Goal: Task Accomplishment & Management: Manage account settings

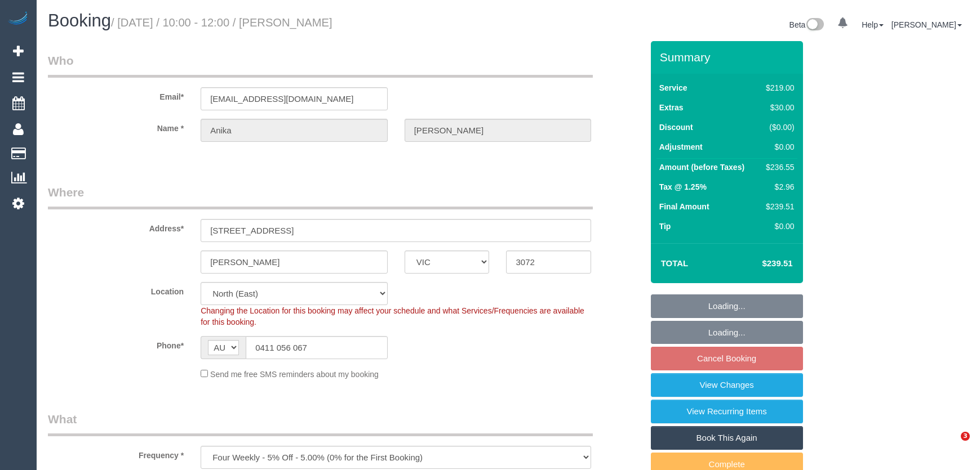
select select "VIC"
select select "number:27"
select select "number:14"
select select "number:18"
select select "number:25"
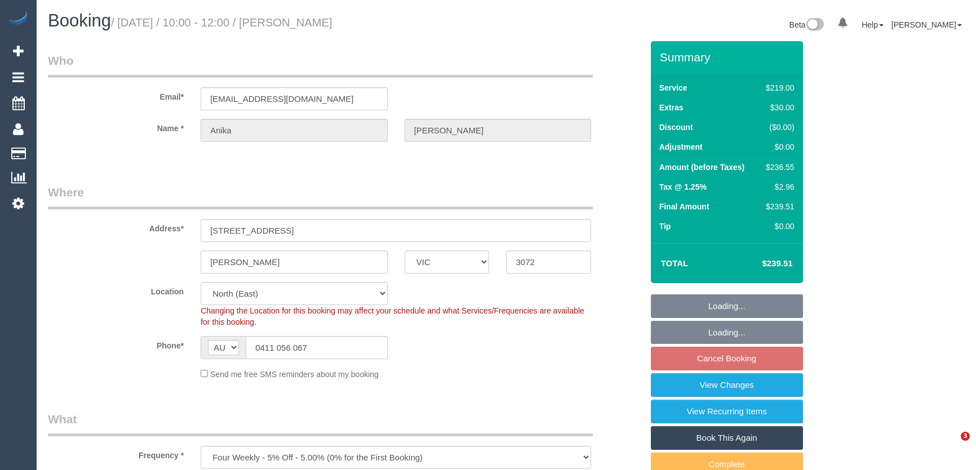
select select "number:35"
select select "number:12"
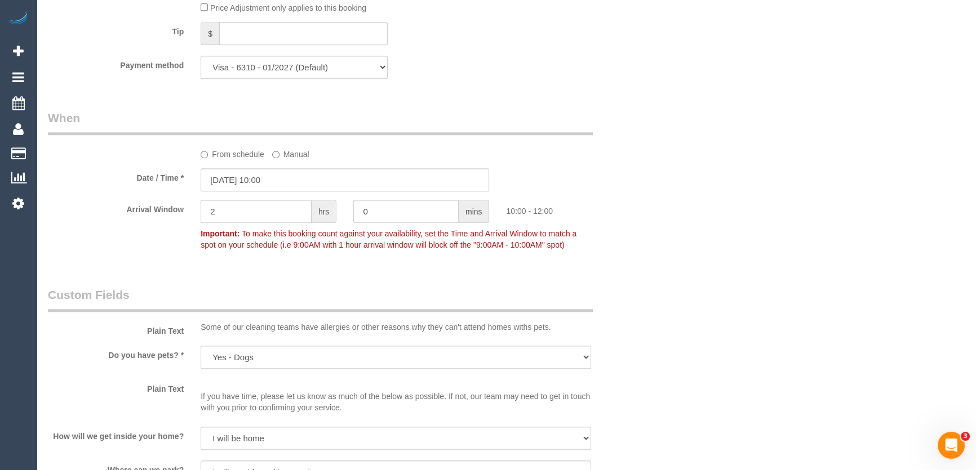
scroll to position [1177, 0]
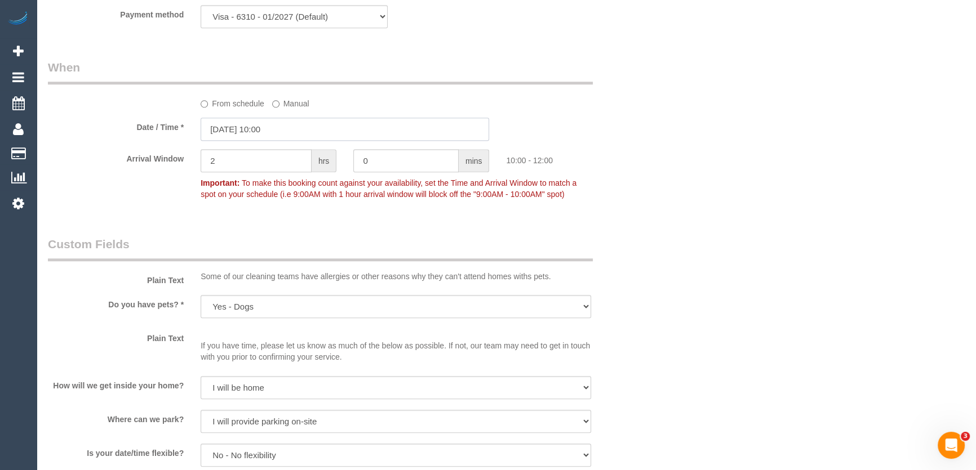
click at [303, 123] on input "22/08/2025 10:00" at bounding box center [345, 129] width 288 height 23
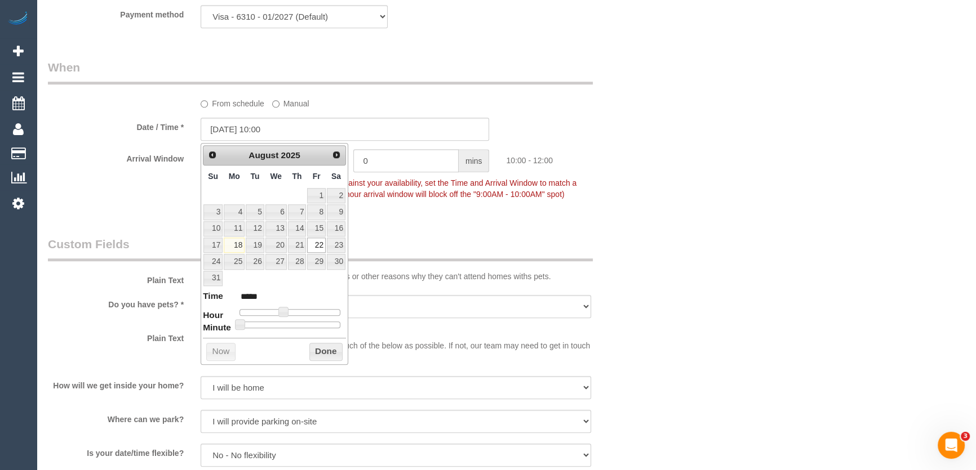
click at [457, 229] on div "Who Email* anikalvl@gmail.com Name * Anika Labadie Where Address* 41 Mount Plea…" at bounding box center [344, 38] width 611 height 2348
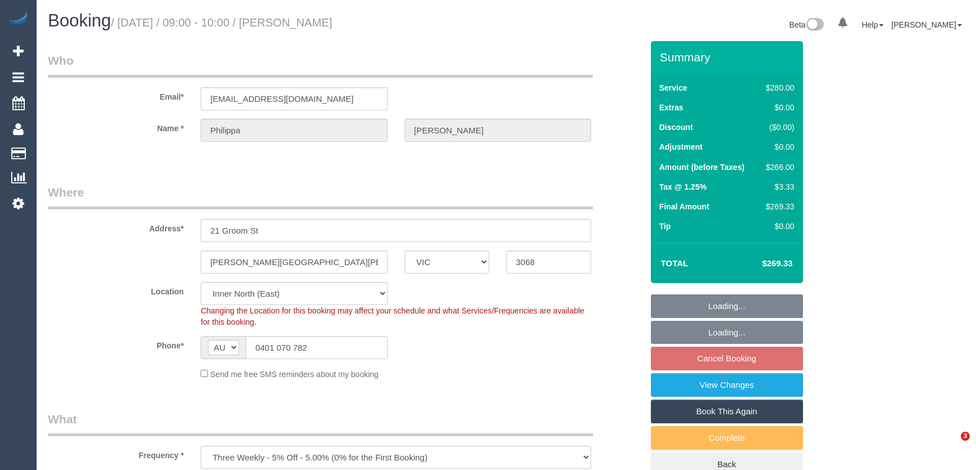
select select "VIC"
select select "2"
select select "number:29"
select select "number:14"
select select "number:19"
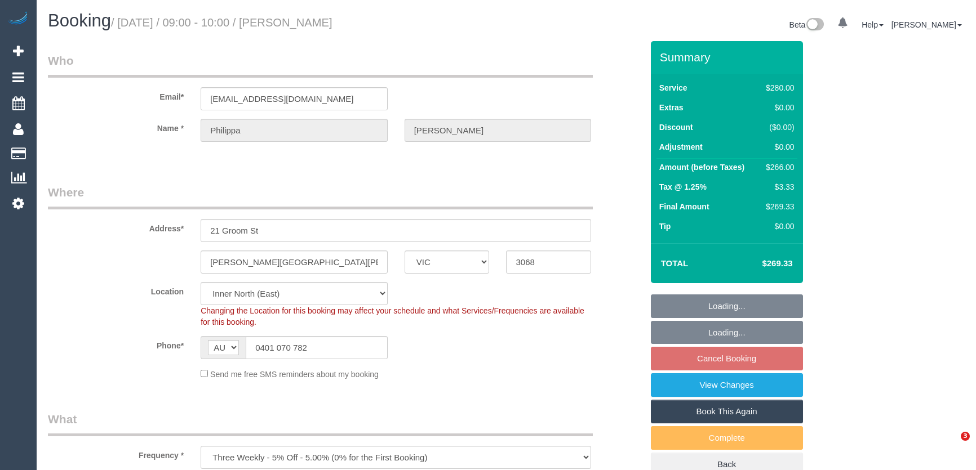
select select "number:22"
select select "number:33"
select select "number:12"
select select "VIC"
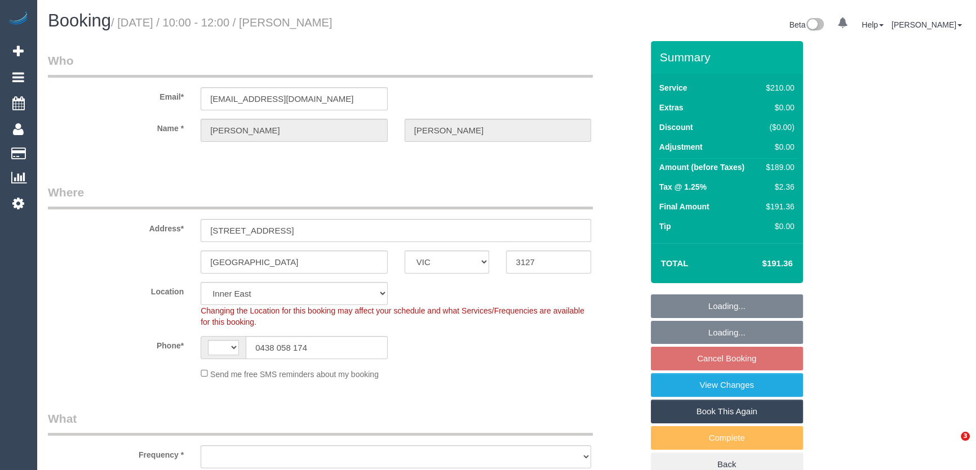
select select "string:AU"
select select "object:708"
select select "number:27"
select select "number:14"
select select "number:19"
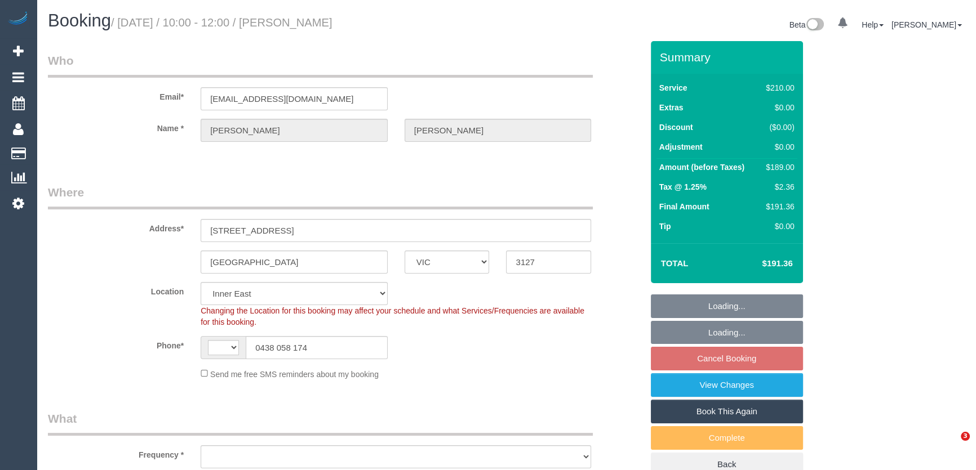
select select "number:24"
select select "number:35"
select select "number:13"
select select "180"
select select "object:1478"
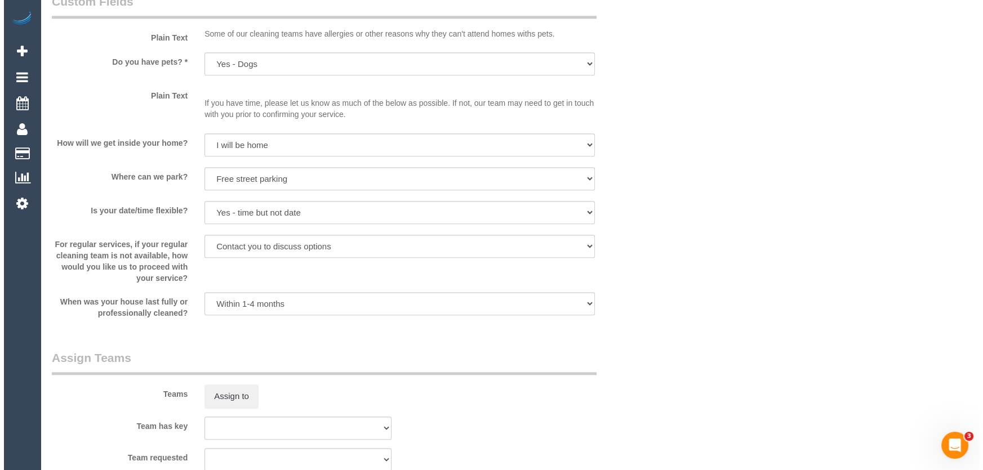
scroll to position [1434, 0]
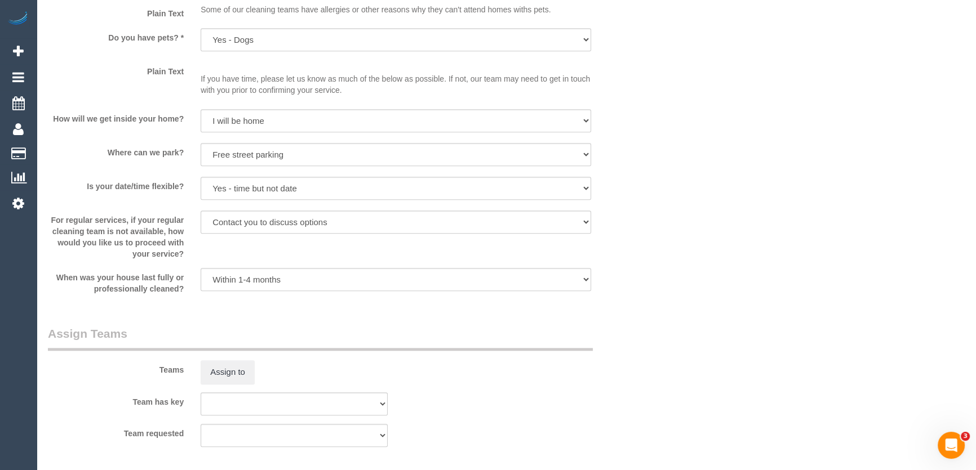
click at [231, 384] on sui-booking-teams "Teams Assign to Team has key (0) Office (1) Debbie Brodjanac (FT) (1) Jeremy La…" at bounding box center [345, 387] width 594 height 122
click at [232, 373] on button "Assign to" at bounding box center [228, 372] width 54 height 24
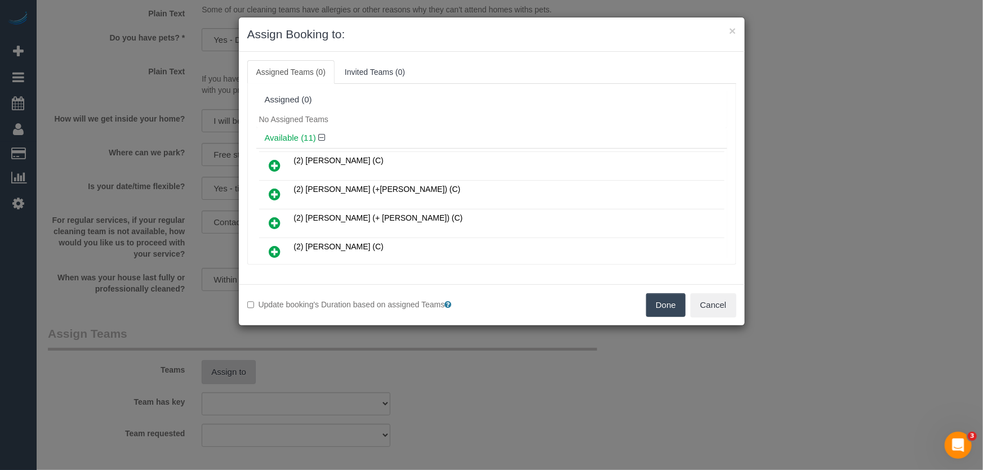
scroll to position [212, 0]
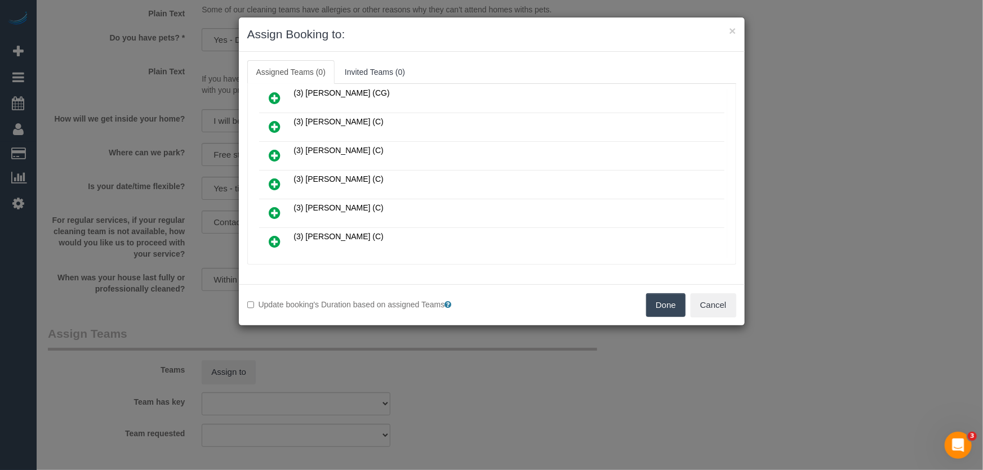
click at [267, 235] on link at bounding box center [275, 242] width 26 height 23
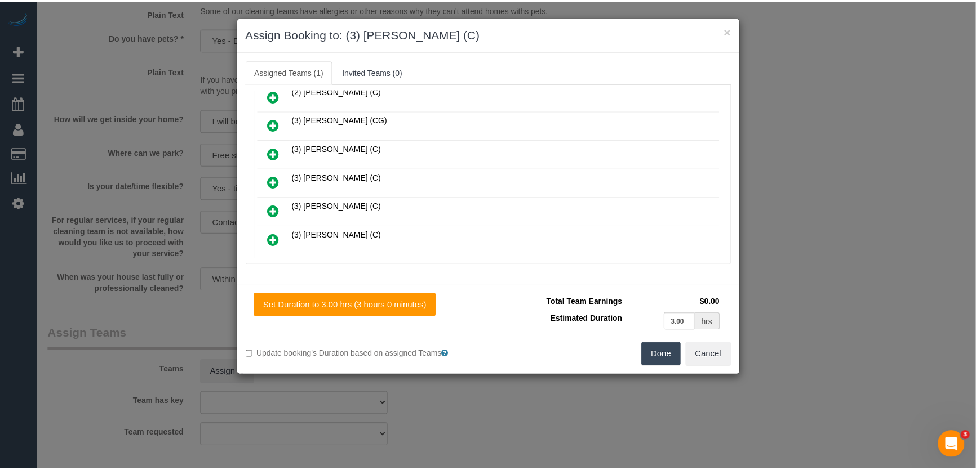
scroll to position [238, 0]
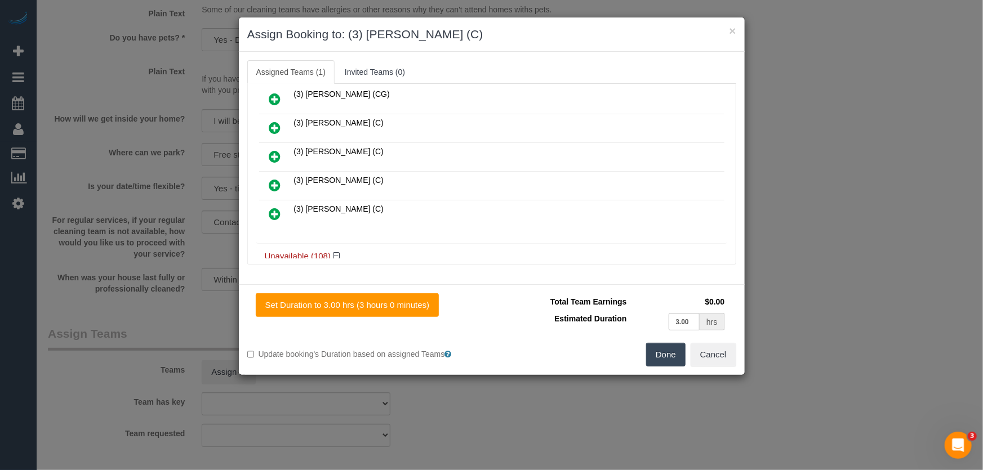
click at [667, 360] on button "Done" at bounding box center [665, 355] width 39 height 24
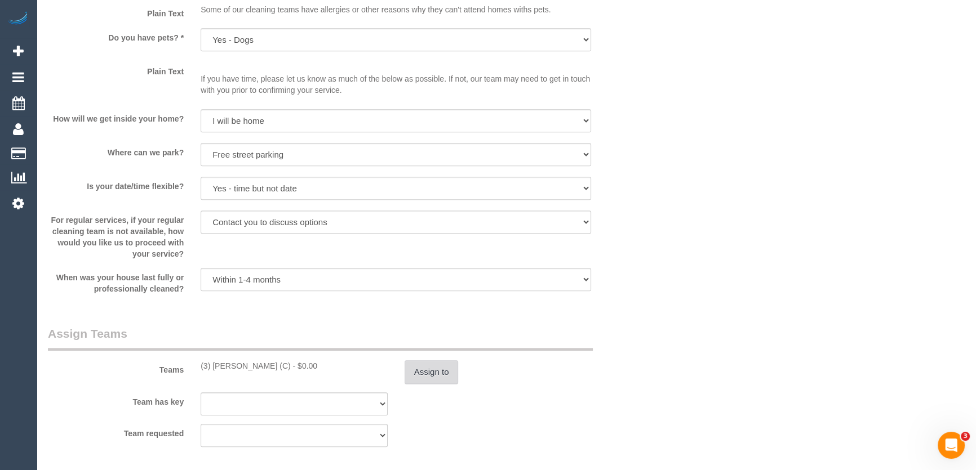
click at [429, 366] on button "Assign to" at bounding box center [431, 372] width 54 height 24
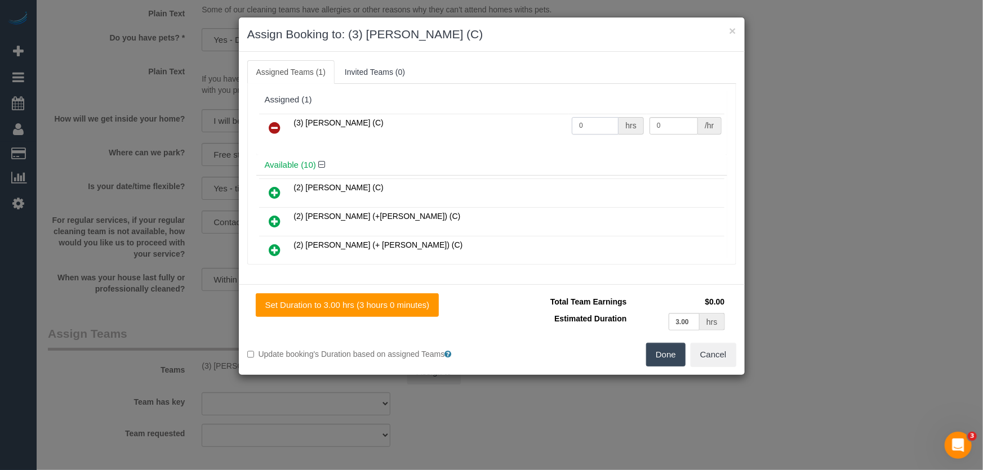
click at [585, 131] on input "0" at bounding box center [595, 125] width 47 height 17
type input "3"
type input "35"
click at [650, 355] on button "Done" at bounding box center [665, 355] width 39 height 24
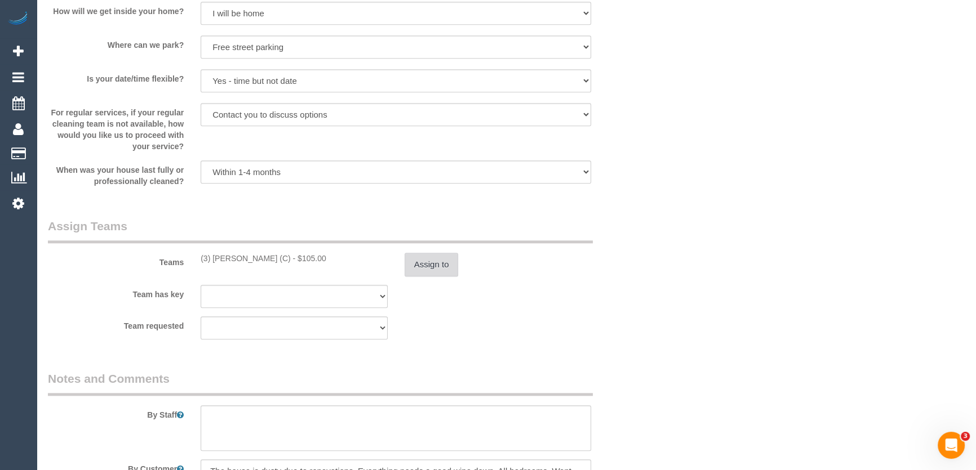
scroll to position [1639, 0]
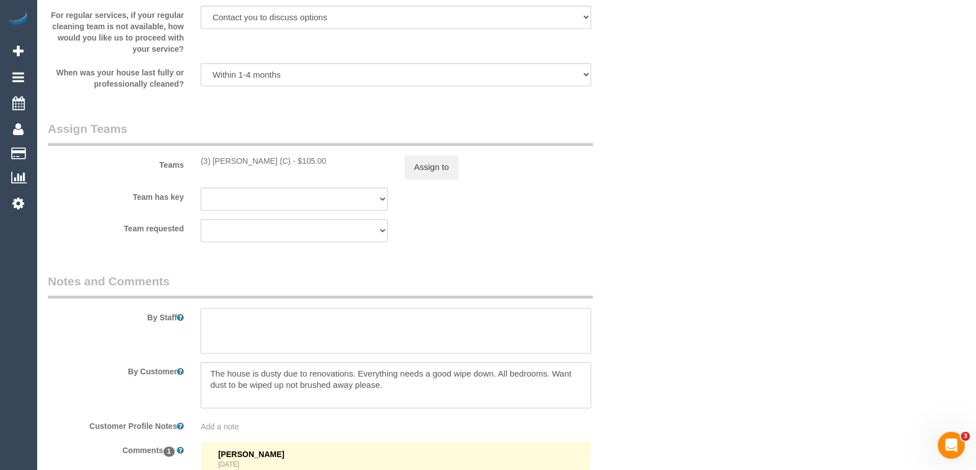
click at [225, 317] on textarea at bounding box center [396, 331] width 390 height 46
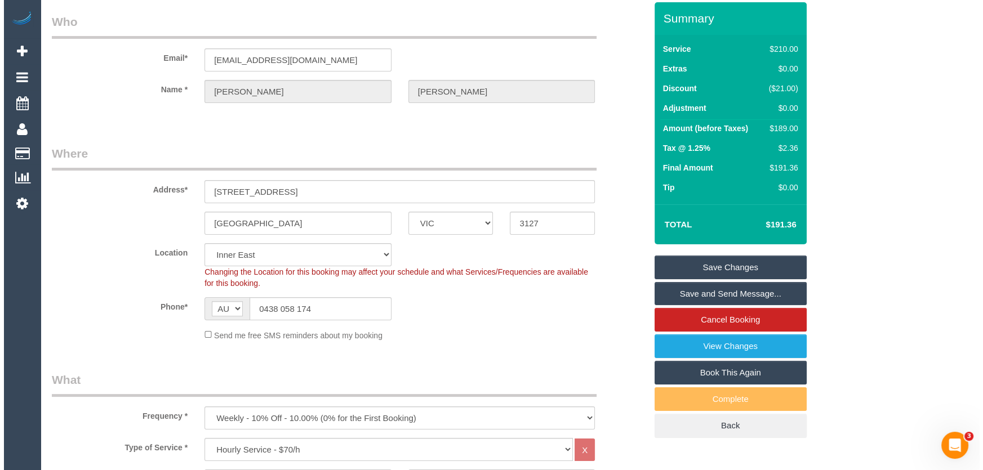
scroll to position [0, 0]
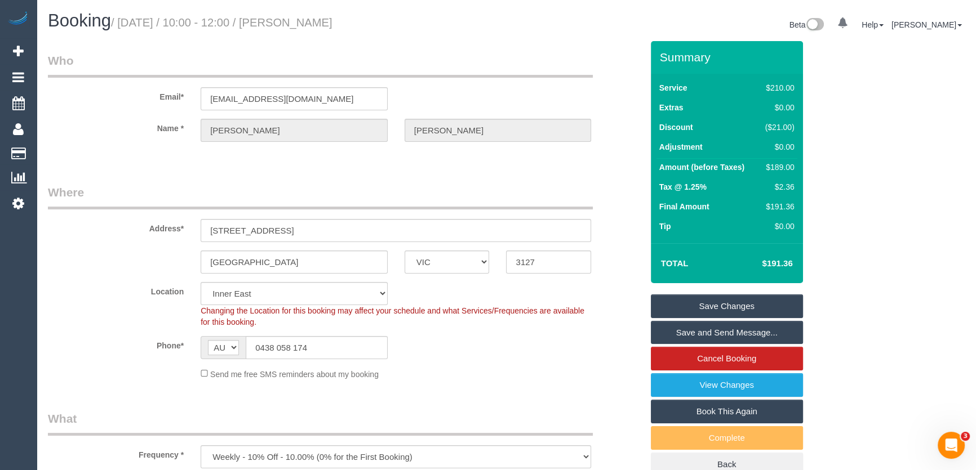
type textarea "*cover*"
click at [302, 23] on small "/ August 22, 2025 / 10:00 - 12:00 / Sarah Blane" at bounding box center [221, 22] width 221 height 12
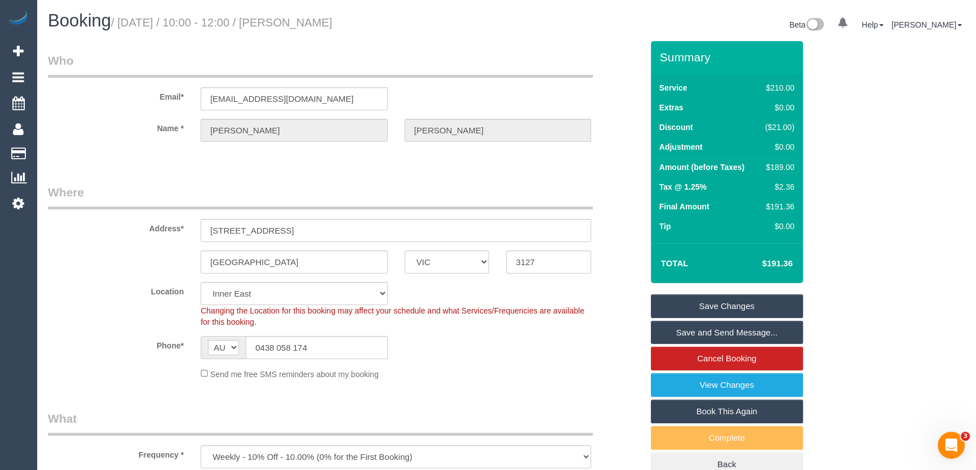
click at [299, 24] on small "/ August 22, 2025 / 10:00 - 12:00 / Sarah Blane" at bounding box center [221, 22] width 221 height 12
copy small "Sarah Blane"
click at [693, 331] on link "Save and Send Message..." at bounding box center [727, 333] width 152 height 24
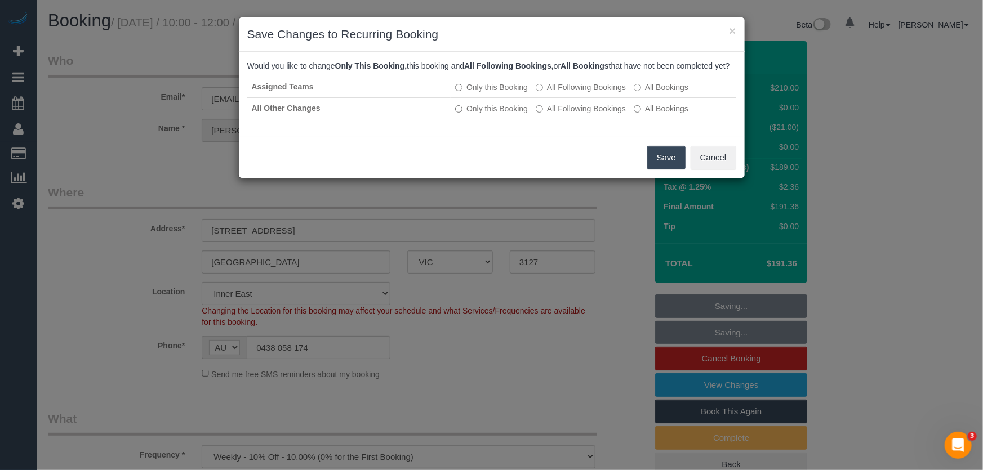
click at [661, 170] on button "Save" at bounding box center [666, 158] width 38 height 24
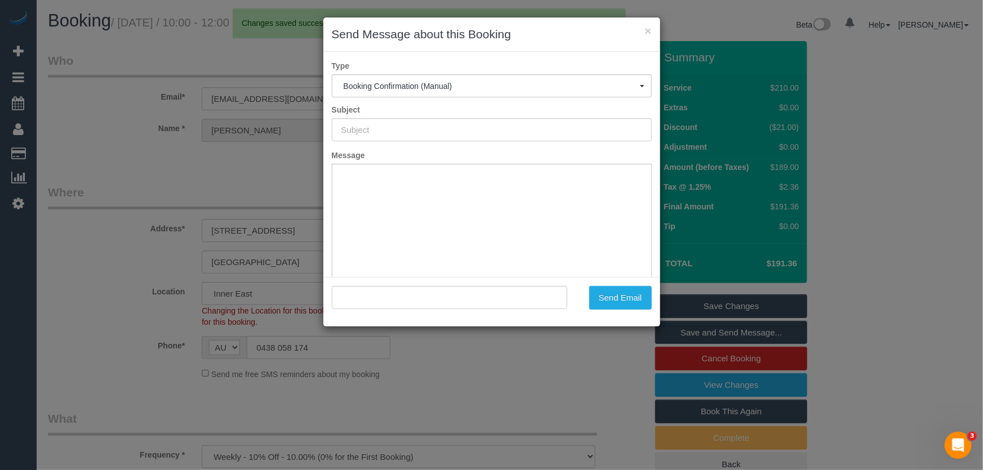
type input "Booking Confirmed"
type input ""Sarah Blane" <saraheblane@gmail.com>"
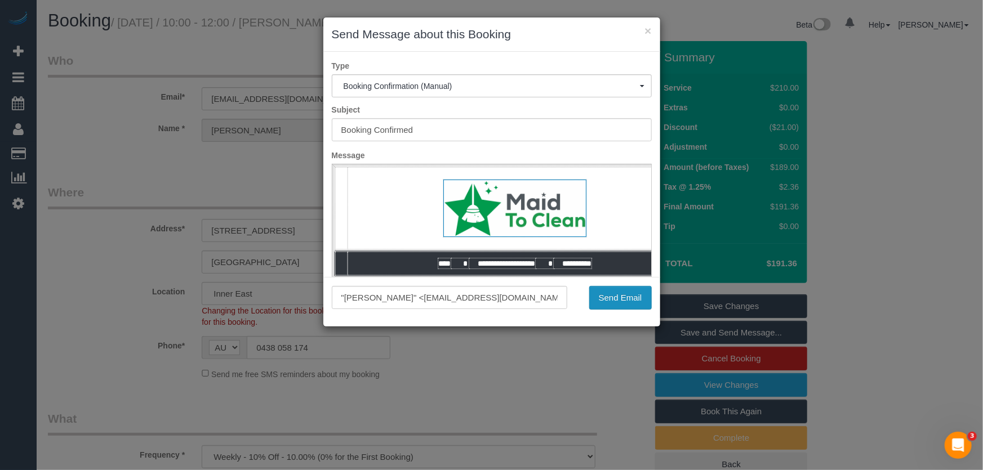
click at [607, 300] on button "Send Email" at bounding box center [620, 298] width 63 height 24
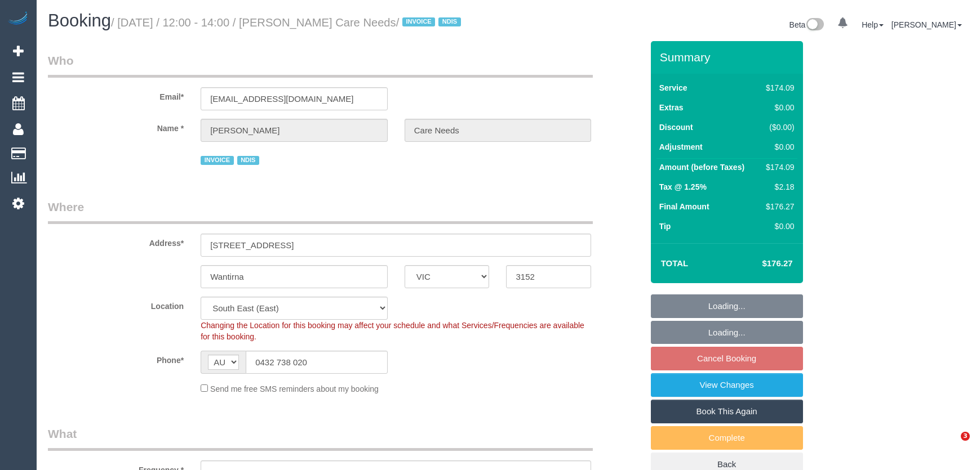
select select "VIC"
select select "object:688"
select select "number:29"
select select "number:14"
select select "number:19"
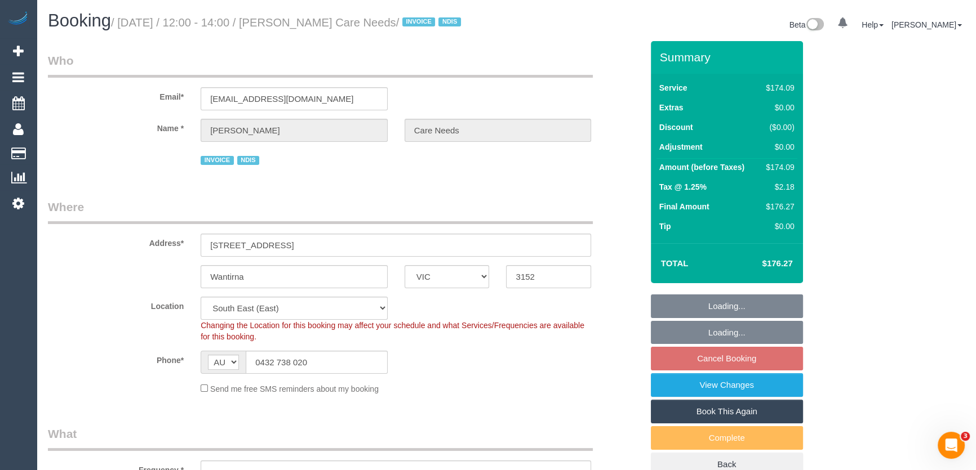
select select "number:25"
select select "number:35"
select select "180"
select select "object:752"
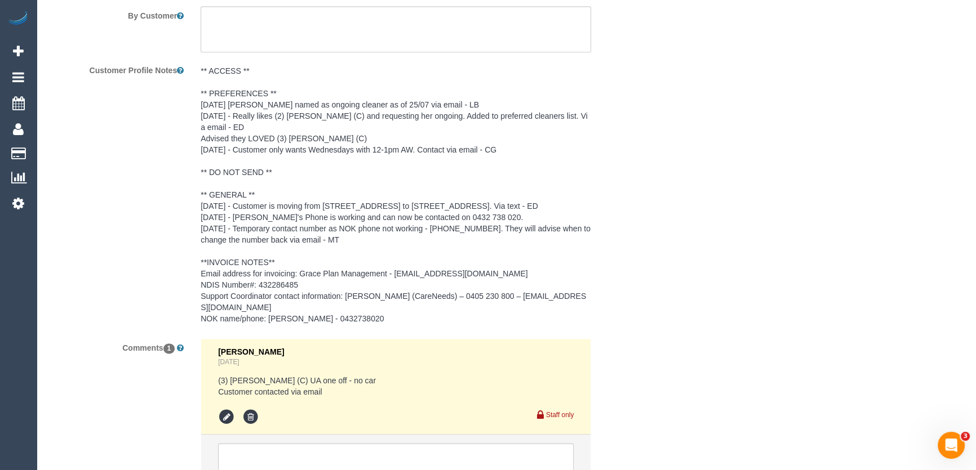
scroll to position [1536, 0]
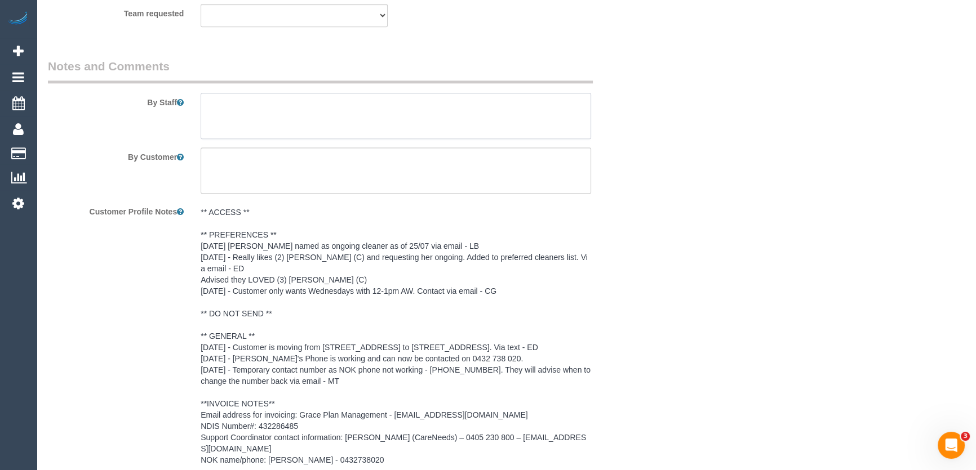
click at [218, 111] on textarea at bounding box center [396, 116] width 390 height 46
click at [219, 111] on textarea at bounding box center [396, 116] width 390 height 46
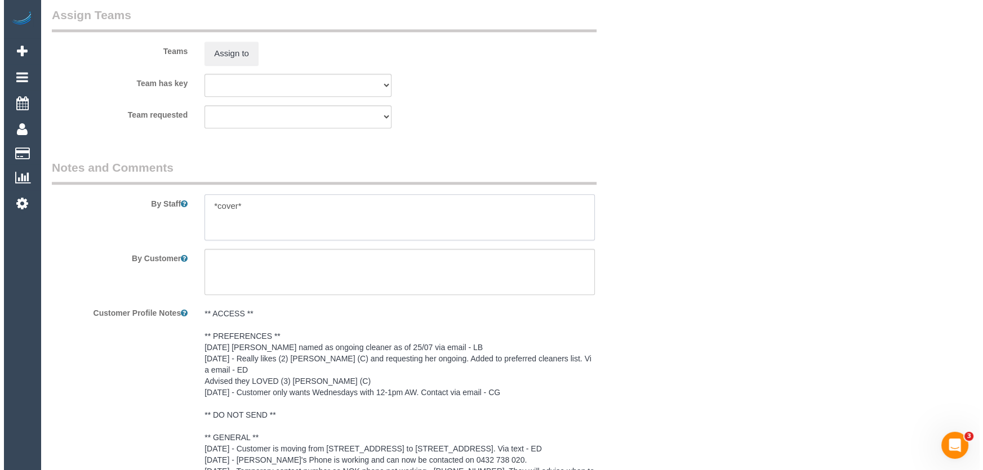
scroll to position [1434, 0]
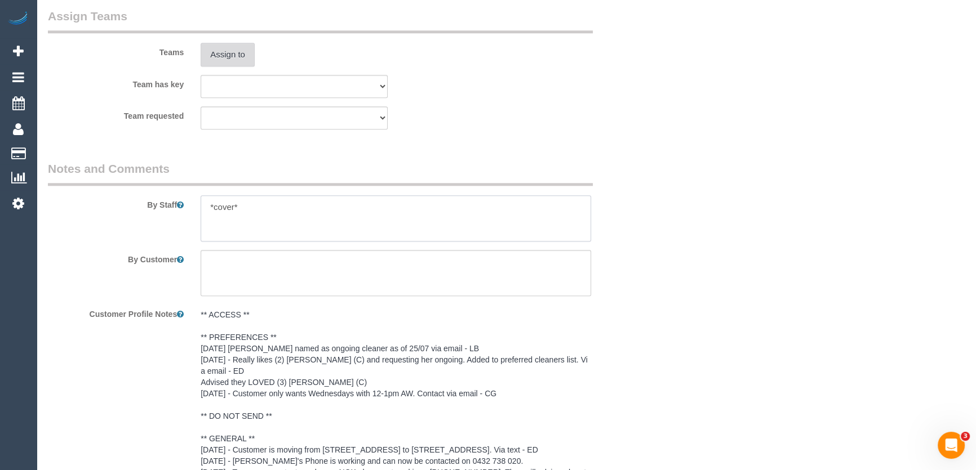
type textarea "*cover*"
click at [233, 65] on button "Assign to" at bounding box center [228, 55] width 54 height 24
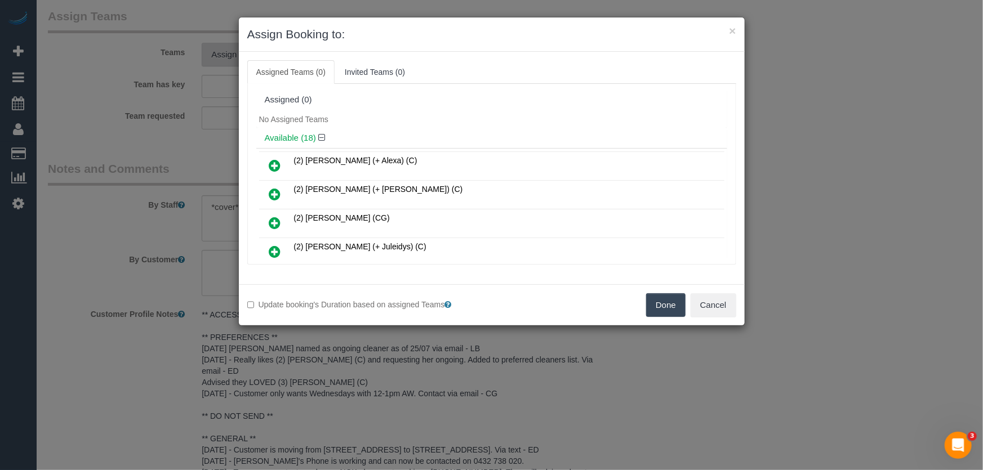
scroll to position [212, 0]
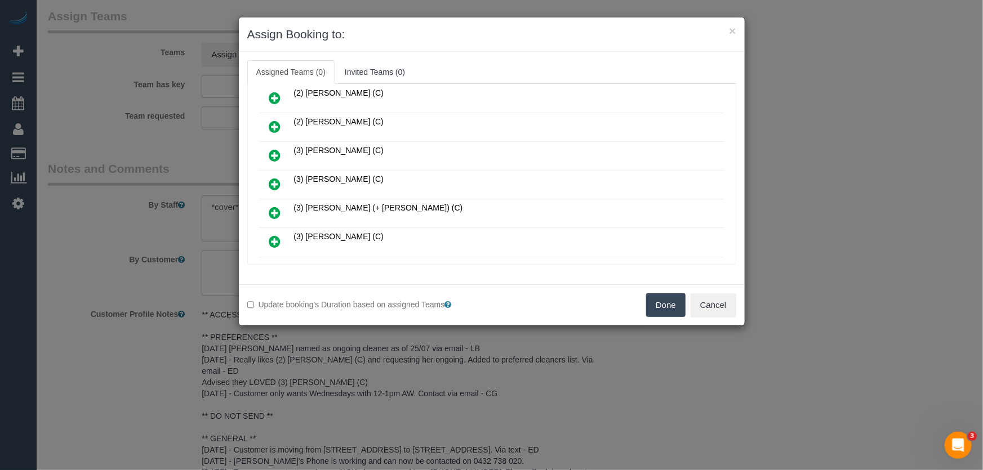
click at [271, 181] on icon at bounding box center [275, 184] width 12 height 14
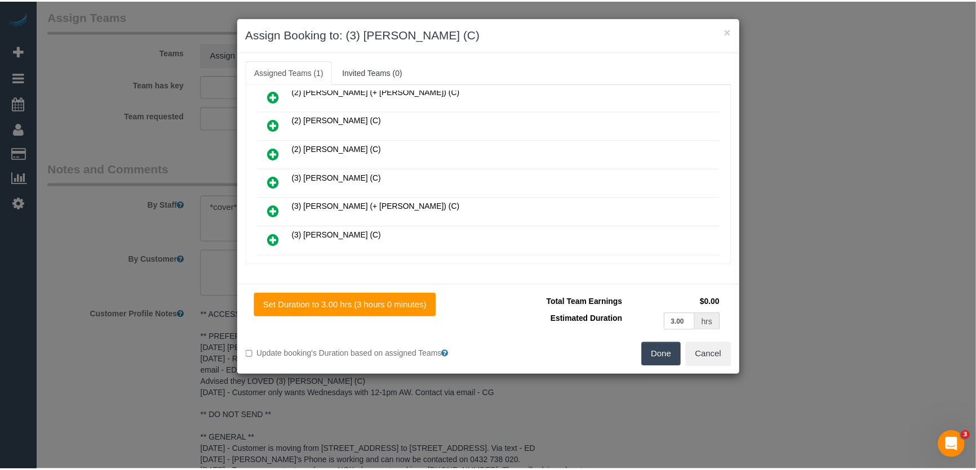
scroll to position [238, 0]
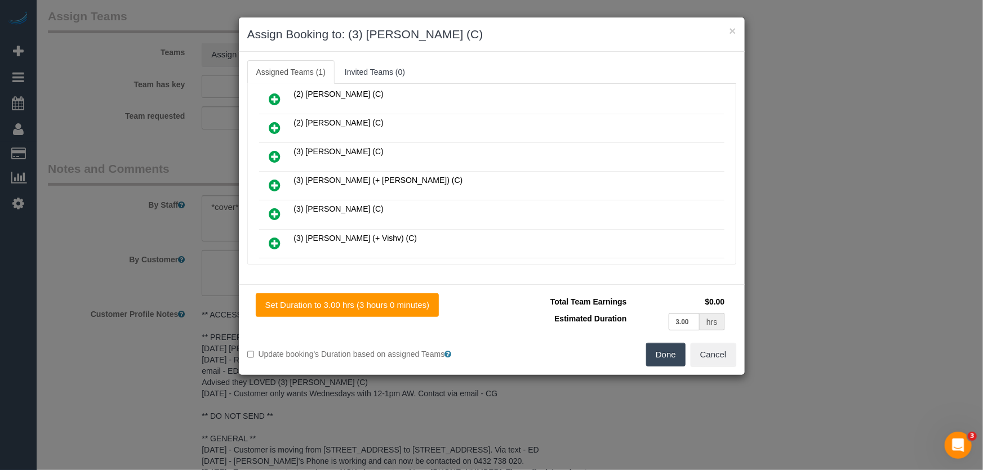
click at [656, 355] on button "Done" at bounding box center [665, 355] width 39 height 24
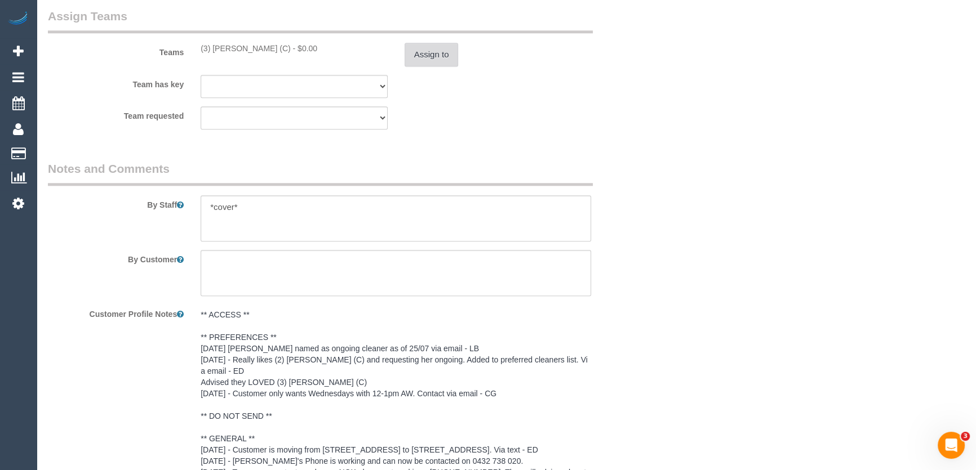
click at [421, 60] on button "Assign to" at bounding box center [431, 55] width 54 height 24
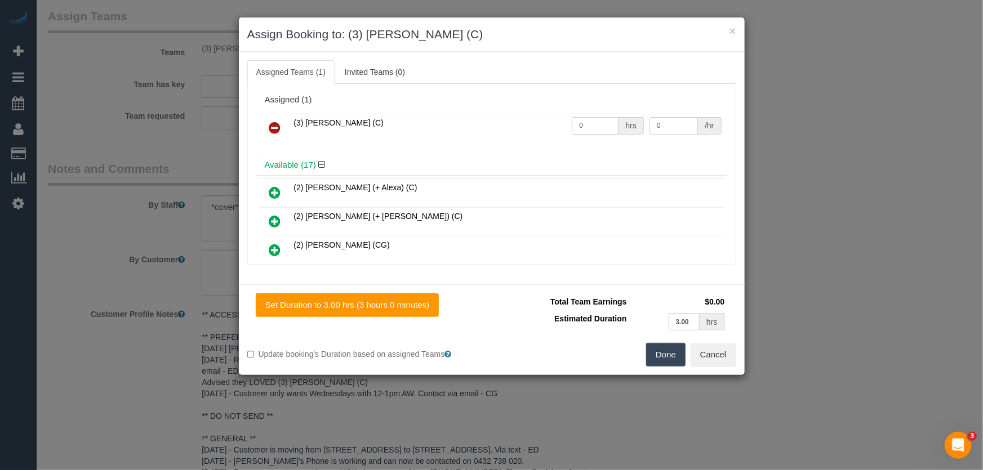
click at [589, 123] on input "0" at bounding box center [595, 125] width 47 height 17
type input "3"
type input "35"
click at [665, 352] on button "Done" at bounding box center [665, 355] width 39 height 24
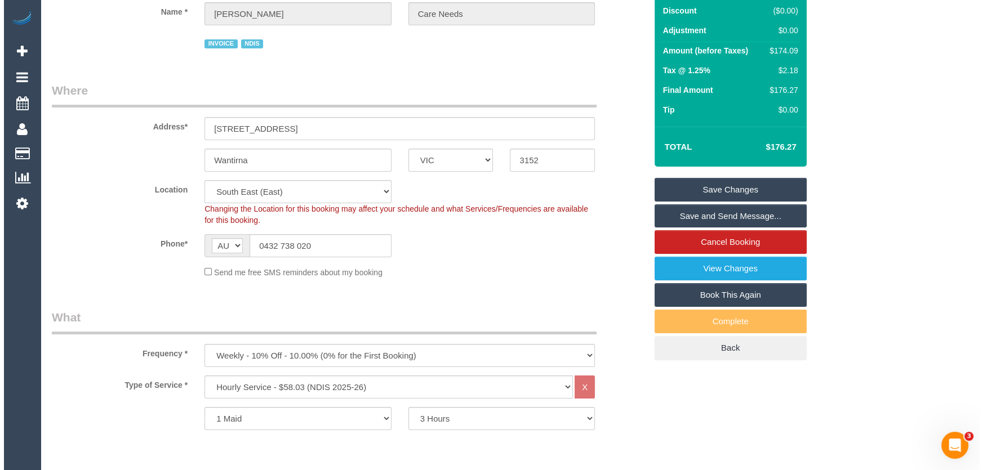
scroll to position [0, 0]
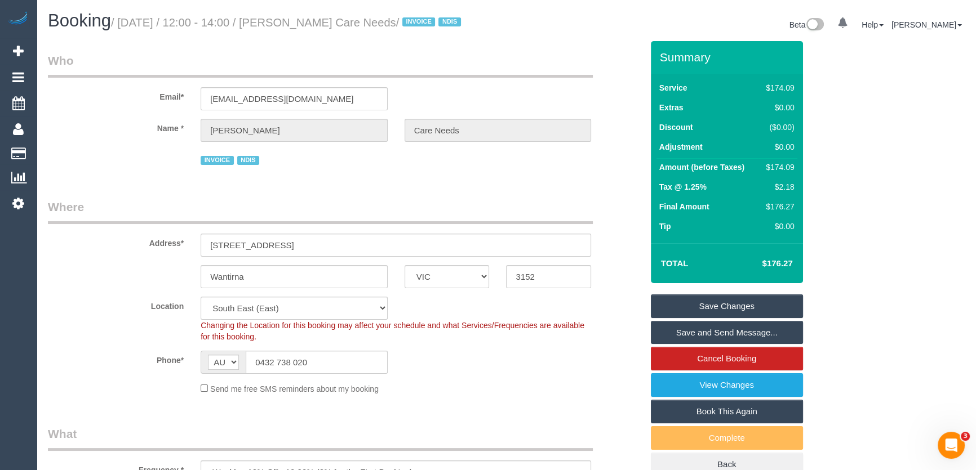
click at [308, 20] on small "/ August 22, 2025 / 12:00 - 14:00 / Gordon De Haas Care Needs / INVOICE NDIS" at bounding box center [287, 22] width 353 height 12
copy small "Gordon De Haas Care Needs"
click at [692, 345] on link "Save and Send Message..." at bounding box center [727, 333] width 152 height 24
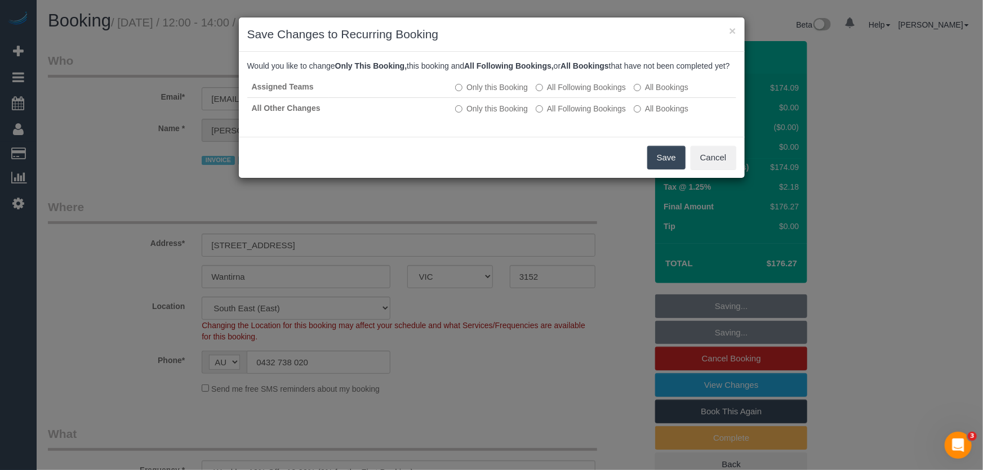
click at [651, 170] on button "Save" at bounding box center [666, 158] width 38 height 24
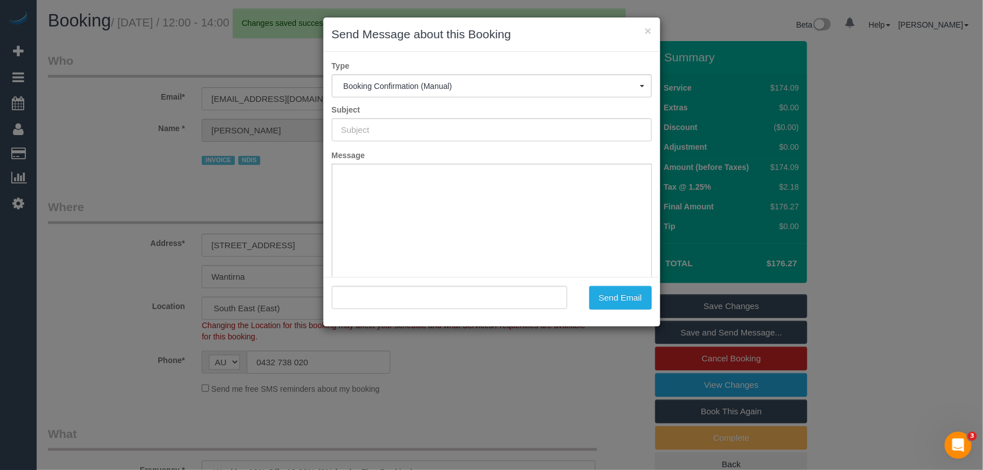
type input "Booking Confirmed"
type input ""Gordon De Haas Care Needs" <gpdehaas@hotmail.com>"
click at [608, 305] on button "Send Email" at bounding box center [620, 298] width 63 height 24
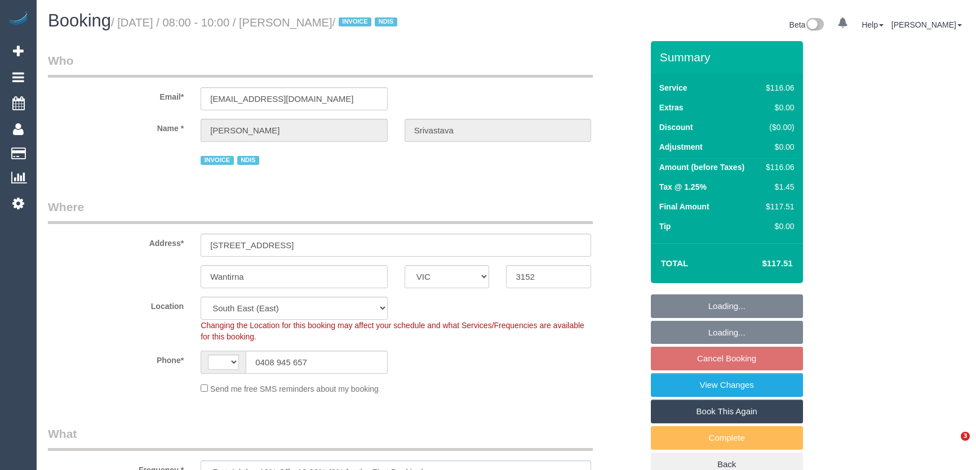
select select "VIC"
select select "string:AU"
select select "object:1057"
select select "number:32"
select select "number:14"
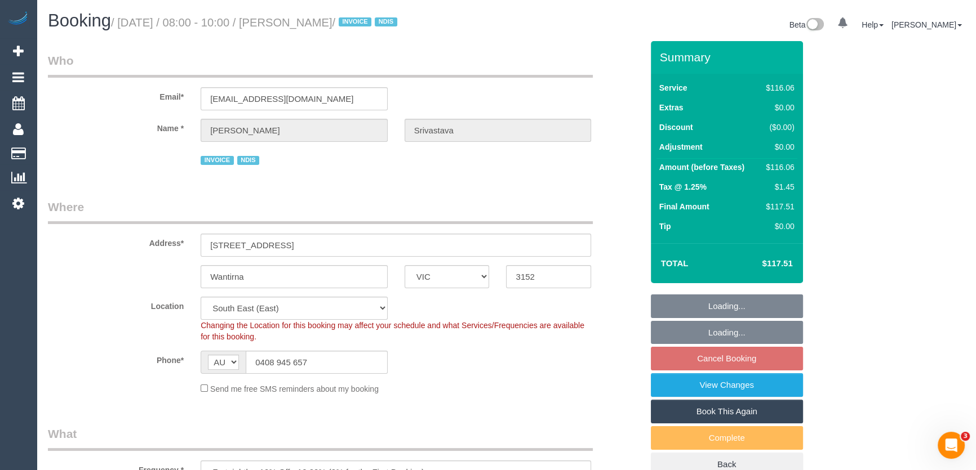
select select "number:18"
select select "number:36"
select select "number:35"
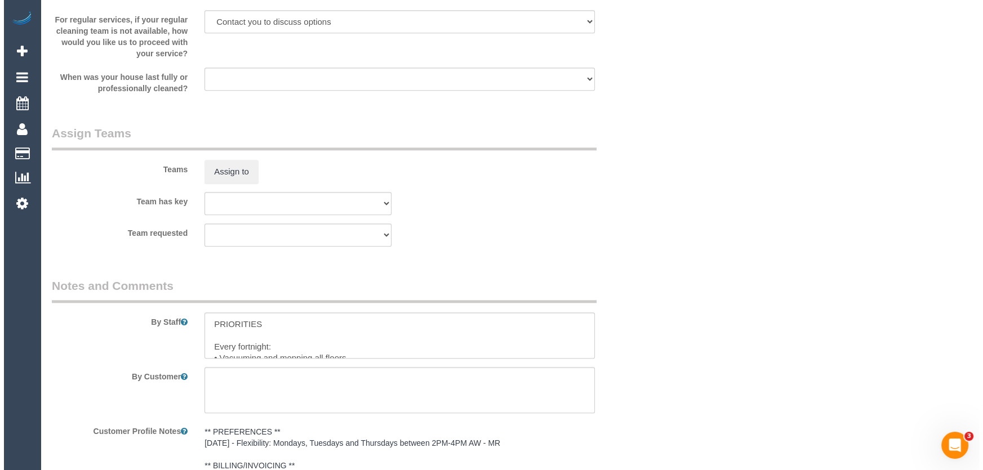
scroll to position [1331, 0]
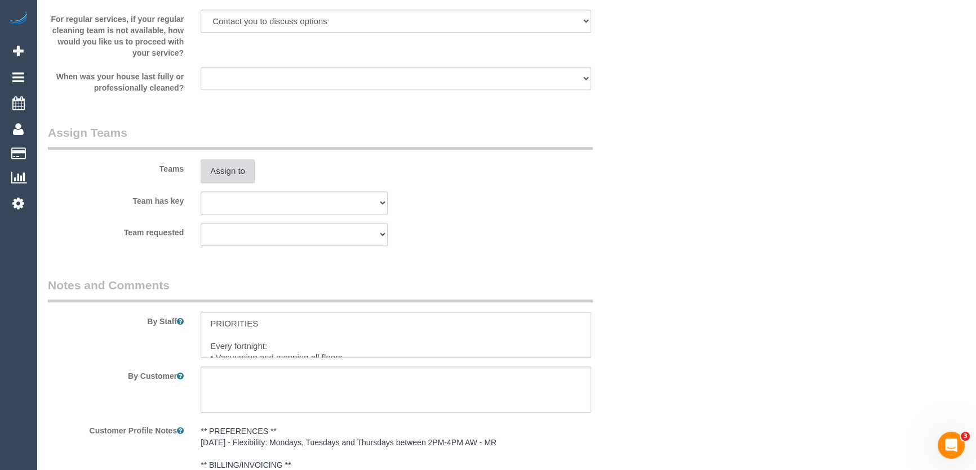
click at [237, 161] on button "Assign to" at bounding box center [228, 171] width 54 height 24
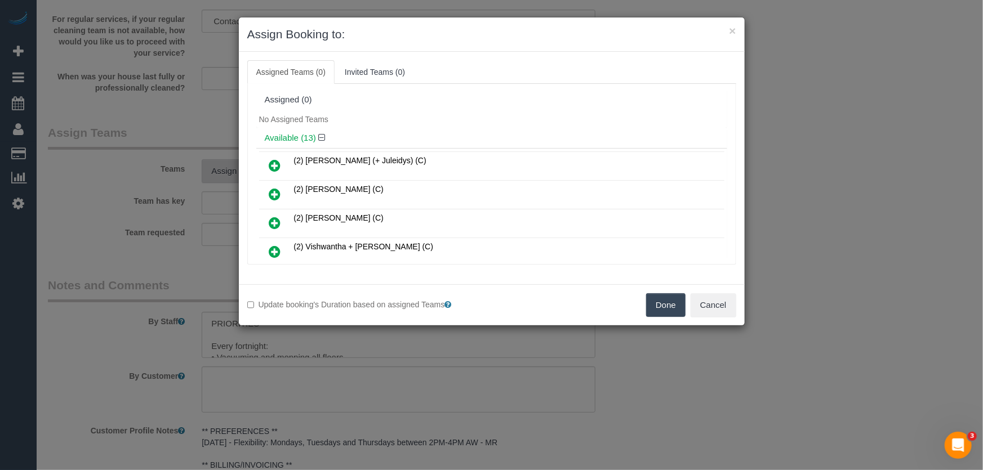
scroll to position [1054, 0]
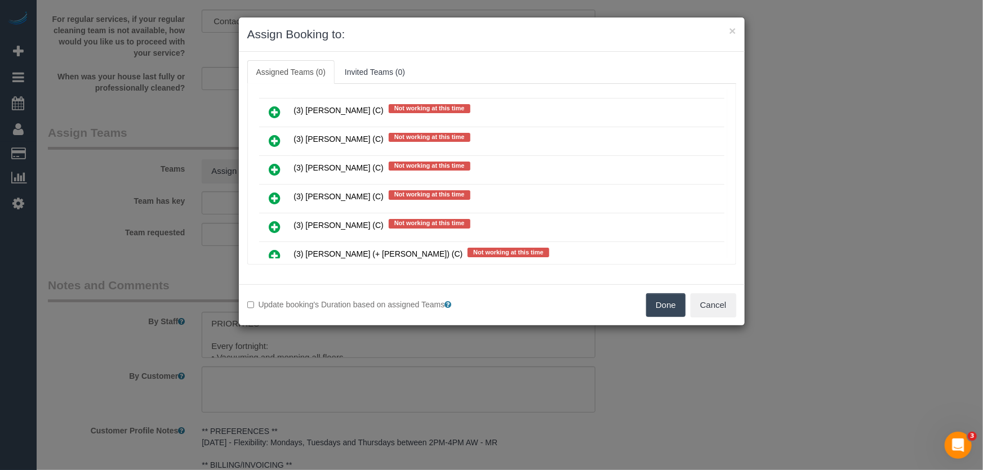
click at [271, 192] on icon at bounding box center [275, 199] width 12 height 14
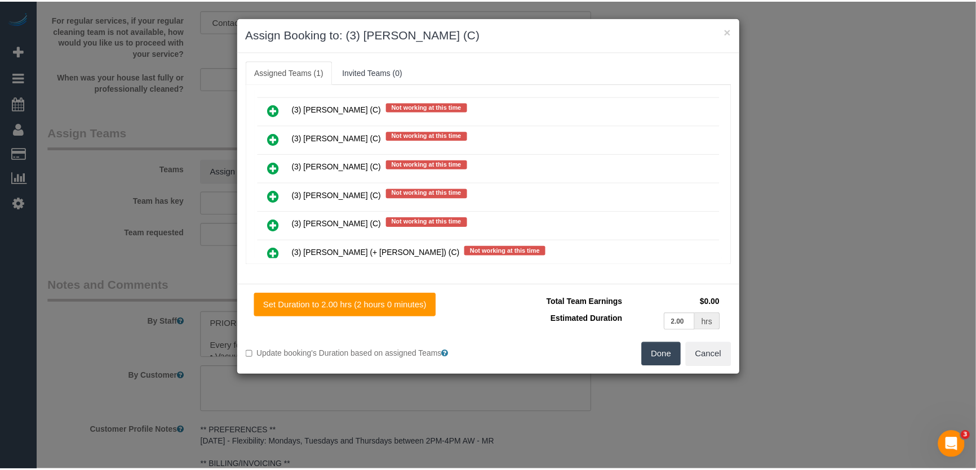
scroll to position [1081, 0]
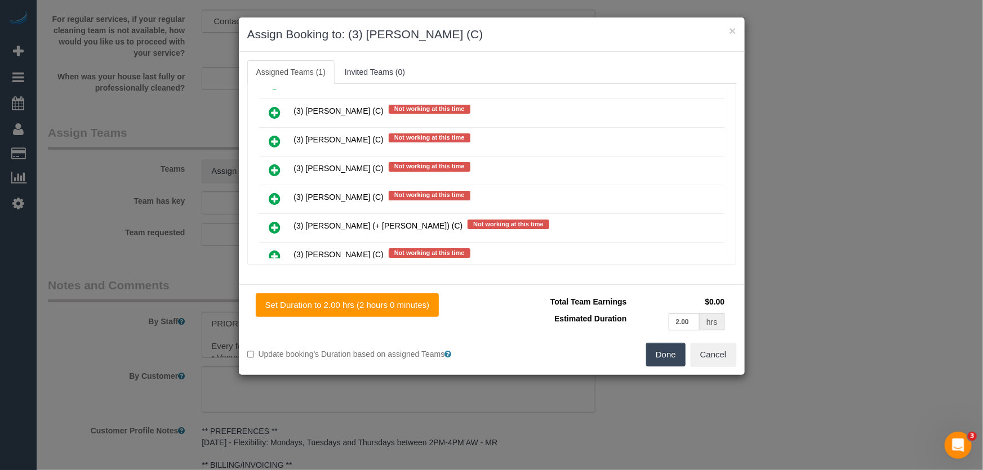
click at [662, 354] on button "Done" at bounding box center [665, 355] width 39 height 24
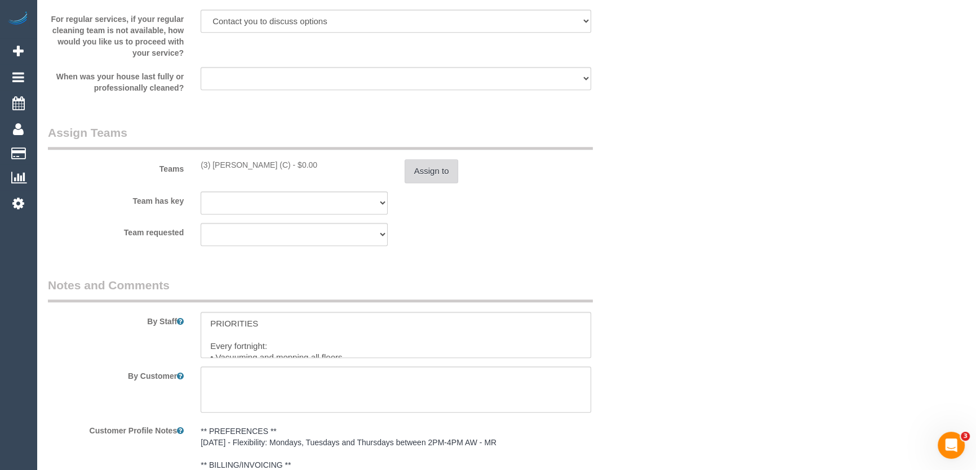
click at [422, 163] on button "Assign to" at bounding box center [431, 171] width 54 height 24
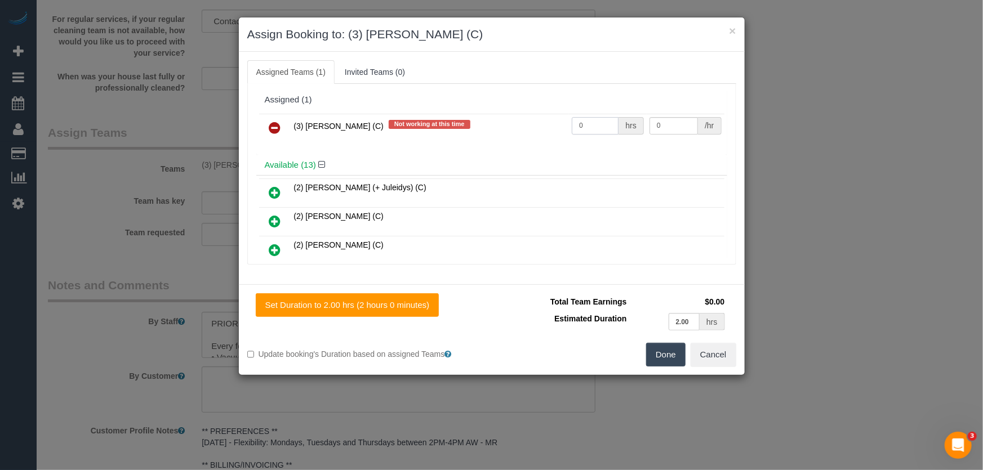
click at [590, 127] on input "0" at bounding box center [595, 125] width 47 height 17
type input "2"
type input "35"
click at [664, 355] on button "Done" at bounding box center [665, 355] width 39 height 24
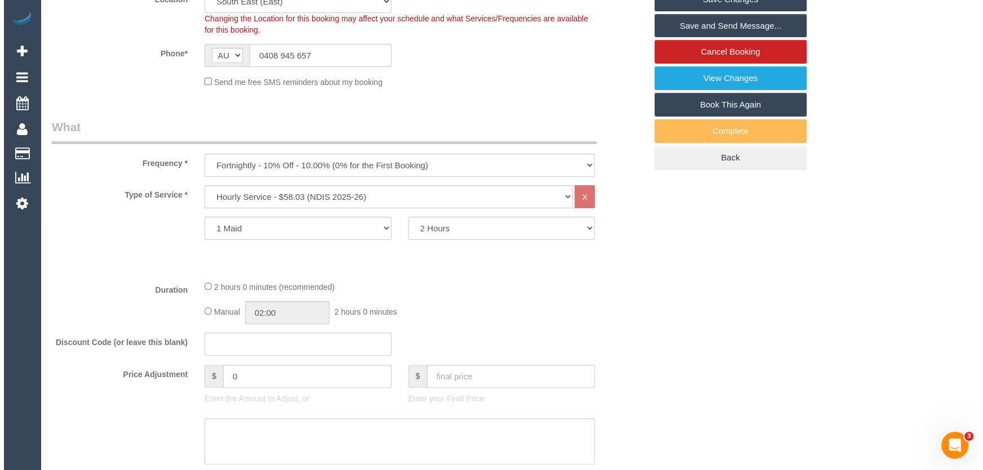
scroll to position [0, 0]
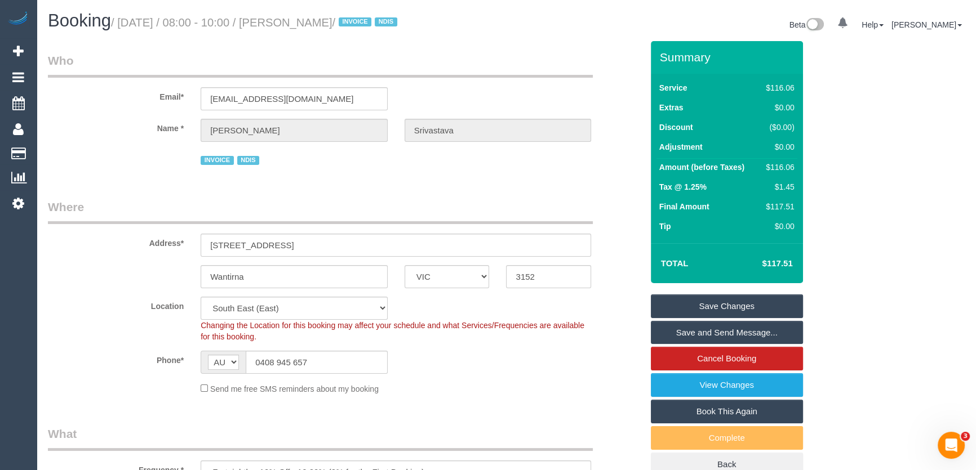
click at [296, 15] on h1 "Booking / August 22, 2025 / 08:00 - 10:00 / Raj Srivastava / INVOICE NDIS" at bounding box center [273, 20] width 450 height 19
click at [296, 23] on small "/ August 22, 2025 / 08:00 - 10:00 / Raj Srivastava / INVOICE NDIS" at bounding box center [256, 22] width 290 height 12
copy small "[PERSON_NAME]"
click at [686, 336] on link "Save and Send Message..." at bounding box center [727, 333] width 152 height 24
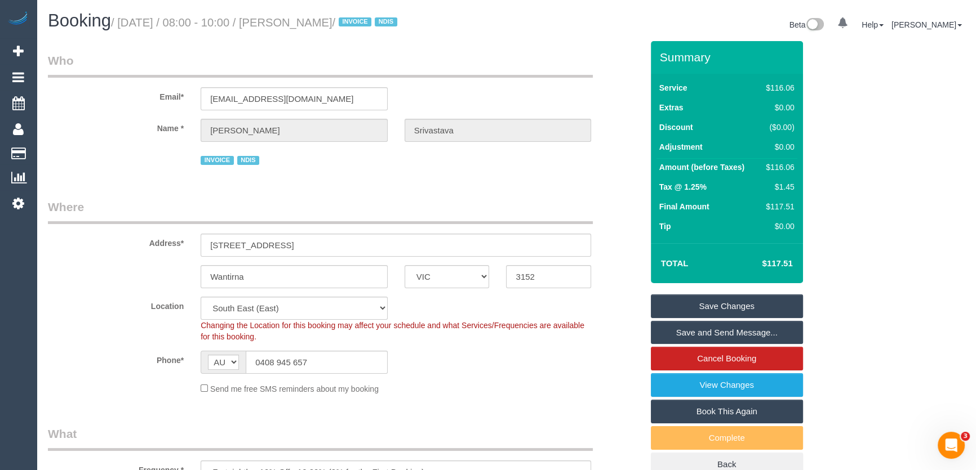
click at [686, 336] on fieldset "Save Changes Save and Send Message... Cancel Booking View Changes Book This Aga…" at bounding box center [727, 386] width 152 height 182
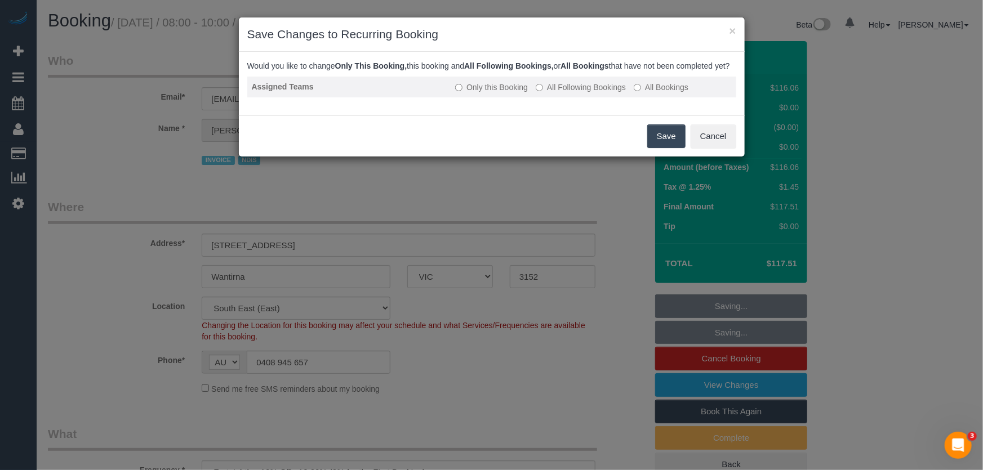
click at [591, 93] on label "All Following Bookings" at bounding box center [581, 87] width 90 height 11
click at [653, 148] on button "Save" at bounding box center [666, 136] width 38 height 24
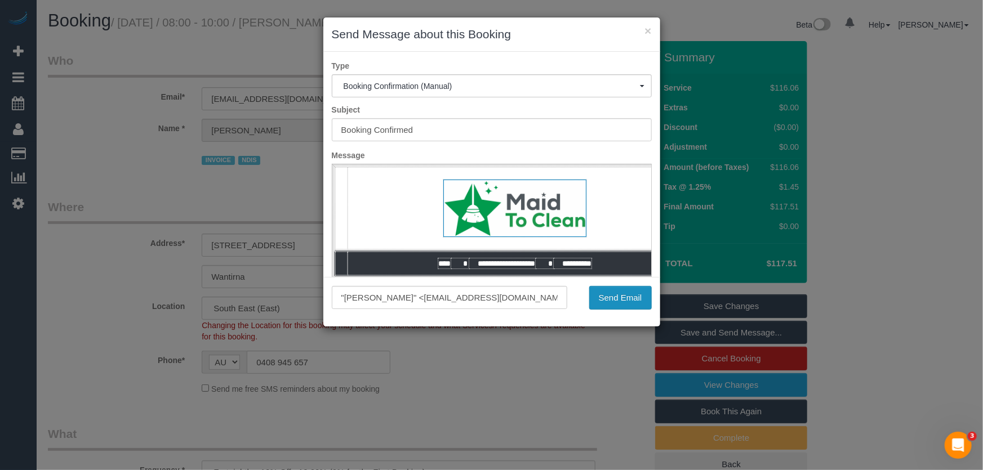
click at [619, 306] on button "Send Email" at bounding box center [620, 298] width 63 height 24
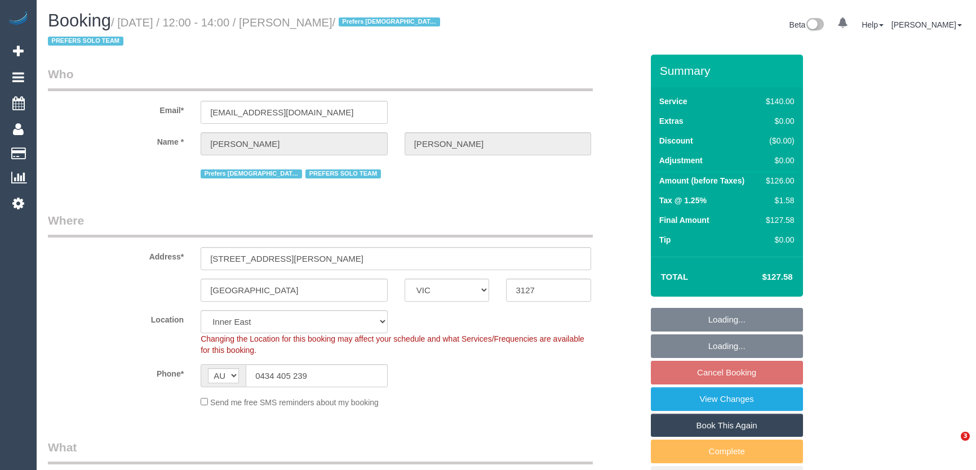
select select "VIC"
select select "number:28"
select select "number:14"
select select "number:19"
select select "number:25"
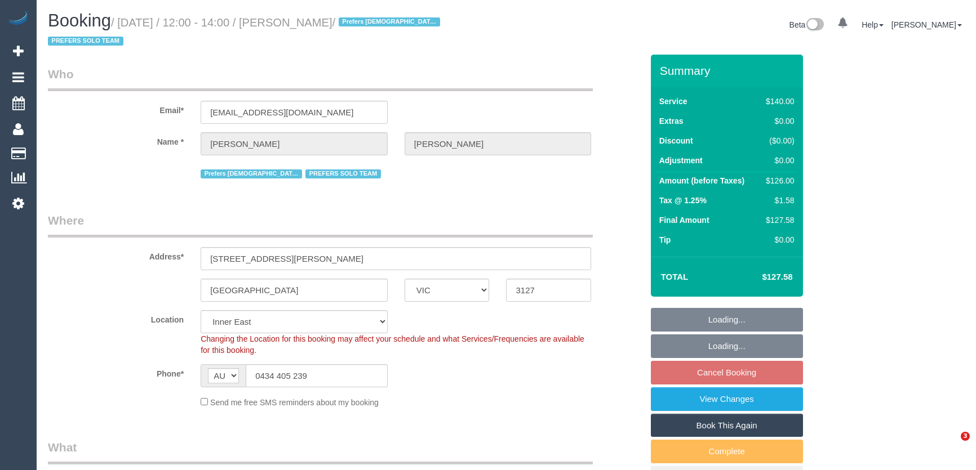
select select "number:35"
select select "number:11"
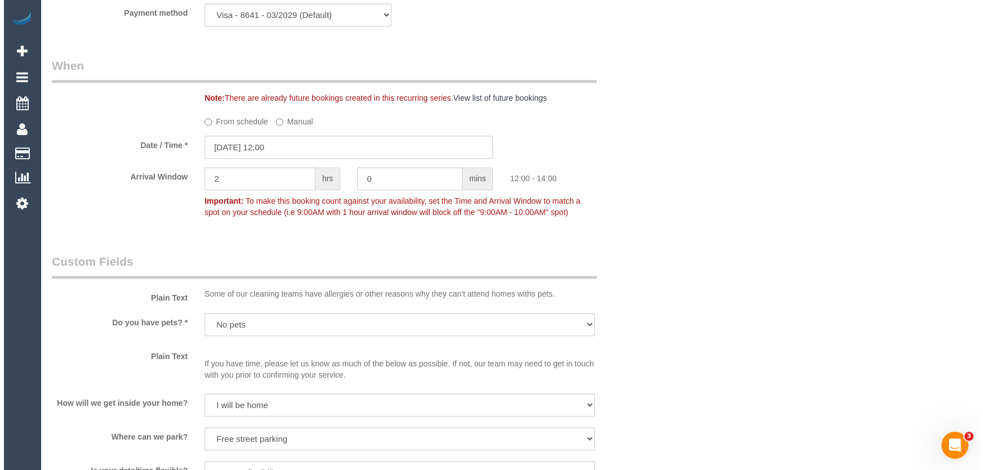
scroll to position [1485, 0]
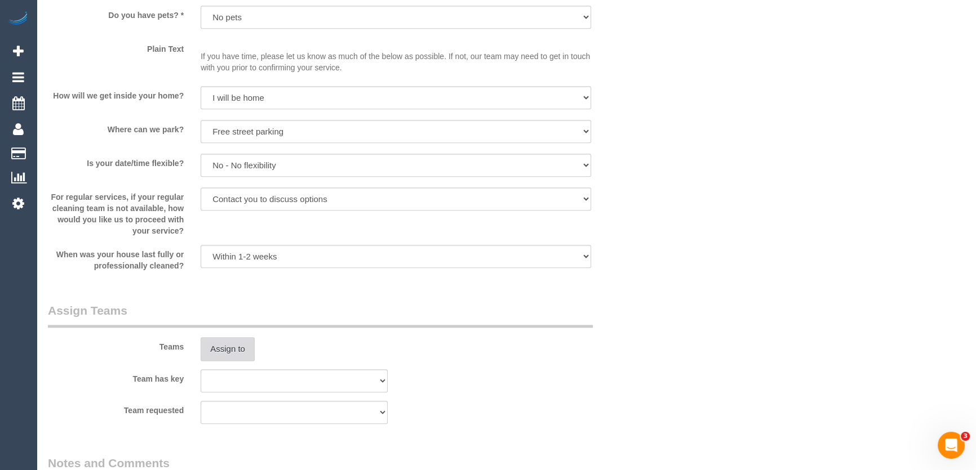
click at [224, 351] on button "Assign to" at bounding box center [228, 349] width 54 height 24
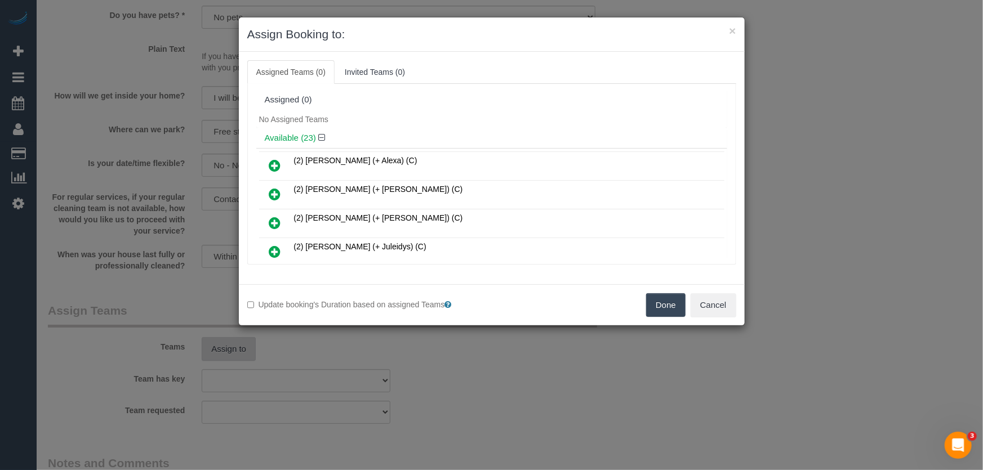
scroll to position [3160, 0]
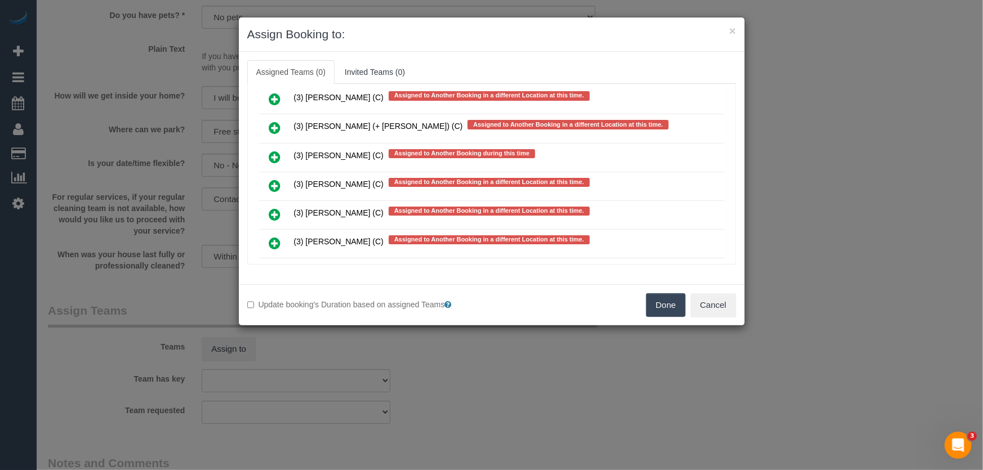
click at [274, 237] on icon at bounding box center [275, 244] width 12 height 14
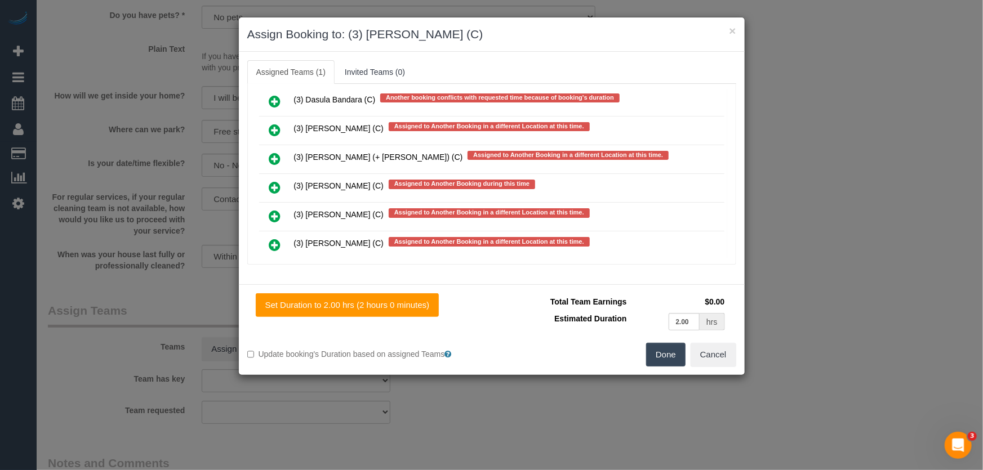
scroll to position [3190, 0]
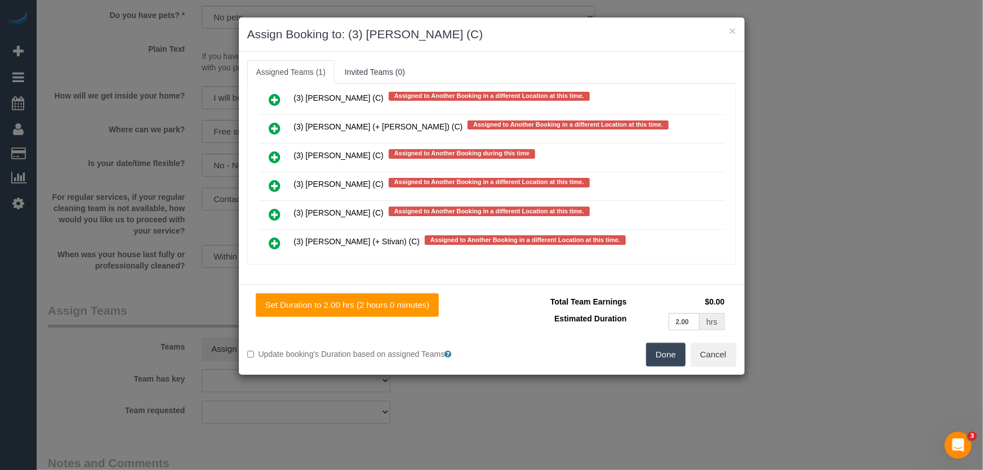
click at [672, 363] on button "Done" at bounding box center [665, 355] width 39 height 24
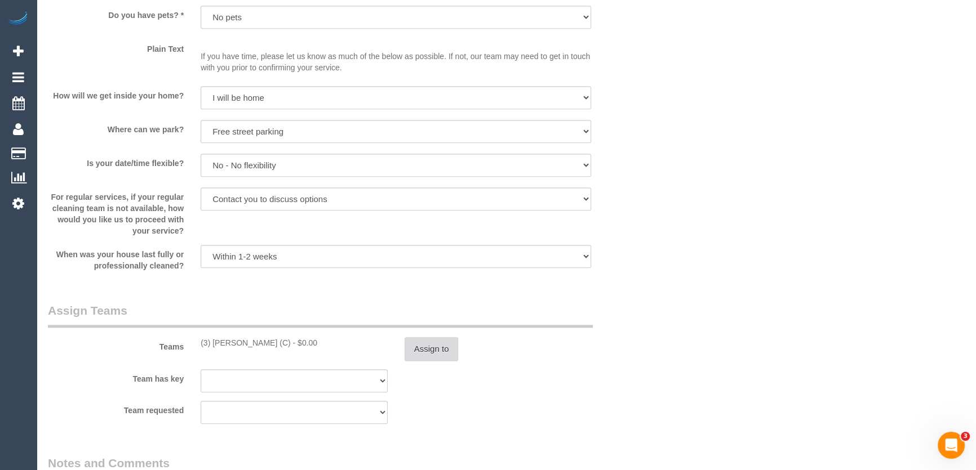
click at [436, 348] on button "Assign to" at bounding box center [431, 349] width 54 height 24
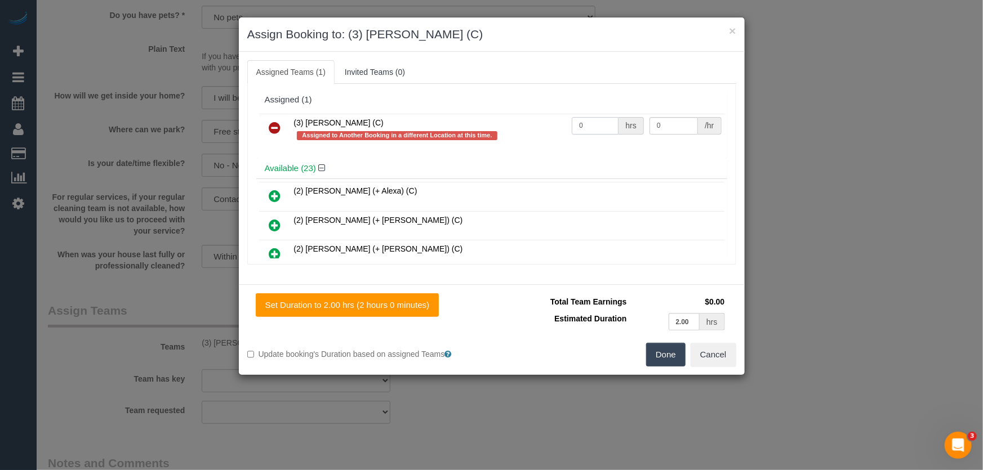
click at [602, 120] on input "0" at bounding box center [595, 125] width 47 height 17
type input "2"
type input "35"
click at [670, 355] on button "Done" at bounding box center [665, 355] width 39 height 24
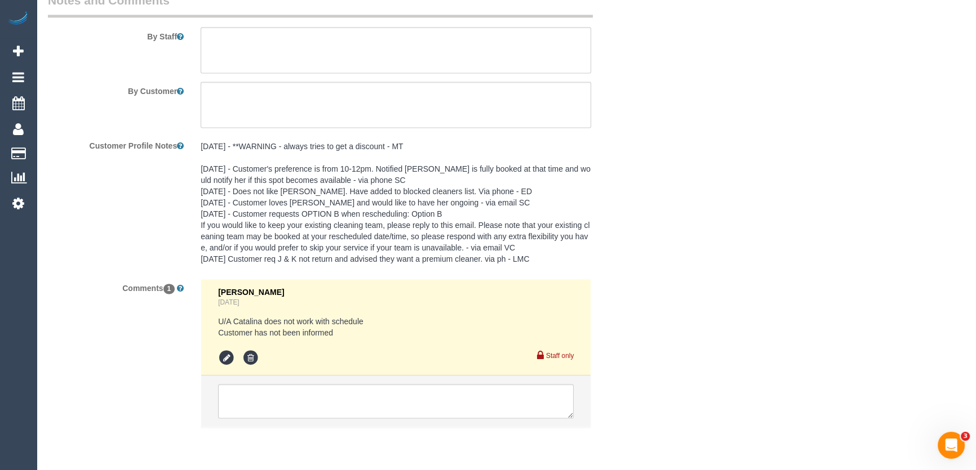
scroll to position [1986, 0]
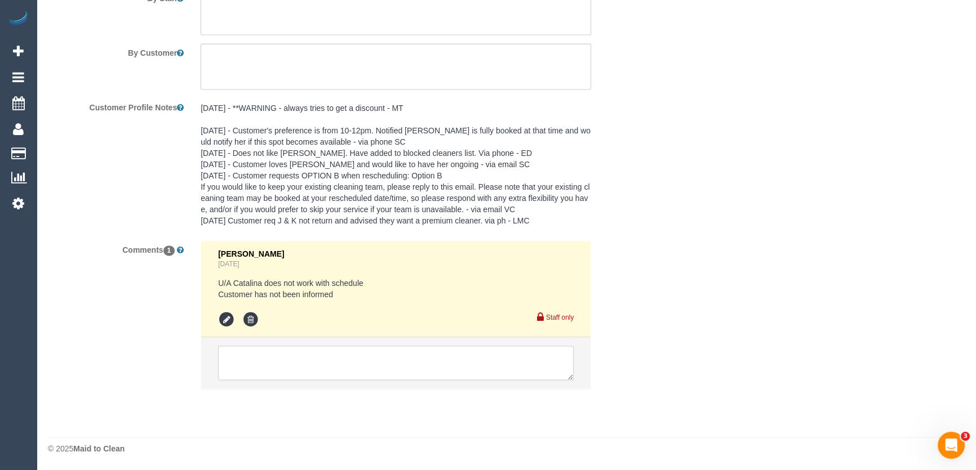
click at [297, 362] on textarea at bounding box center [395, 363] width 355 height 35
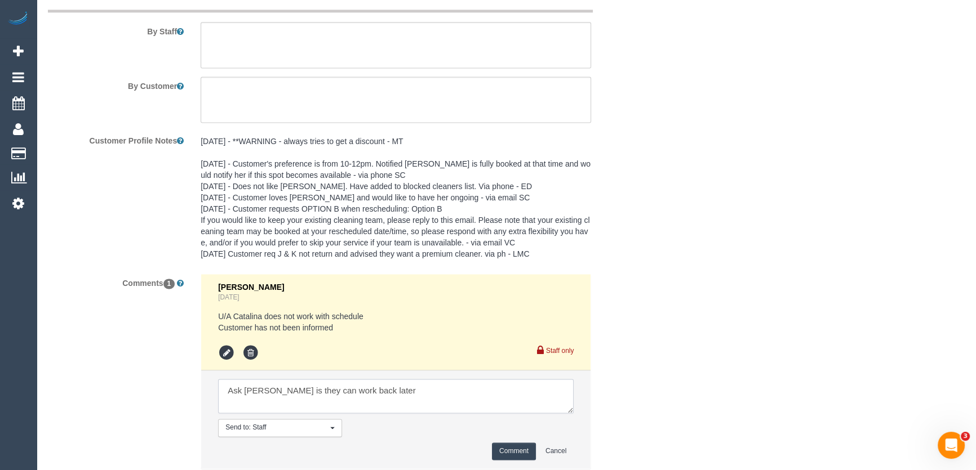
scroll to position [1935, 0]
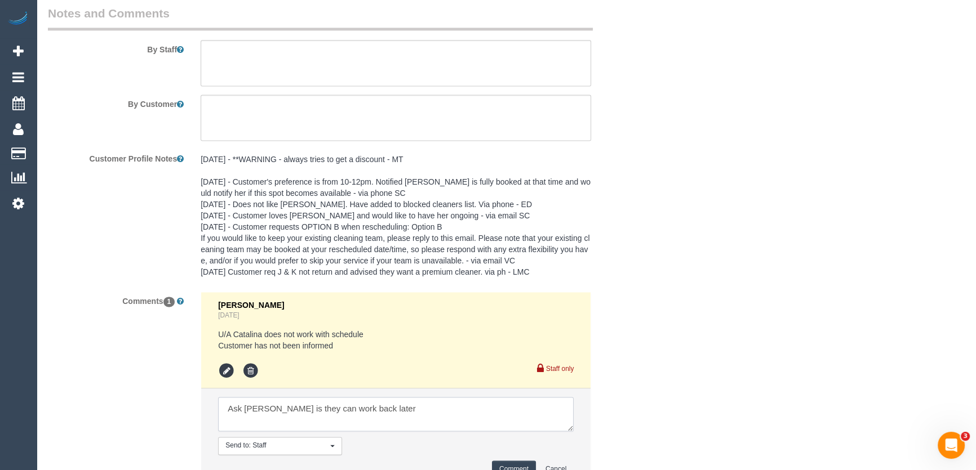
type textarea "Ask Kirin is they can work back later"
click at [267, 61] on textarea at bounding box center [396, 63] width 390 height 46
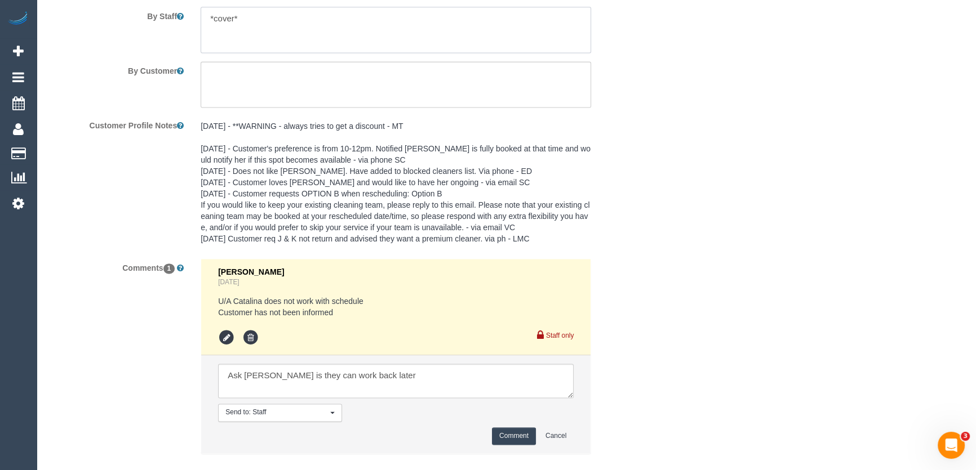
scroll to position [1986, 0]
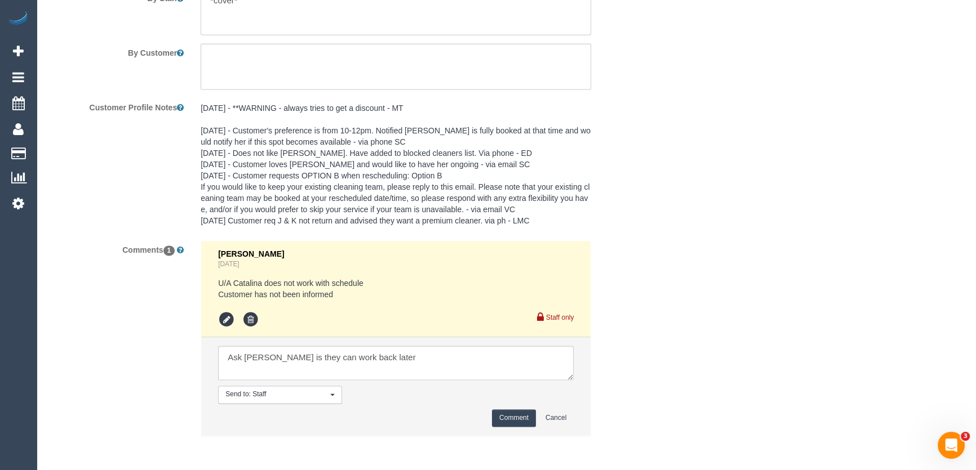
type textarea "*cover*"
click at [509, 415] on button "Comment" at bounding box center [514, 417] width 44 height 17
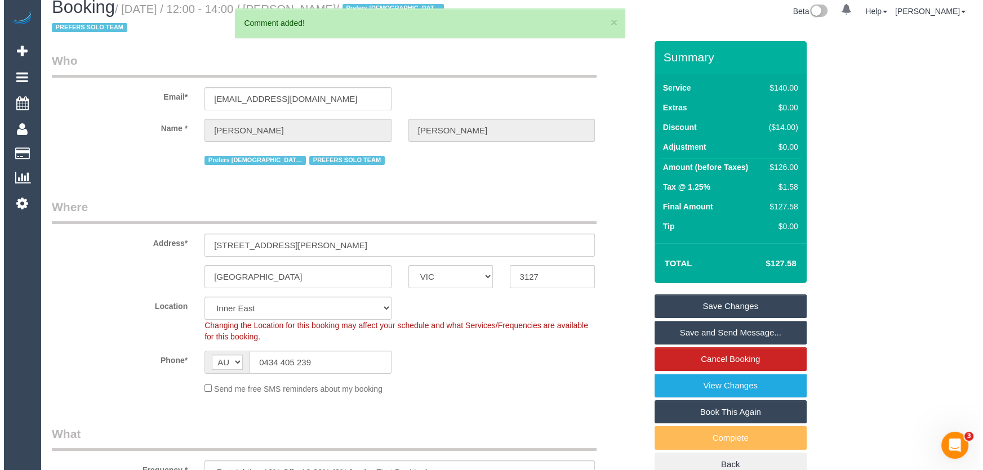
scroll to position [0, 0]
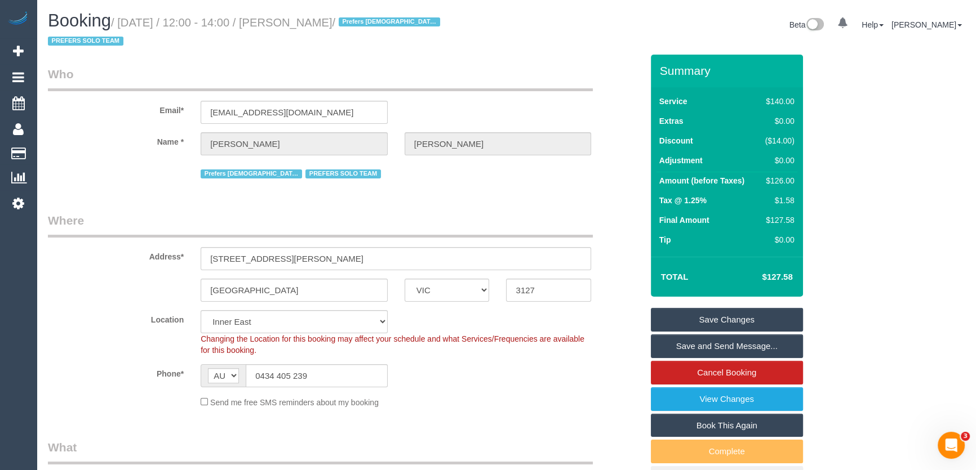
click at [305, 21] on small "/ August 22, 2025 / 12:00 - 14:00 / Surbhi Sharma / Prefers Female cleaners PRE…" at bounding box center [245, 32] width 395 height 32
click at [305, 23] on small "/ August 22, 2025 / 12:00 - 14:00 / Surbhi Sharma / Prefers Female cleaners PRE…" at bounding box center [245, 32] width 395 height 32
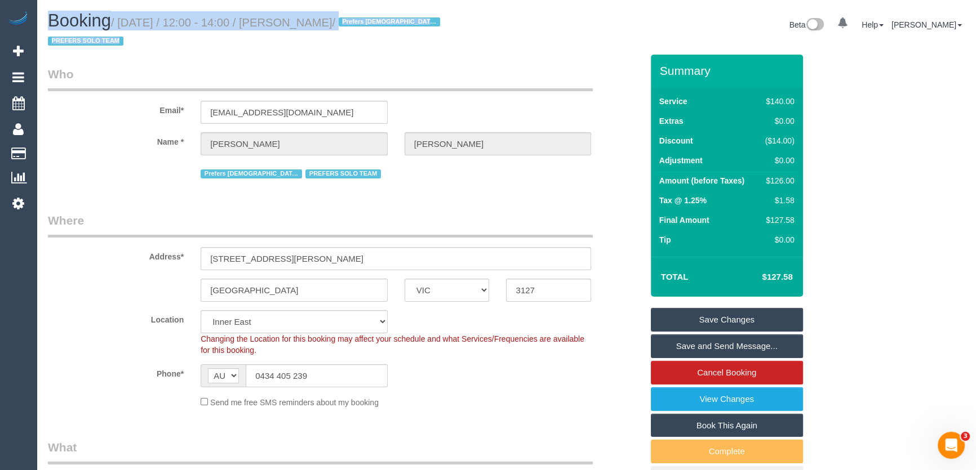
click at [308, 46] on h1 "Booking / August 22, 2025 / 12:00 - 14:00 / Surbhi Sharma / Prefers Female clea…" at bounding box center [273, 30] width 450 height 38
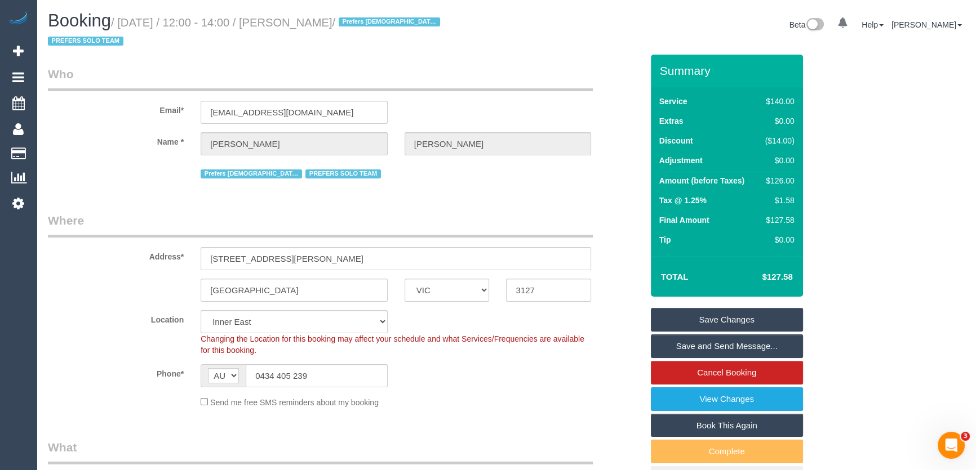
click at [309, 21] on small "/ August 22, 2025 / 12:00 - 14:00 / Surbhi Sharma / Prefers Female cleaners PRE…" at bounding box center [245, 32] width 395 height 32
copy small "Surbhi Sharma"
click at [691, 320] on link "Save Changes" at bounding box center [727, 320] width 152 height 24
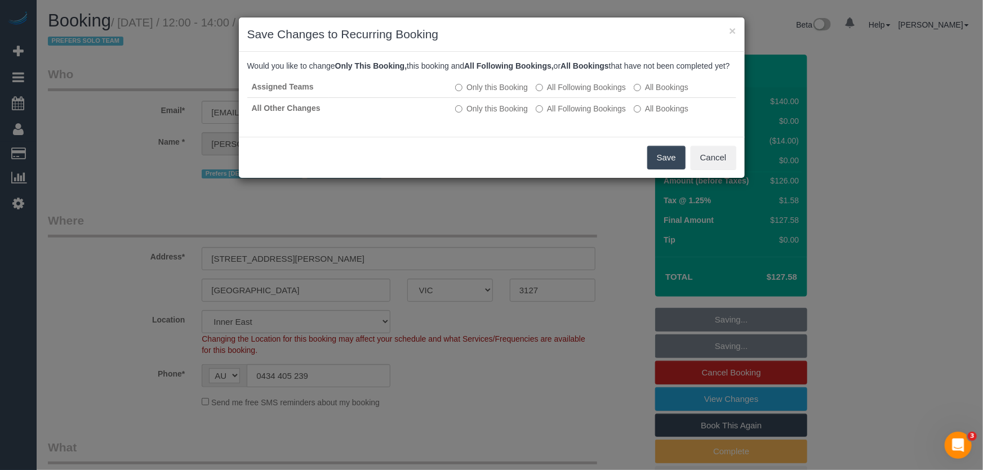
click at [658, 169] on button "Save" at bounding box center [666, 158] width 38 height 24
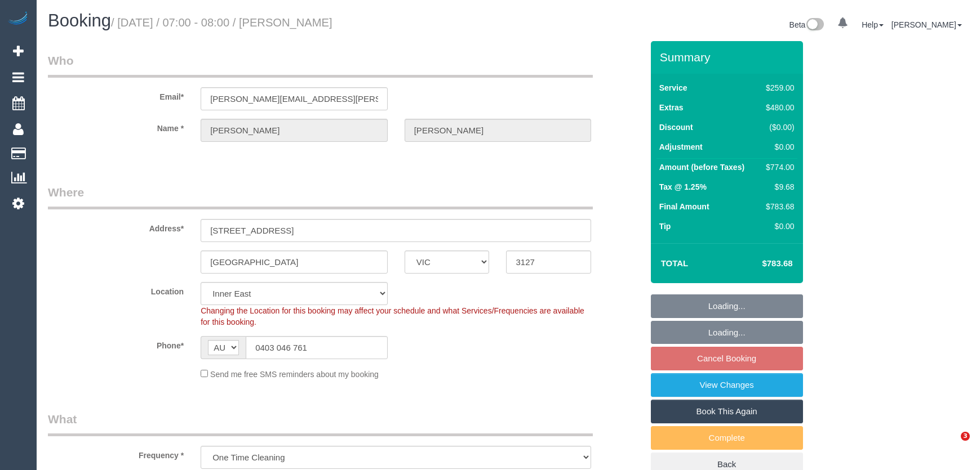
select select "VIC"
select select "number:30"
select select "number:14"
select select "number:19"
select select "number:36"
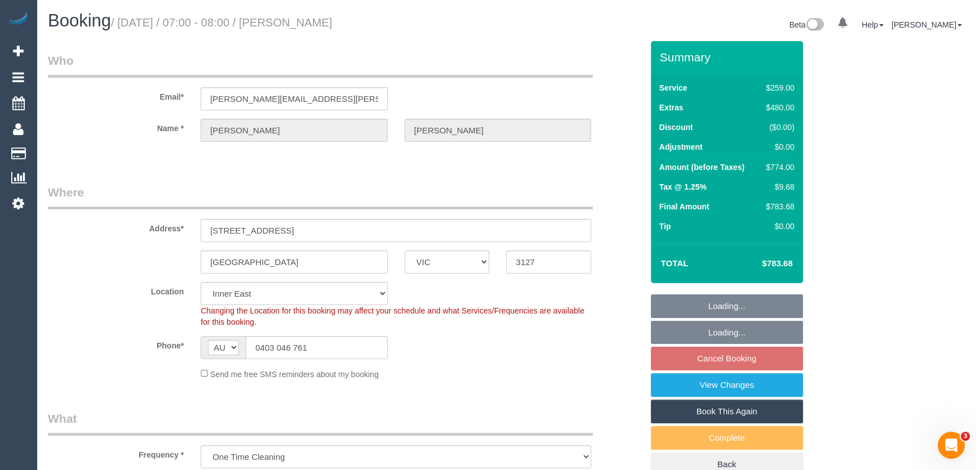
select select "number:11"
select select "object:1442"
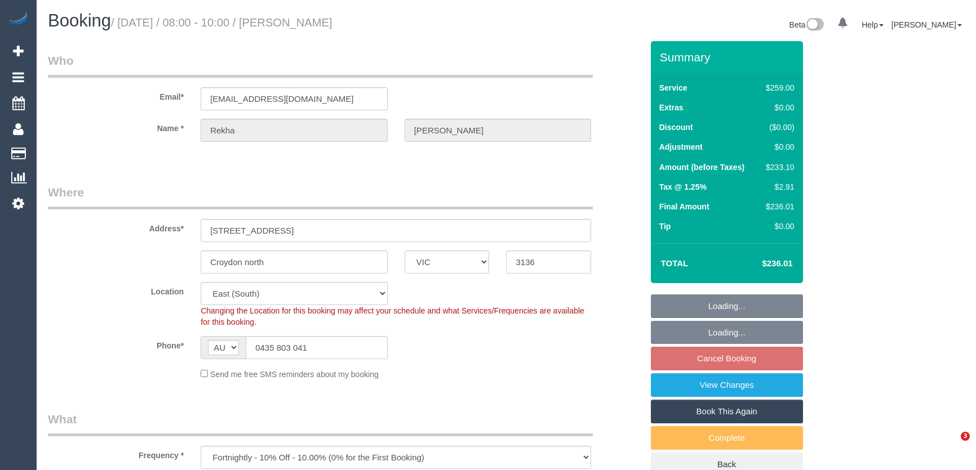
select select "VIC"
select select "object:810"
select select "number:28"
select select "number:14"
select select "number:18"
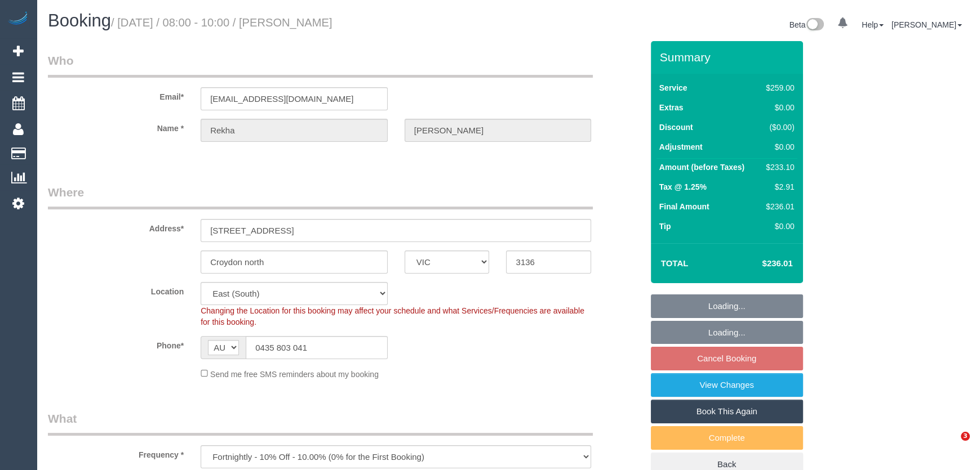
select select "number:24"
select select "number:35"
select select "number:11"
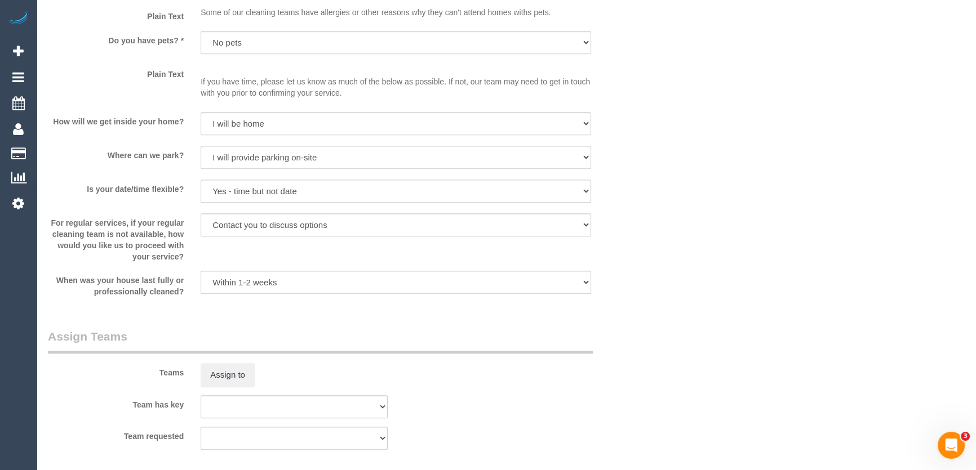
scroll to position [1290, 0]
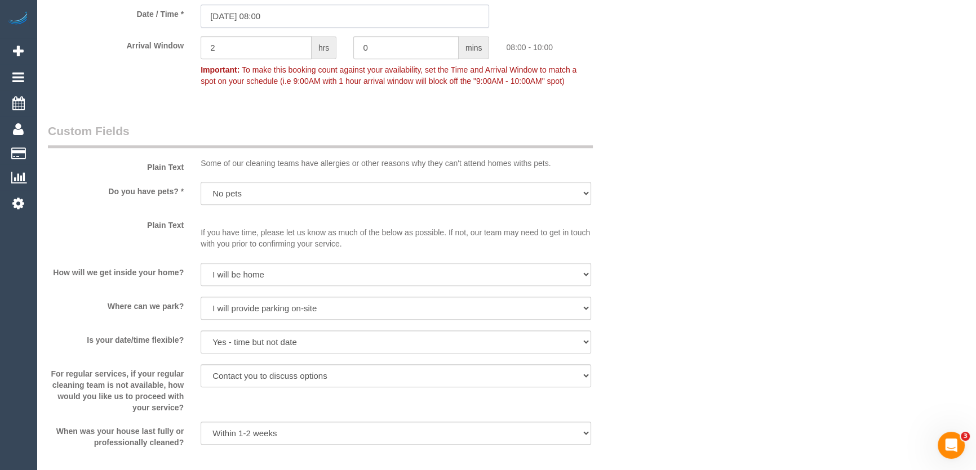
click at [282, 13] on input "22/08/2025 08:00" at bounding box center [345, 16] width 288 height 23
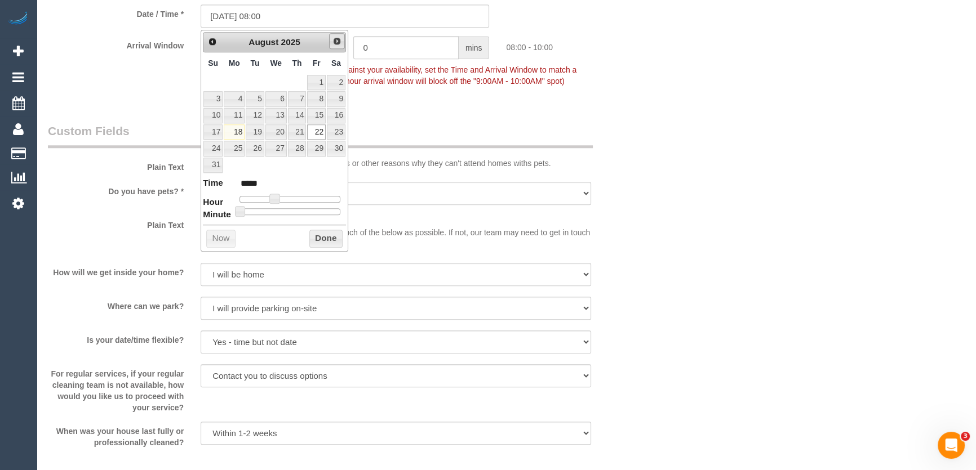
click at [341, 45] on link "Next" at bounding box center [337, 41] width 16 height 16
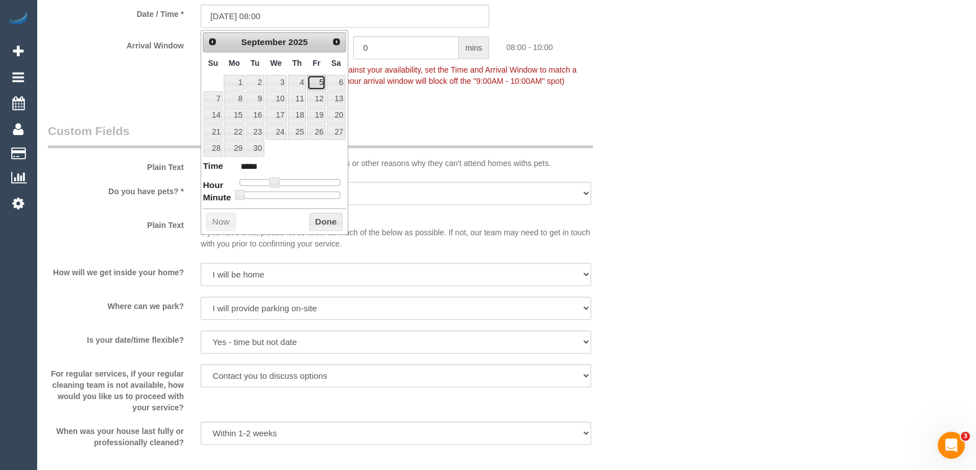
click at [317, 82] on link "5" at bounding box center [316, 82] width 18 height 15
type input "05/09/2025 08:00"
click at [701, 165] on div "Who Email* sairrekha@yahoo.co.in Name * Rekha Raghuram Where Address* 11 Azalea…" at bounding box center [506, 1] width 916 height 2500
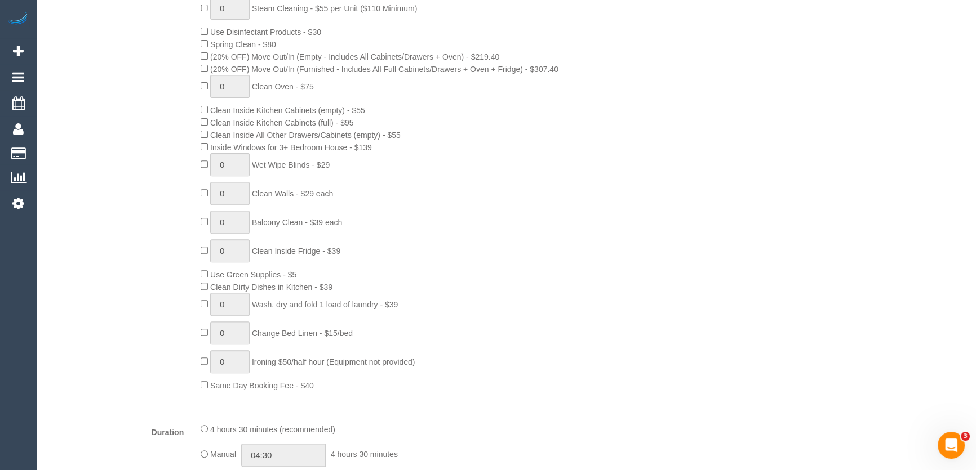
scroll to position [716, 0]
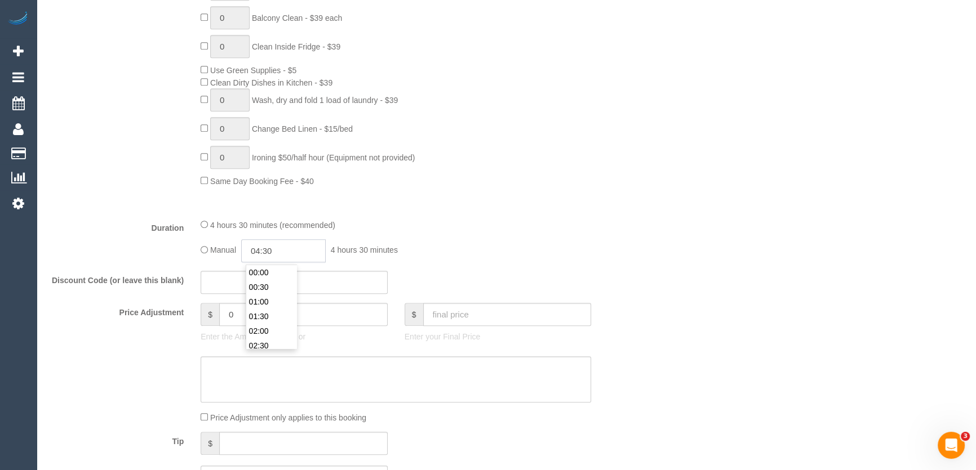
click at [313, 257] on input "04:30" at bounding box center [283, 250] width 84 height 23
click at [274, 283] on li "02:30" at bounding box center [271, 290] width 50 height 15
click at [277, 255] on input "02:30" at bounding box center [283, 250] width 84 height 23
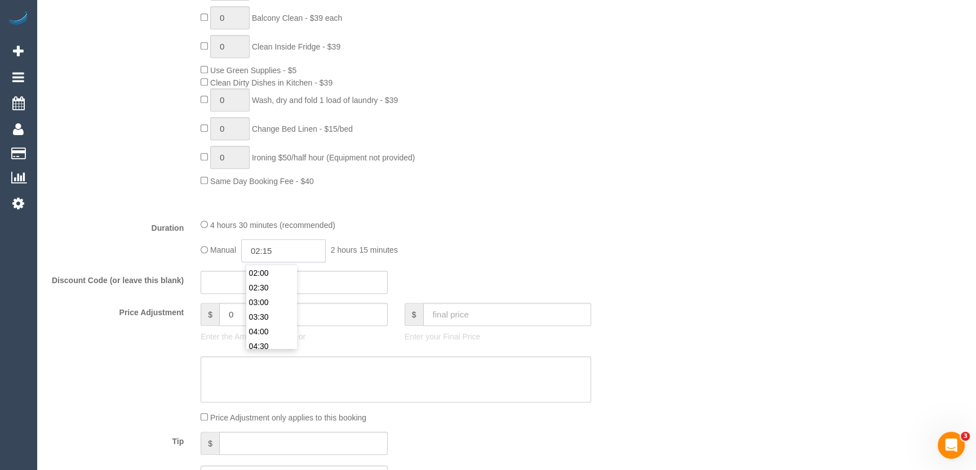
type input "02:15"
click at [383, 235] on div "4 hours 30 minutes (recommended) Manual 02:15 2 hours 15 minutes" at bounding box center [395, 241] width 407 height 44
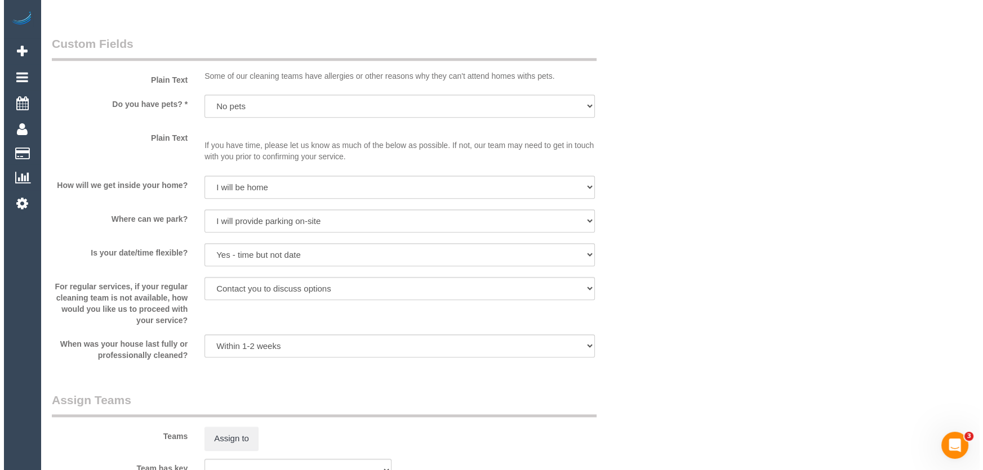
scroll to position [1485, 0]
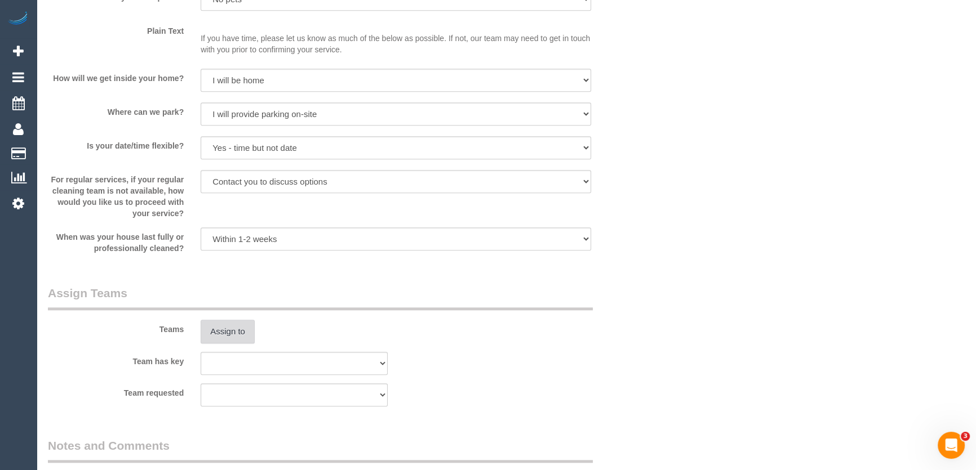
click at [207, 333] on button "Assign to" at bounding box center [228, 332] width 54 height 24
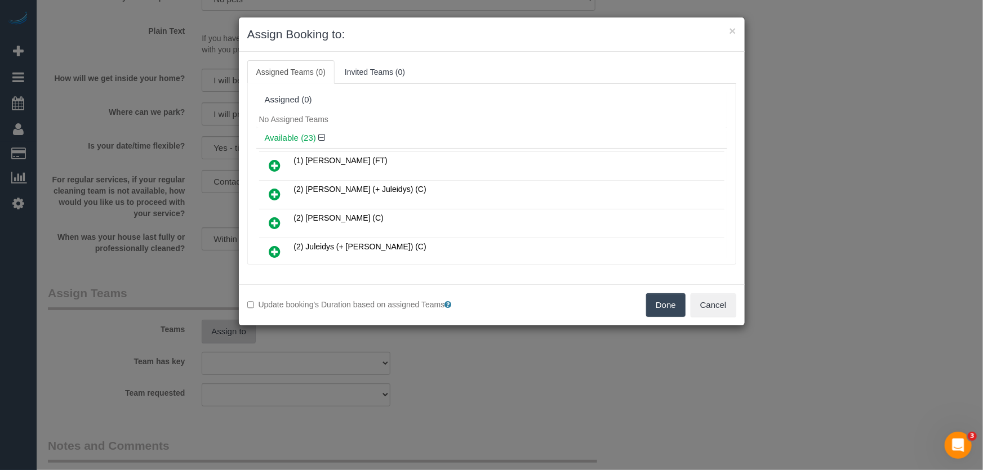
scroll to position [437, 0]
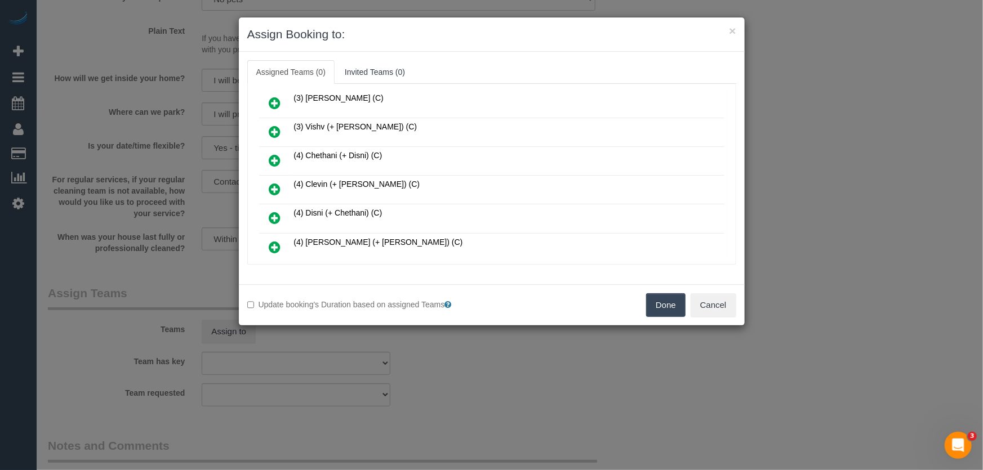
click at [275, 182] on icon at bounding box center [275, 189] width 12 height 14
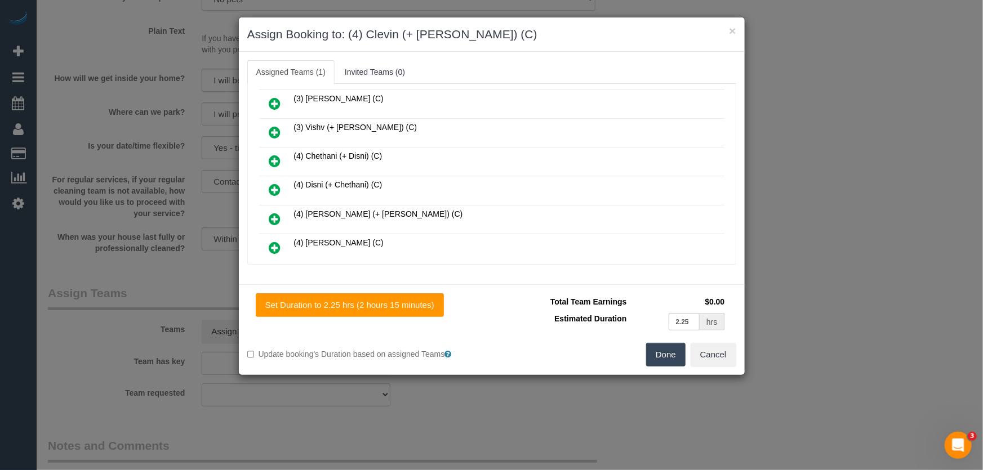
click at [271, 212] on icon at bounding box center [275, 219] width 12 height 14
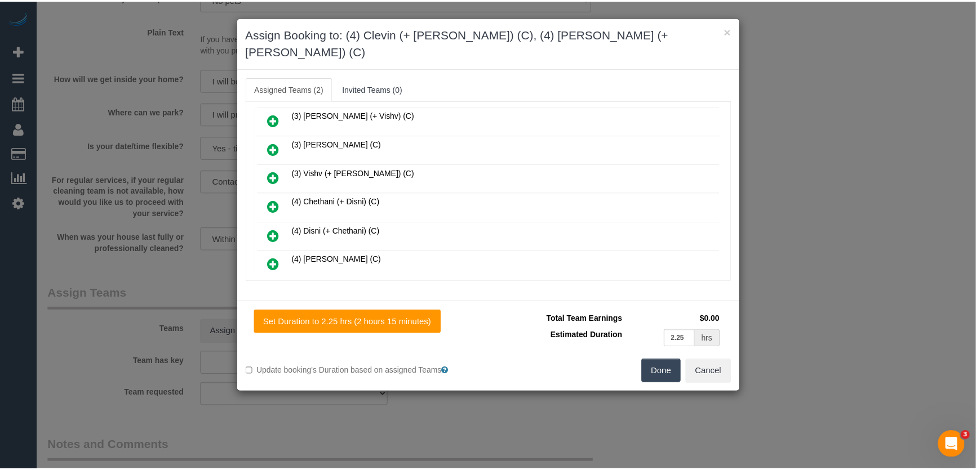
scroll to position [492, 0]
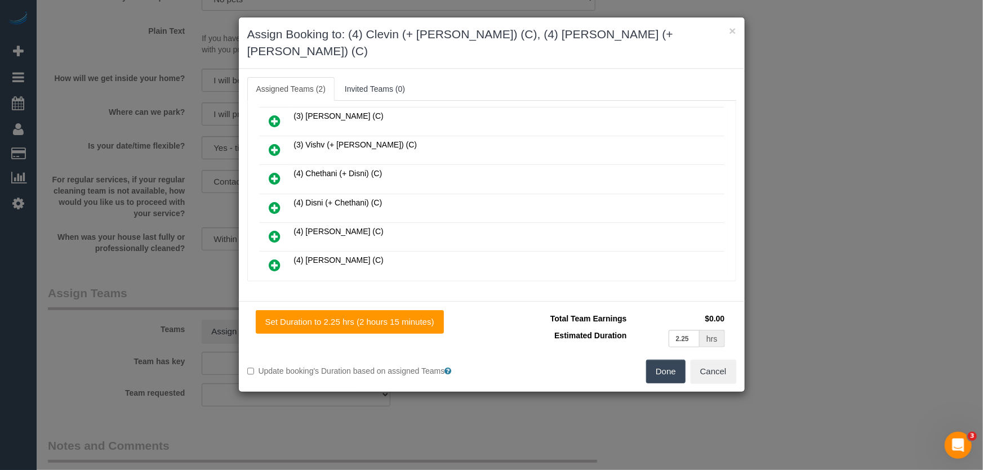
click at [664, 363] on button "Done" at bounding box center [665, 372] width 39 height 24
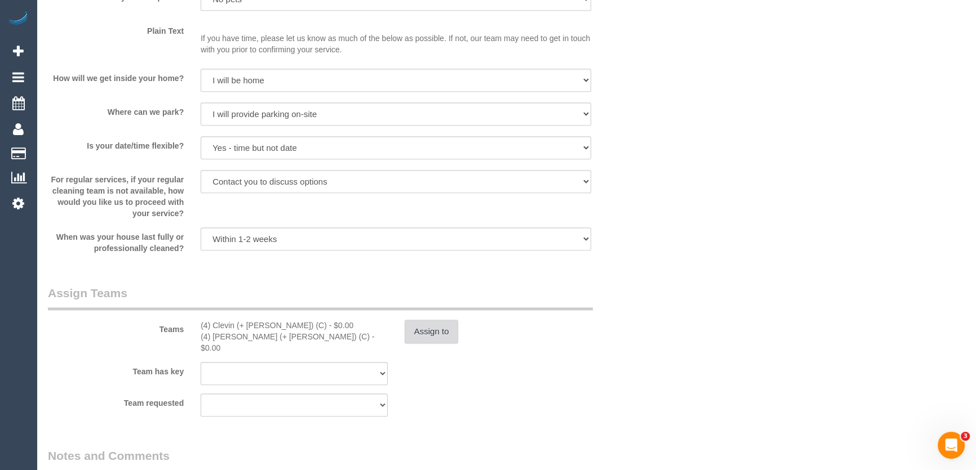
click at [419, 327] on button "Assign to" at bounding box center [431, 332] width 54 height 24
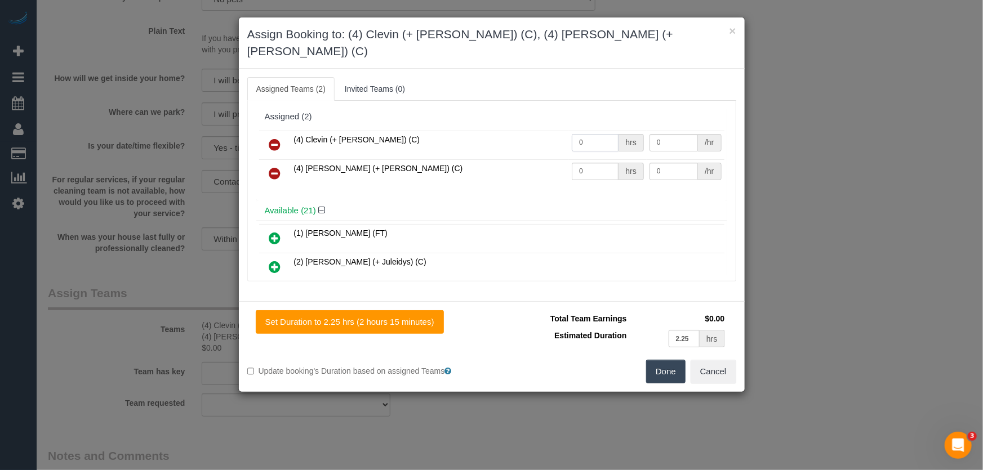
drag, startPoint x: 600, startPoint y: 121, endPoint x: 613, endPoint y: 130, distance: 15.5
click at [600, 134] on input "0" at bounding box center [595, 142] width 47 height 17
type input "1"
type input "75"
click at [591, 163] on input "0" at bounding box center [595, 171] width 47 height 17
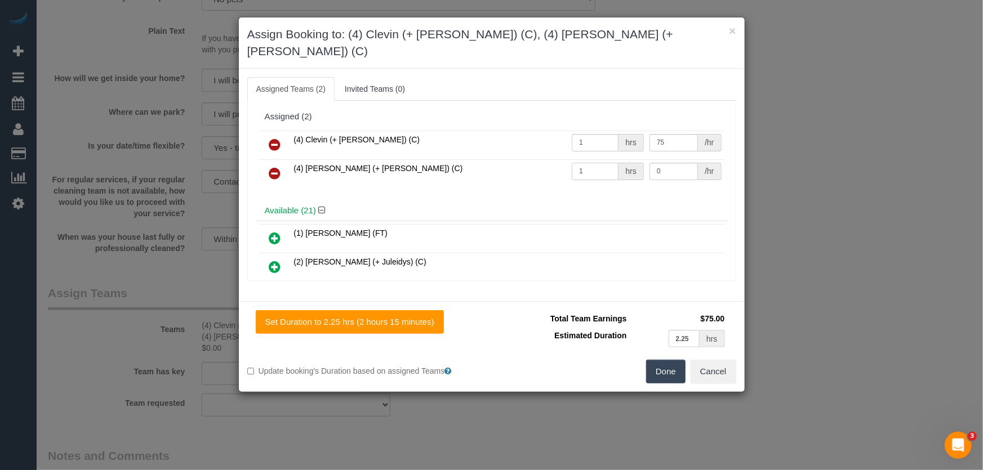
type input "1"
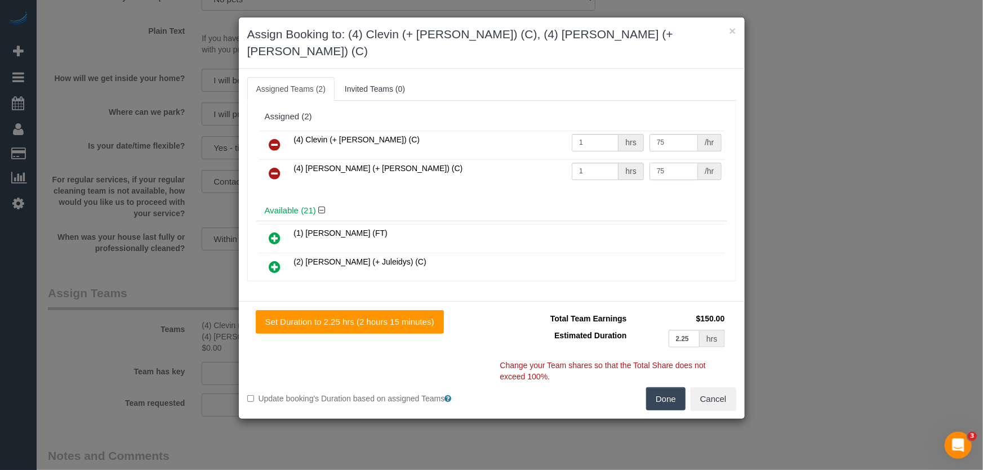
type input "75"
click at [656, 388] on button "Done" at bounding box center [665, 400] width 39 height 24
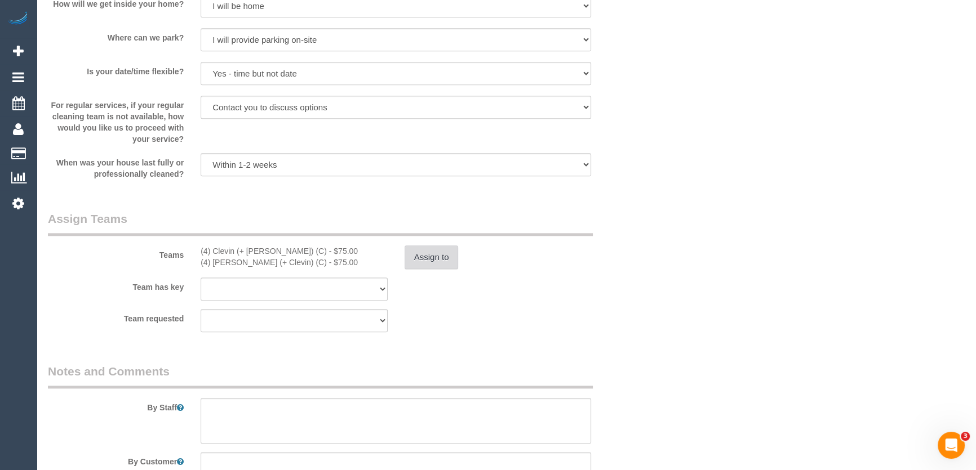
scroll to position [1639, 0]
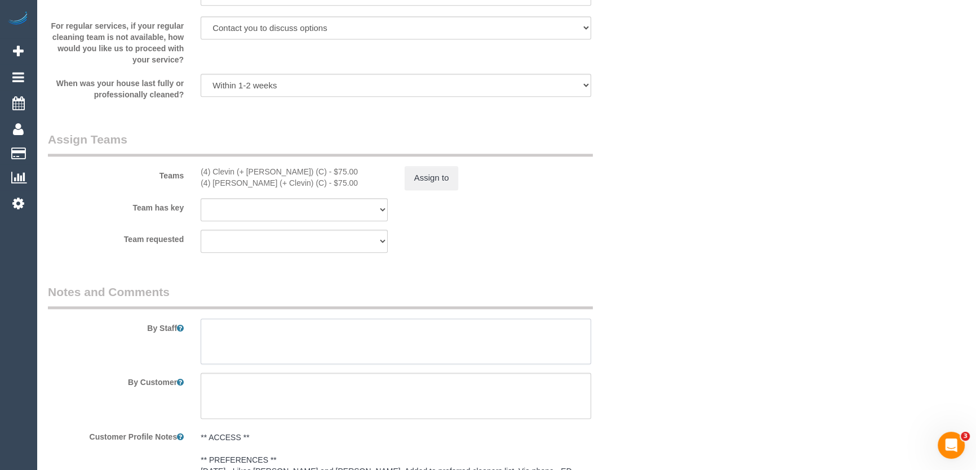
click at [277, 338] on textarea at bounding box center [396, 342] width 390 height 46
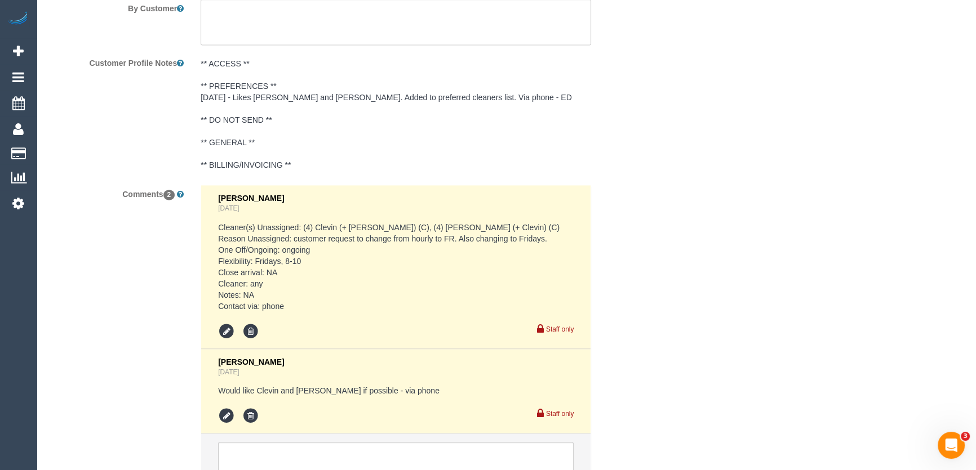
scroll to position [2110, 0]
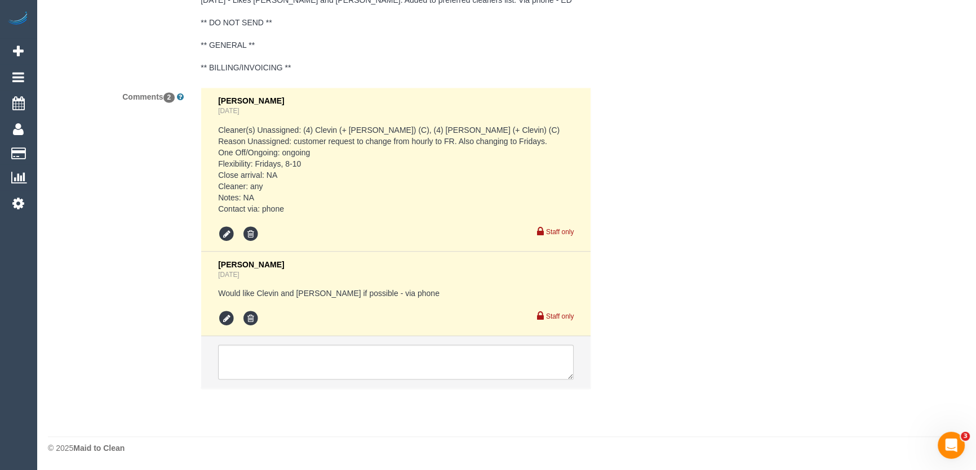
type textarea "Estimated time: 3.5-4.5 hours"
click at [291, 371] on textarea at bounding box center [395, 362] width 355 height 35
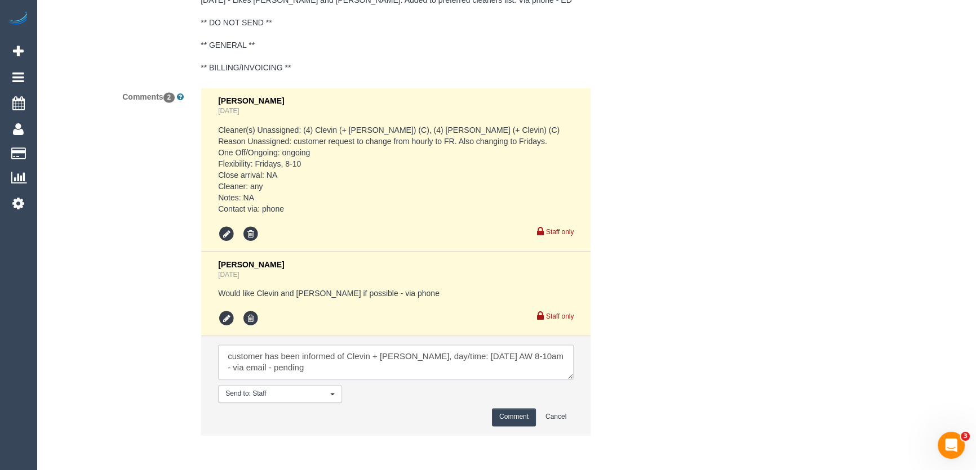
type textarea "customer has been informed of Clevin + Noel, day/time: Friday 5/9 AW 8-10am - v…"
click at [510, 417] on button "Comment" at bounding box center [514, 416] width 44 height 17
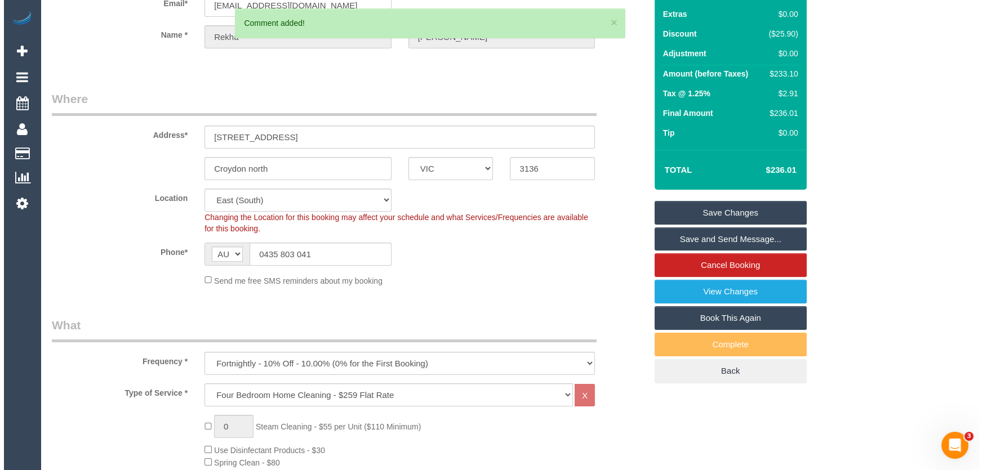
scroll to position [0, 0]
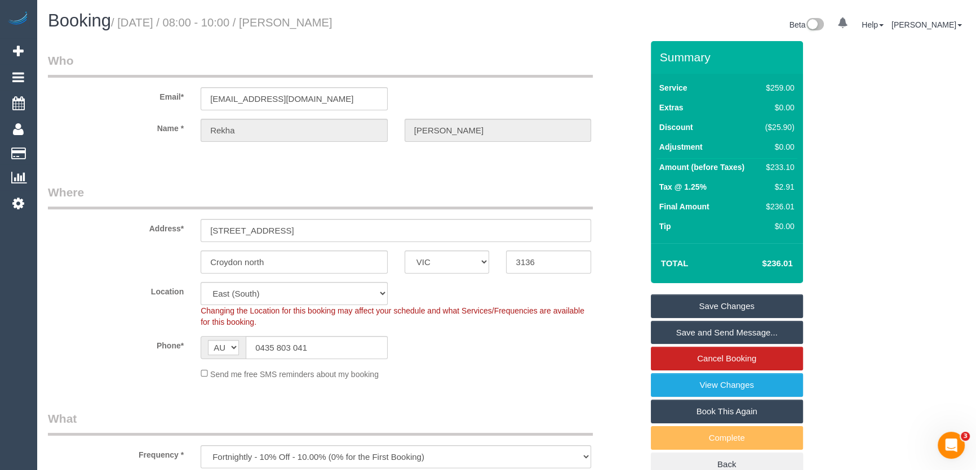
click at [308, 22] on small "/ August 22, 2025 / 08:00 - 10:00 / Rekha Raghuram" at bounding box center [221, 22] width 221 height 12
copy small "Rekha Raghuram"
click at [707, 305] on link "Save Changes" at bounding box center [727, 307] width 152 height 24
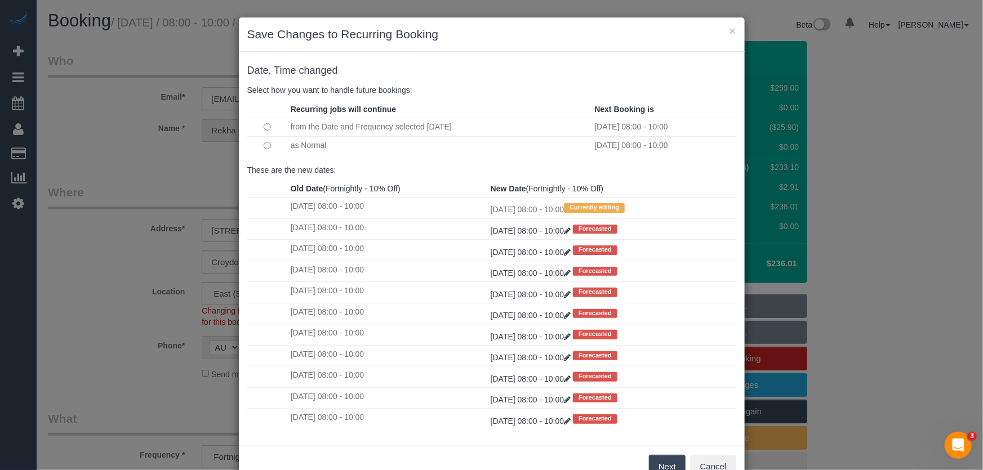
click at [668, 457] on button "Next" at bounding box center [667, 467] width 37 height 24
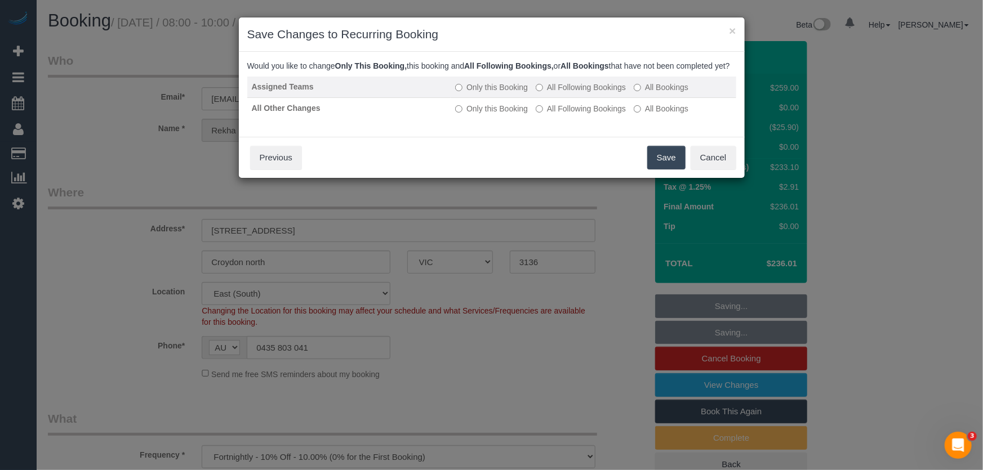
click at [585, 93] on label "All Following Bookings" at bounding box center [581, 87] width 90 height 11
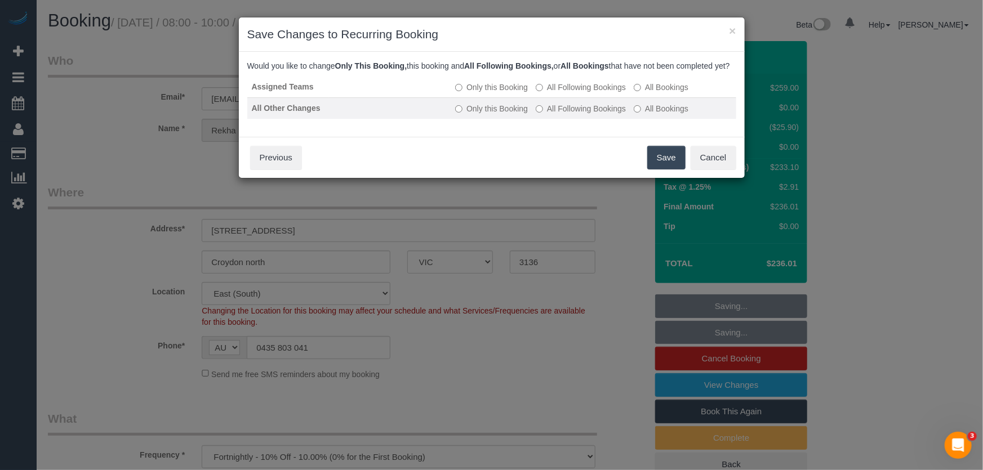
click at [582, 114] on label "All Following Bookings" at bounding box center [581, 108] width 90 height 11
click at [665, 170] on button "Save" at bounding box center [666, 158] width 38 height 24
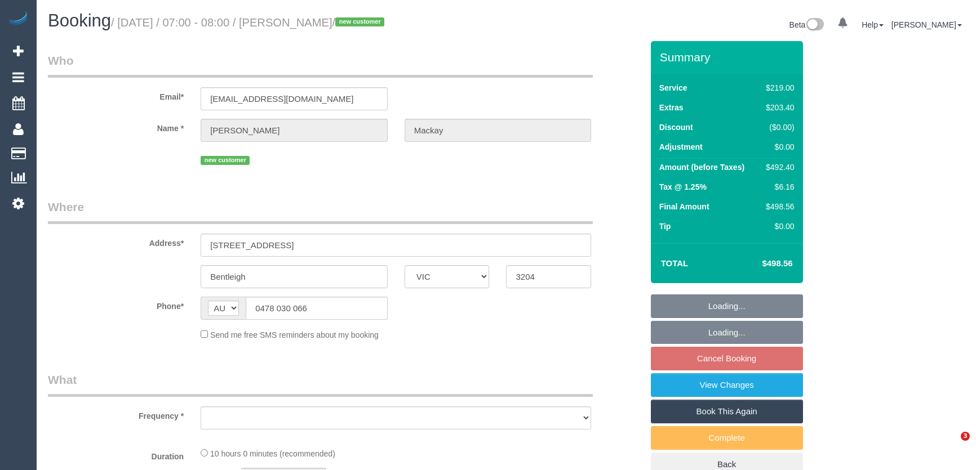
select select "VIC"
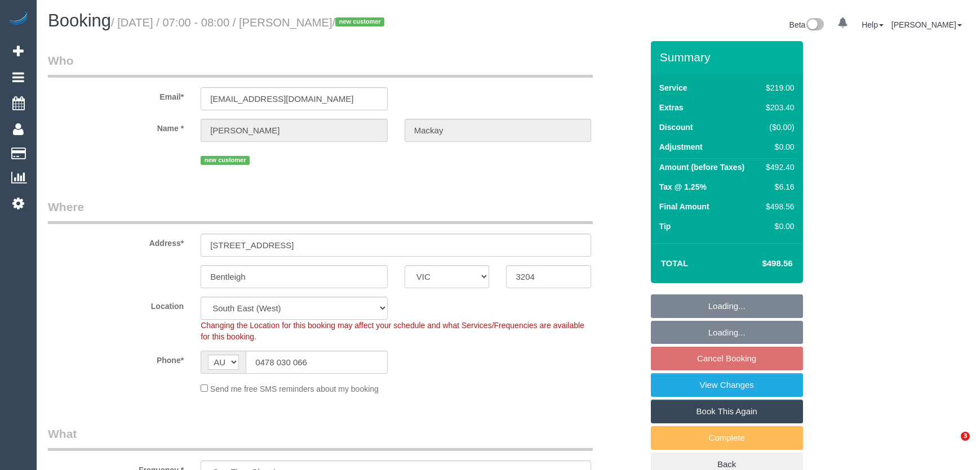
select select "object:655"
select select "number:28"
select select "number:15"
select select "number:19"
select select "number:36"
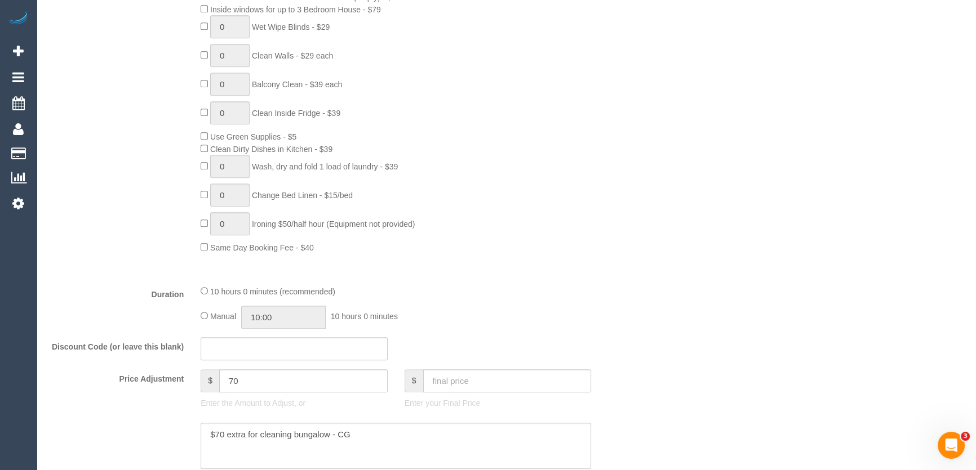
scroll to position [870, 0]
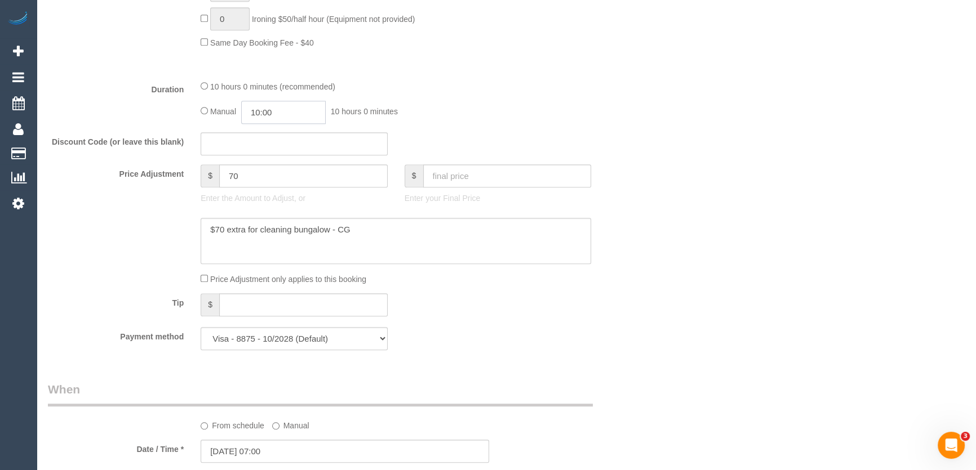
click at [302, 116] on input "10:00" at bounding box center [283, 112] width 84 height 23
type input "09:00"
click at [279, 143] on li "09:00" at bounding box center [271, 140] width 50 height 15
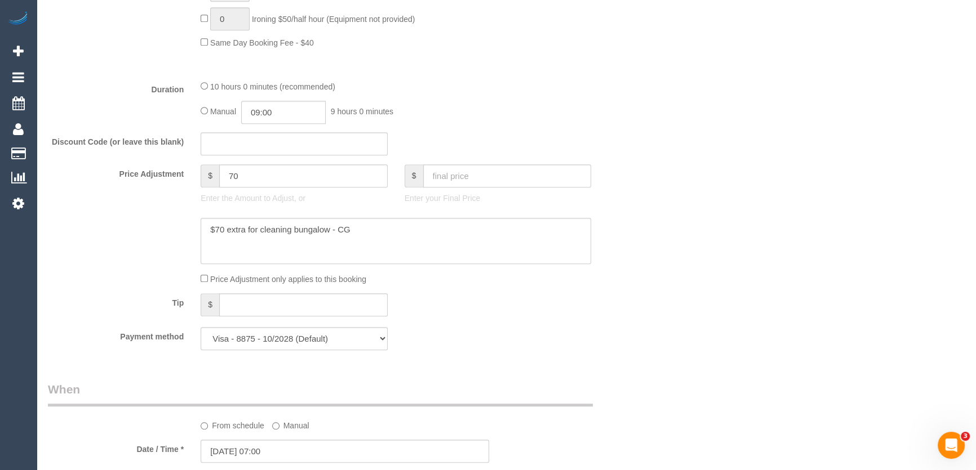
click at [566, 116] on div "Manual 09:00 9 hours 0 minutes" at bounding box center [396, 112] width 390 height 23
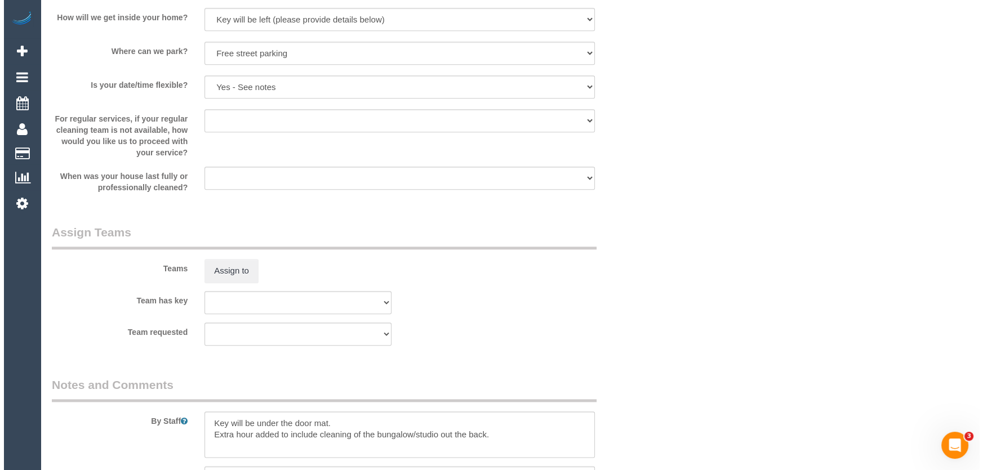
scroll to position [1639, 0]
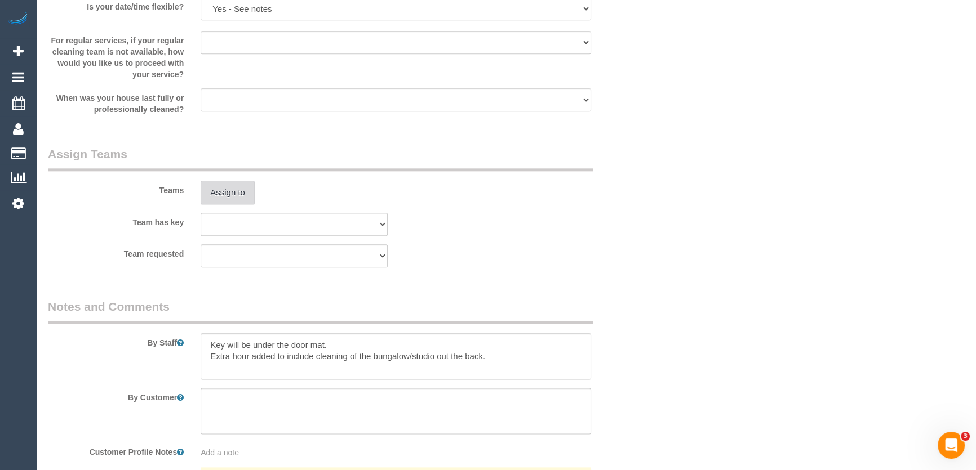
click at [231, 197] on button "Assign to" at bounding box center [228, 193] width 54 height 24
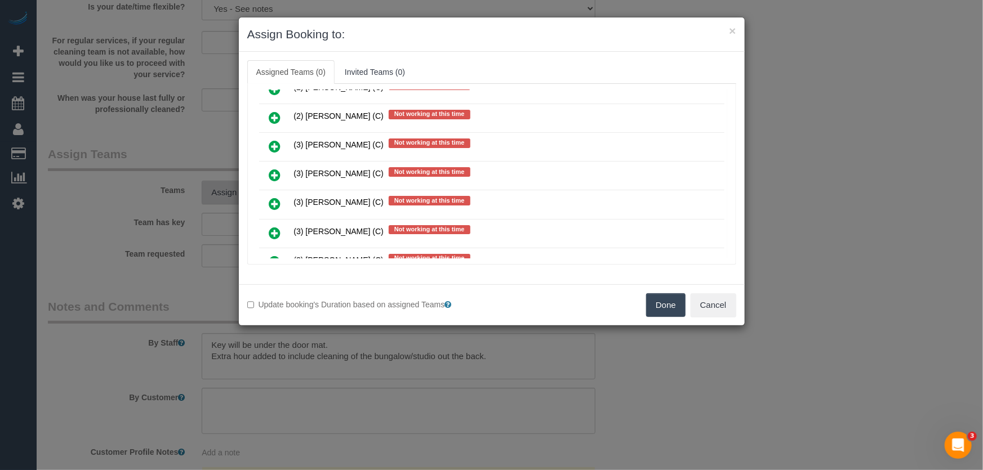
scroll to position [1957, 0]
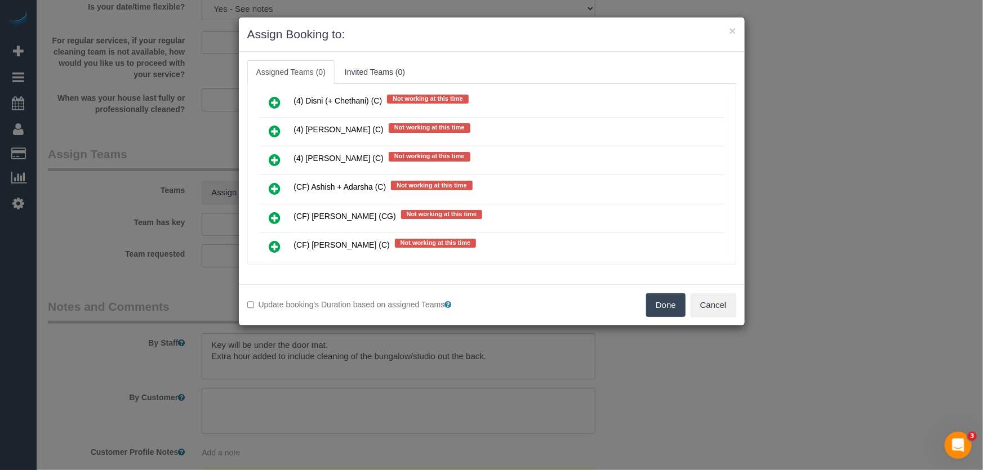
click at [276, 211] on icon at bounding box center [275, 218] width 12 height 14
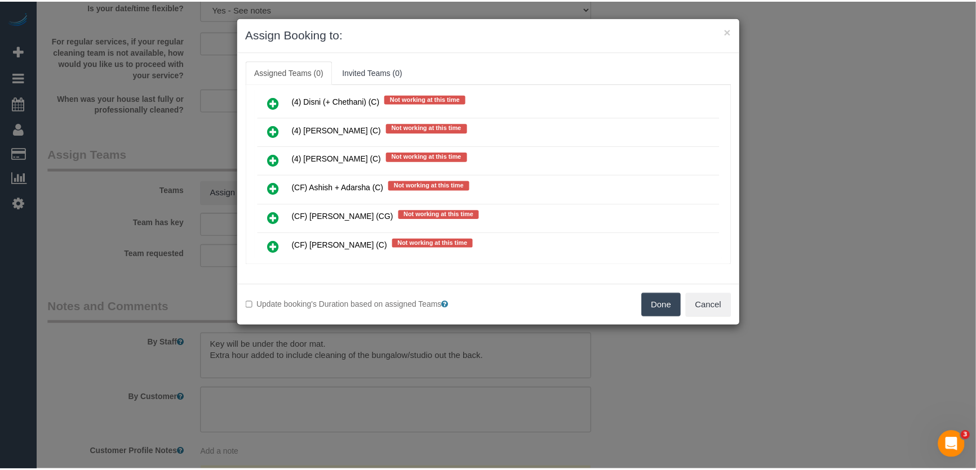
scroll to position [1983, 0]
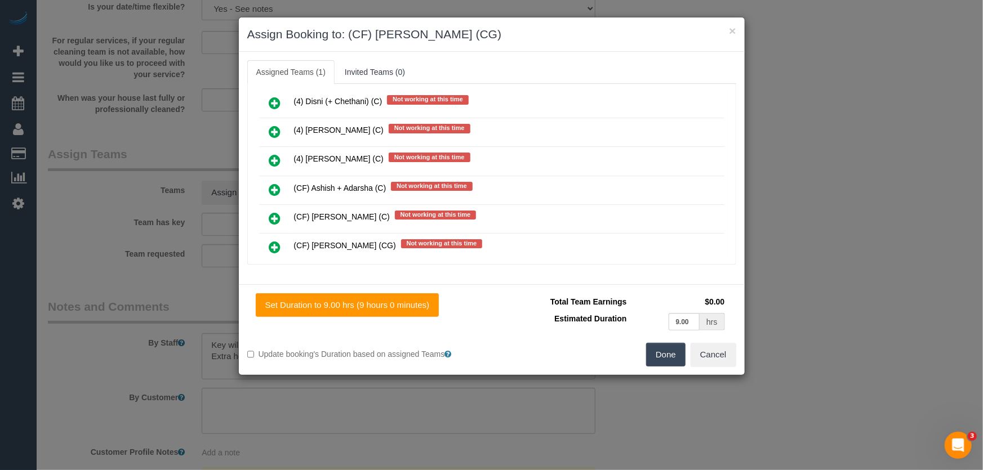
click at [675, 353] on button "Done" at bounding box center [665, 355] width 39 height 24
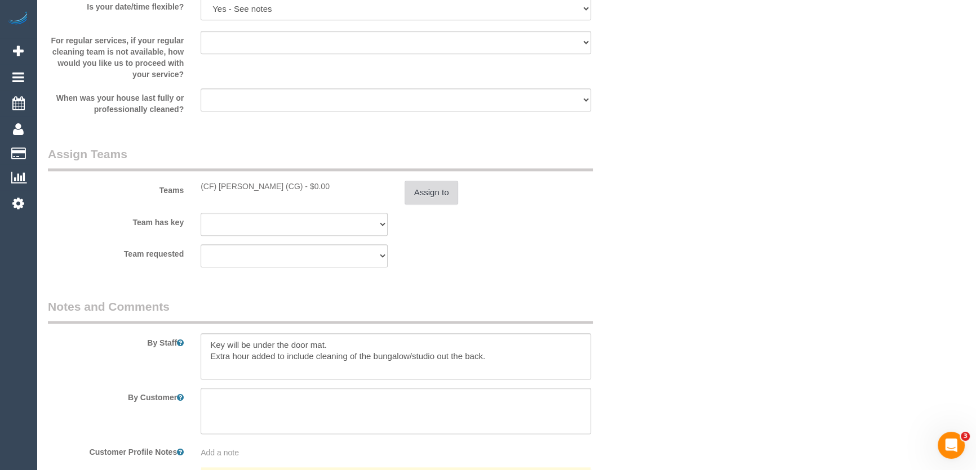
click at [435, 193] on button "Assign to" at bounding box center [431, 193] width 54 height 24
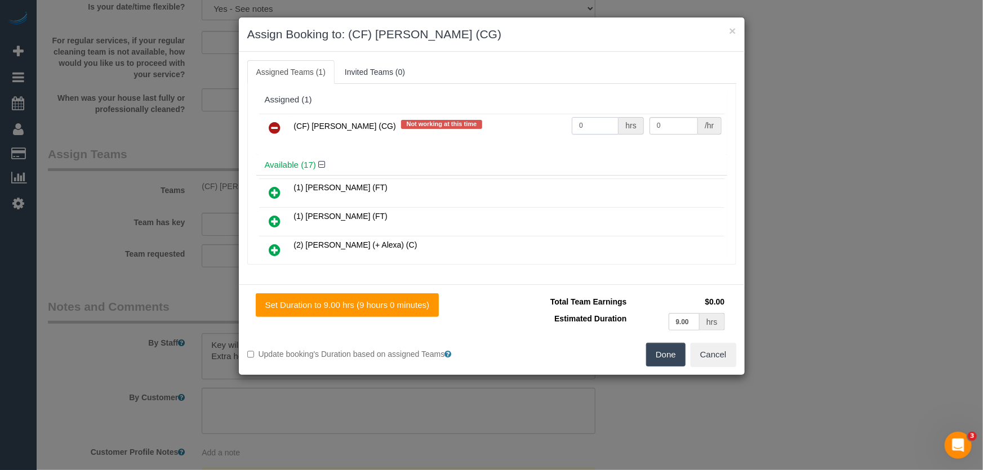
click at [590, 123] on input "0" at bounding box center [595, 125] width 47 height 17
type input "1"
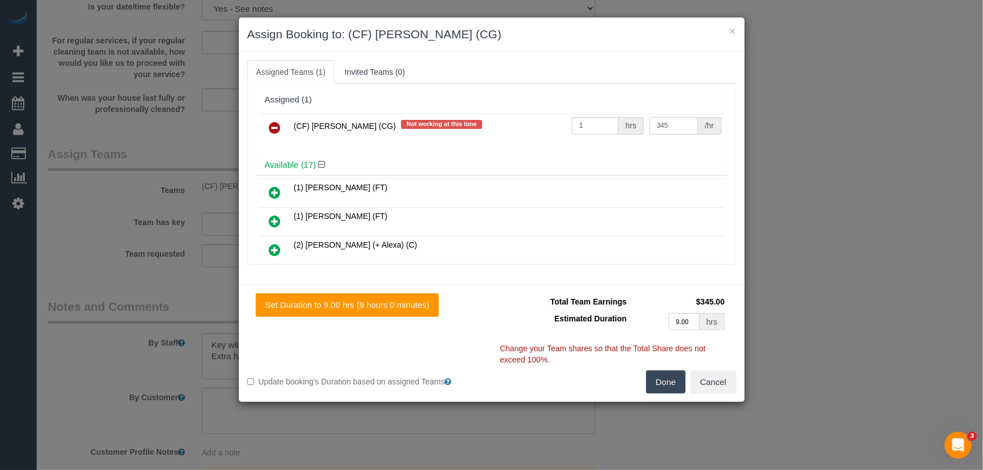
type input "345"
click at [655, 387] on button "Done" at bounding box center [665, 383] width 39 height 24
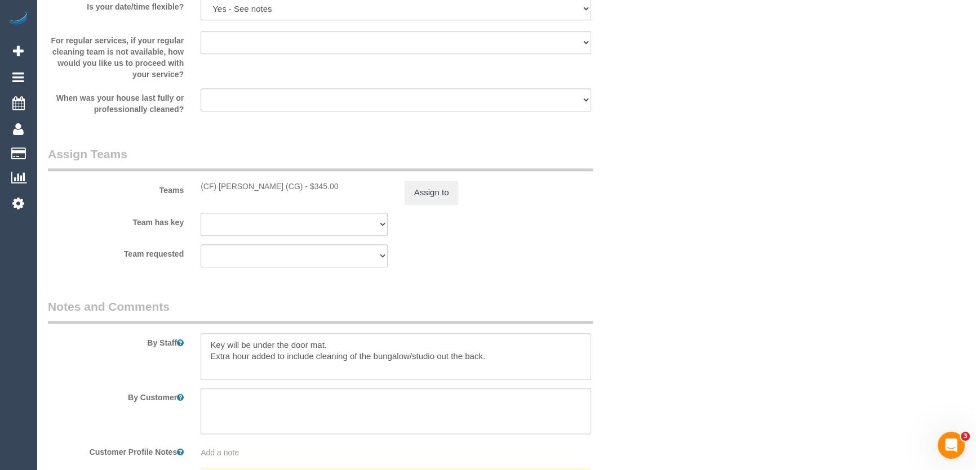
click at [203, 345] on textarea at bounding box center [396, 356] width 390 height 46
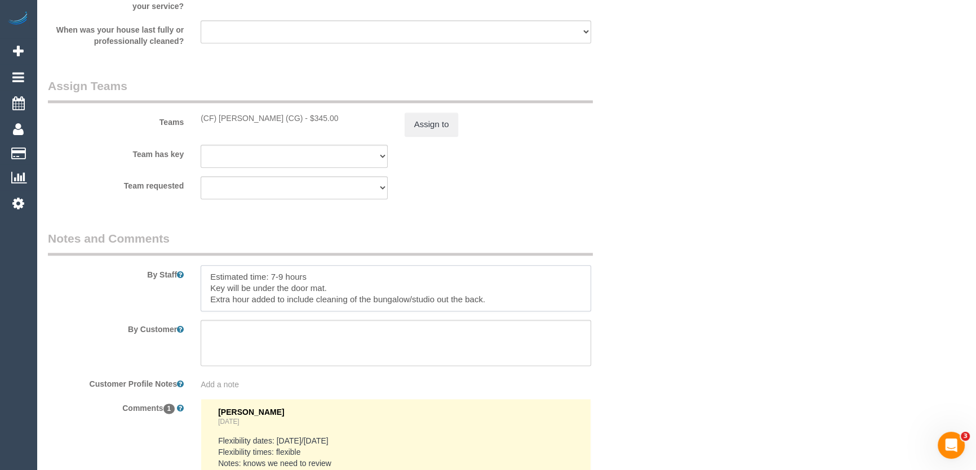
scroll to position [1843, 0]
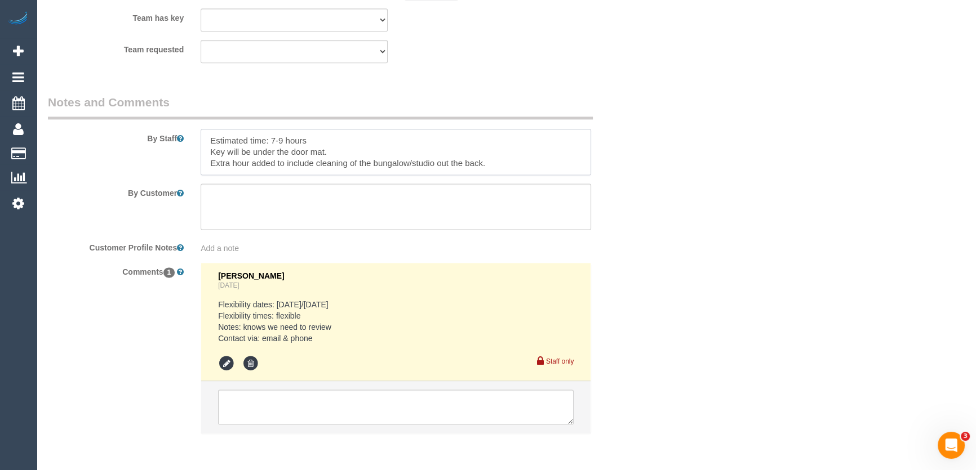
type textarea "Estimated time: 7-9 hours Key will be under the door mat. Extra hour added to i…"
click at [253, 415] on textarea at bounding box center [395, 407] width 355 height 35
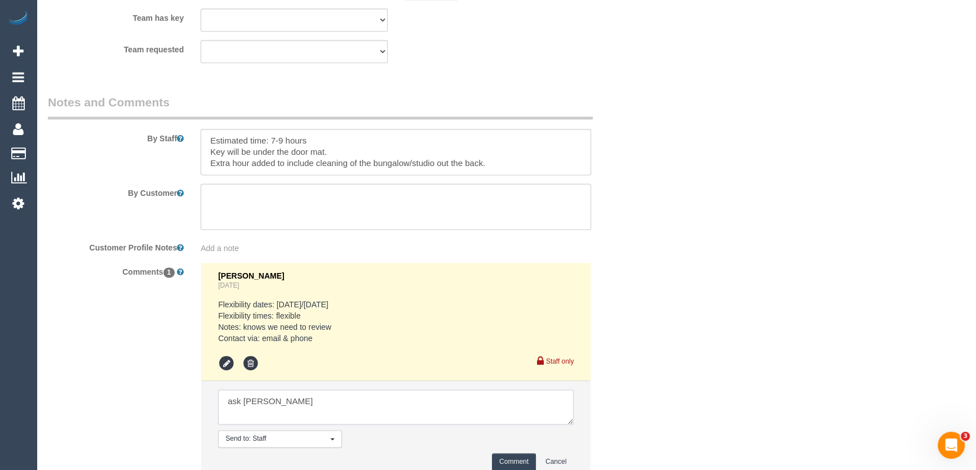
type textarea "ask Don"
click at [509, 462] on button "Comment" at bounding box center [514, 461] width 44 height 17
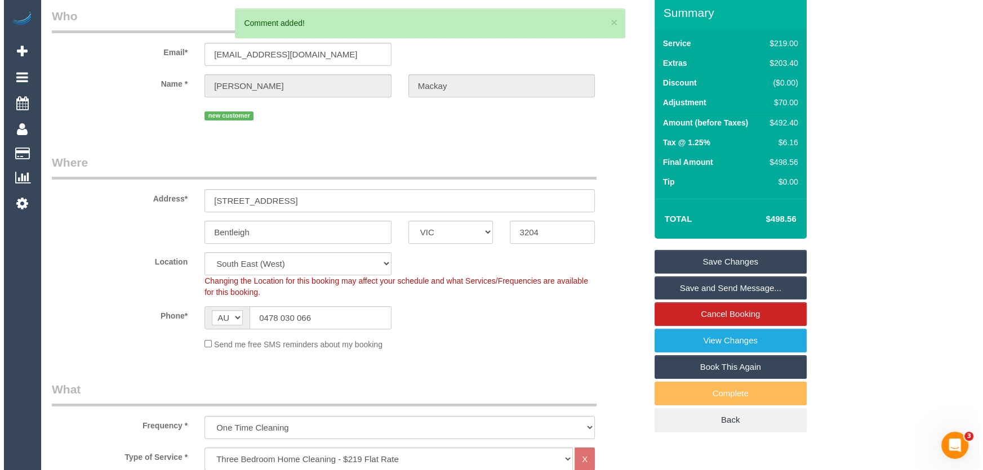
scroll to position [0, 0]
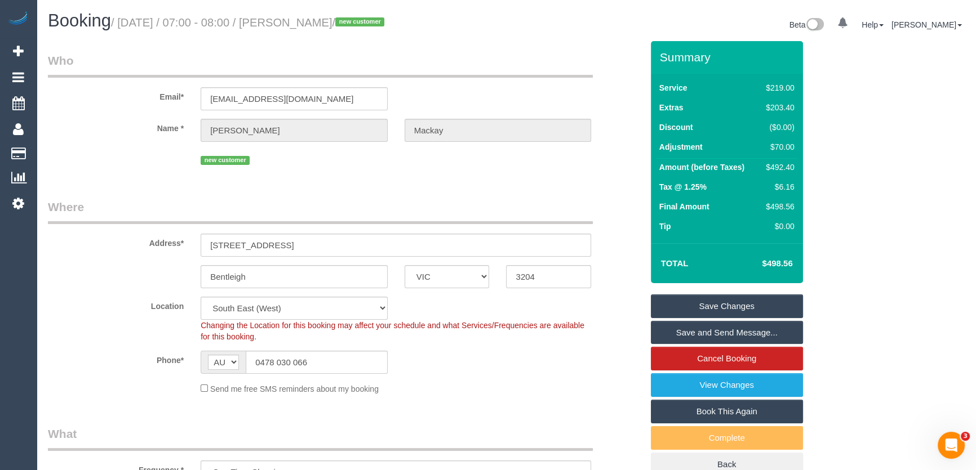
click at [300, 21] on small "/ August 22, 2025 / 07:00 - 08:00 / Kate Mackay / new customer" at bounding box center [249, 22] width 277 height 12
copy small "Kate Mackay"
click at [715, 302] on link "Save Changes" at bounding box center [727, 307] width 152 height 24
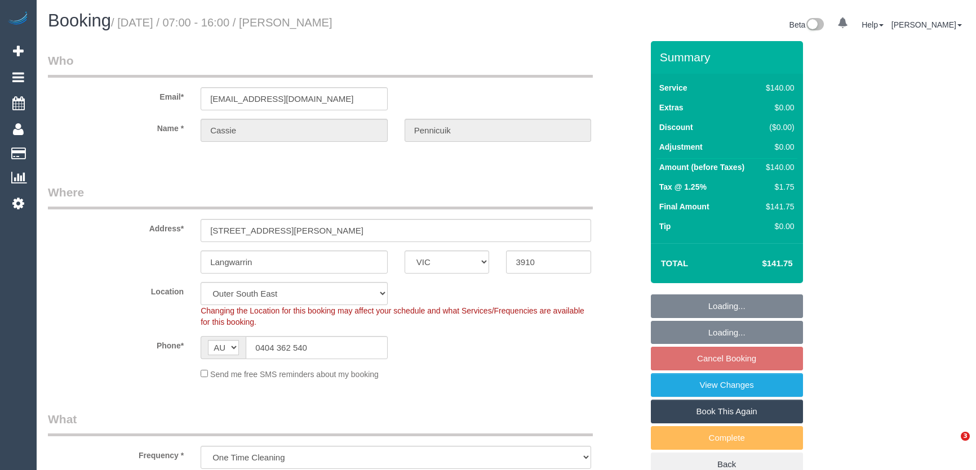
select select "VIC"
select select "number:27"
select select "number:15"
select select "number:19"
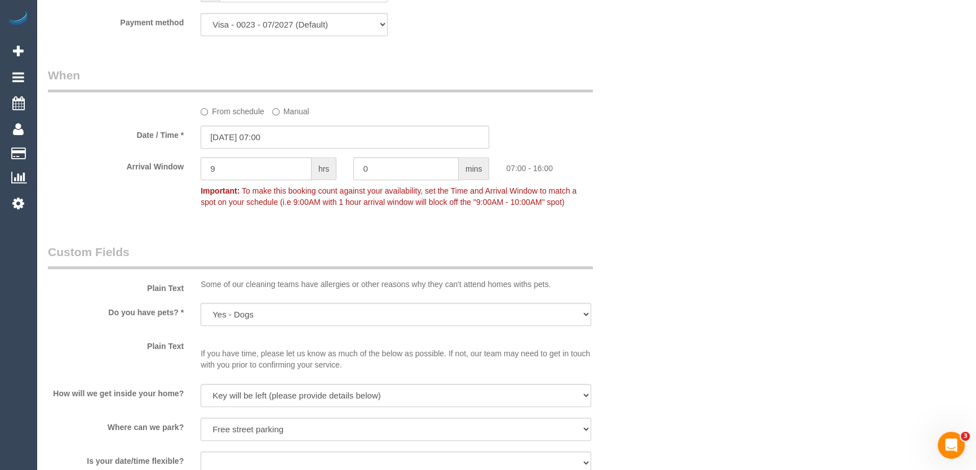
scroll to position [1228, 0]
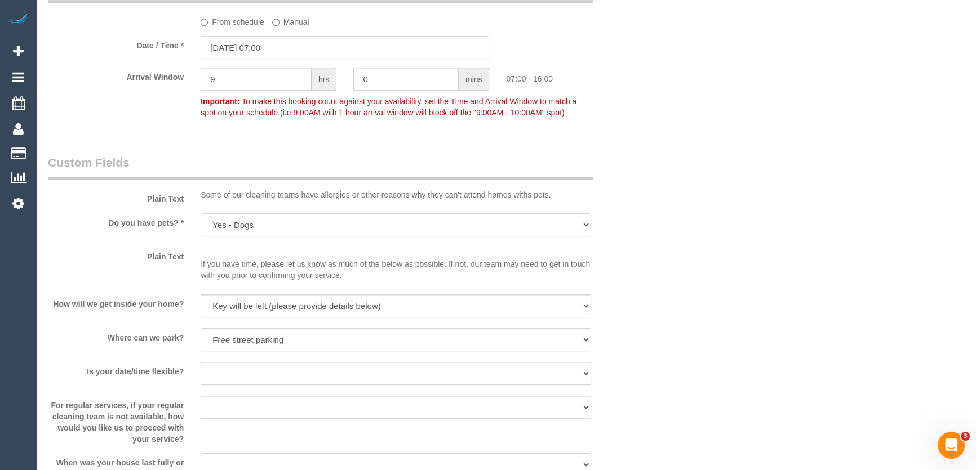
click at [293, 54] on input "[DATE] 07:00" at bounding box center [345, 47] width 288 height 23
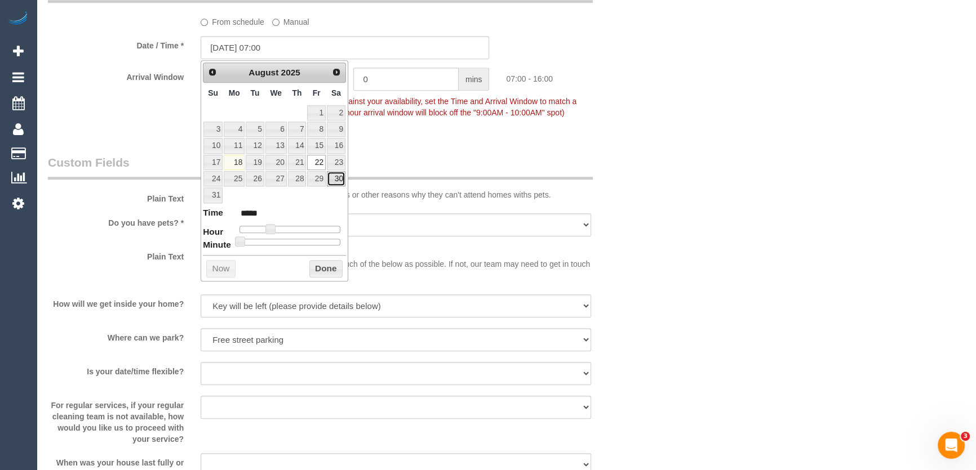
click at [338, 177] on link "30" at bounding box center [336, 178] width 19 height 15
type input "30/08/2025 07:00"
click at [439, 138] on div "Who Email* cassie.pennicuik@gmail.com Name * Cassie Pennicuik Where Address* 20…" at bounding box center [344, 73] width 611 height 2521
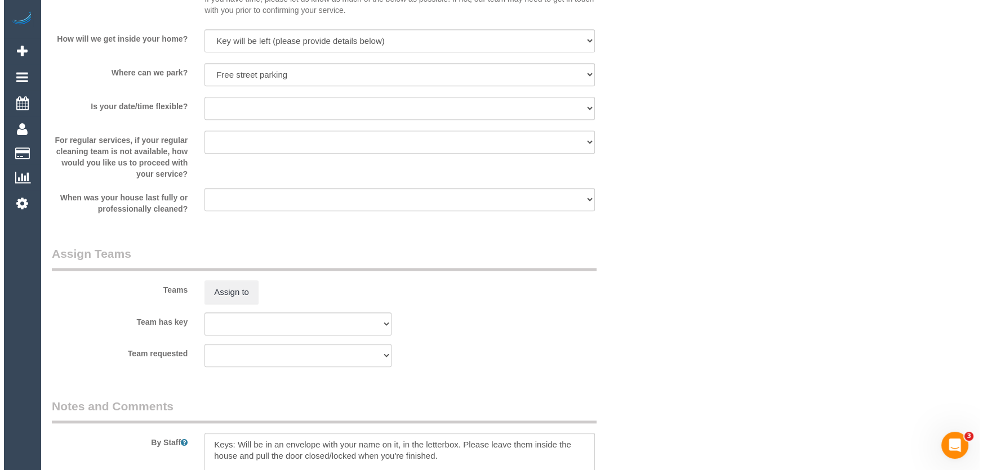
scroll to position [1587, 0]
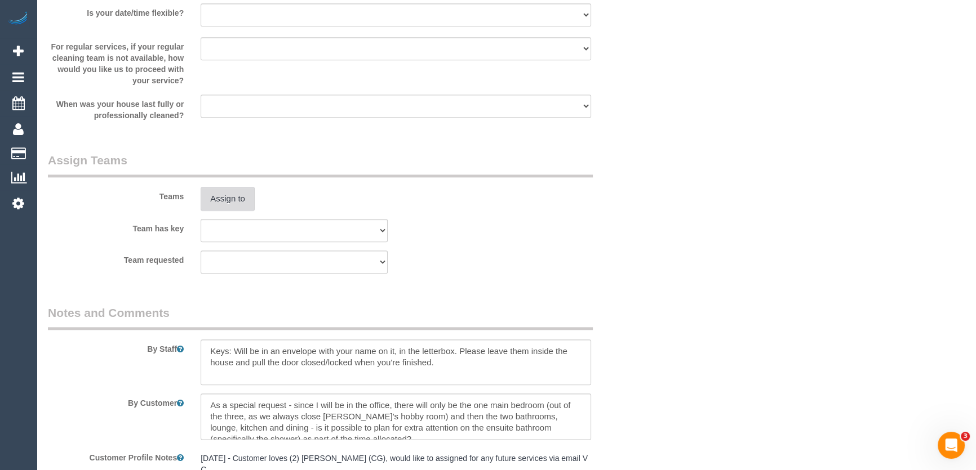
click at [232, 201] on button "Assign to" at bounding box center [228, 199] width 54 height 24
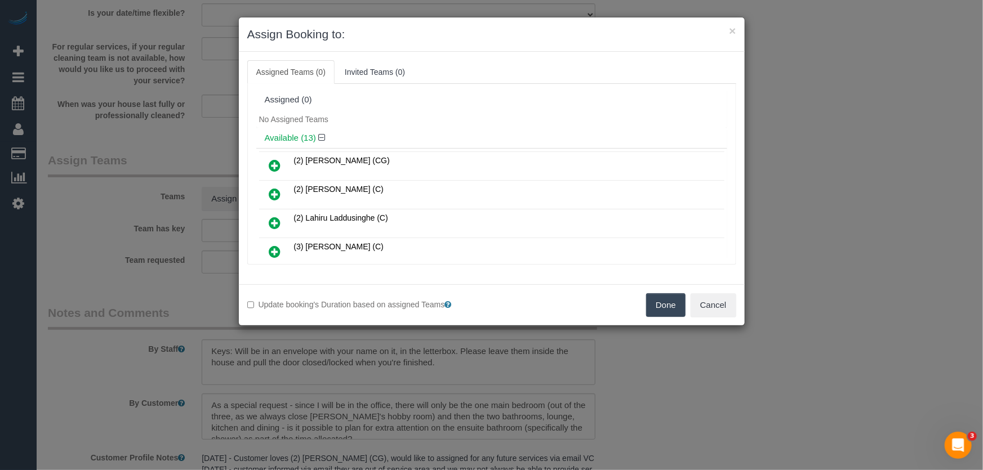
click at [277, 164] on icon at bounding box center [275, 166] width 12 height 14
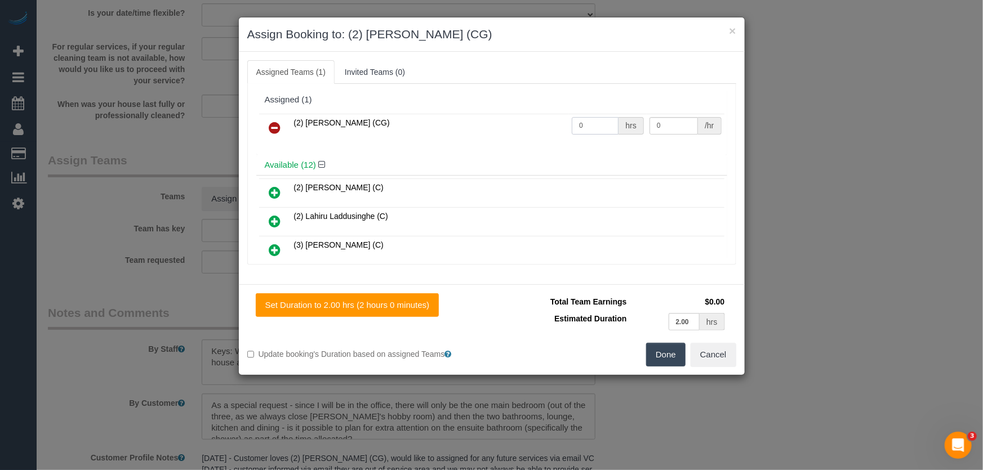
click at [605, 128] on input "0" at bounding box center [595, 125] width 47 height 17
type input "2"
type input "41.25"
click at [659, 360] on button "Done" at bounding box center [665, 355] width 39 height 24
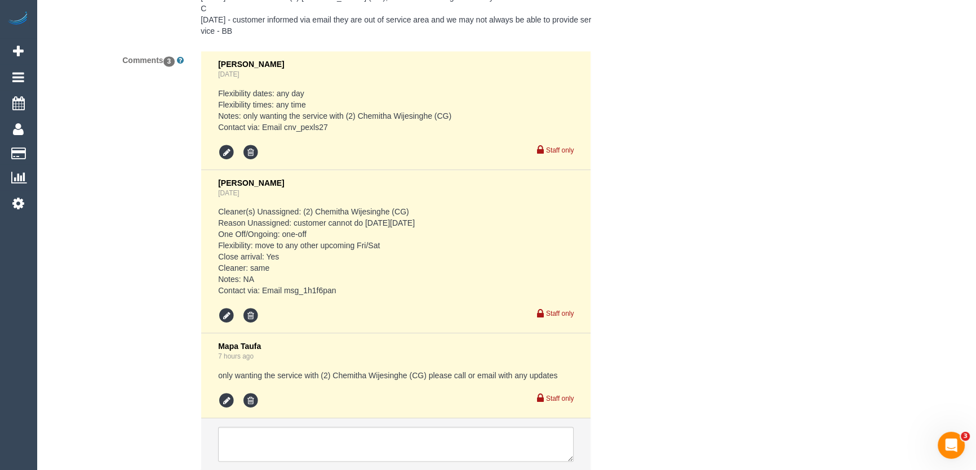
scroll to position [2129, 0]
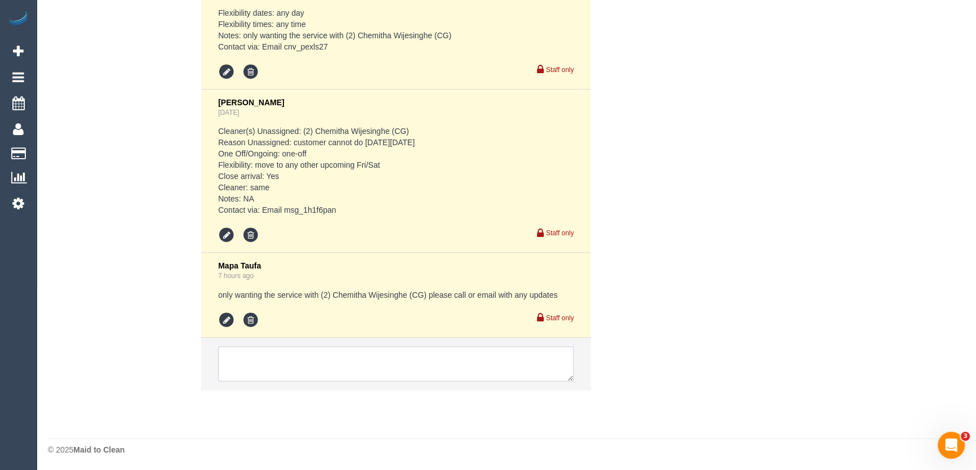
click at [373, 367] on textarea at bounding box center [395, 363] width 355 height 35
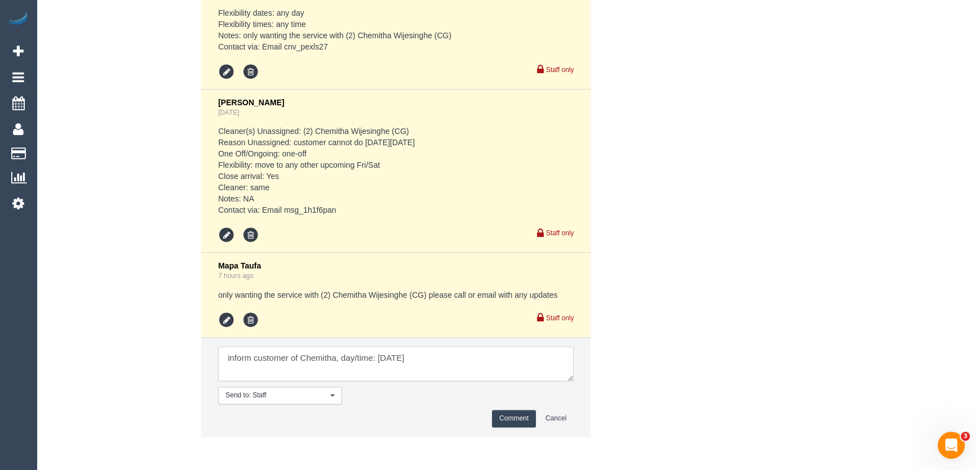
type textarea "inform customer of Chemitha, day/time: Saturday 30/8"
click at [529, 416] on button "Comment" at bounding box center [514, 418] width 44 height 17
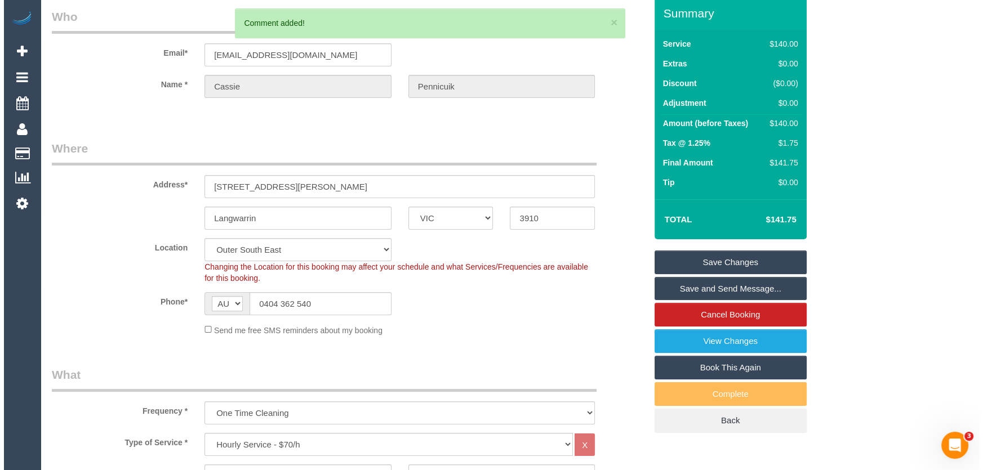
scroll to position [0, 0]
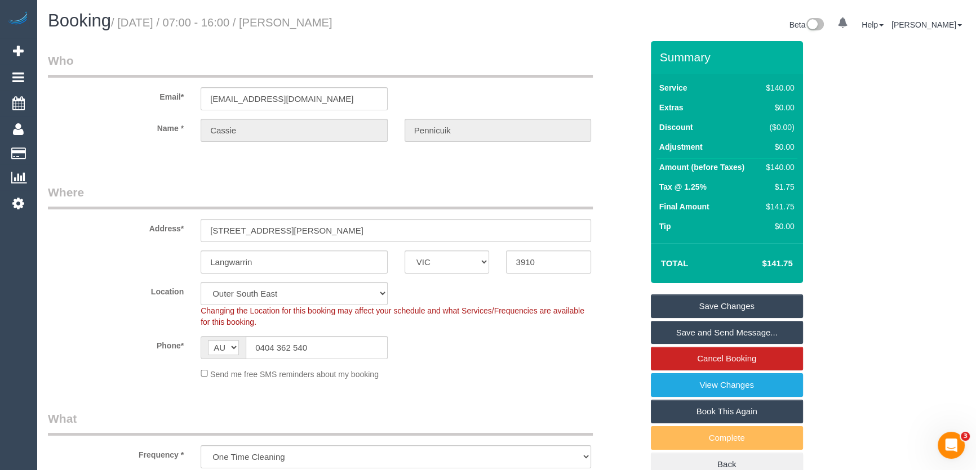
click at [313, 21] on small "/ August 22, 2025 / 07:00 - 16:00 / Cassie Pennicuik" at bounding box center [221, 22] width 221 height 12
copy small "Cassie Pennicuik"
click at [715, 312] on link "Save Changes" at bounding box center [727, 307] width 152 height 24
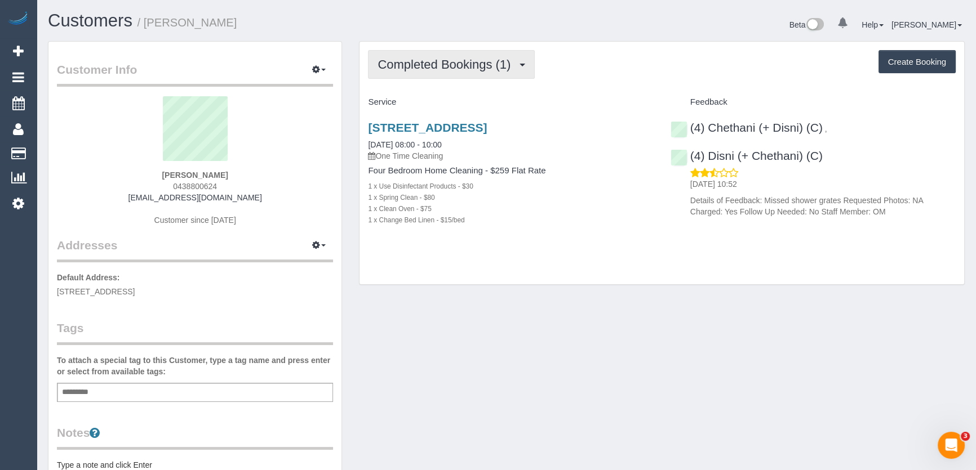
click at [451, 63] on span "Completed Bookings (1)" at bounding box center [446, 64] width 139 height 14
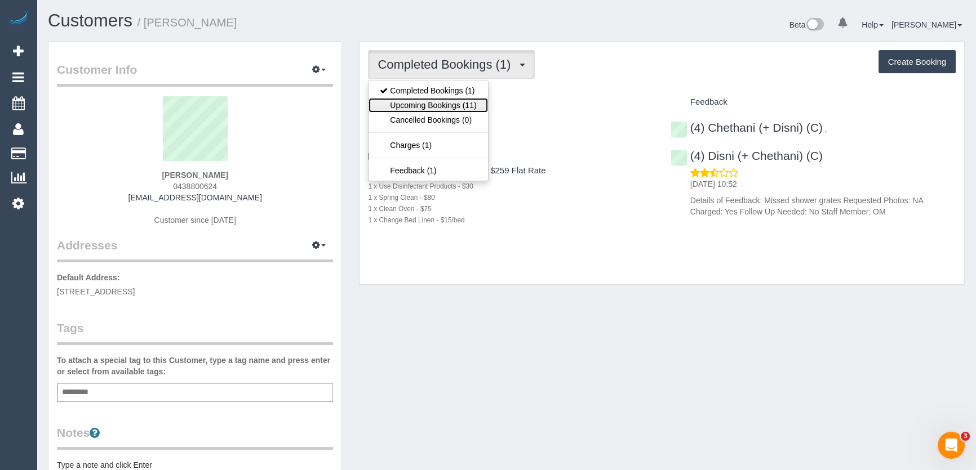
click at [448, 106] on link "Upcoming Bookings (11)" at bounding box center [427, 105] width 119 height 15
click at [448, 106] on div "Completed Bookings (1) Completed Bookings (1) Upcoming Bookings (11) Cancelled …" at bounding box center [661, 163] width 604 height 243
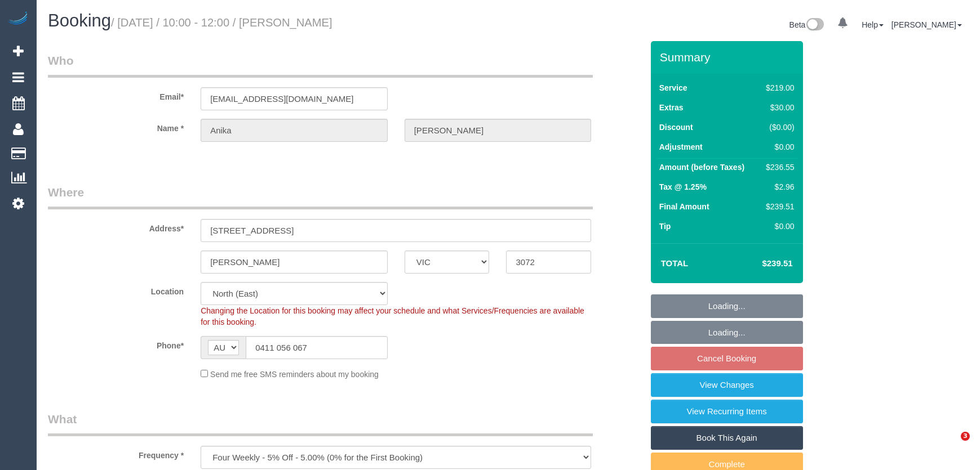
select select "VIC"
select select "number:27"
select select "number:14"
select select "number:18"
select select "number:25"
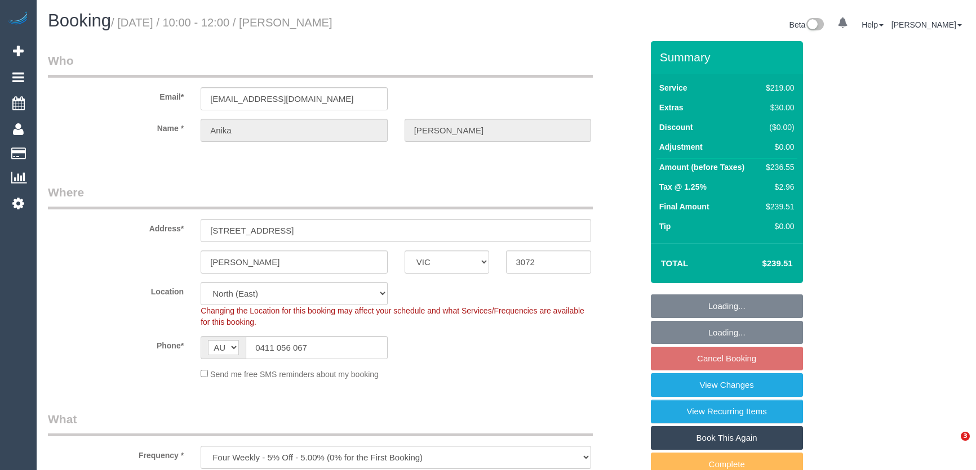
select select "number:35"
select select "number:12"
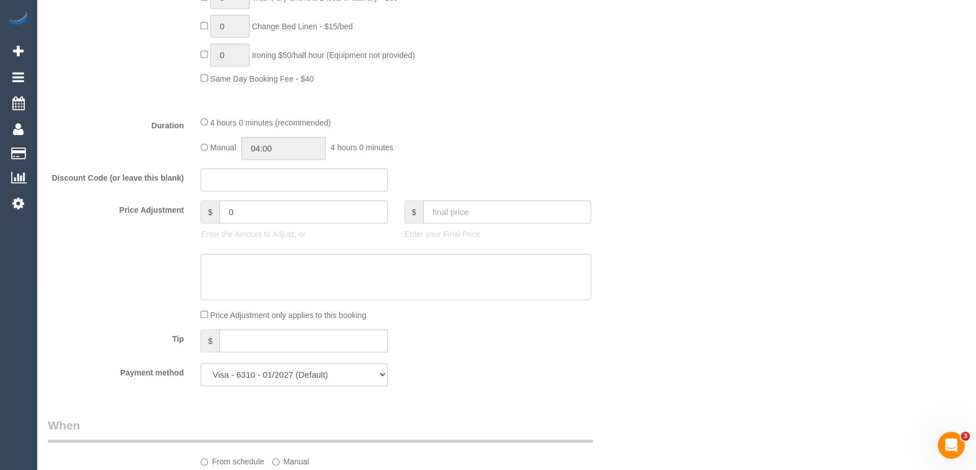
scroll to position [1024, 0]
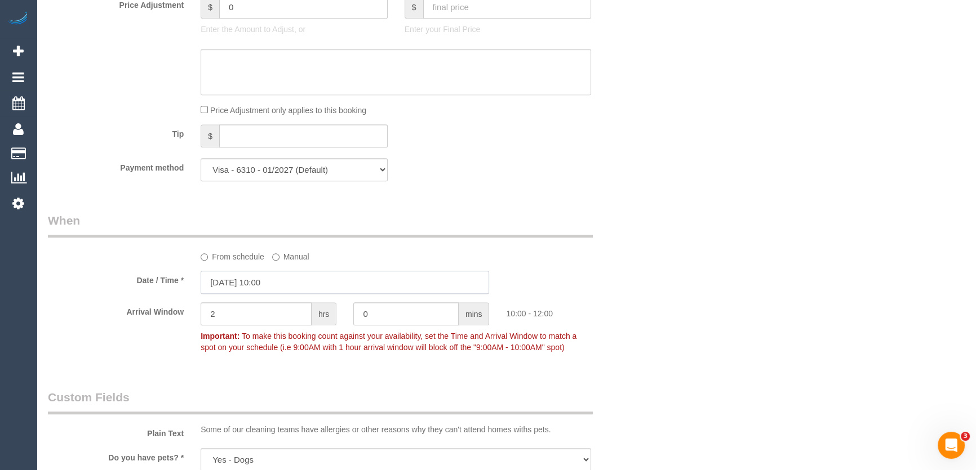
click at [296, 286] on input "22/08/2025 10:00" at bounding box center [345, 282] width 288 height 23
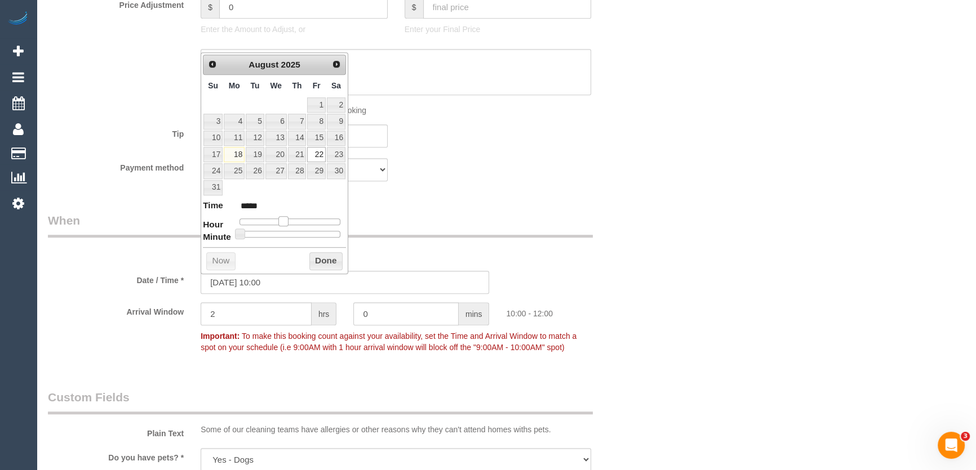
type input "22/08/2025 11:00"
type input "*****"
drag, startPoint x: 283, startPoint y: 221, endPoint x: 291, endPoint y: 222, distance: 7.4
click at [288, 222] on span at bounding box center [283, 221] width 10 height 10
click at [292, 222] on span at bounding box center [287, 221] width 10 height 10
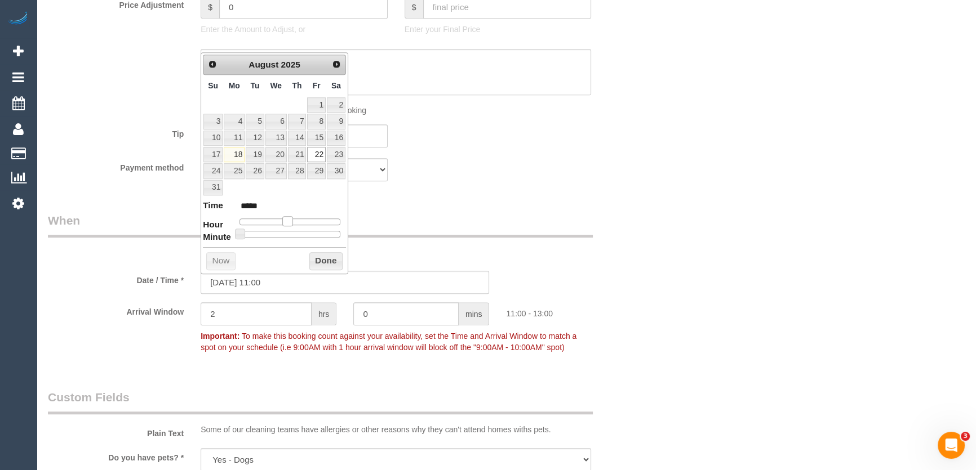
click at [293, 222] on div at bounding box center [289, 222] width 101 height 7
type input "22/08/2025 13:00"
type input "*****"
click at [295, 222] on div at bounding box center [289, 222] width 101 height 7
click at [296, 223] on span at bounding box center [296, 221] width 10 height 10
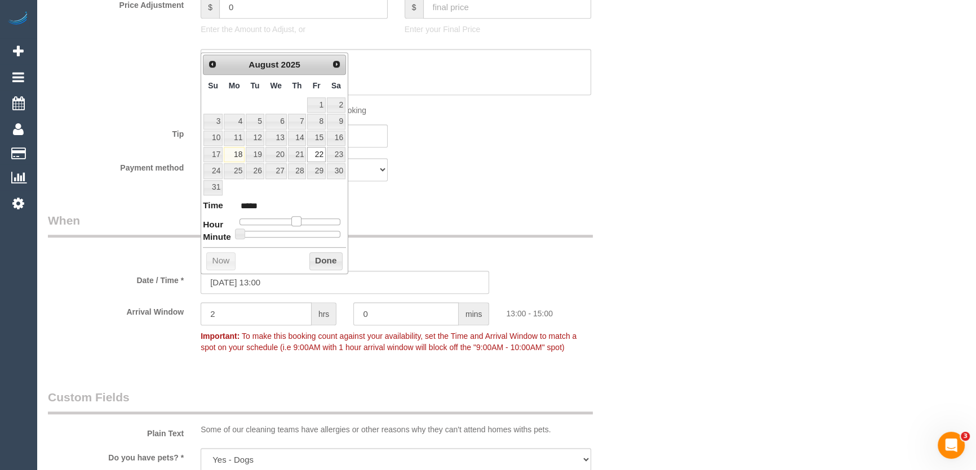
type input "[DATE] 12:00"
type input "*****"
click at [293, 223] on span at bounding box center [292, 221] width 10 height 10
click at [437, 172] on div "Payment method Visa - 6310 - 01/2027 (Default) Add Credit Card ─────────────── …" at bounding box center [344, 169] width 611 height 23
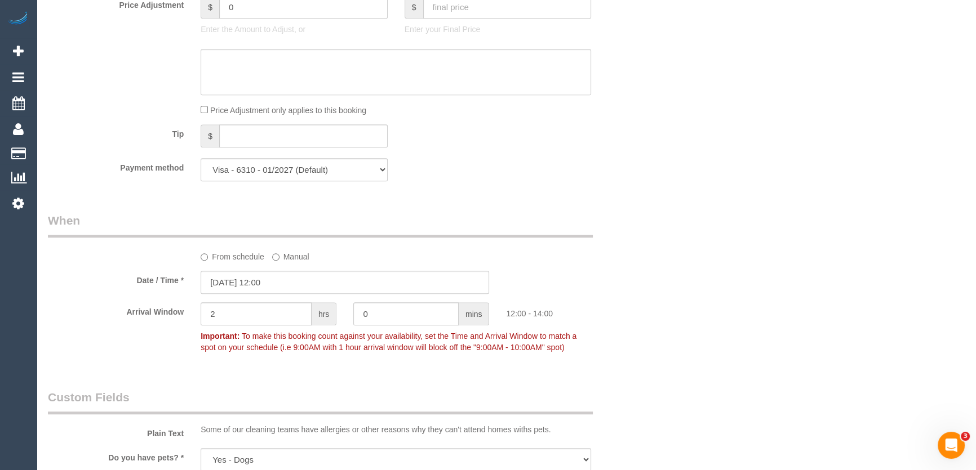
scroll to position [1587, 0]
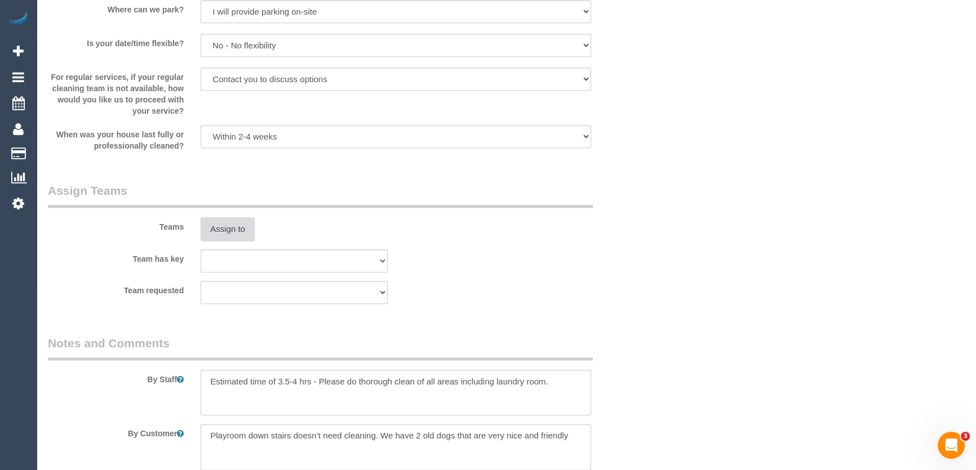
click at [216, 235] on button "Assign to" at bounding box center [228, 229] width 54 height 24
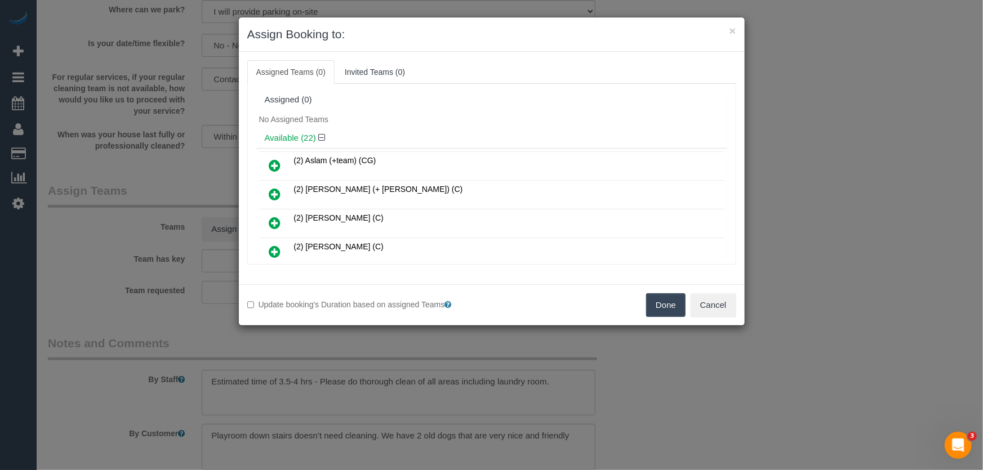
click at [277, 222] on icon at bounding box center [275, 223] width 12 height 14
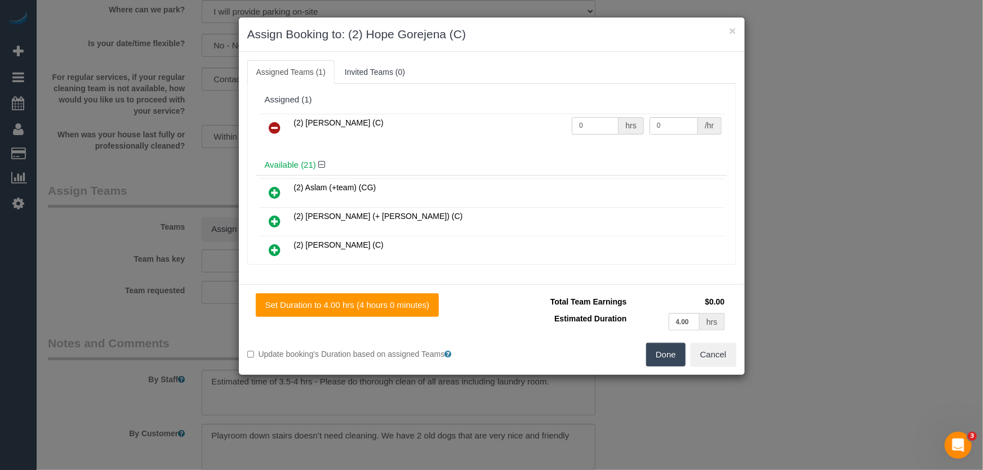
click at [603, 124] on input "0" at bounding box center [595, 125] width 47 height 17
type input "1"
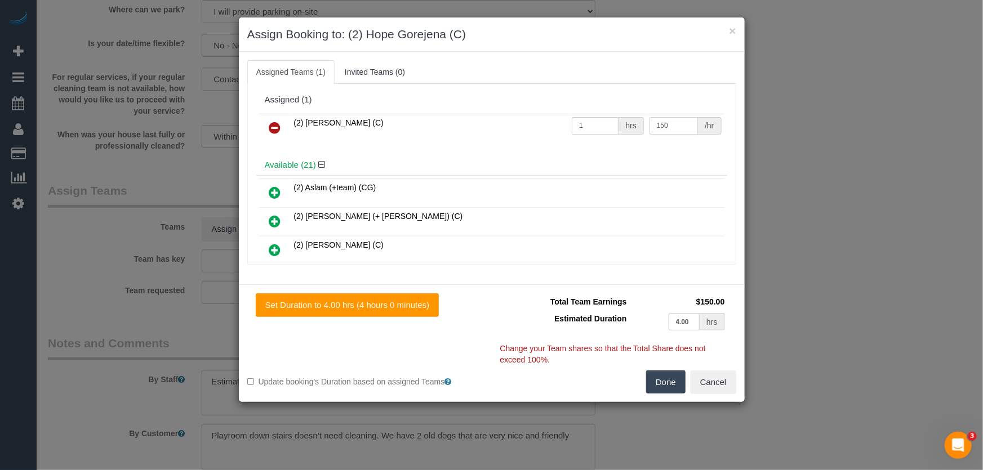
type input "150"
click at [651, 384] on button "Done" at bounding box center [665, 383] width 39 height 24
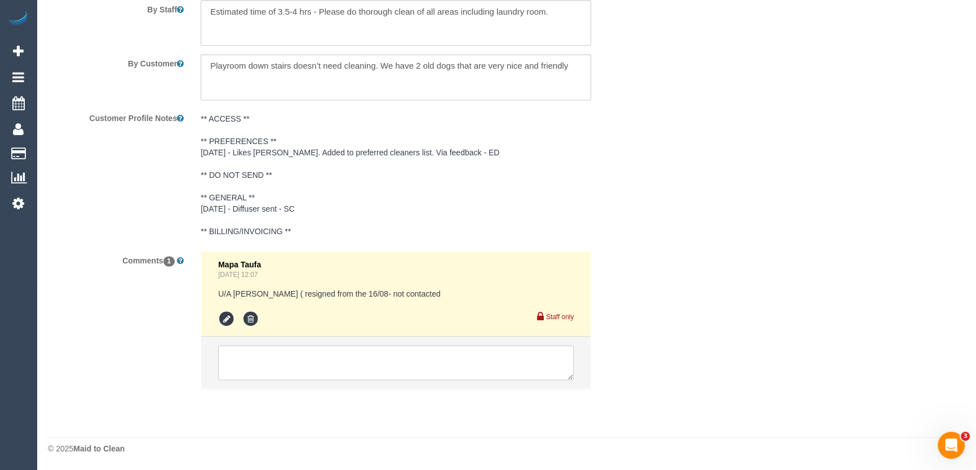
scroll to position [1958, 0]
click at [277, 365] on textarea at bounding box center [395, 362] width 355 height 35
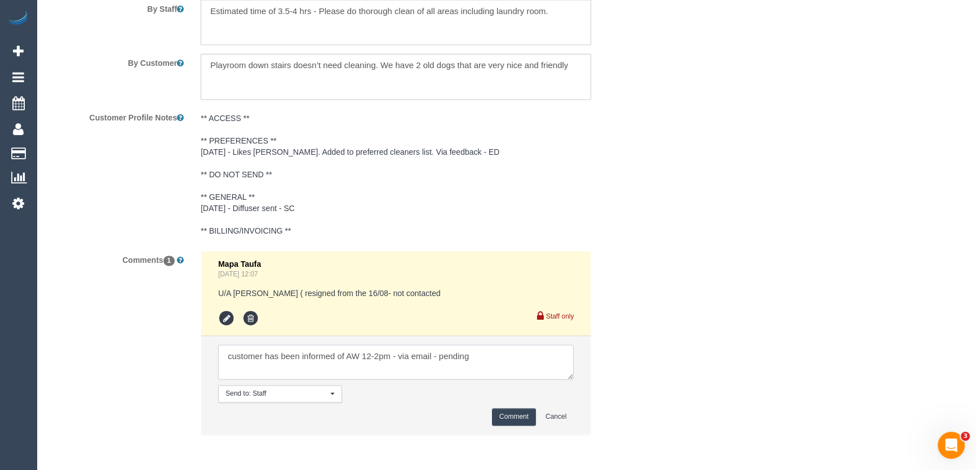
type textarea "customer has been informed of AW 12-2pm - via email - pending"
click at [517, 421] on button "Comment" at bounding box center [514, 416] width 44 height 17
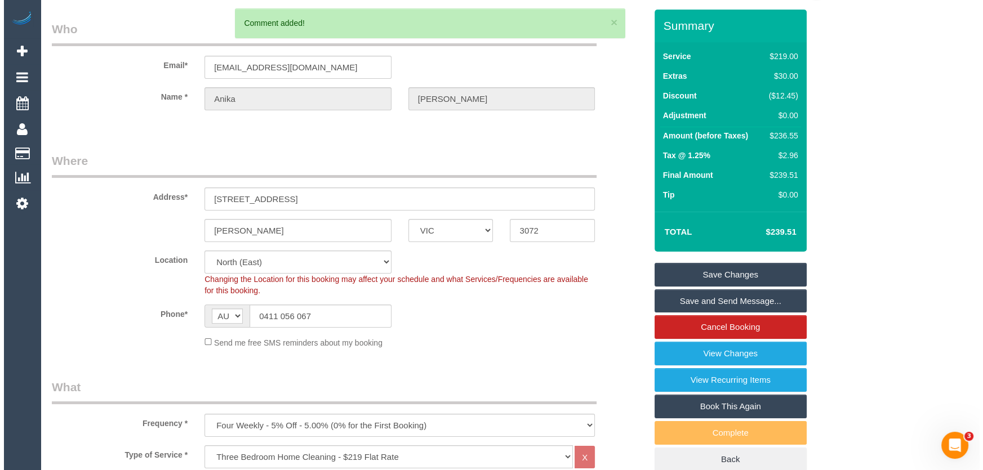
scroll to position [0, 0]
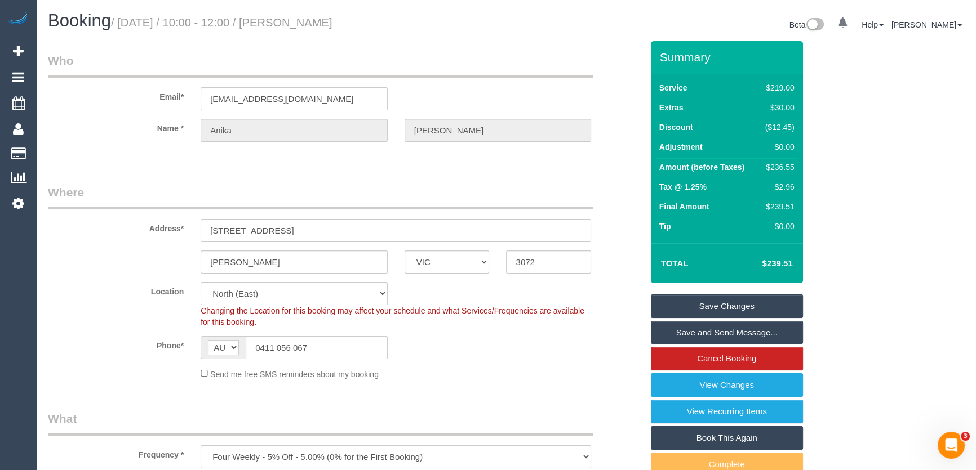
click at [293, 24] on small "/ August 22, 2025 / 10:00 - 12:00 / Anika Labadie" at bounding box center [221, 22] width 221 height 12
copy small "Anika Labadie"
click at [679, 306] on link "Save Changes" at bounding box center [727, 307] width 152 height 24
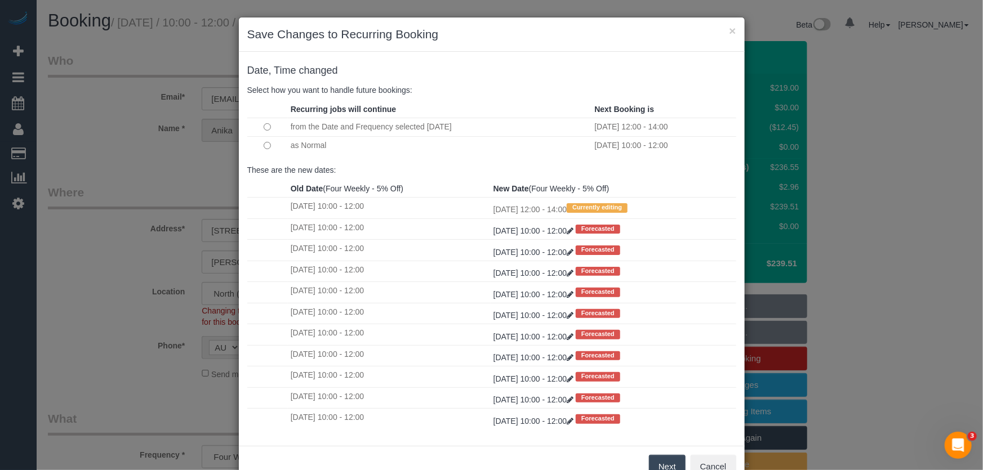
click at [657, 466] on button "Next" at bounding box center [667, 467] width 37 height 24
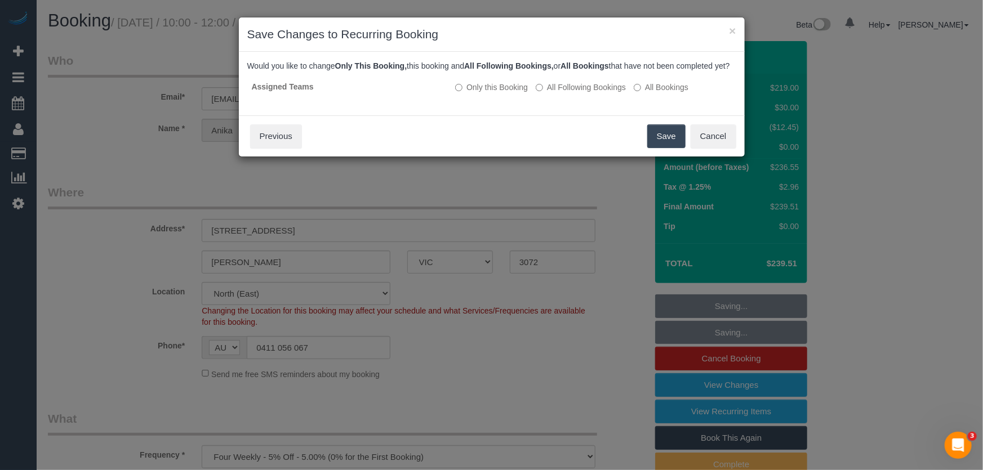
click at [656, 148] on button "Save" at bounding box center [666, 136] width 38 height 24
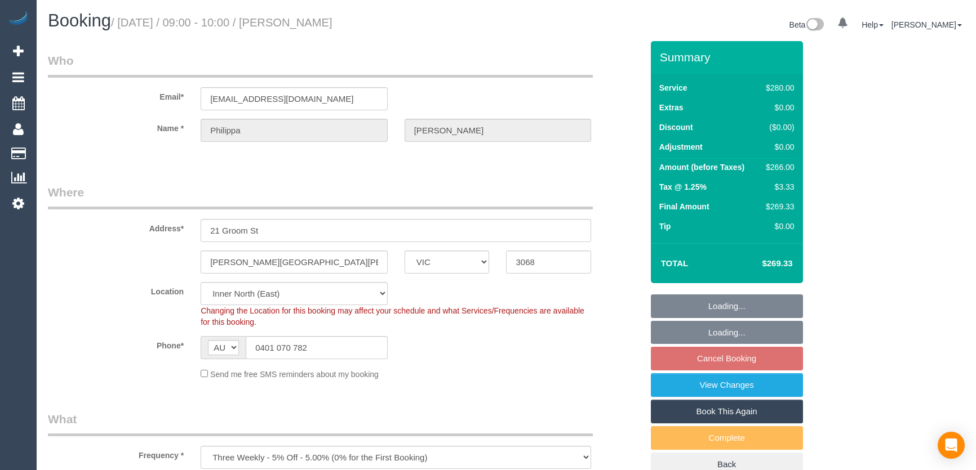
select select "VIC"
select select "2"
select select "number:29"
select select "number:14"
select select "number:19"
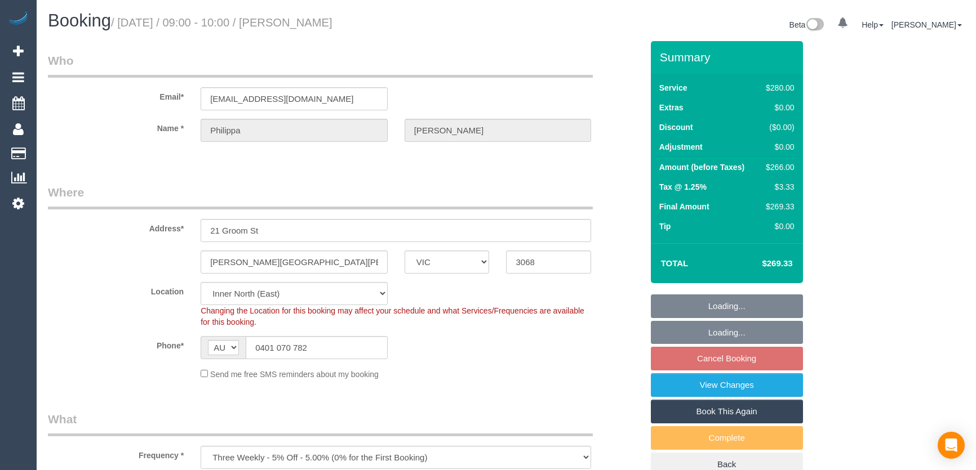
select select "number:22"
select select "number:33"
select select "number:12"
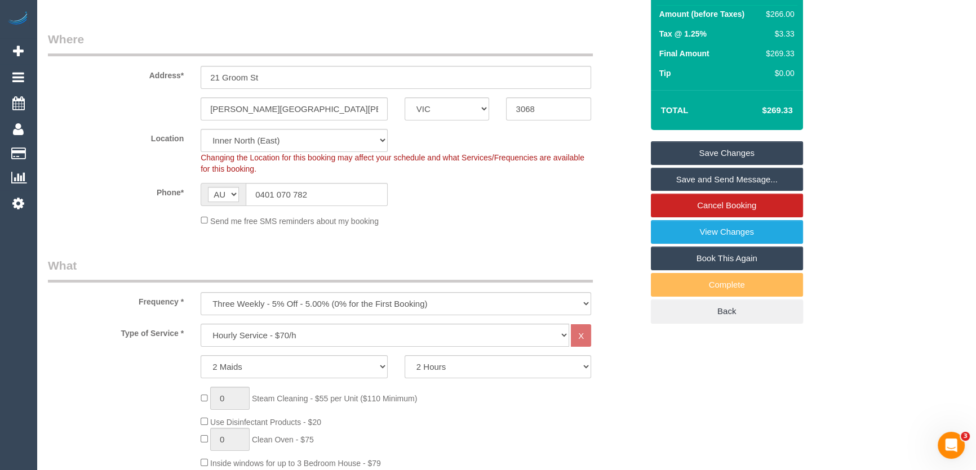
scroll to position [67, 0]
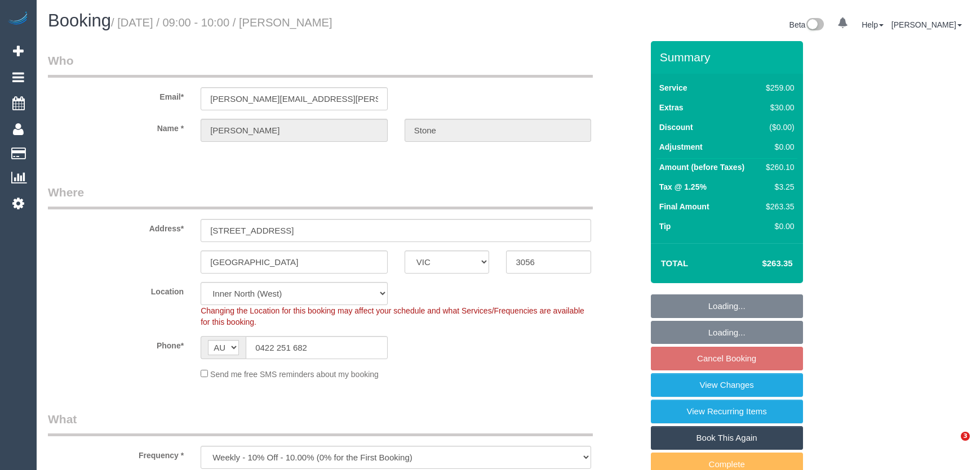
select select "VIC"
select select "number:32"
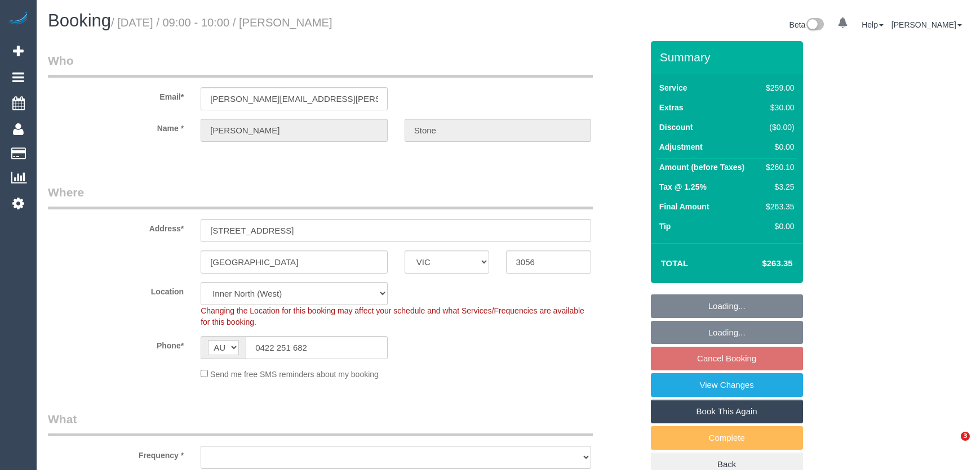
select select "VIC"
select select "object:1689"
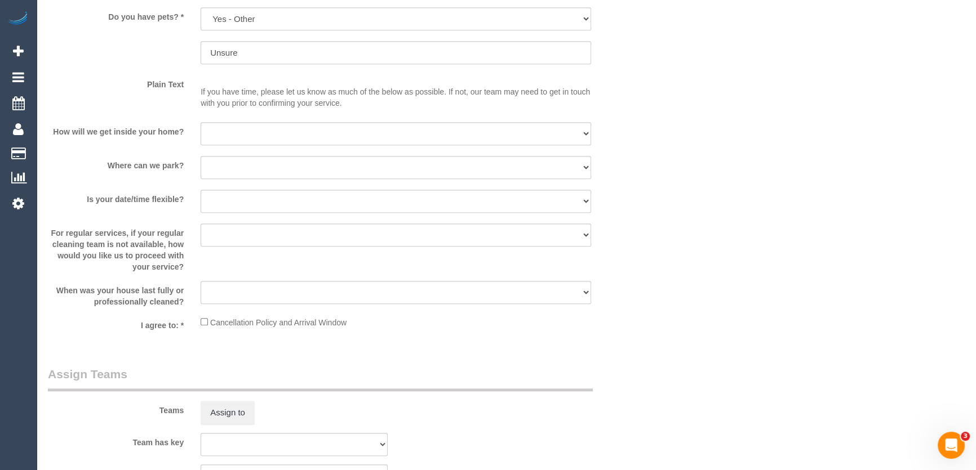
scroll to position [1280, 0]
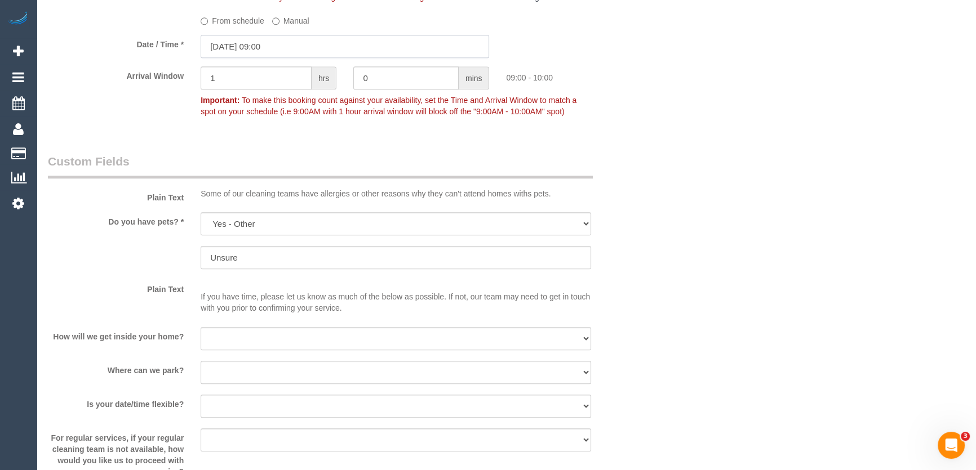
click at [288, 51] on input "22/08/2025 09:00" at bounding box center [345, 46] width 288 height 23
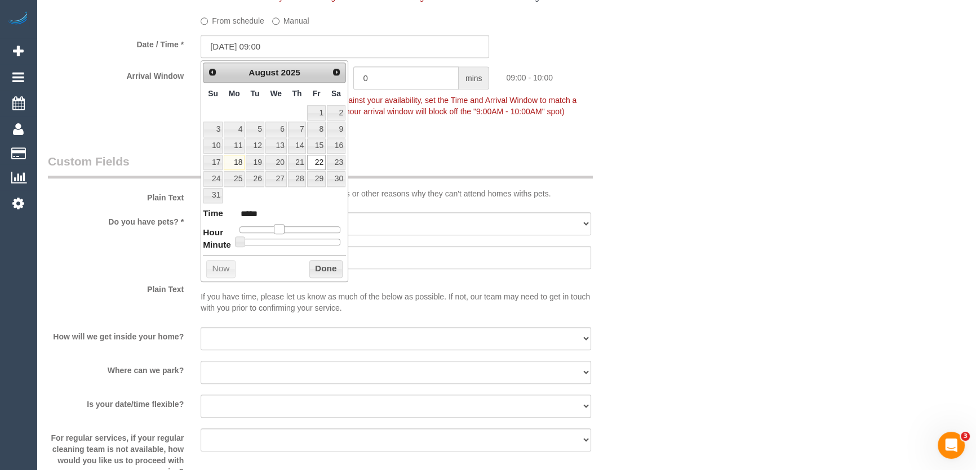
type input "22/08/2025 08:00"
type input "*****"
click at [276, 226] on span at bounding box center [274, 229] width 10 height 10
click at [416, 124] on fieldset "When Note: There are already future bookings created in this recurring series. …" at bounding box center [345, 44] width 594 height 174
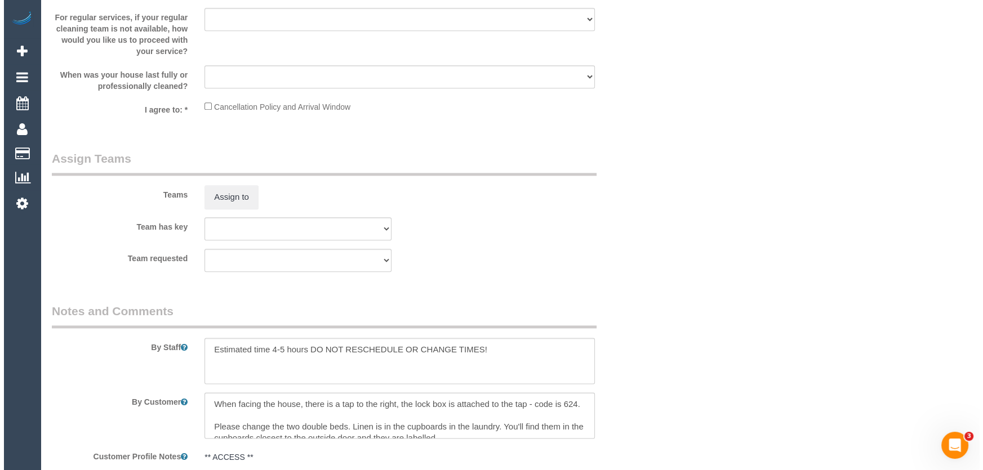
scroll to position [1690, 0]
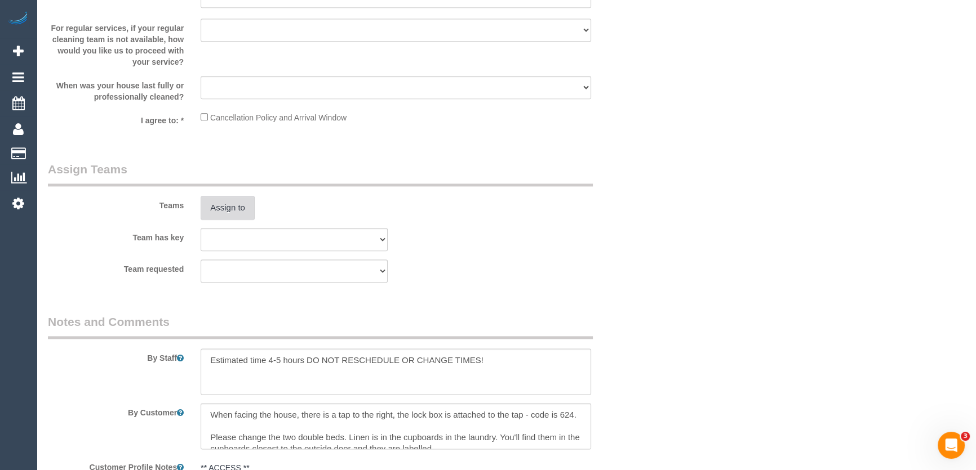
click at [235, 213] on button "Assign to" at bounding box center [228, 208] width 54 height 24
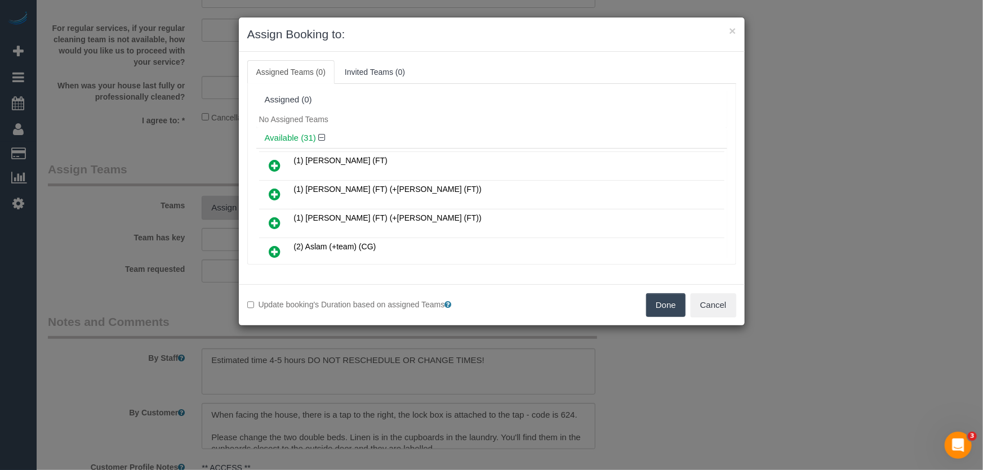
scroll to position [296, 0]
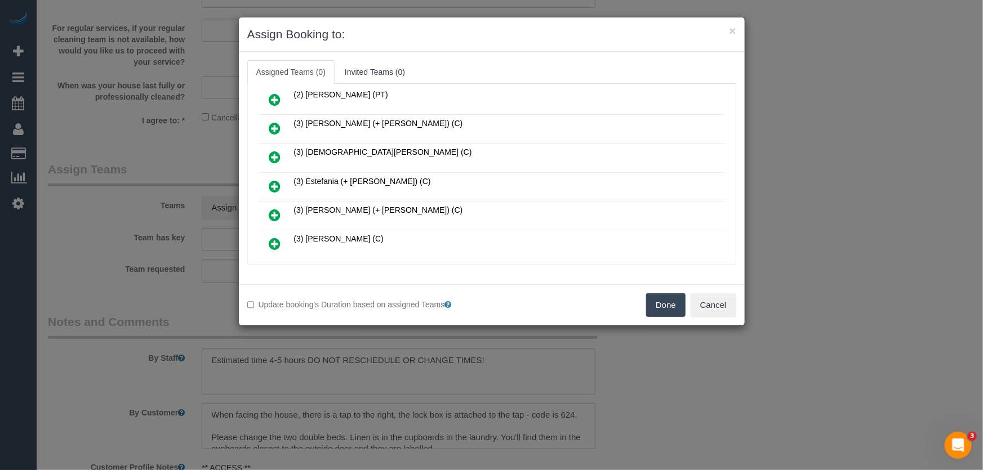
click at [275, 182] on icon at bounding box center [275, 187] width 12 height 14
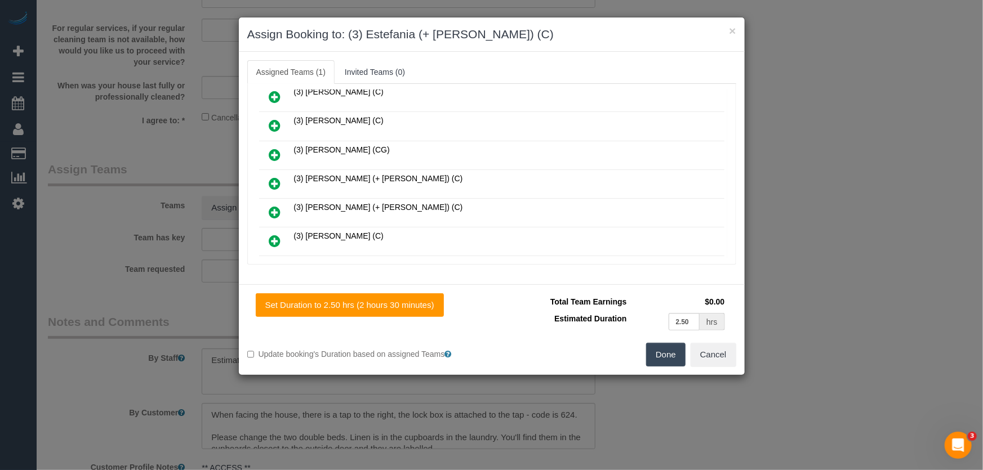
click at [275, 206] on icon at bounding box center [275, 213] width 12 height 14
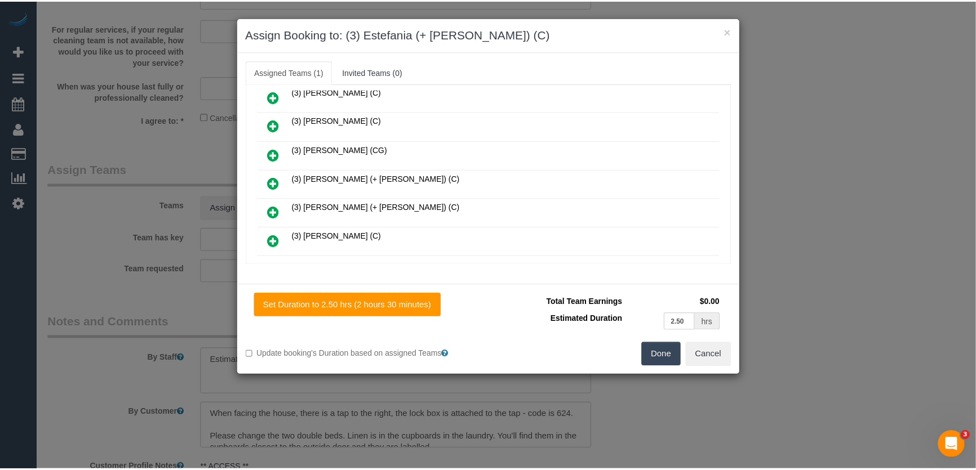
scroll to position [556, 0]
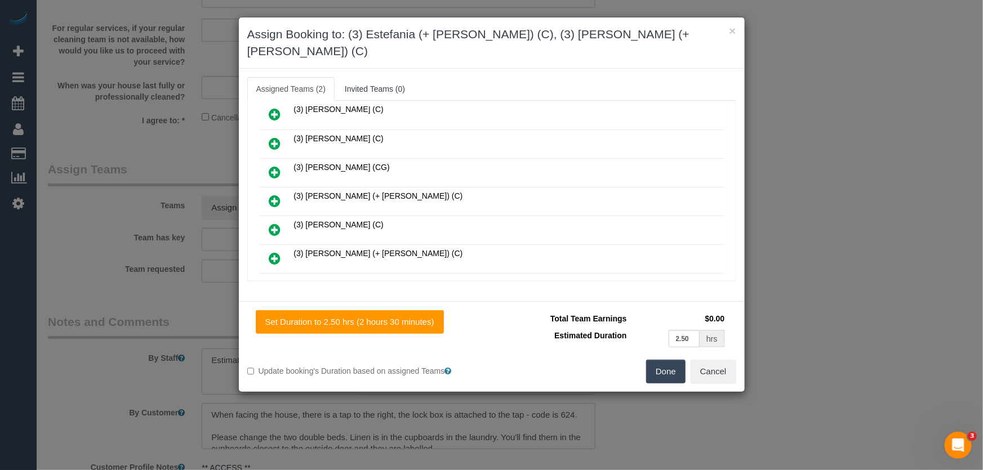
click at [675, 360] on button "Done" at bounding box center [665, 372] width 39 height 24
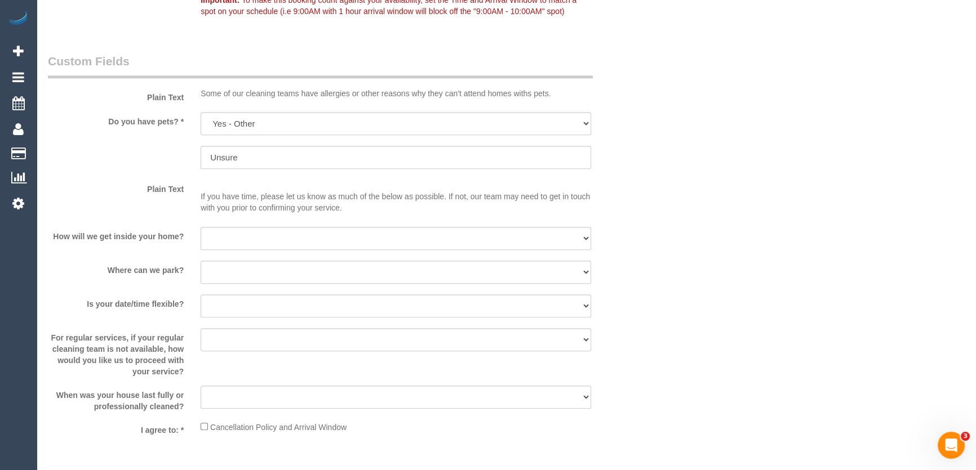
scroll to position [1485, 0]
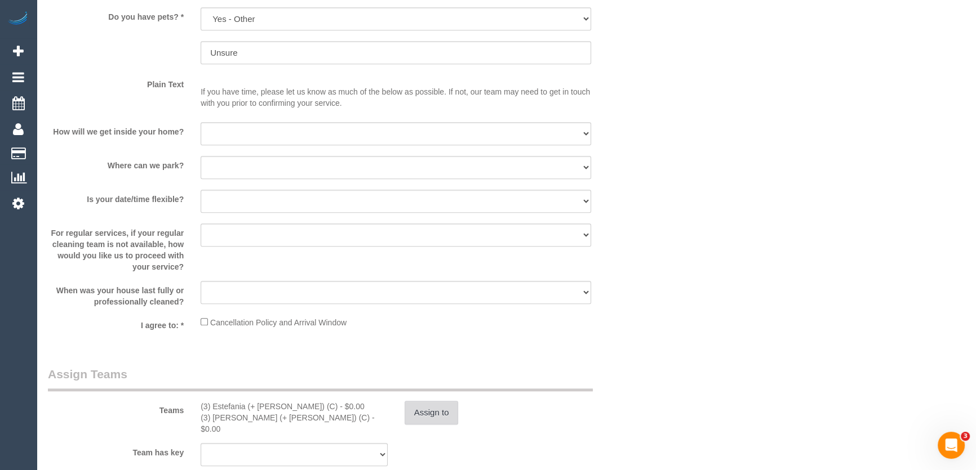
click at [433, 416] on button "Assign to" at bounding box center [431, 413] width 54 height 24
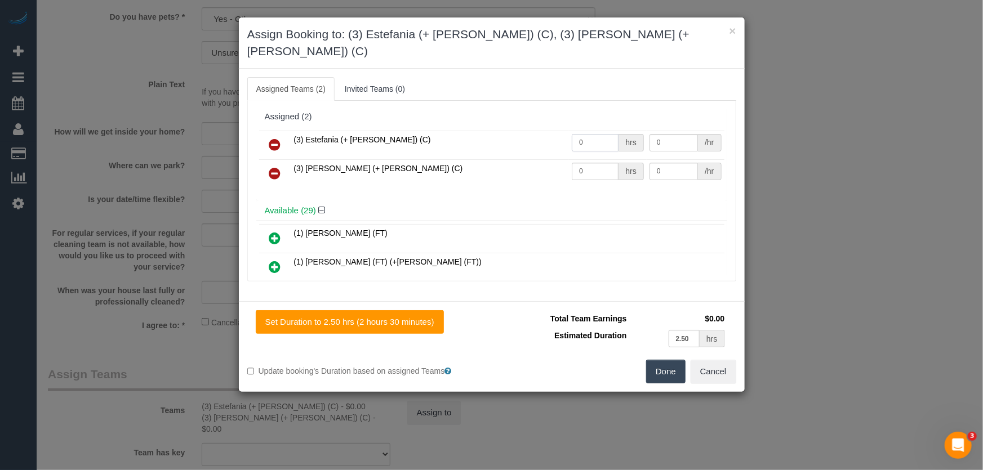
click at [605, 134] on input "0" at bounding box center [595, 142] width 47 height 17
type input "1"
click at [593, 163] on input "0" at bounding box center [595, 171] width 47 height 17
type input "82.5"
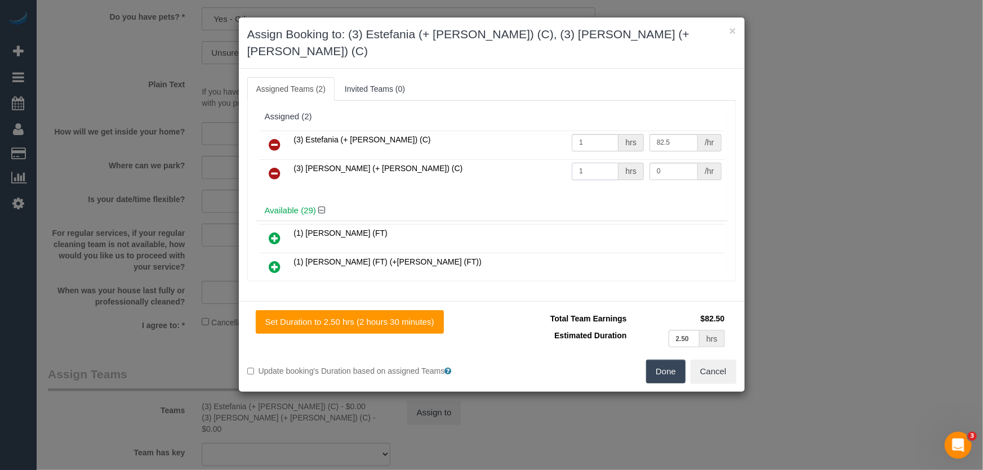
type input "1"
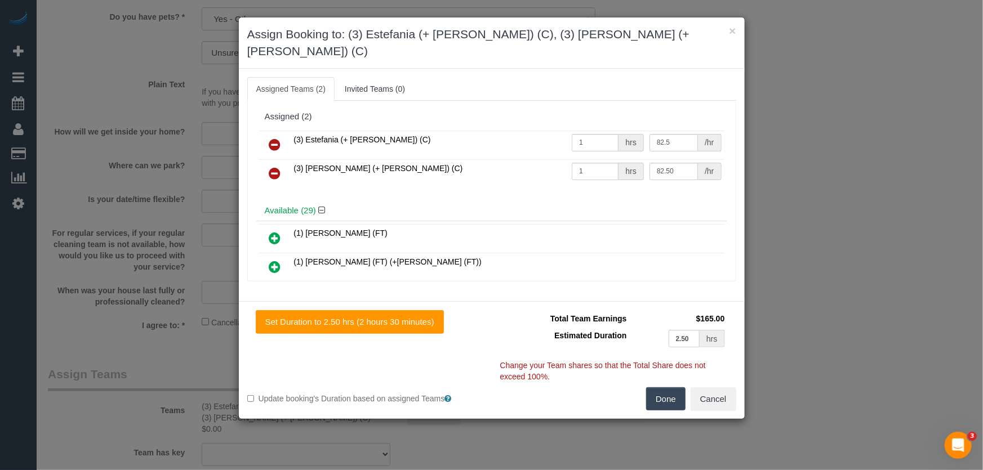
type input "82.5"
click at [669, 388] on button "Done" at bounding box center [665, 400] width 39 height 24
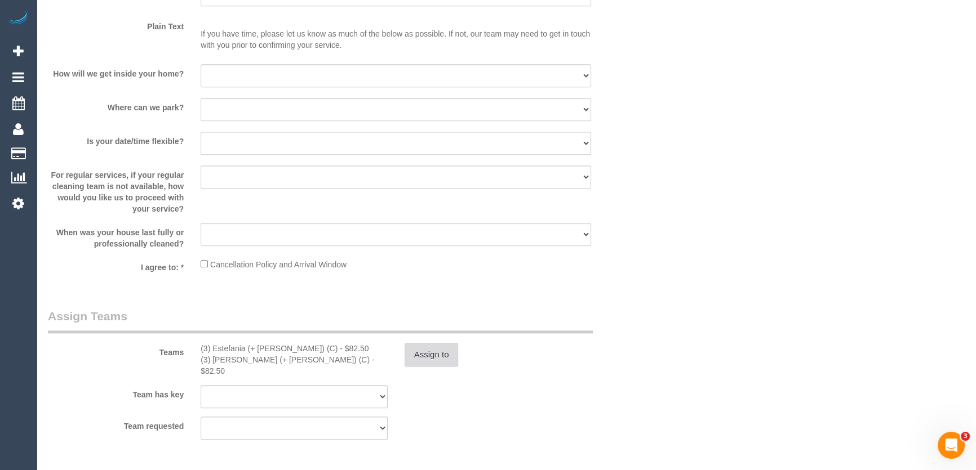
scroll to position [1639, 0]
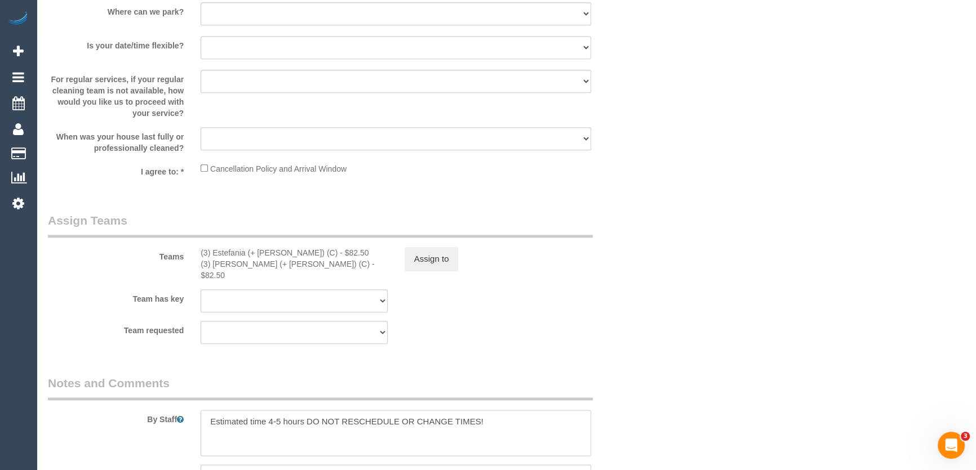
click at [201, 410] on textarea at bounding box center [396, 433] width 390 height 46
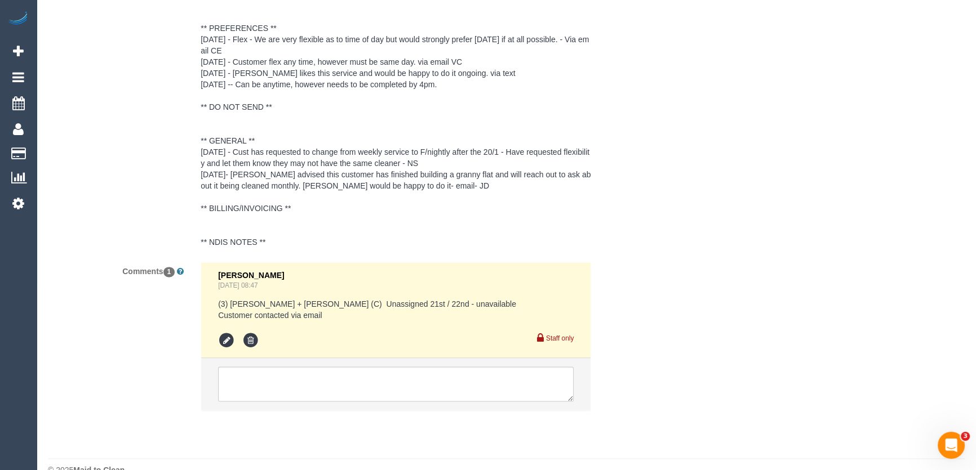
scroll to position [2185, 0]
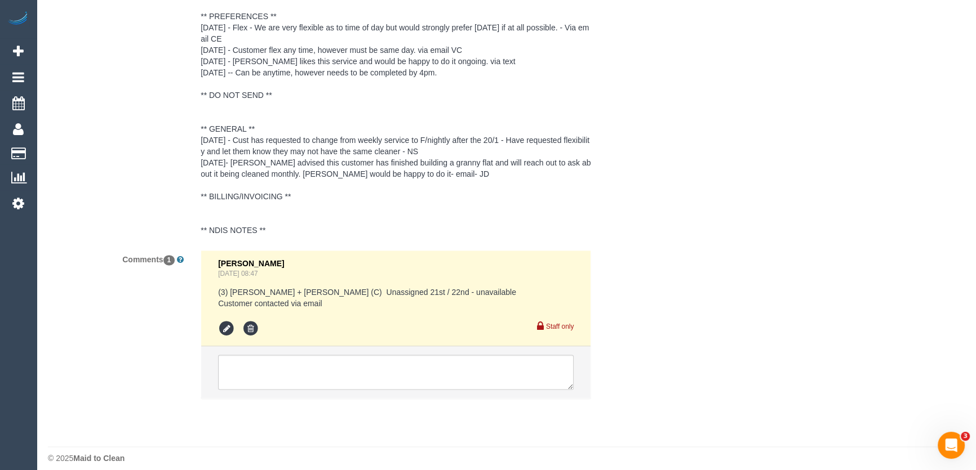
type textarea "*cover* Estimated time 4-5 hours DO NOT RESCHEDULE OR CHANGE TIMES!"
click at [266, 368] on textarea at bounding box center [395, 372] width 355 height 35
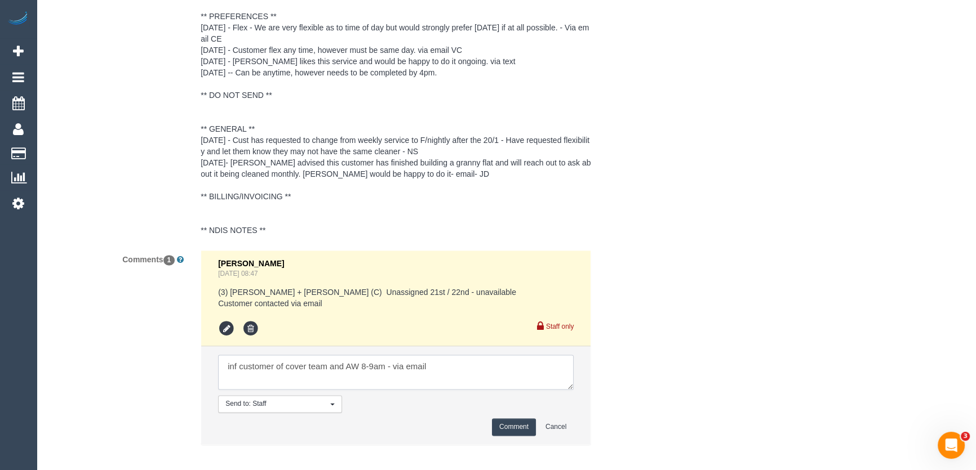
click at [460, 355] on textarea at bounding box center [395, 372] width 355 height 35
type textarea "inf customer of cover team and AW 8-9am -"
click at [517, 419] on button "Comment" at bounding box center [514, 427] width 44 height 17
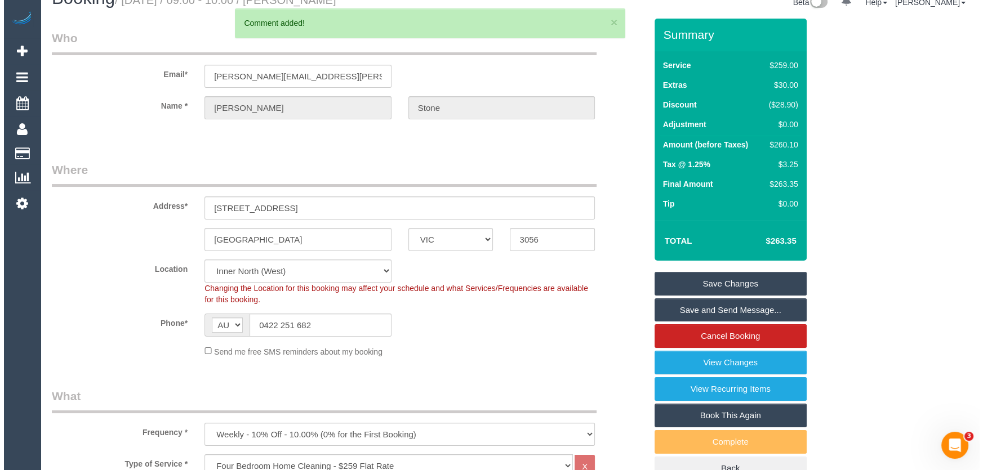
scroll to position [0, 0]
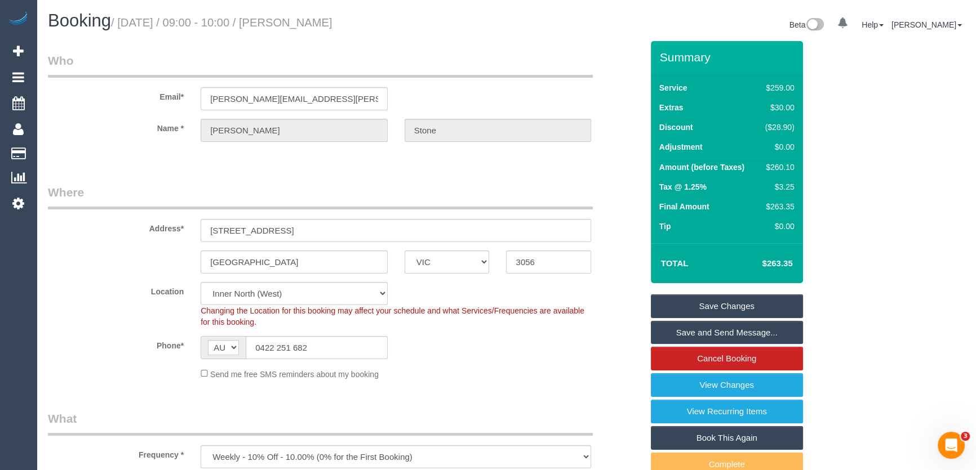
click at [312, 26] on small "/ August 22, 2025 / 09:00 - 10:00 / Adrienne Stone" at bounding box center [221, 22] width 221 height 12
click at [305, 56] on legend "Who" at bounding box center [320, 64] width 545 height 25
click at [308, 18] on small "/ August 22, 2025 / 09:00 - 10:00 / Adrienne Stone" at bounding box center [221, 22] width 221 height 12
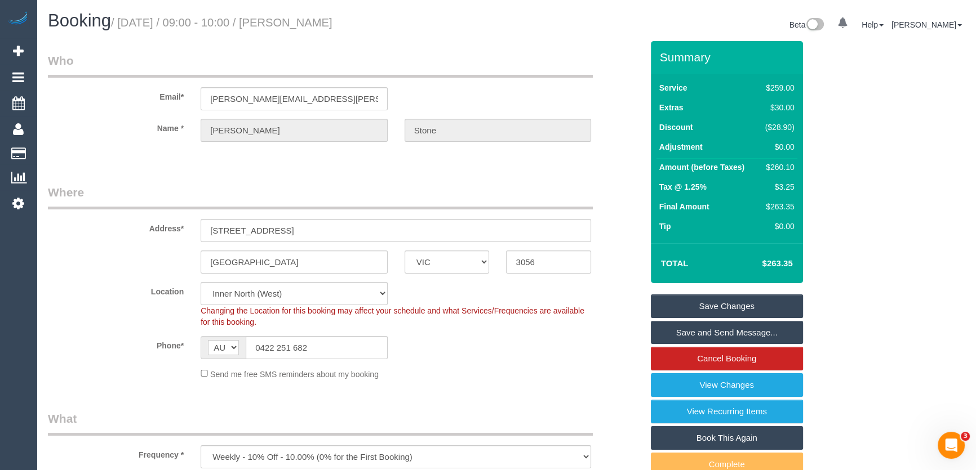
click at [308, 18] on small "/ August 22, 2025 / 09:00 - 10:00 / Adrienne Stone" at bounding box center [221, 22] width 221 height 12
copy small "Adrienne Stone"
click at [675, 302] on link "Save Changes" at bounding box center [727, 307] width 152 height 24
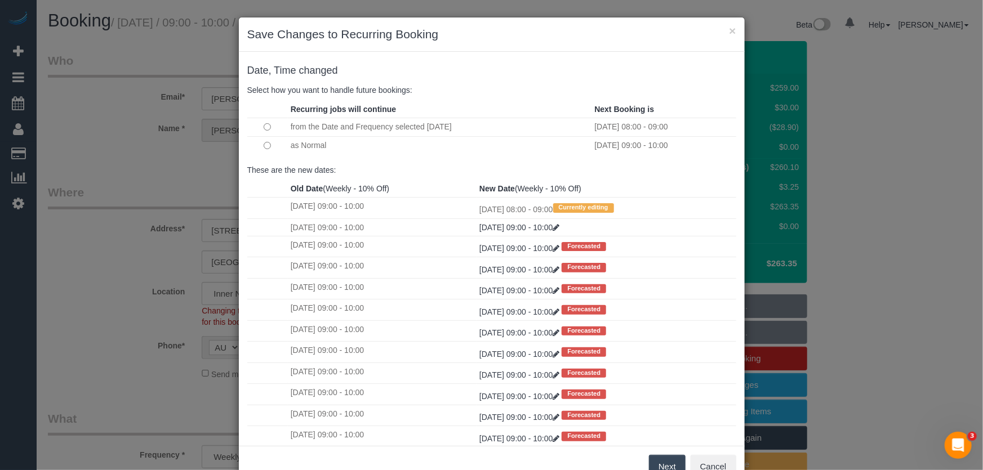
click at [662, 462] on button "Next" at bounding box center [667, 467] width 37 height 24
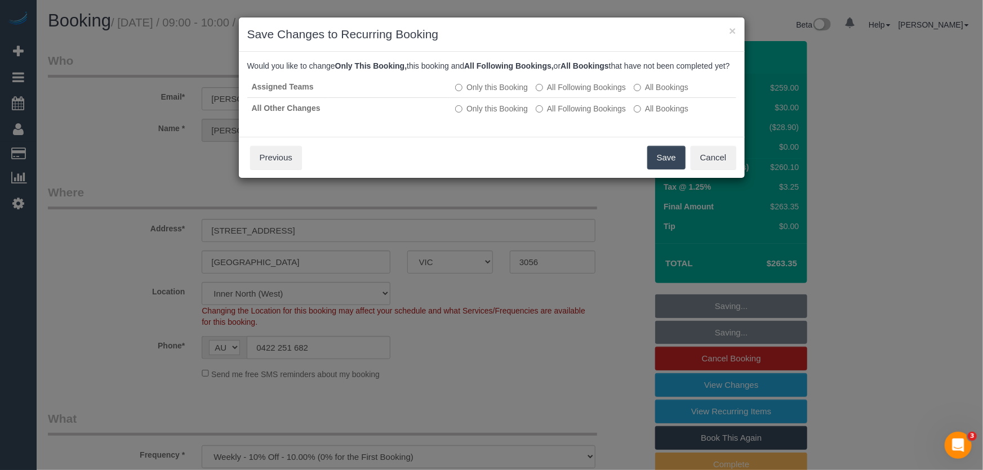
click at [660, 170] on button "Save" at bounding box center [666, 158] width 38 height 24
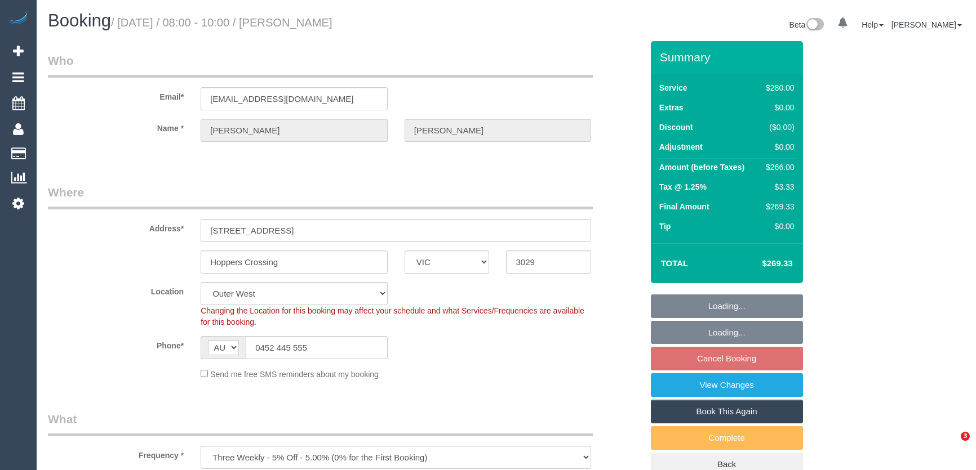
select select "VIC"
select select "240"
select select "number:28"
select select "number:14"
select select "number:18"
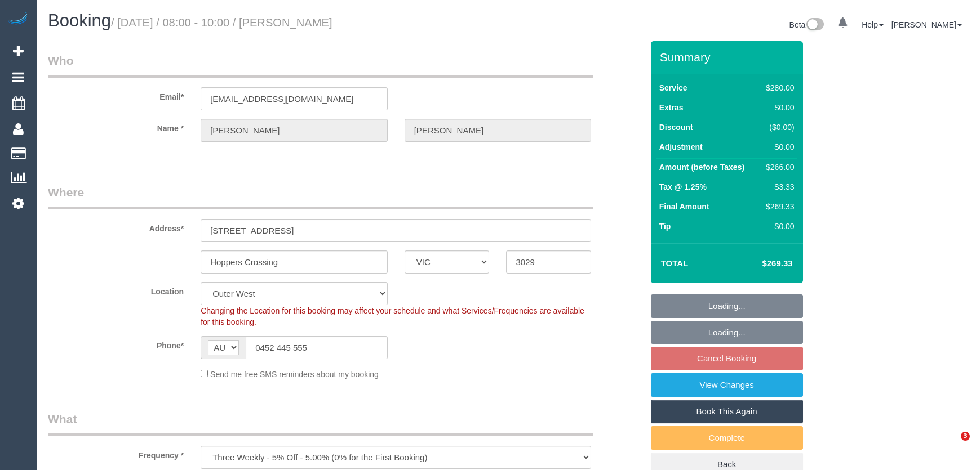
select select "number:22"
select select "number:33"
select select "number:13"
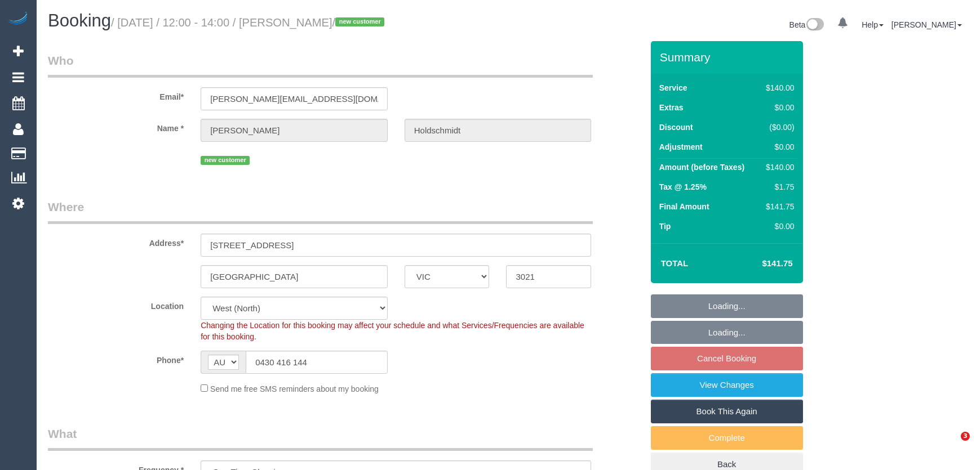
select select "VIC"
select select "number:28"
select select "number:14"
select select "number:18"
select select "number:25"
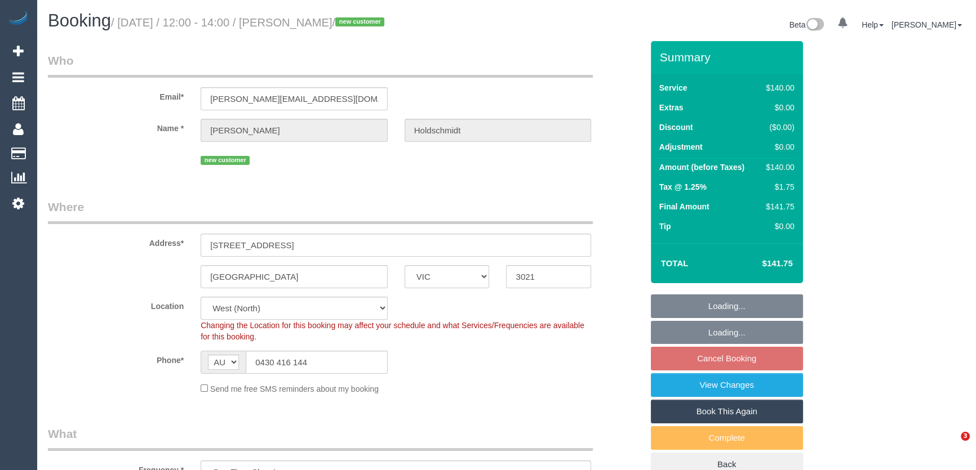
select select "number:12"
select select "object:1286"
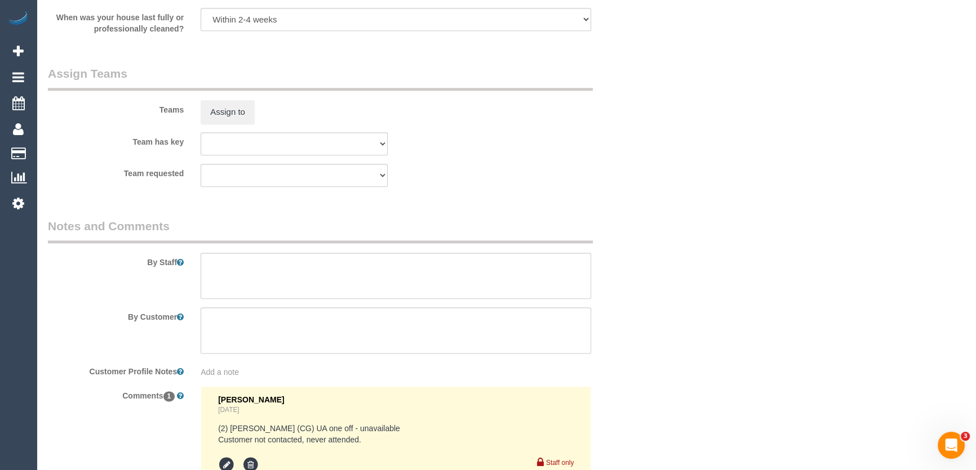
scroll to position [1792, 0]
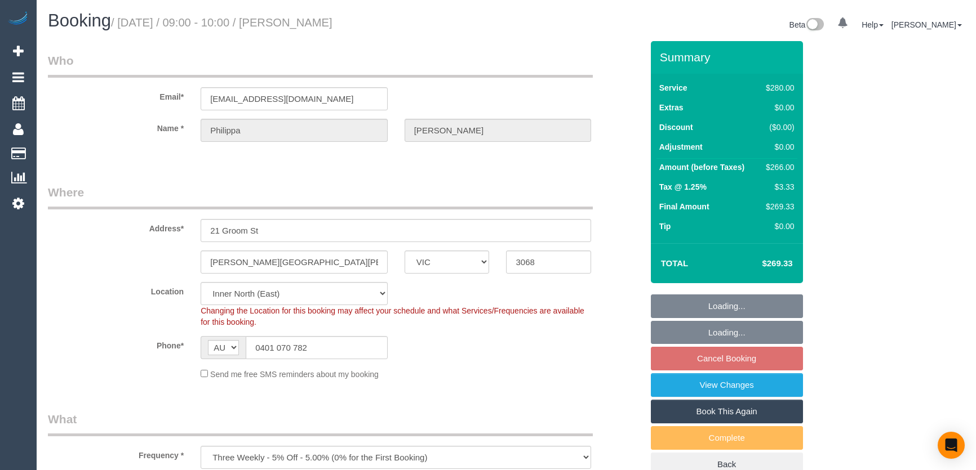
select select "VIC"
select select "2"
select select "number:29"
select select "number:14"
select select "number:19"
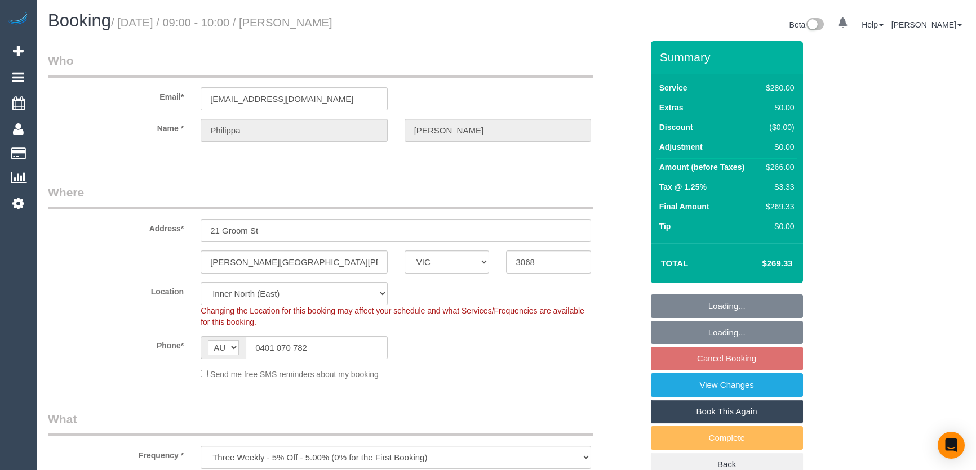
select select "number:22"
select select "number:33"
select select "number:12"
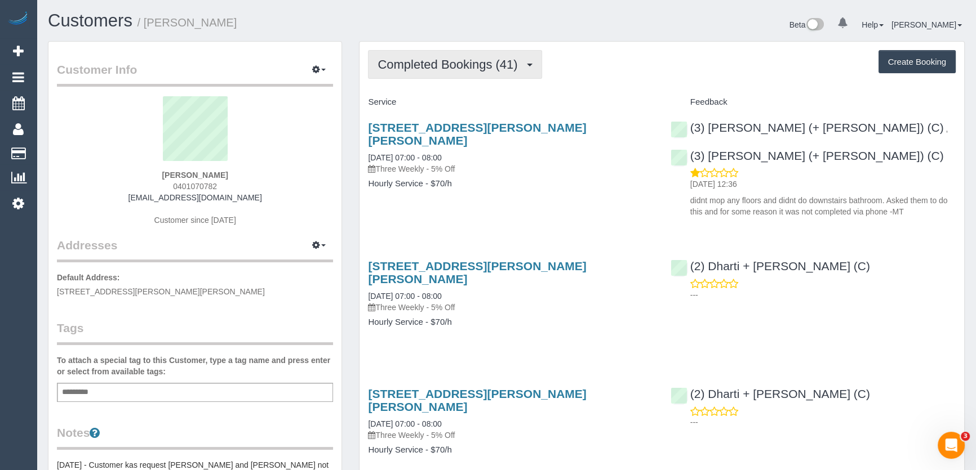
click at [465, 60] on span "Completed Bookings (41)" at bounding box center [449, 64] width 145 height 14
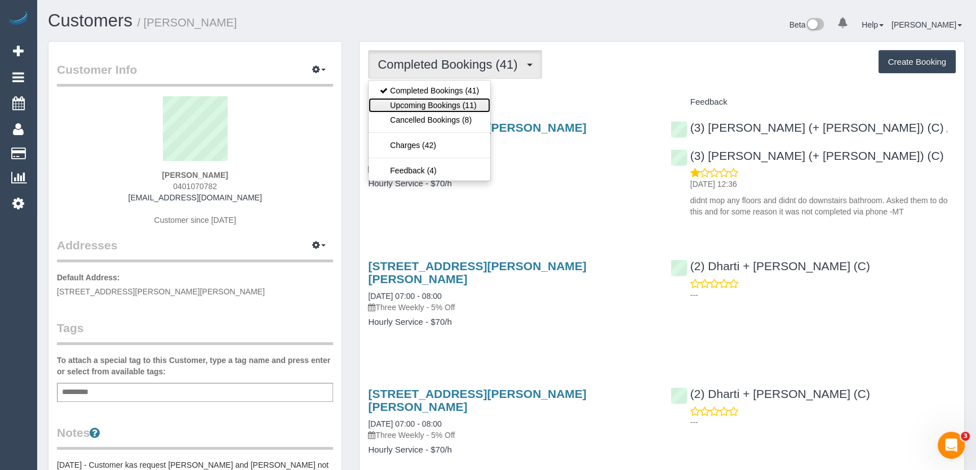
click at [452, 103] on link "Upcoming Bookings (11)" at bounding box center [429, 105] width 122 height 15
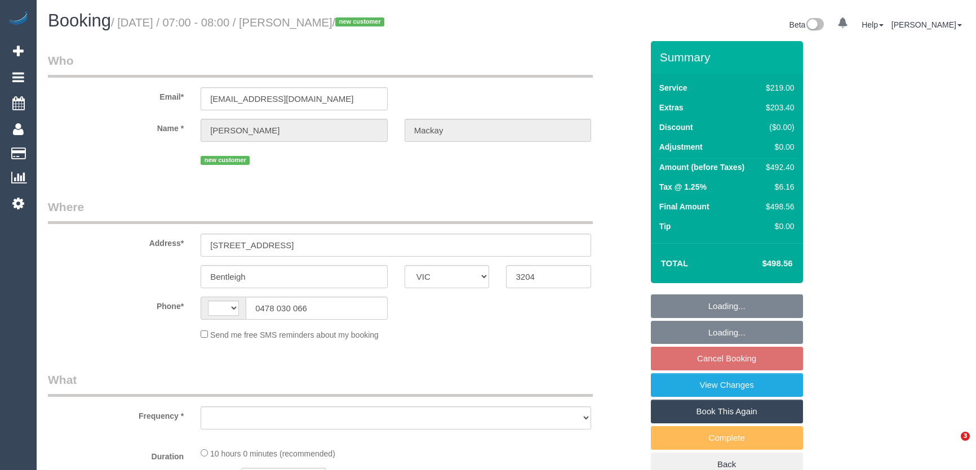
select select "VIC"
select select "string:AU"
select select "object:576"
select select "string:stripe-pm_1Rv7BG2GScqysDRV0nXAcGxX"
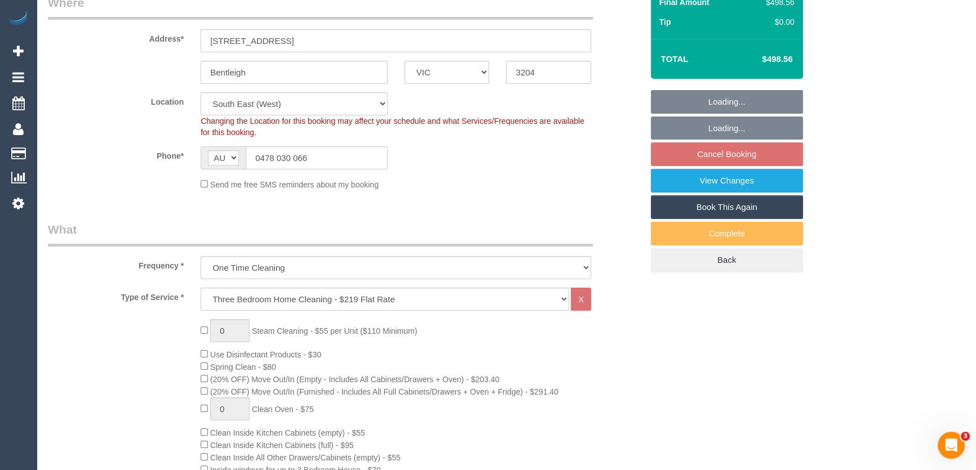
select select "number:28"
select select "number:15"
select select "number:19"
select select "number:36"
select select "object:825"
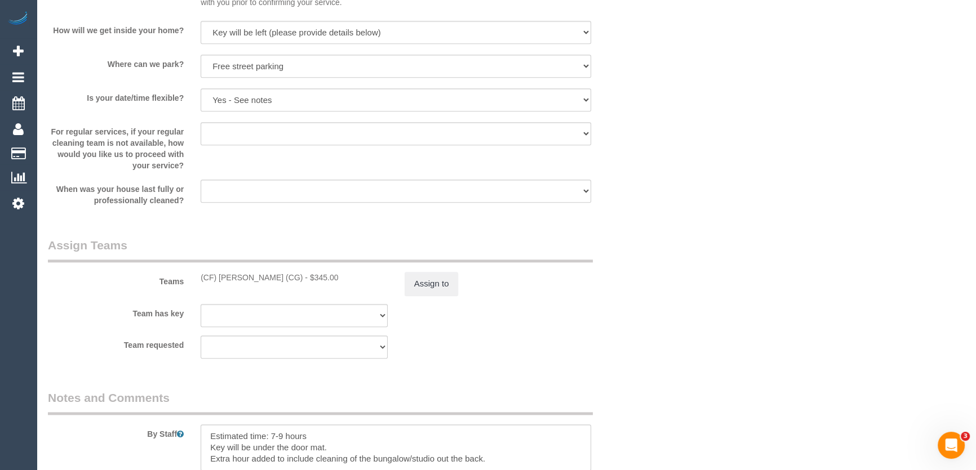
scroll to position [1587, 0]
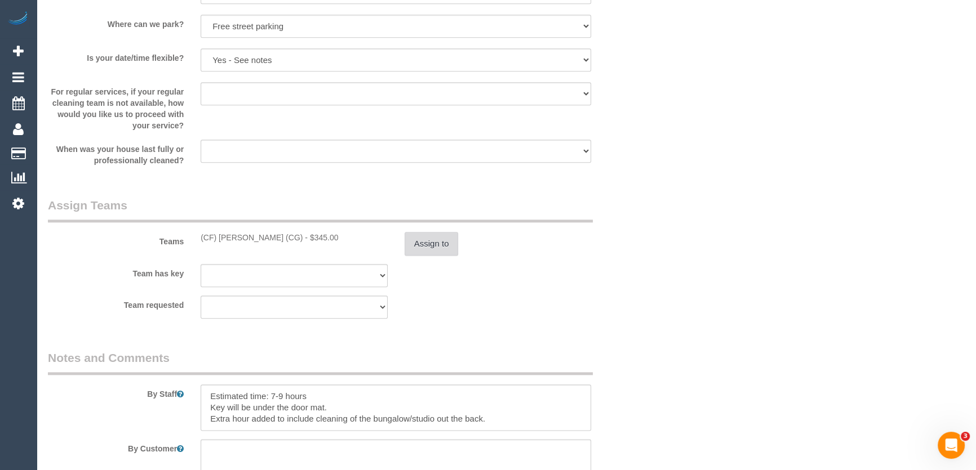
click at [444, 248] on button "Assign to" at bounding box center [431, 244] width 54 height 24
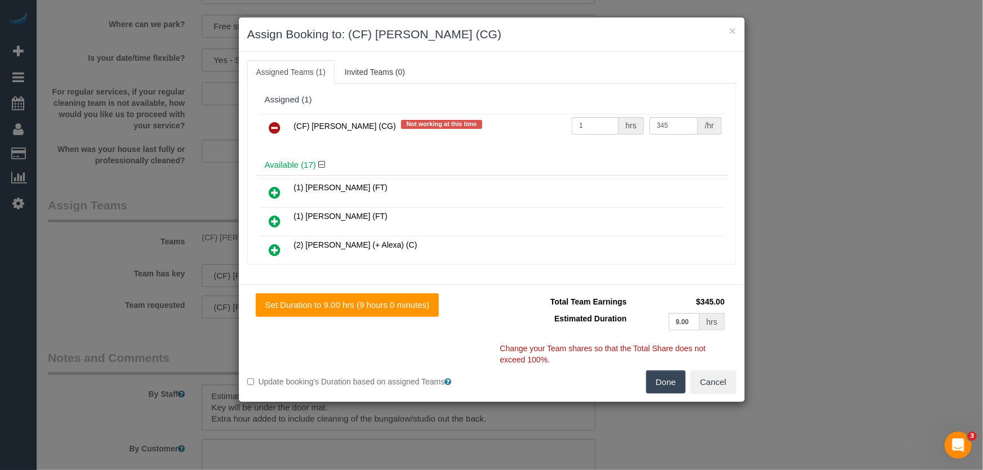
click at [273, 126] on icon at bounding box center [275, 128] width 12 height 14
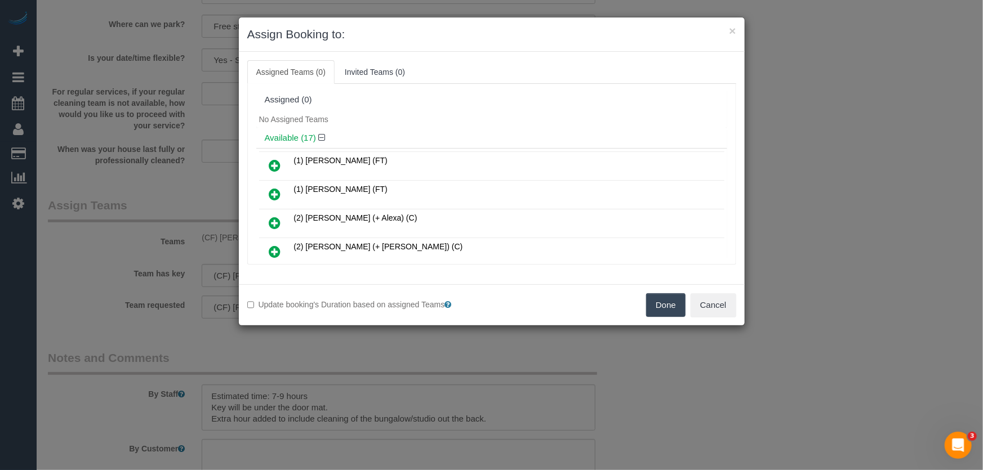
click at [671, 310] on button "Done" at bounding box center [665, 305] width 39 height 24
click at [671, 310] on div "Done Cancel" at bounding box center [618, 305] width 253 height 24
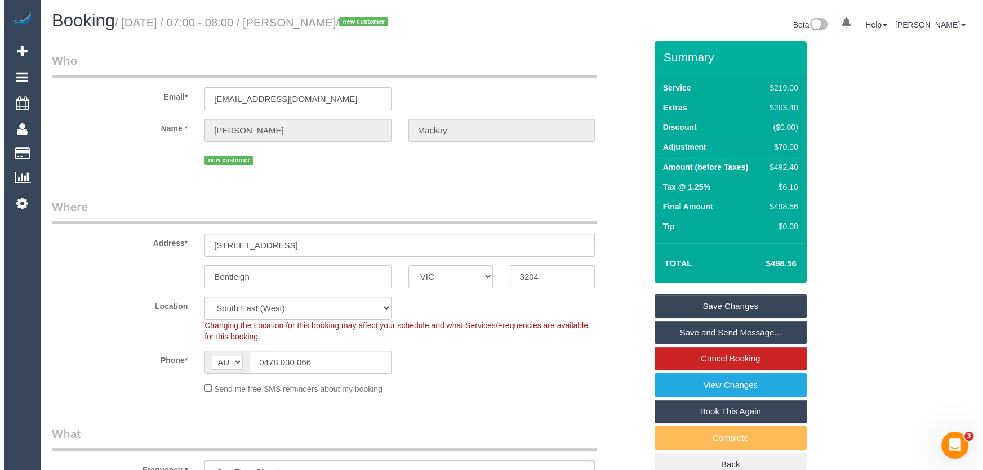
scroll to position [0, 0]
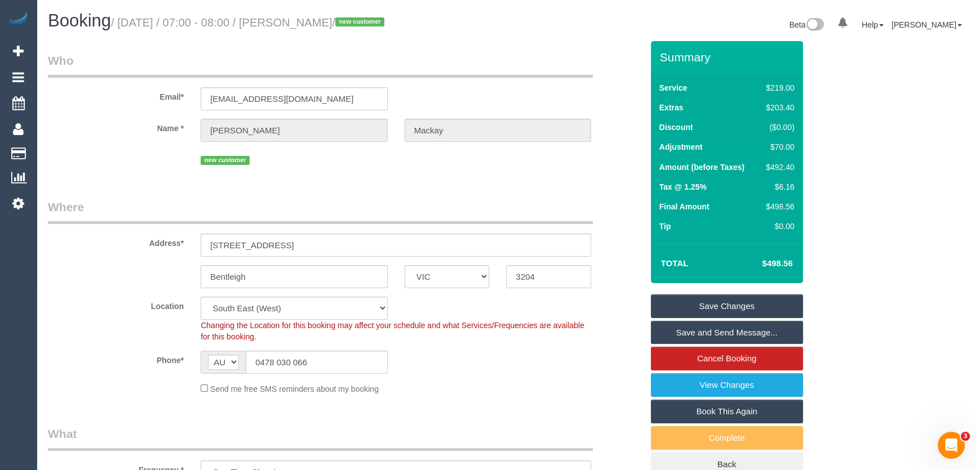
click at [692, 306] on link "Save Changes" at bounding box center [727, 307] width 152 height 24
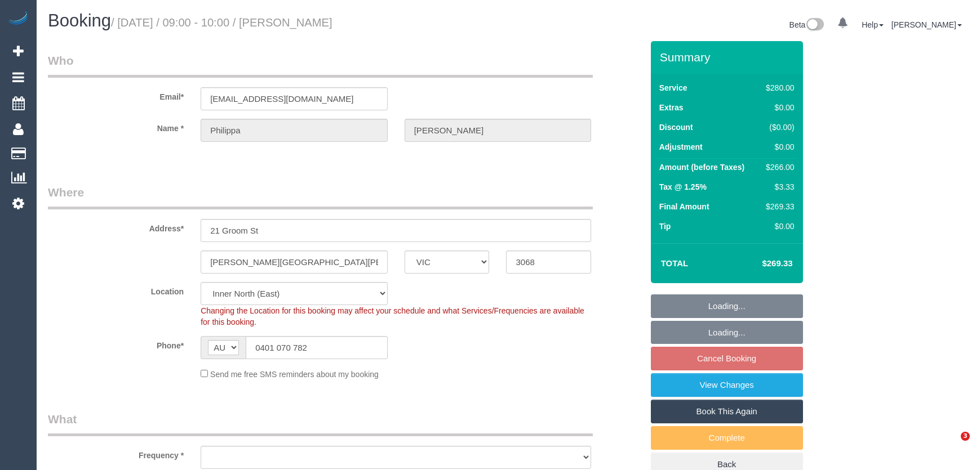
select select "VIC"
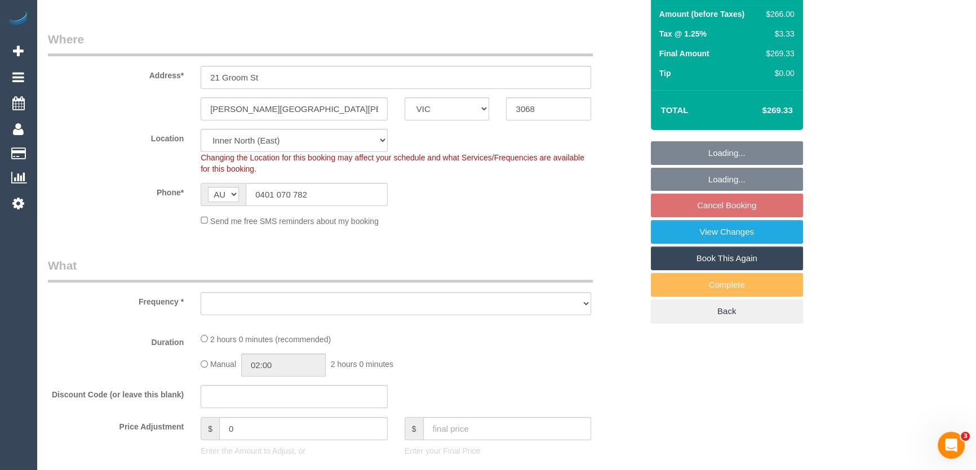
select select "object:1456"
select select "number:29"
select select "number:14"
select select "number:19"
select select "number:22"
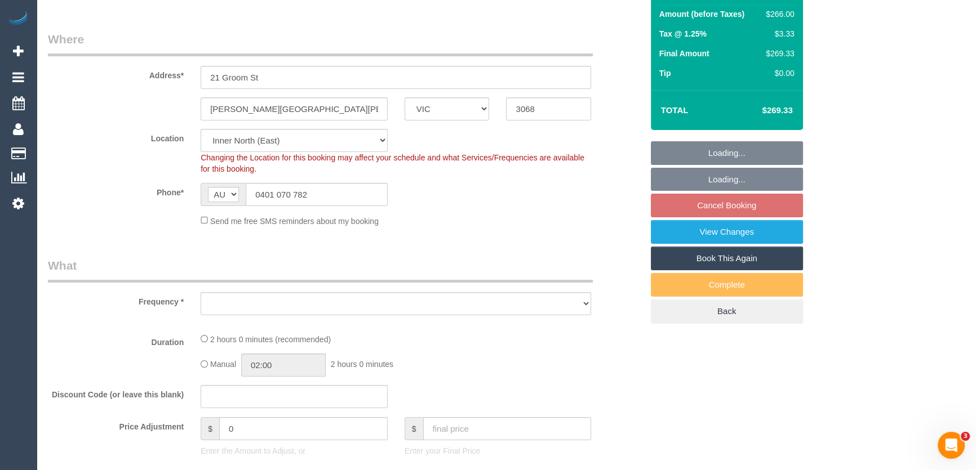
select select "number:33"
select select "number:12"
select select "2"
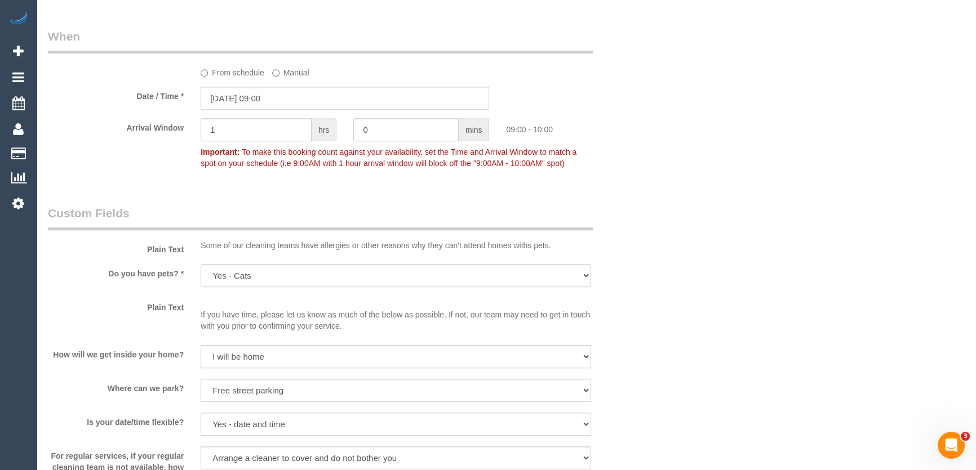
scroll to position [1177, 0]
click at [283, 99] on input "22/08/2025 09:00" at bounding box center [345, 98] width 288 height 23
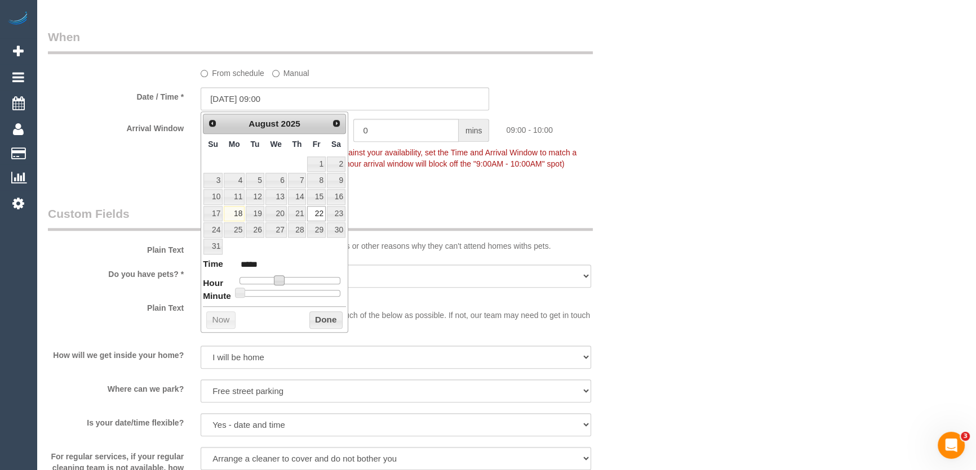
click at [277, 278] on span at bounding box center [279, 280] width 10 height 10
click at [276, 278] on span at bounding box center [279, 280] width 10 height 10
click at [274, 278] on span at bounding box center [279, 280] width 10 height 10
type input "22/08/2025 08:00"
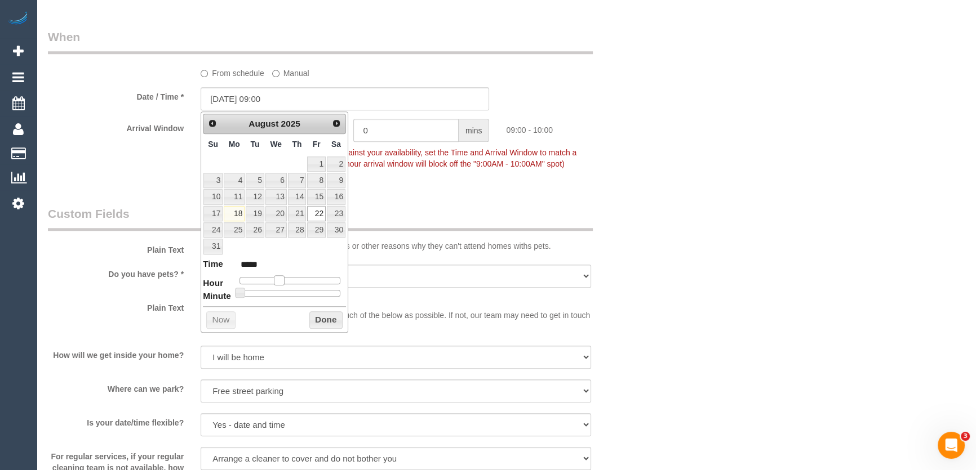
type input "*****"
click at [271, 279] on span at bounding box center [274, 280] width 10 height 10
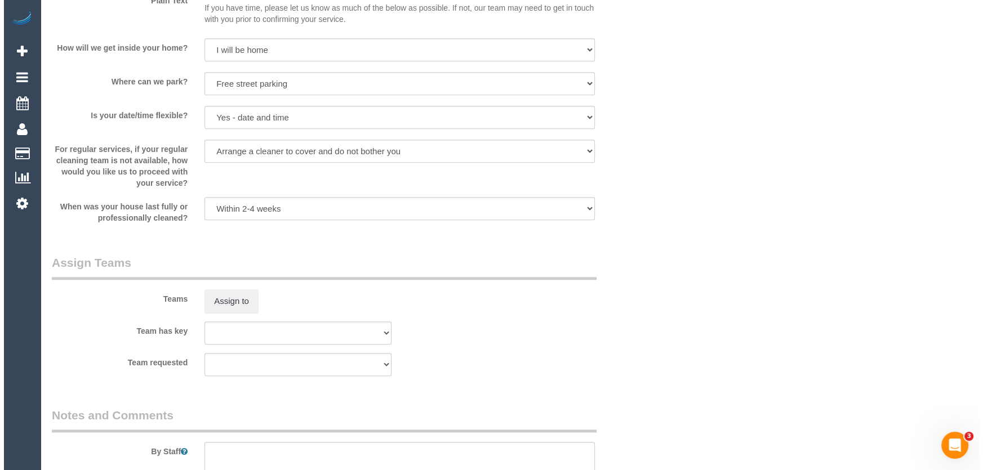
scroll to position [1587, 0]
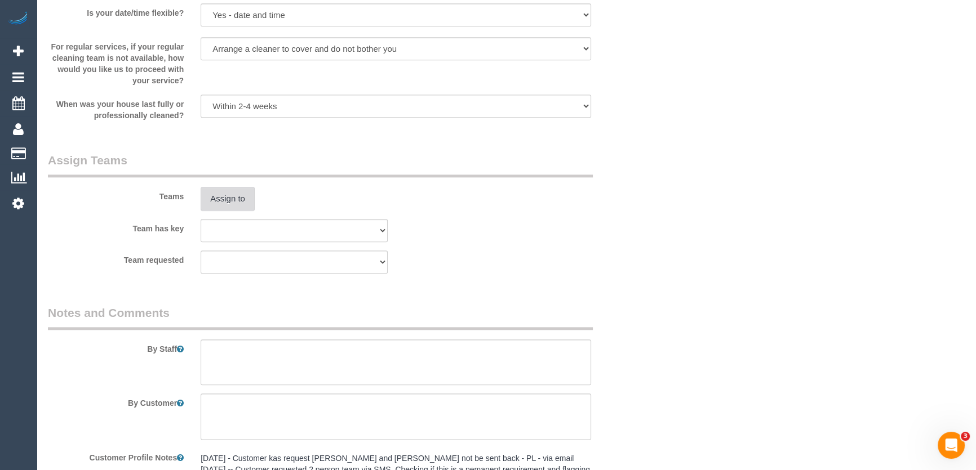
click at [226, 192] on button "Assign to" at bounding box center [228, 199] width 54 height 24
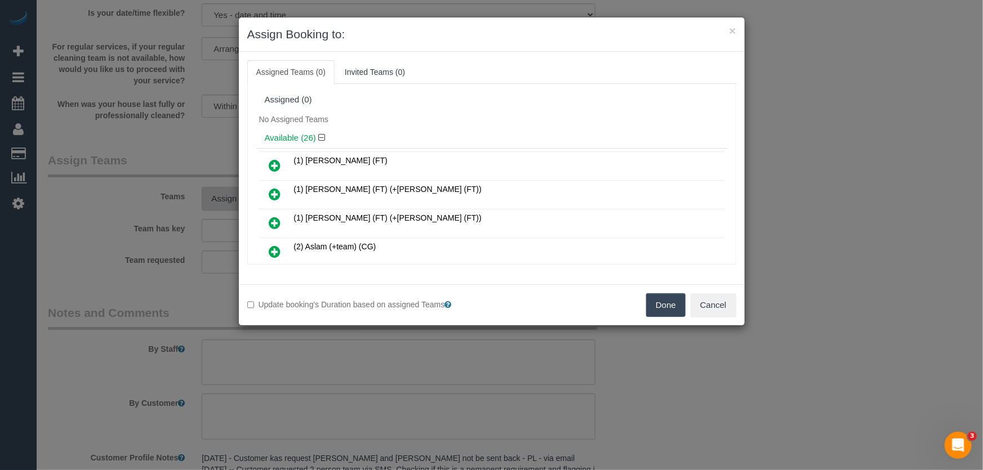
scroll to position [550, 0]
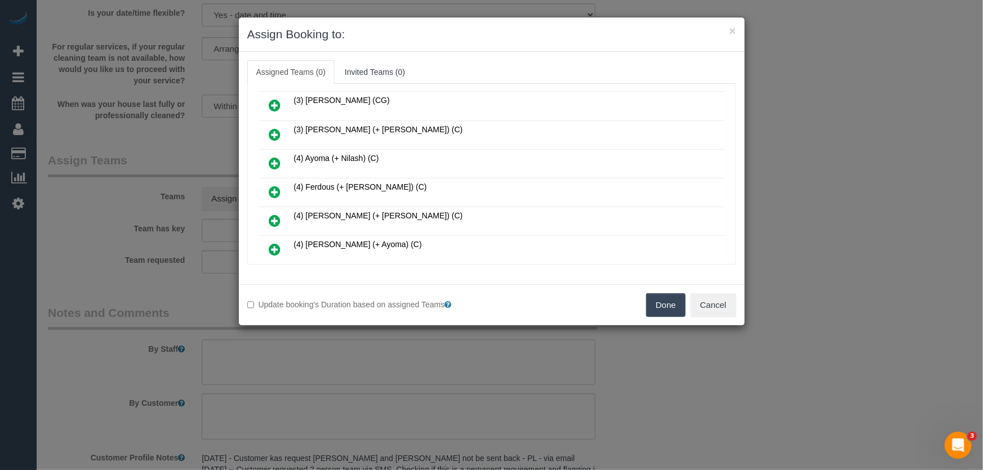
click at [274, 185] on icon at bounding box center [275, 192] width 12 height 14
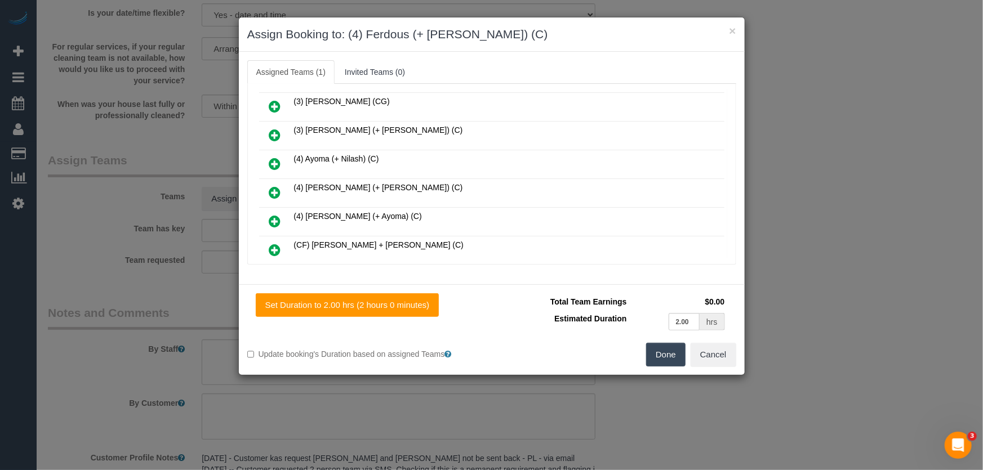
click at [274, 186] on icon at bounding box center [275, 193] width 12 height 14
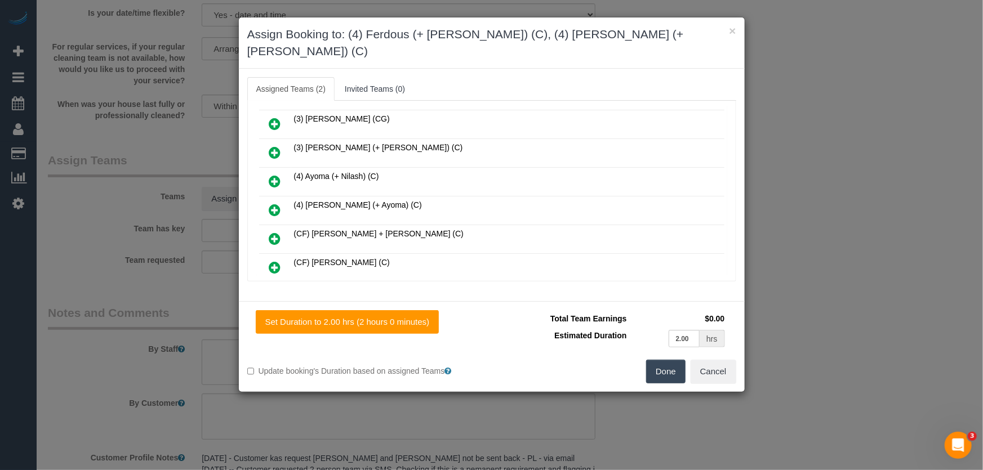
click at [662, 360] on button "Done" at bounding box center [665, 372] width 39 height 24
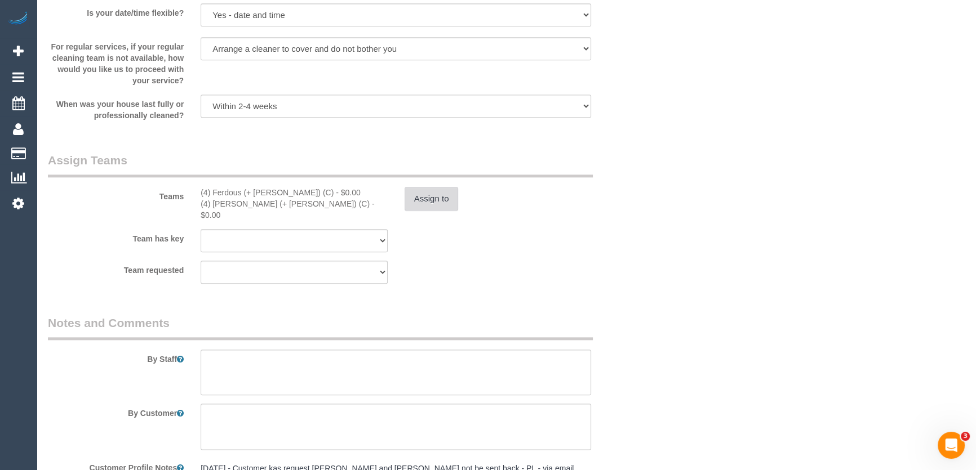
click at [428, 194] on button "Assign to" at bounding box center [431, 199] width 54 height 24
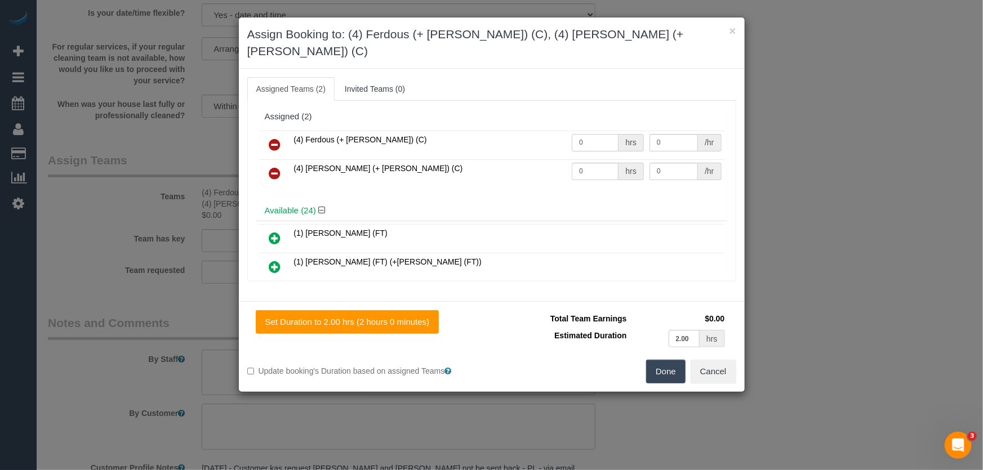
click at [592, 134] on input "0" at bounding box center [595, 142] width 47 height 17
type input "2"
type input "35"
click at [589, 163] on input "0" at bounding box center [595, 171] width 47 height 17
type input "2"
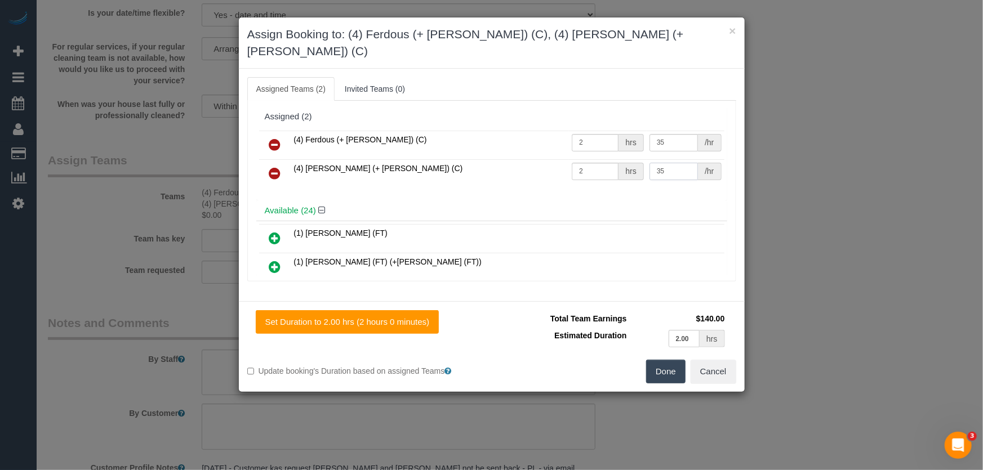
type input "35"
click at [664, 360] on button "Done" at bounding box center [665, 372] width 39 height 24
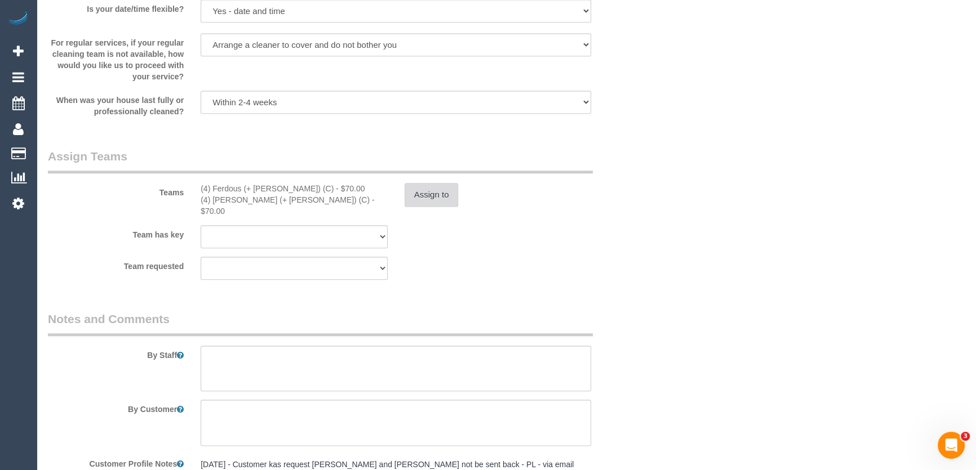
scroll to position [1752, 0]
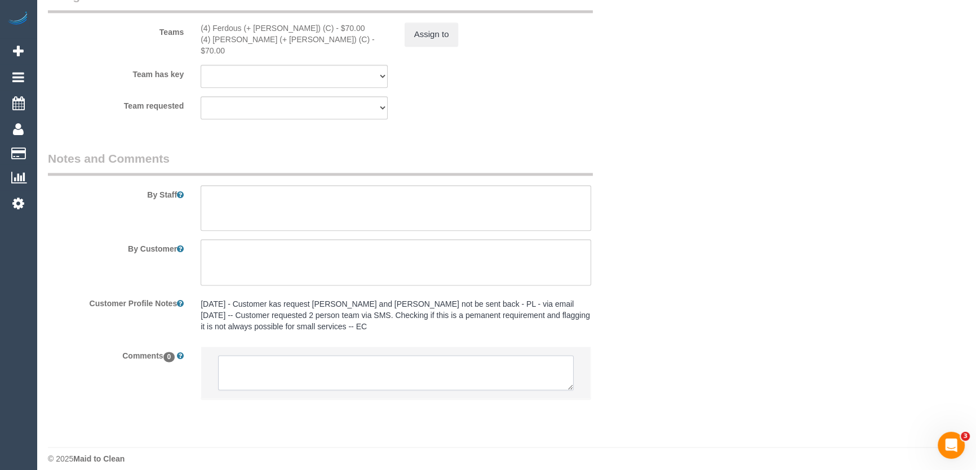
click at [359, 363] on textarea at bounding box center [395, 372] width 355 height 35
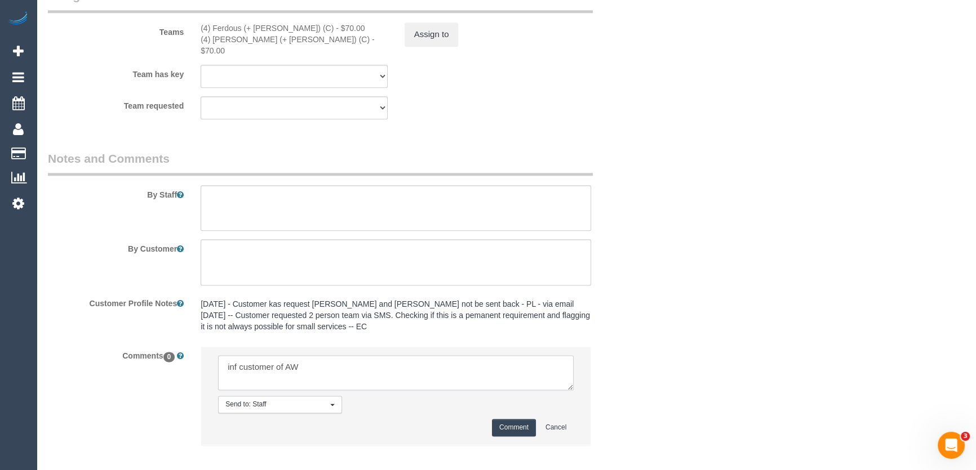
type textarea "inf customer of AW"
click at [505, 419] on button "Comment" at bounding box center [514, 427] width 44 height 17
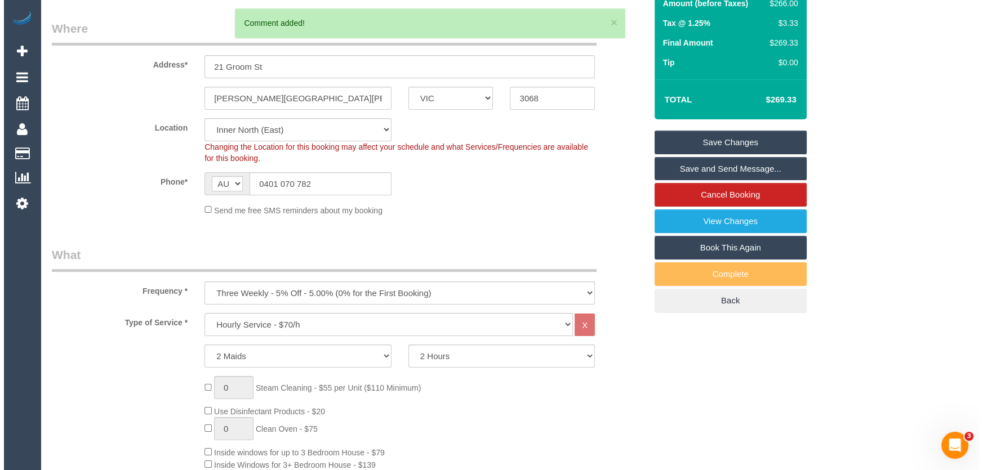
scroll to position [0, 0]
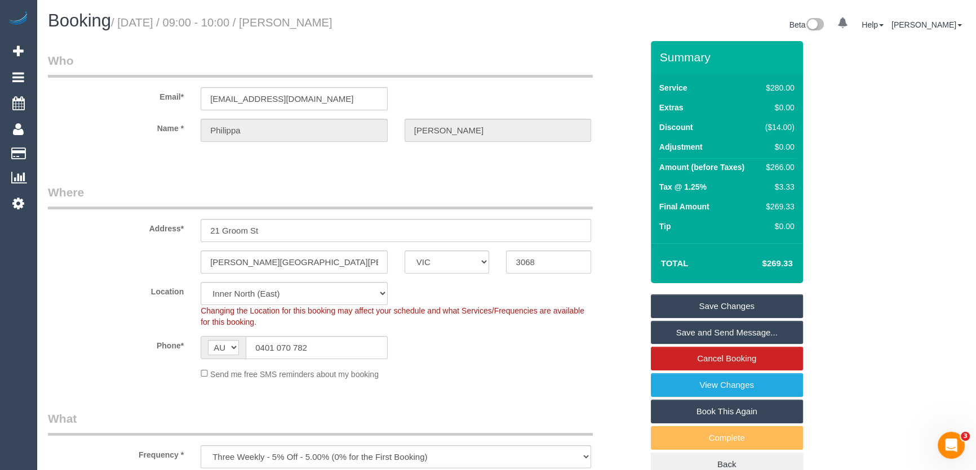
click at [304, 20] on small "/ August 22, 2025 / 09:00 - 10:00 / Philippa Nicholson" at bounding box center [221, 22] width 221 height 12
copy small "Philippa Nicholson"
click at [692, 306] on link "Save Changes" at bounding box center [727, 307] width 152 height 24
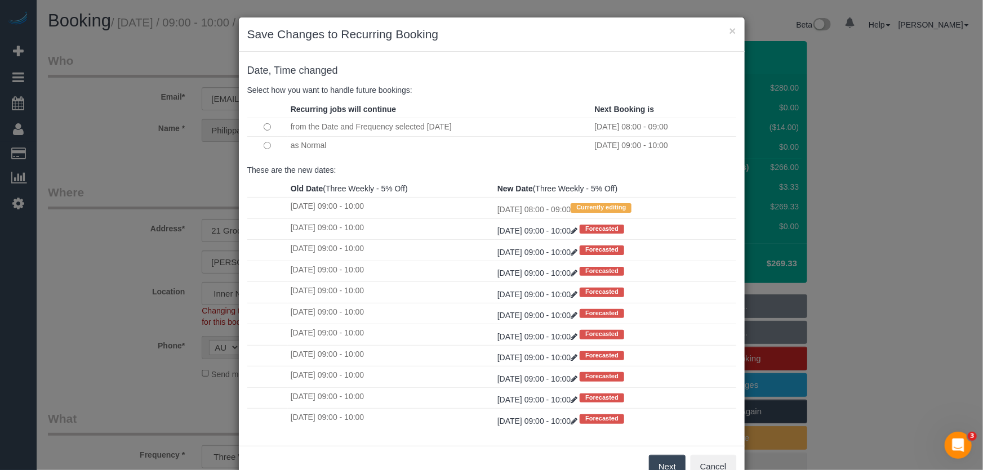
click at [656, 466] on button "Next" at bounding box center [667, 467] width 37 height 24
click at [657, 466] on div "× Save Changes to Recurring Booking Date, Time changed Select how you want to h…" at bounding box center [491, 235] width 983 height 470
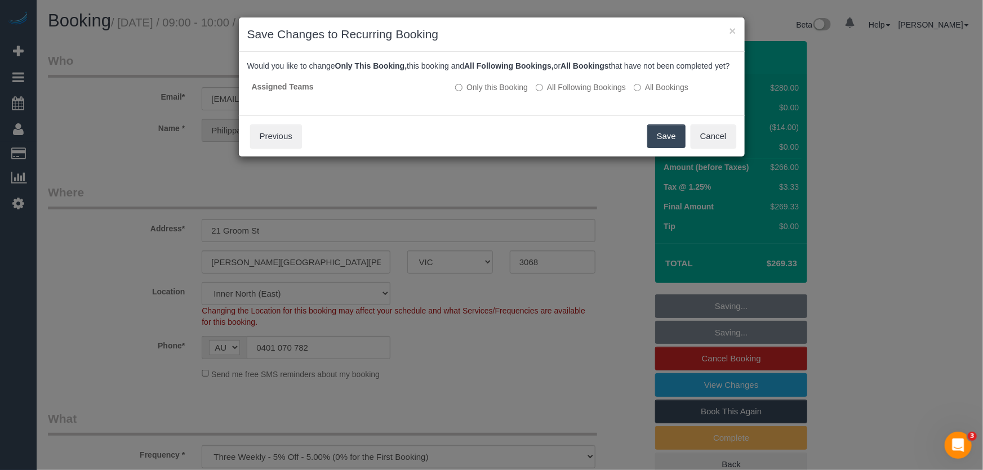
click at [657, 148] on button "Save" at bounding box center [666, 136] width 38 height 24
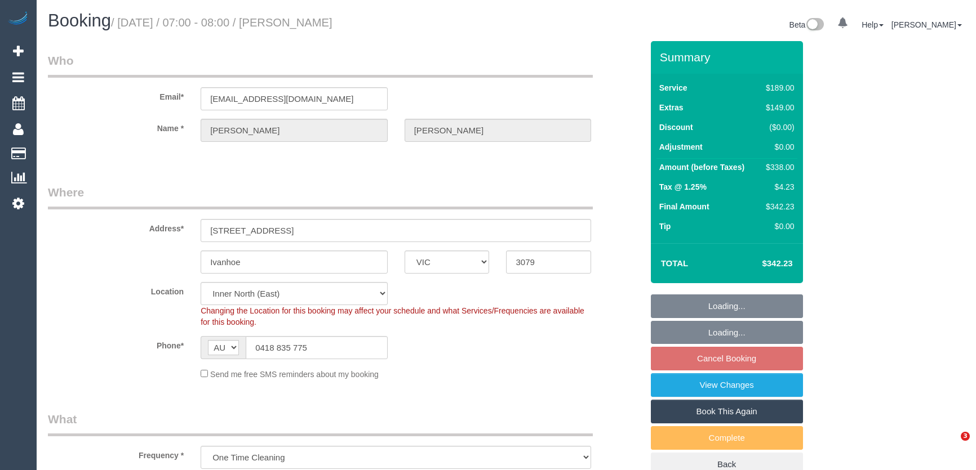
select select "VIC"
select select "string:stripe-pm_1RsHNO2GScqysDRV6765zhgF"
select select "number:27"
select select "number:14"
select select "number:18"
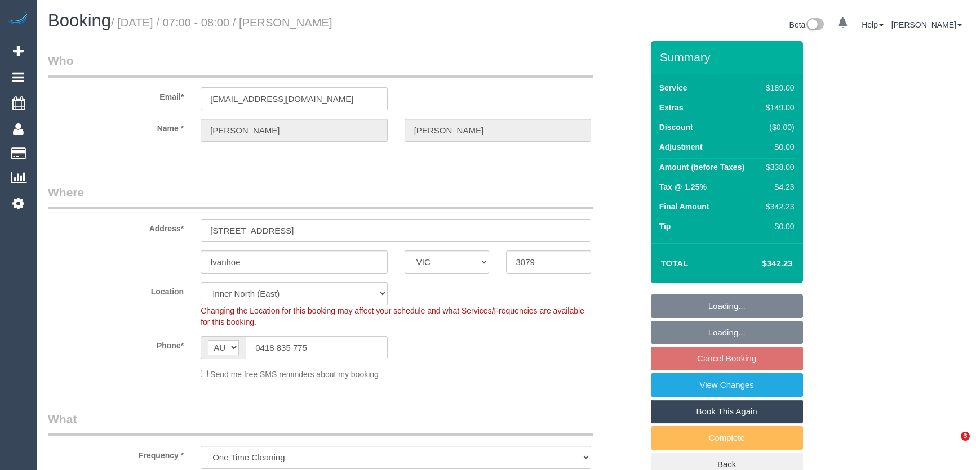
select select "number:24"
select select "number:12"
select select "VIC"
select select "number:28"
select select "number:14"
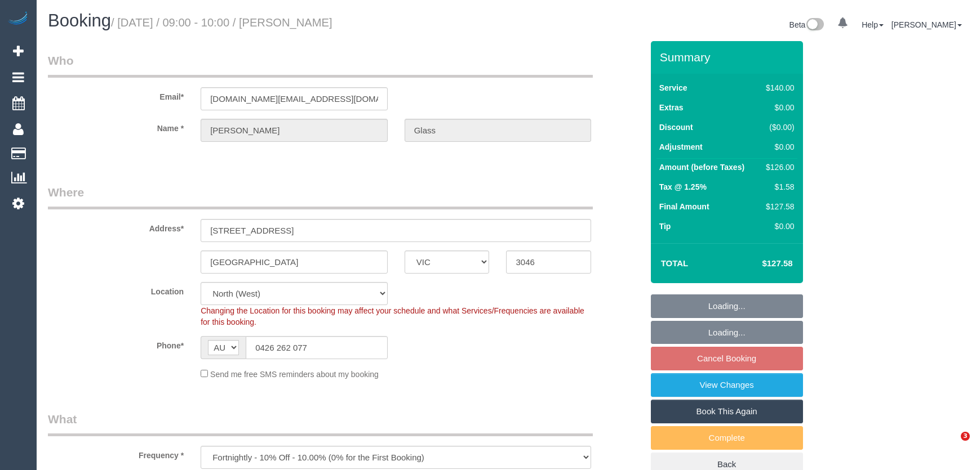
select select "number:18"
select select "number:23"
select select "number:34"
select select "number:26"
select select "object:696"
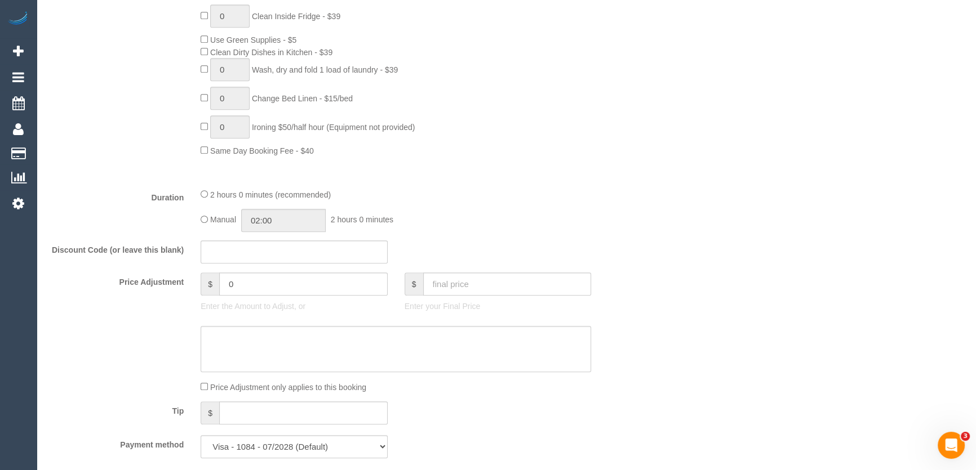
scroll to position [815, 0]
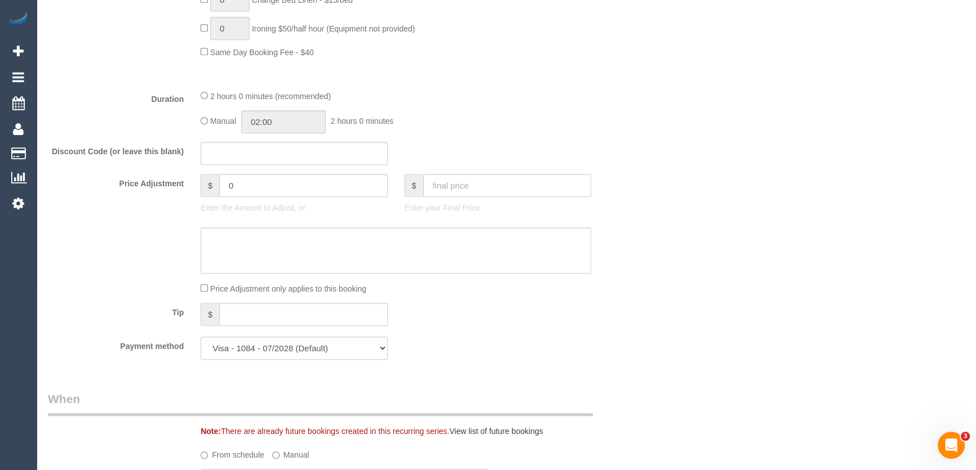
click at [230, 321] on div "Who Email* m.g.glass@gmail.com Name * Mike Glass Where Address* 62 Xavier Stree…" at bounding box center [344, 349] width 611 height 2247
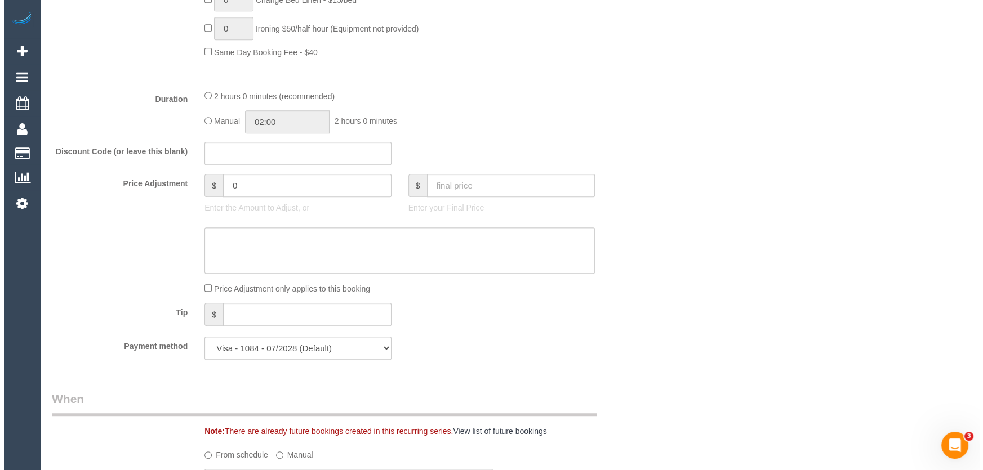
scroll to position [1485, 0]
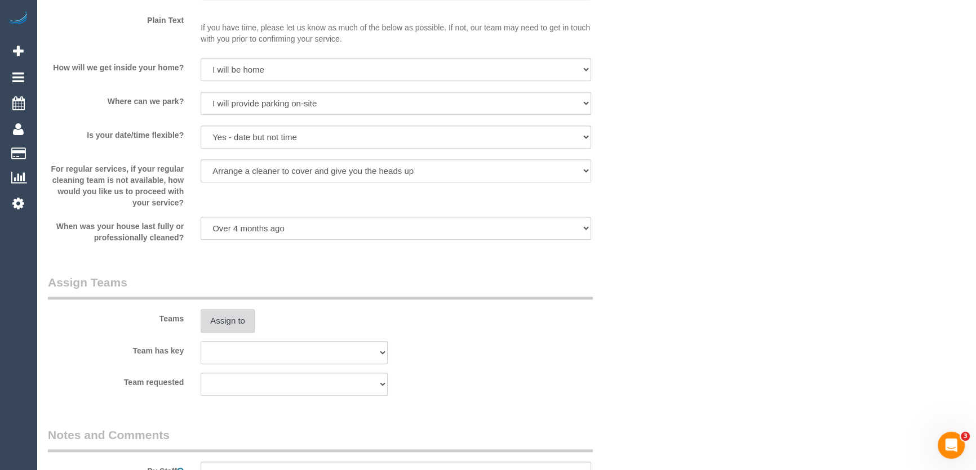
click at [230, 321] on button "Assign to" at bounding box center [228, 321] width 54 height 24
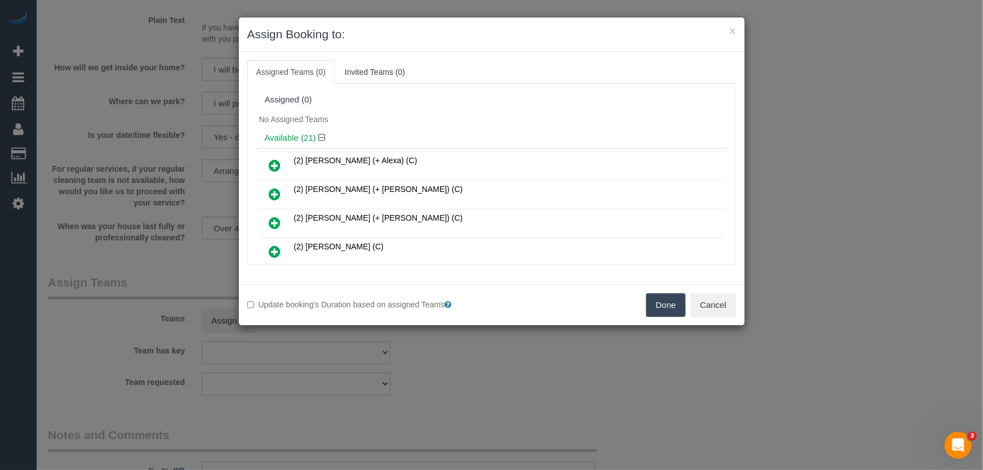
scroll to position [324, 0]
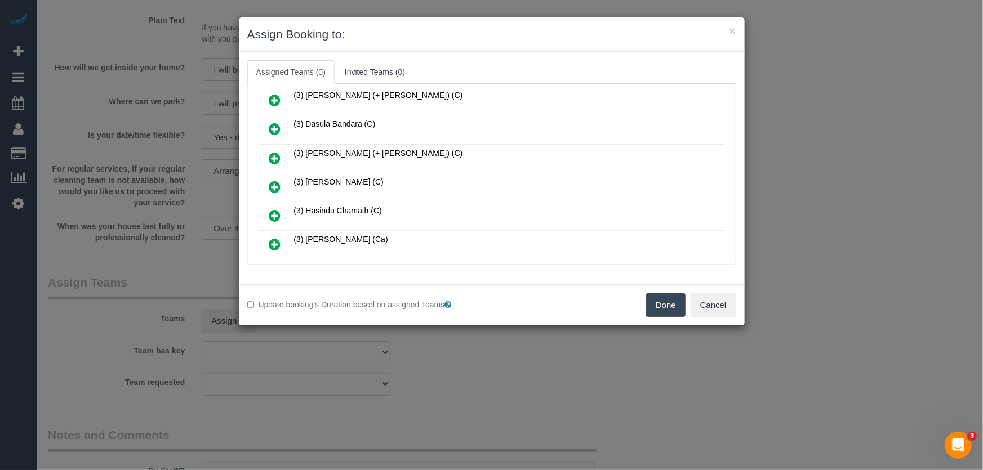
click at [275, 180] on icon at bounding box center [275, 187] width 12 height 14
click at [275, 209] on icon at bounding box center [275, 216] width 12 height 14
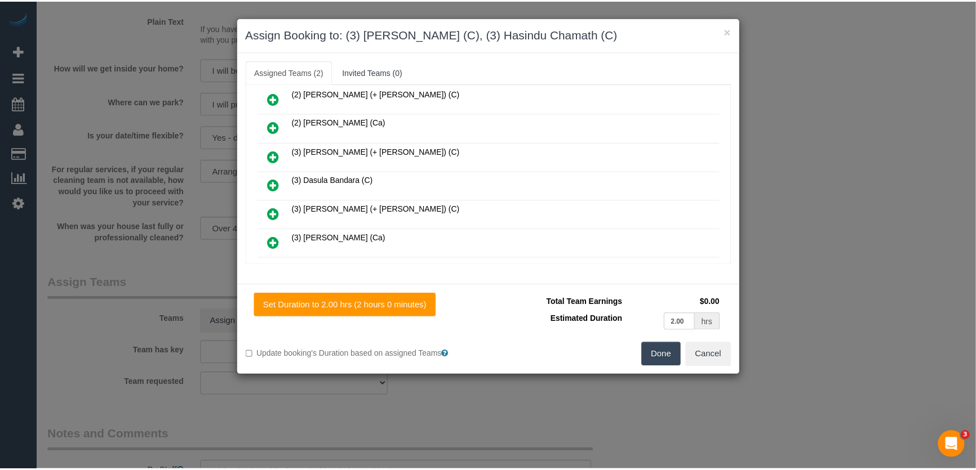
scroll to position [379, 0]
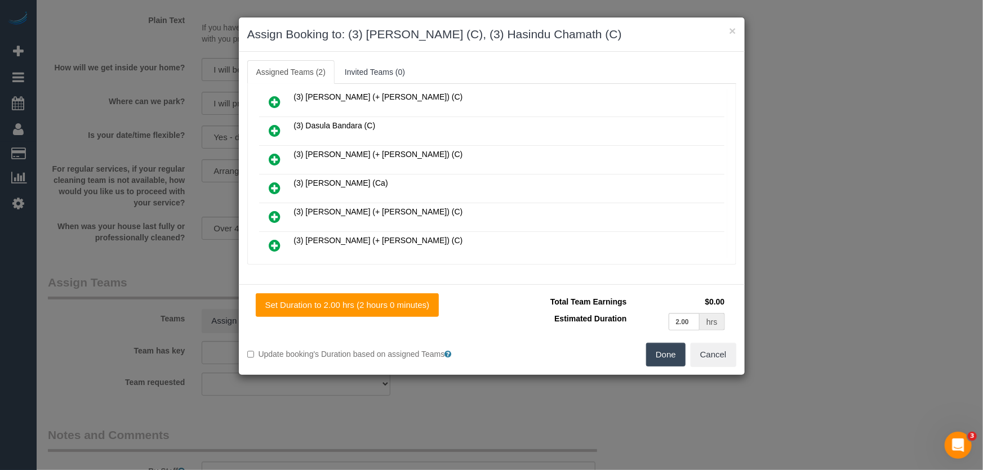
click at [652, 350] on button "Done" at bounding box center [665, 355] width 39 height 24
click at [652, 350] on div "Done Cancel" at bounding box center [618, 355] width 253 height 24
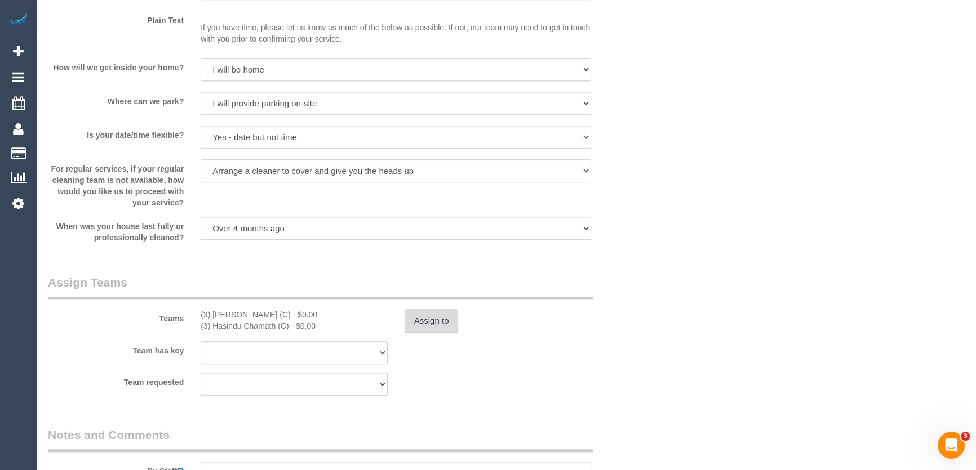
click at [442, 315] on button "Assign to" at bounding box center [431, 321] width 54 height 24
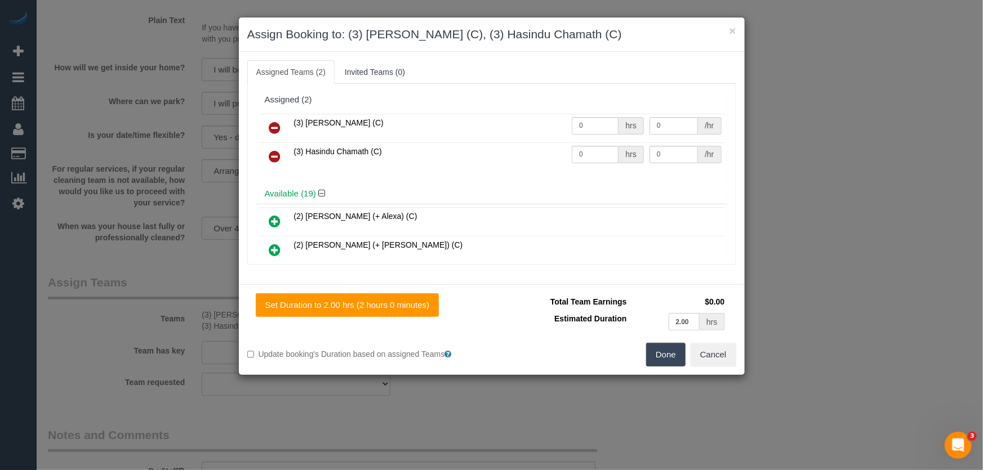
click at [271, 156] on icon at bounding box center [275, 157] width 12 height 14
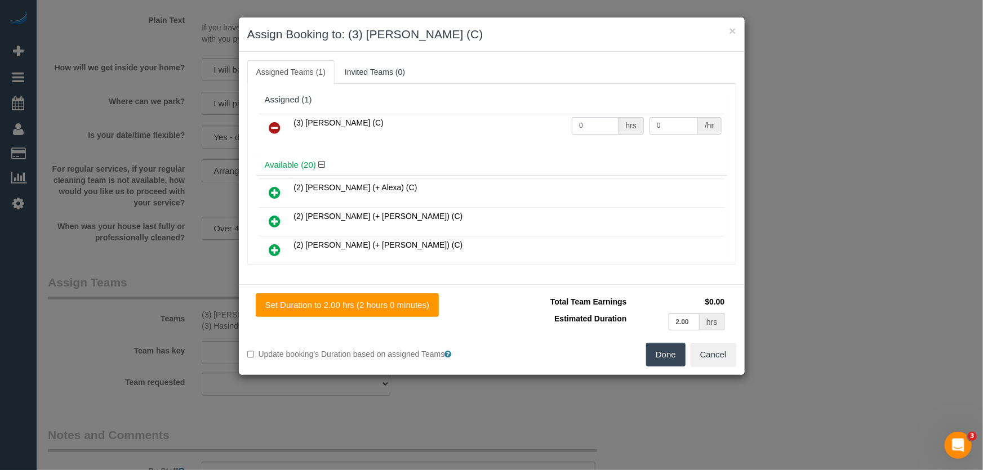
click at [588, 130] on input "0" at bounding box center [595, 125] width 47 height 17
type input "2"
type input "35"
click at [675, 353] on button "Done" at bounding box center [665, 355] width 39 height 24
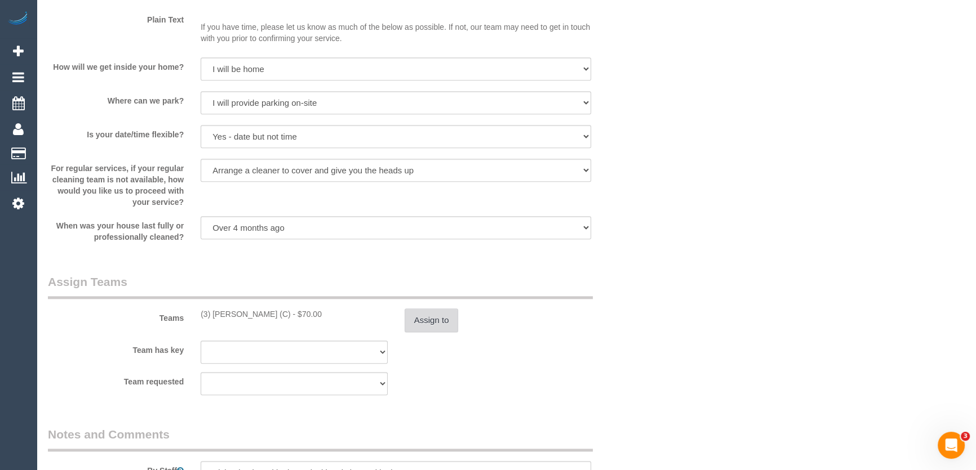
scroll to position [1639, 0]
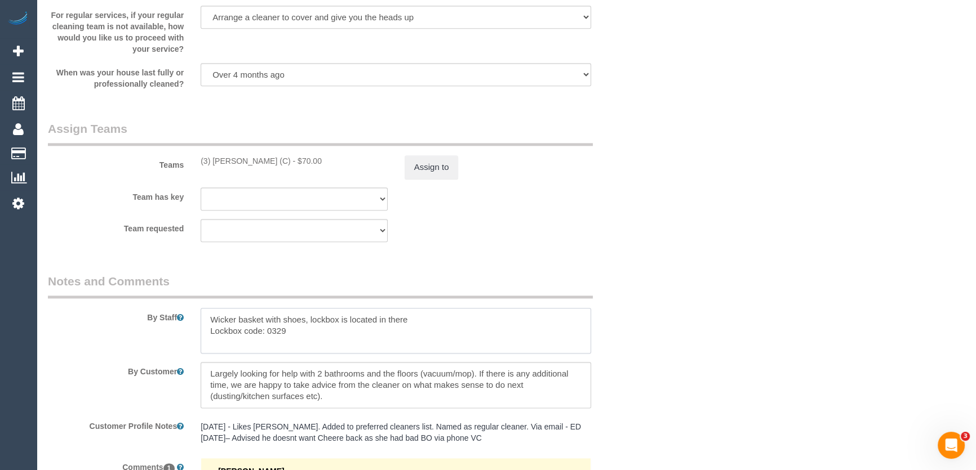
click at [206, 320] on textarea at bounding box center [396, 331] width 390 height 46
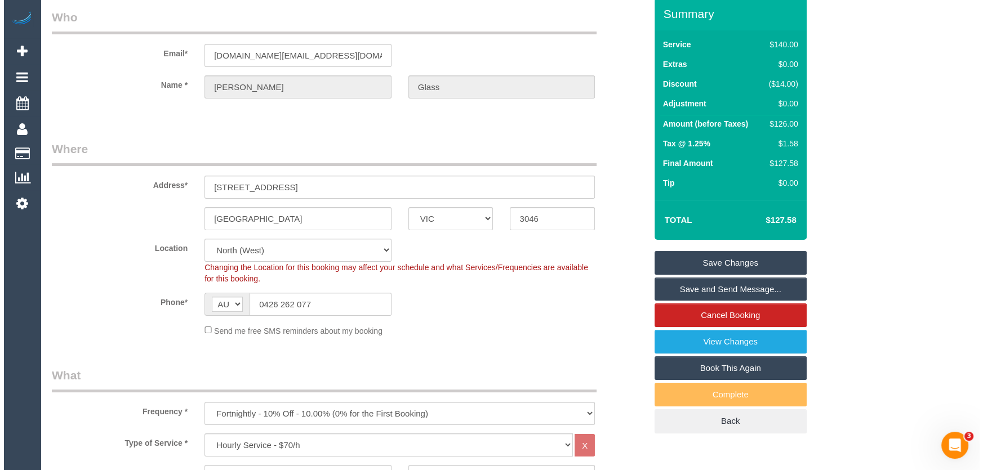
scroll to position [0, 0]
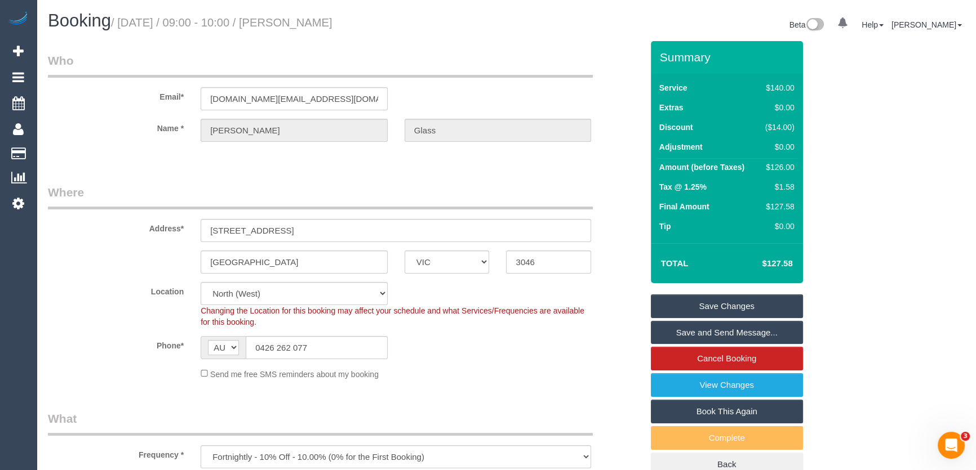
type textarea "*cover* Wicker basket with shoes, lockbox is located in there Lockbox code: 0329"
click at [299, 22] on small "/ August 22, 2025 / 09:00 - 10:00 / Mike Glass" at bounding box center [221, 22] width 221 height 12
copy small "Mike Glass"
click at [715, 331] on link "Save and Send Message..." at bounding box center [727, 333] width 152 height 24
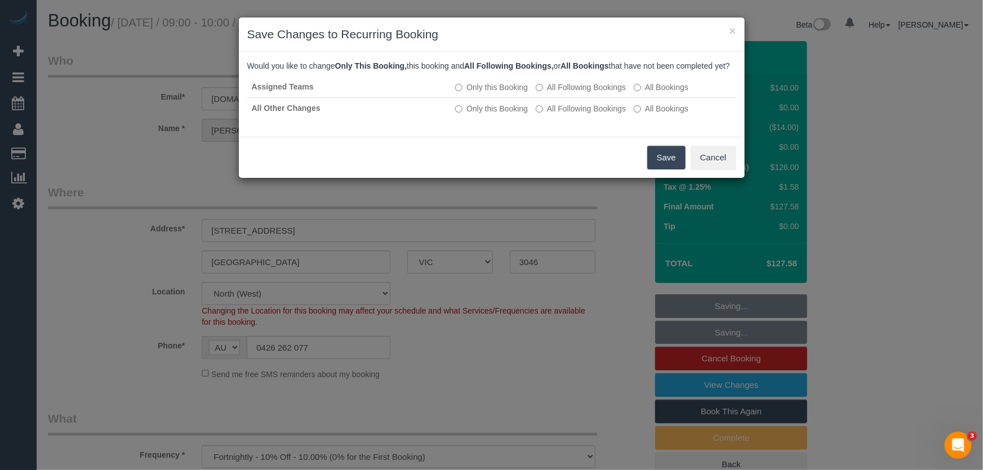
click at [665, 165] on button "Save" at bounding box center [666, 158] width 38 height 24
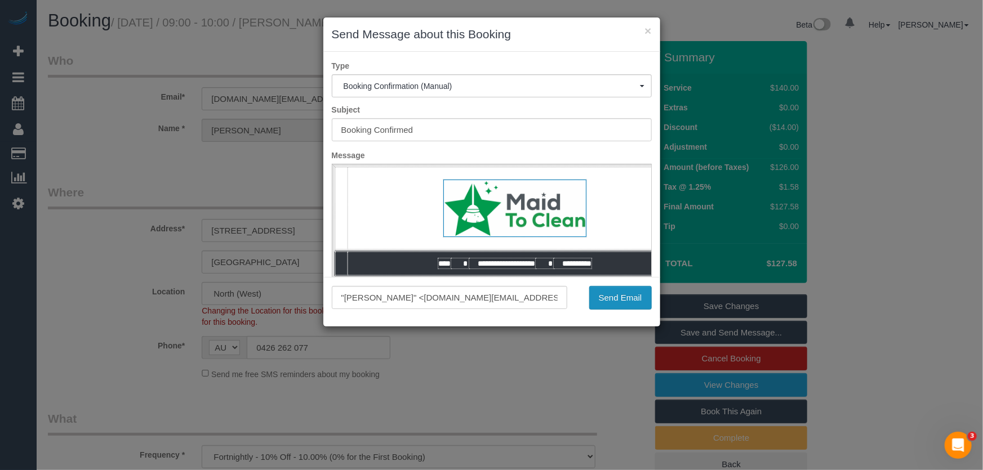
click at [625, 302] on button "Send Email" at bounding box center [620, 298] width 63 height 24
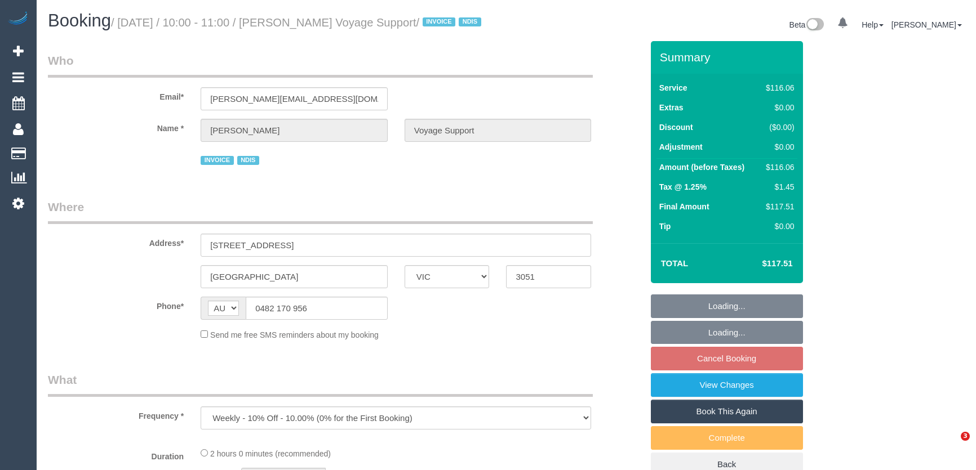
select select "VIC"
select select "number:28"
select select "number:14"
select select "number:19"
select select "number:36"
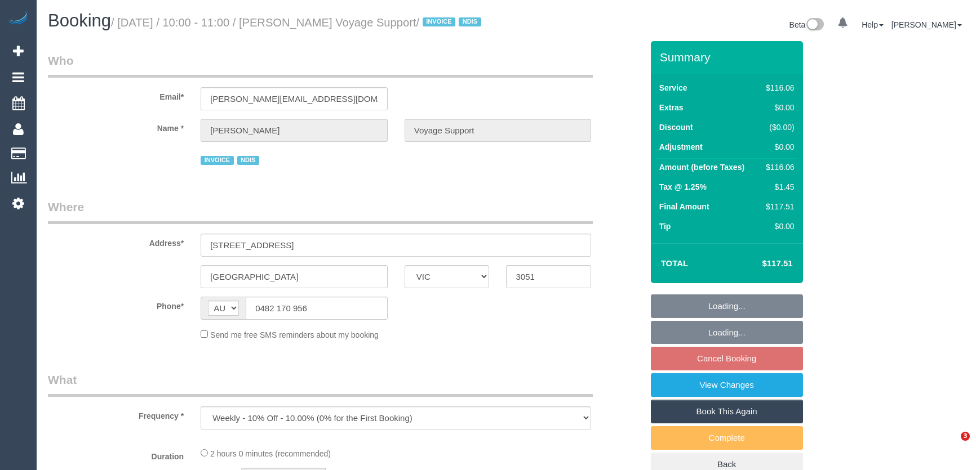
select select "number:33"
select select "number:12"
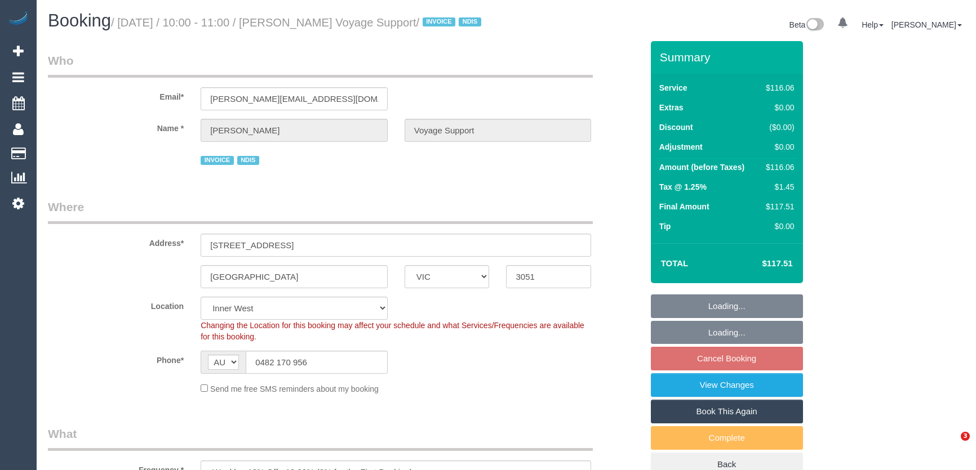
select select "object:1476"
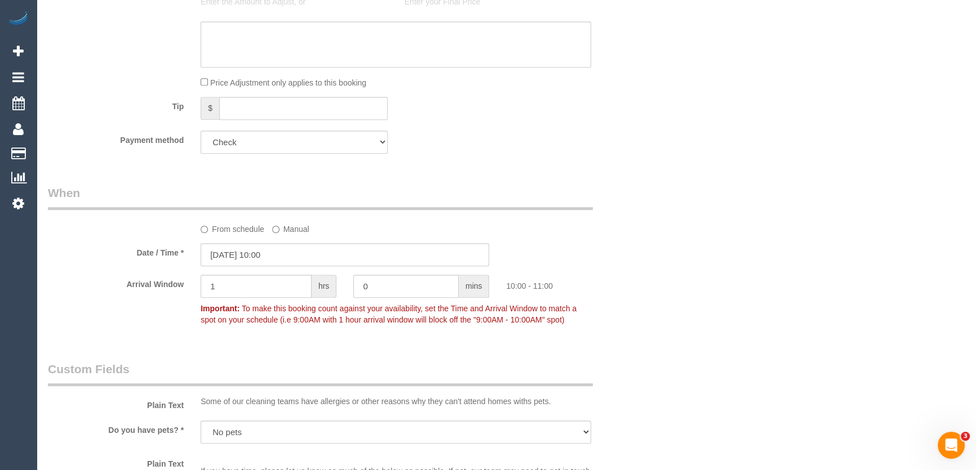
scroll to position [716, 0]
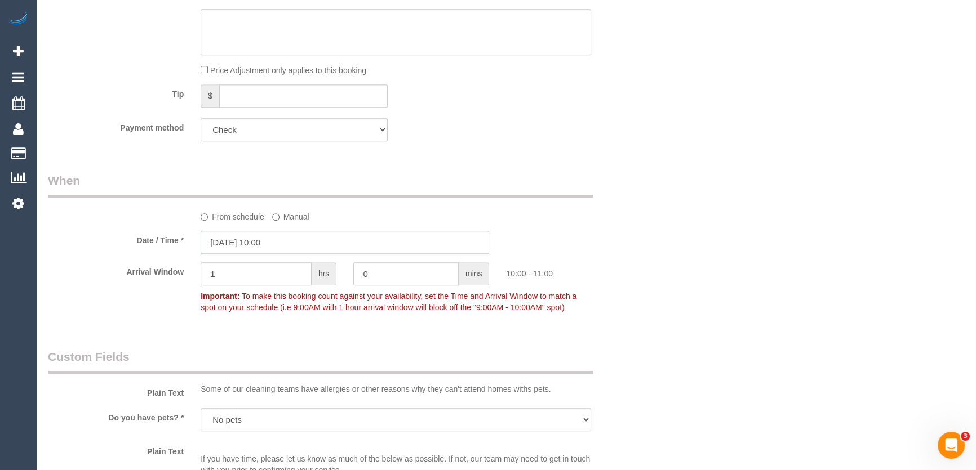
click at [289, 254] on input "[DATE] 10:00" at bounding box center [345, 242] width 288 height 23
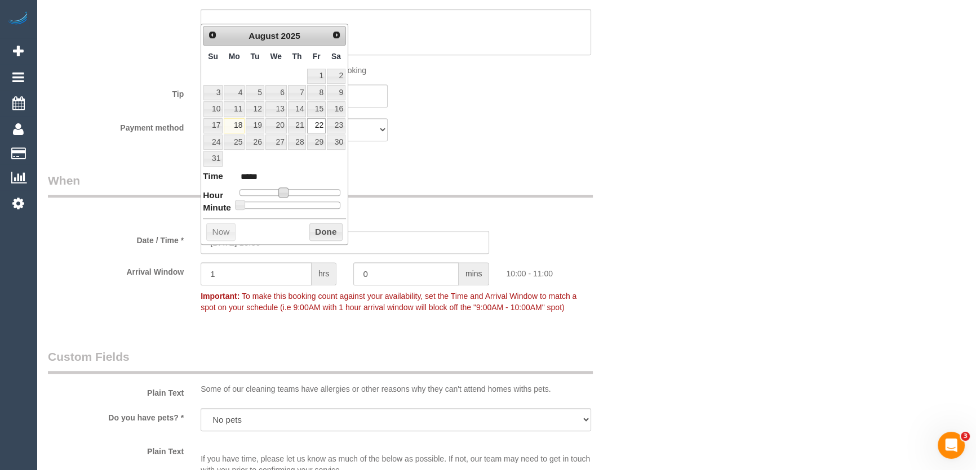
click at [280, 192] on span at bounding box center [283, 193] width 10 height 10
type input "[DATE] 11:00"
type input "*****"
drag, startPoint x: 282, startPoint y: 192, endPoint x: 287, endPoint y: 192, distance: 5.7
click at [286, 192] on span at bounding box center [283, 193] width 10 height 10
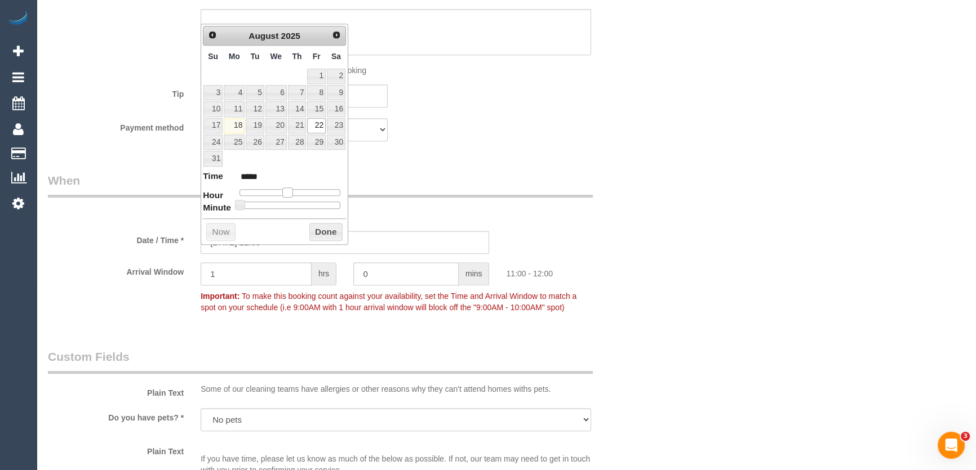
click at [290, 192] on span at bounding box center [287, 193] width 10 height 10
click at [292, 192] on span at bounding box center [287, 193] width 10 height 10
type input "[DATE] 12:00"
type input "*****"
click at [294, 192] on div at bounding box center [289, 192] width 101 height 7
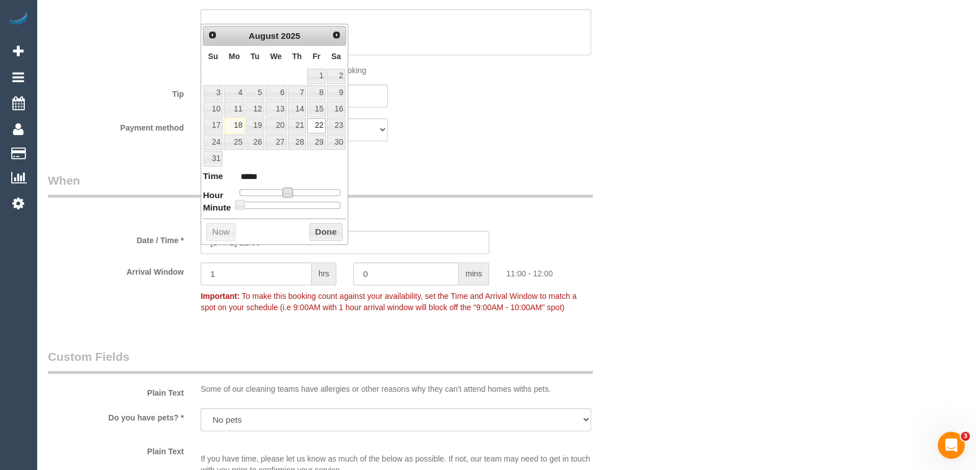
click at [292, 192] on span at bounding box center [287, 193] width 10 height 10
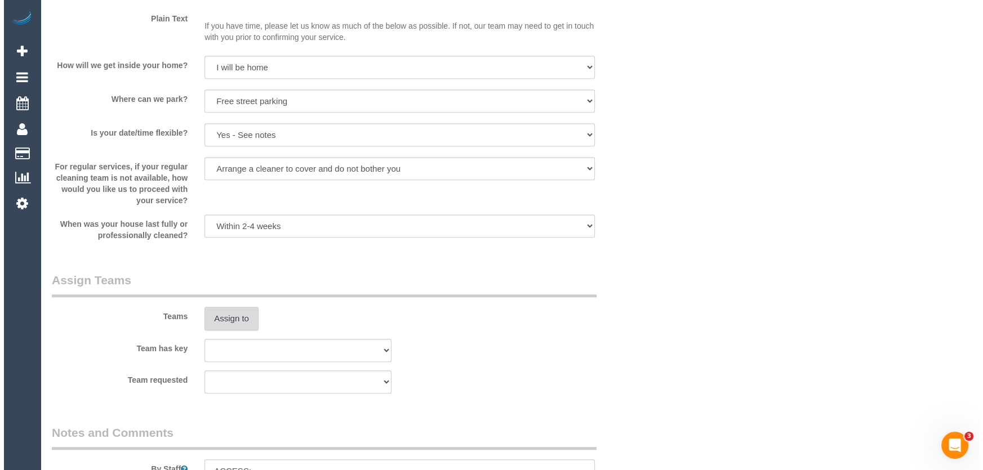
scroll to position [1228, 0]
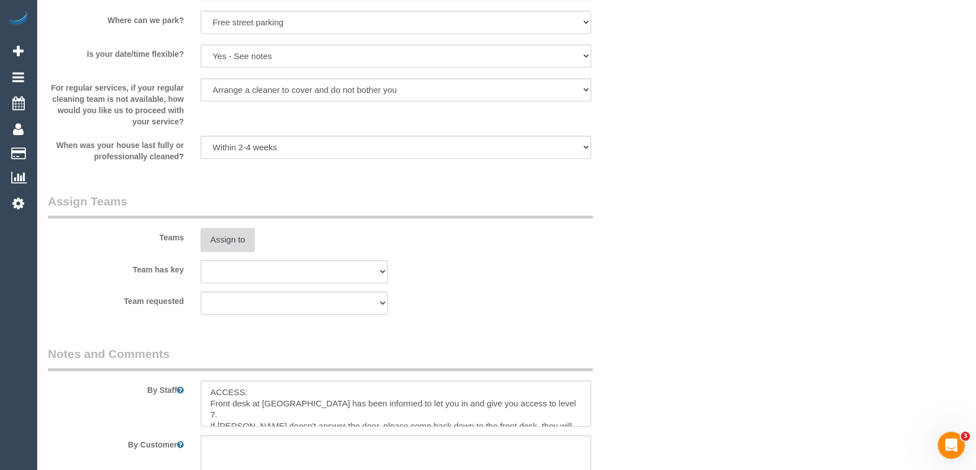
click at [225, 251] on button "Assign to" at bounding box center [228, 240] width 54 height 24
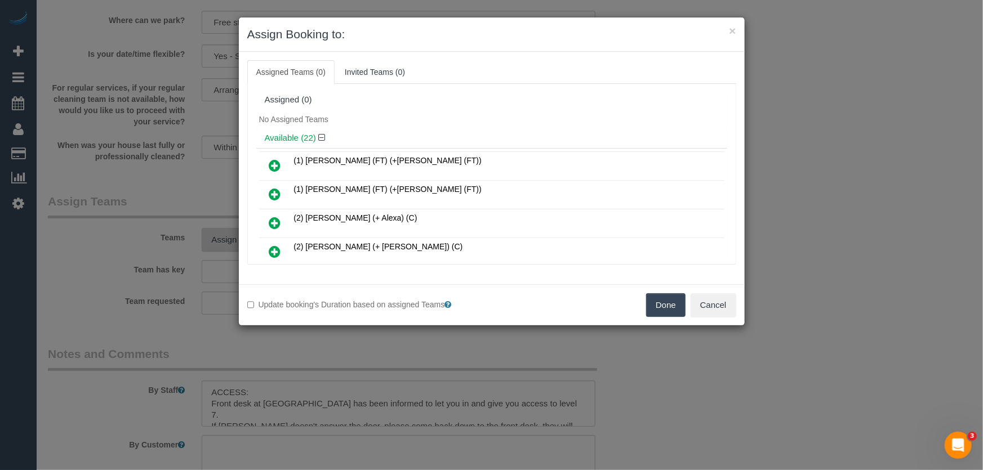
scroll to position [268, 0]
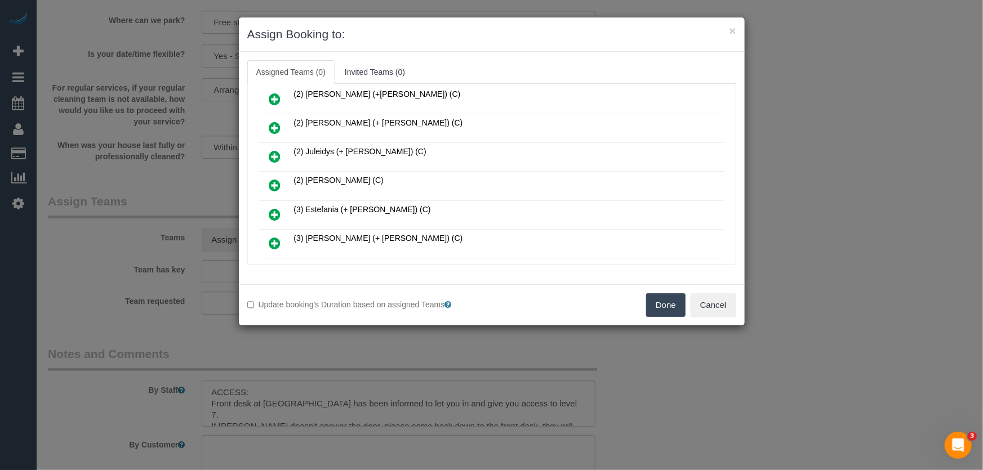
click at [275, 179] on icon at bounding box center [275, 186] width 12 height 14
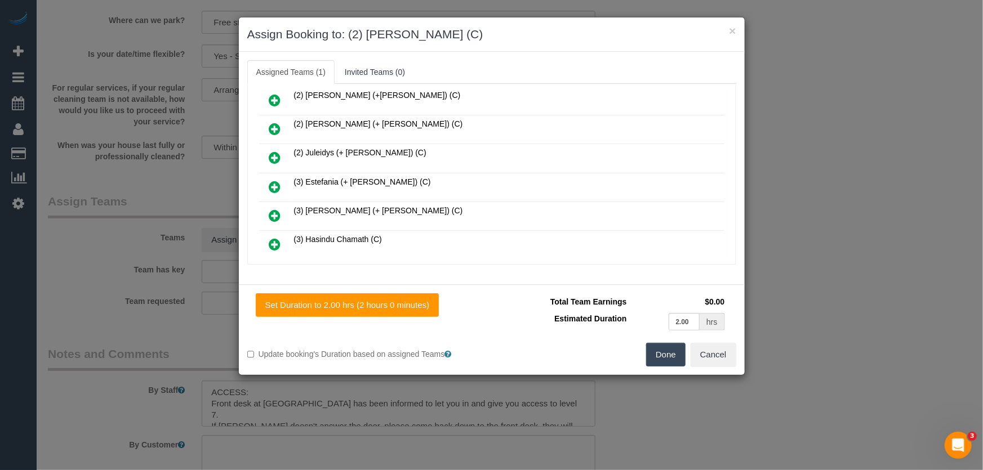
click at [671, 357] on button "Done" at bounding box center [665, 355] width 39 height 24
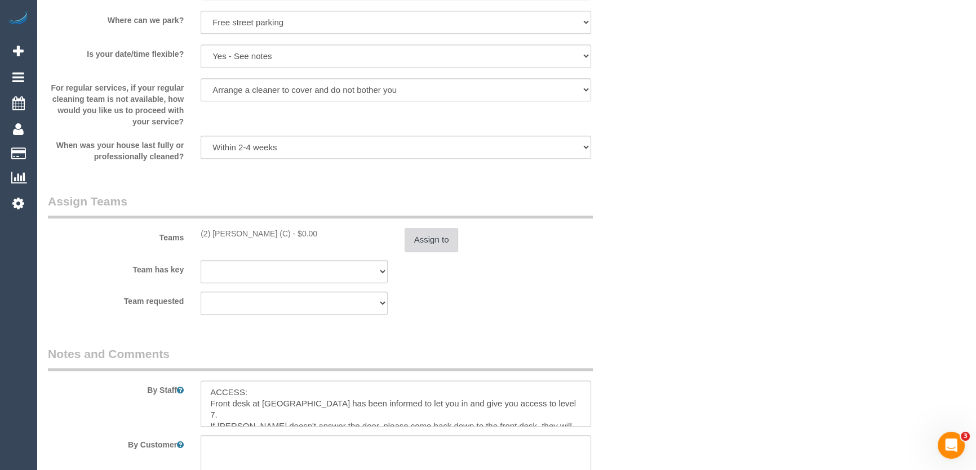
click at [417, 252] on button "Assign to" at bounding box center [431, 240] width 54 height 24
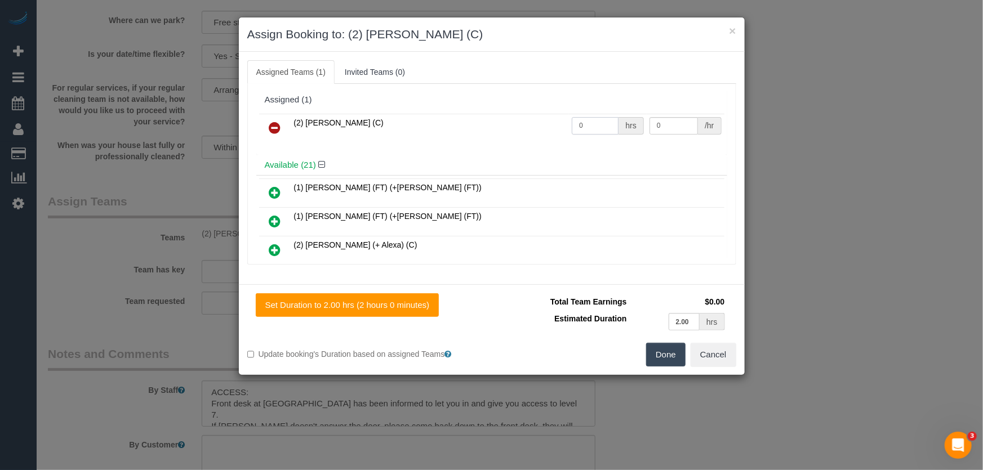
click at [588, 130] on input "0" at bounding box center [595, 125] width 47 height 17
type input "2"
type input "37.5"
click at [664, 357] on button "Done" at bounding box center [665, 355] width 39 height 24
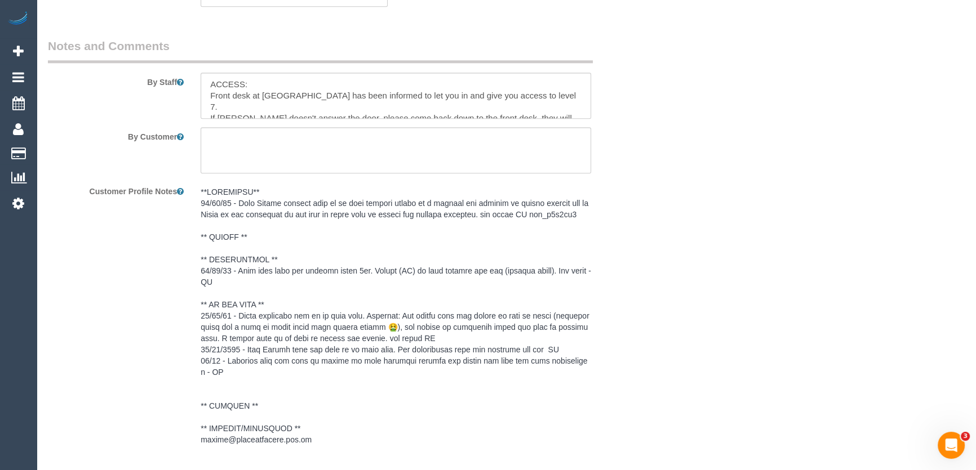
scroll to position [1536, 0]
click at [203, 98] on textarea at bounding box center [396, 96] width 390 height 46
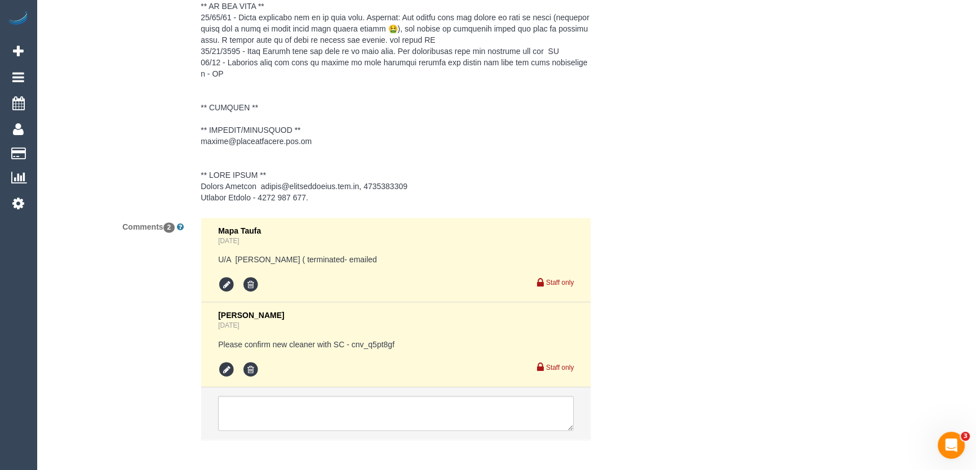
scroll to position [1898, 0]
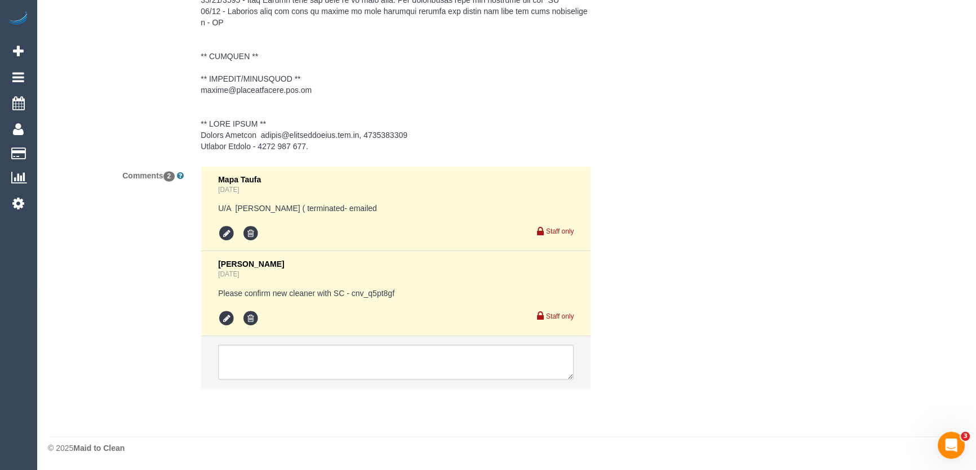
type textarea "*cover* ACCESS: Front desk at Ozenam House has been informed to let you in and …"
click at [308, 367] on textarea at bounding box center [395, 362] width 355 height 35
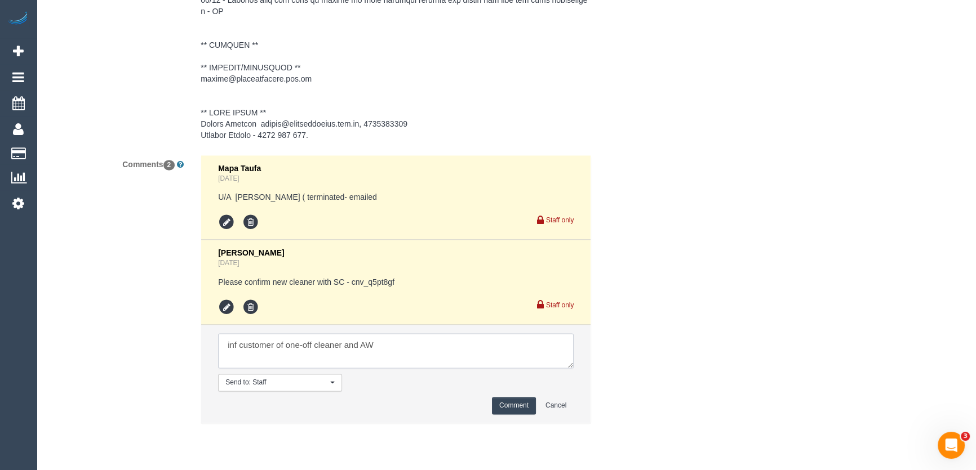
type textarea "inf customer of one-off cleaner and AW"
click at [512, 415] on button "Comment" at bounding box center [514, 405] width 44 height 17
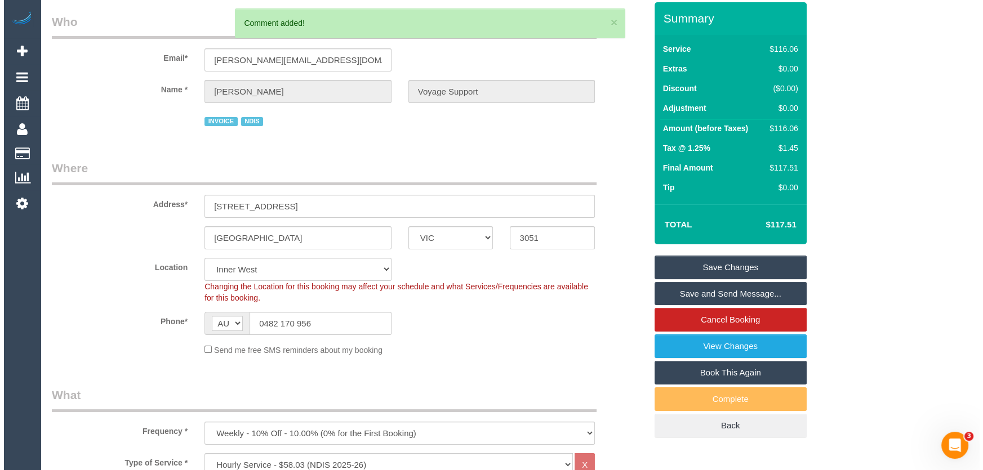
scroll to position [0, 0]
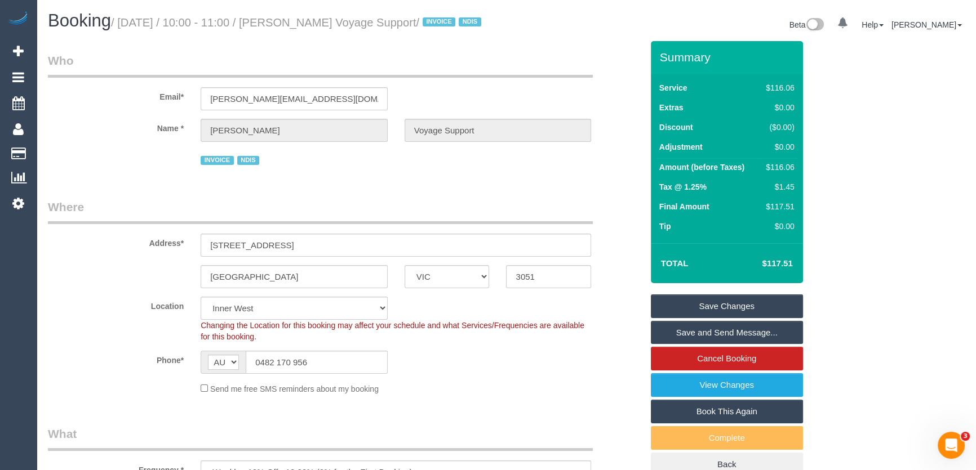
click at [304, 24] on small "/ August 22, 2025 / 10:00 - 11:00 / Craig Fenton Voyage Support / INVOICE NDIS" at bounding box center [297, 22] width 373 height 12
copy small "Craig Fenton Voyage Support"
click at [715, 318] on link "Save Changes" at bounding box center [727, 307] width 152 height 24
click at [715, 318] on fieldset "Save Changes Save and Send Message... Cancel Booking View Changes Book This Aga…" at bounding box center [727, 386] width 152 height 182
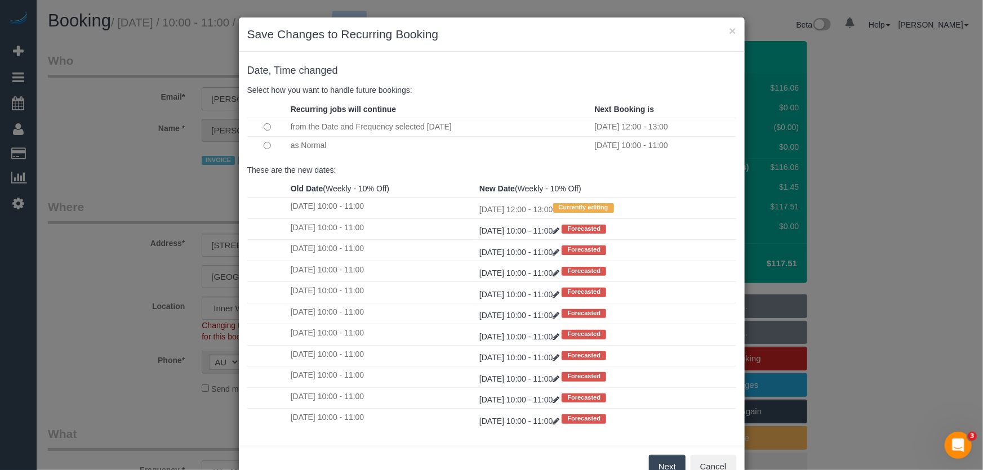
click at [659, 459] on button "Next" at bounding box center [667, 467] width 37 height 24
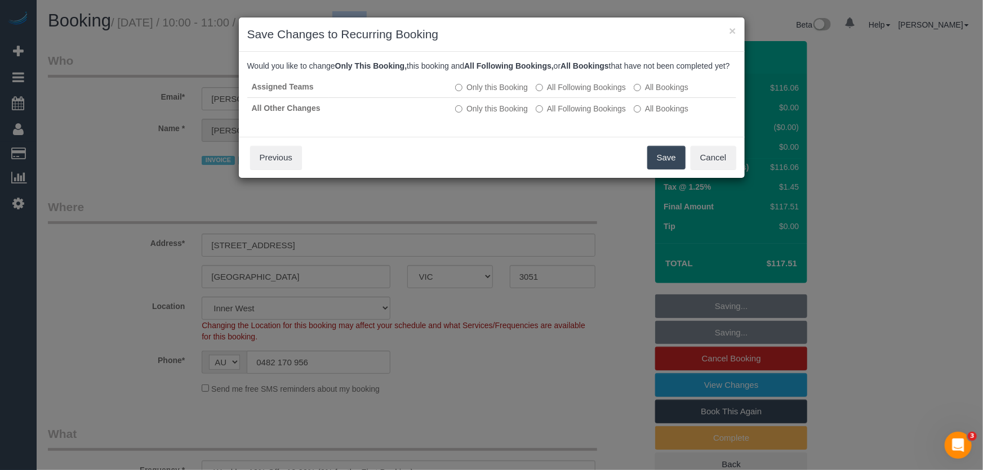
click at [670, 167] on button "Save" at bounding box center [666, 158] width 38 height 24
click at [670, 167] on div "Save Cancel Previous" at bounding box center [492, 157] width 506 height 41
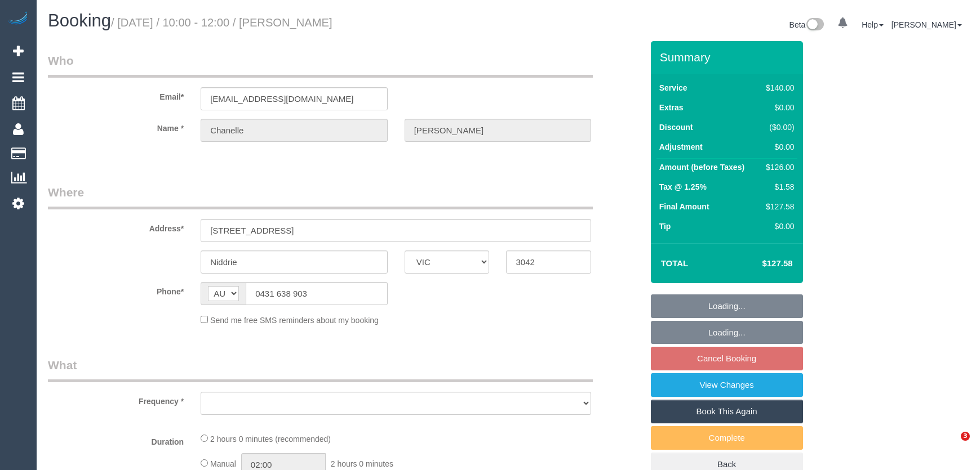
select select "VIC"
select select "string:stripe-pm_1QMiJC2GScqysDRVrC4mDtB8"
select select "number:28"
select select "number:16"
select select "number:19"
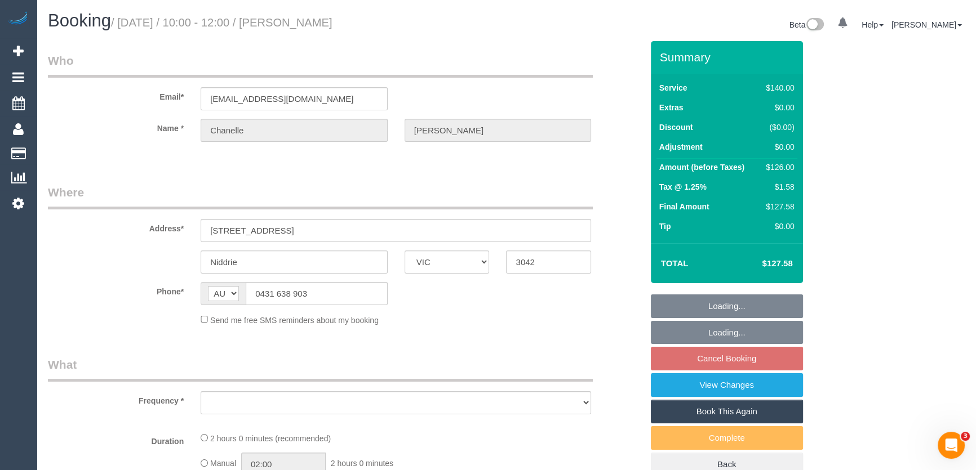
select select "number:36"
select select "number:35"
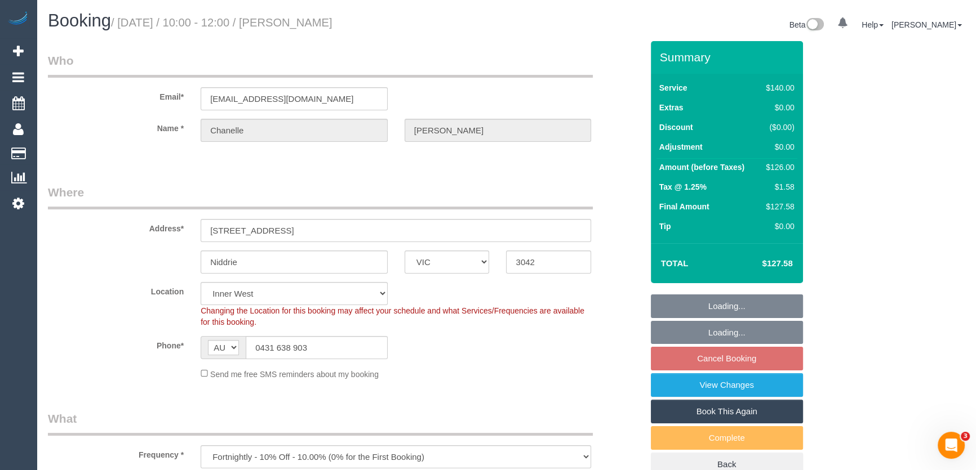
select select "object:1601"
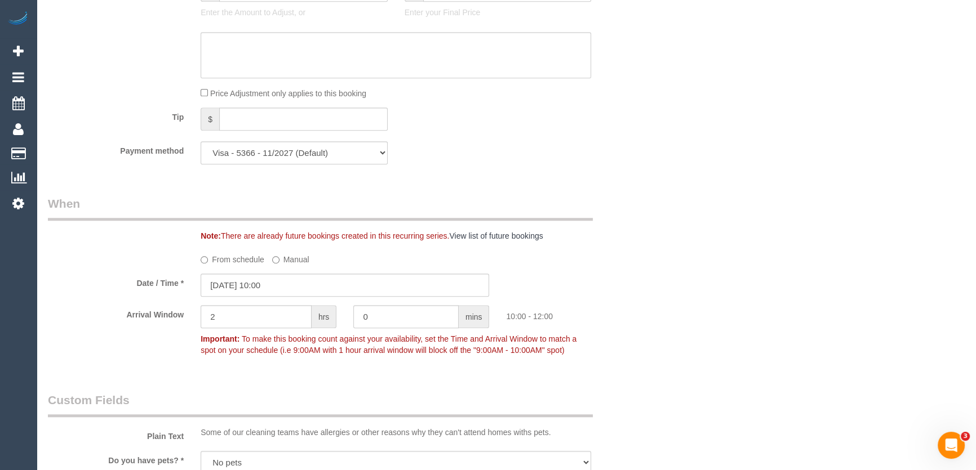
scroll to position [1085, 0]
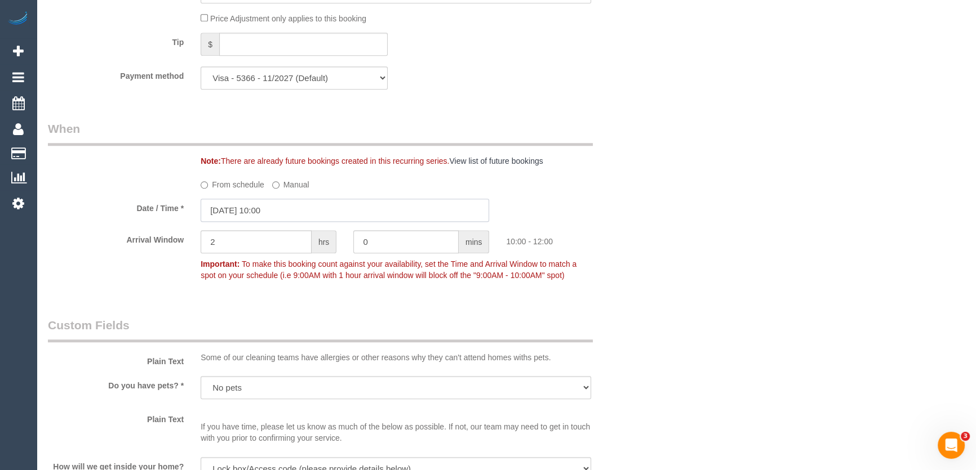
click at [297, 210] on input "[DATE] 10:00" at bounding box center [345, 210] width 288 height 23
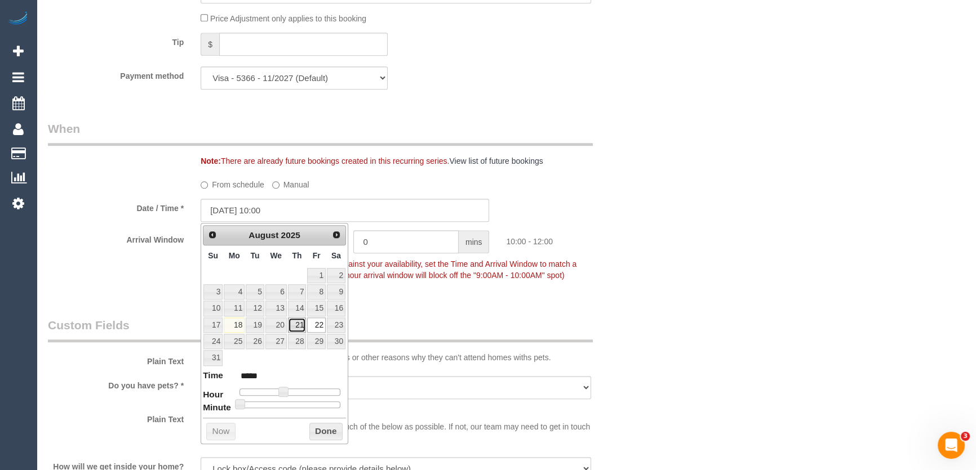
click at [295, 326] on link "21" at bounding box center [297, 325] width 19 height 15
click at [284, 394] on span at bounding box center [283, 392] width 10 height 10
type input "21/08/2025 12:00"
type input "*****"
click at [292, 394] on div at bounding box center [289, 392] width 101 height 7
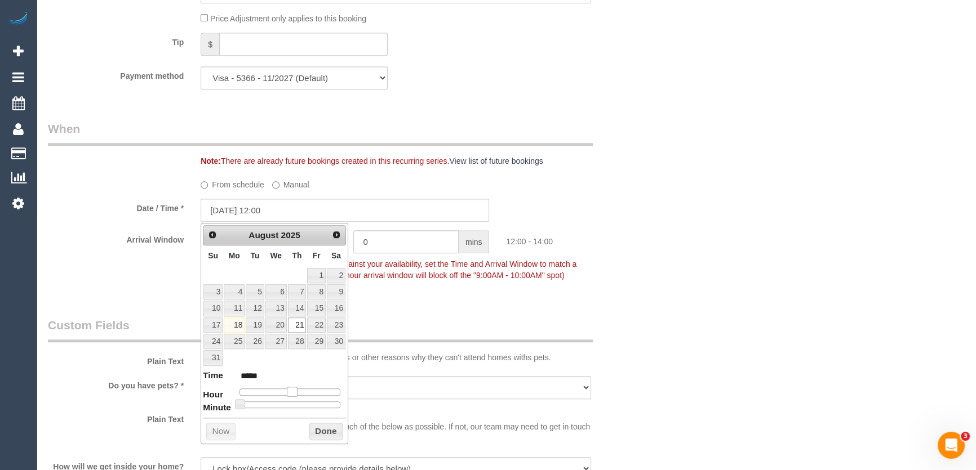
click at [400, 332] on legend "Custom Fields" at bounding box center [320, 329] width 545 height 25
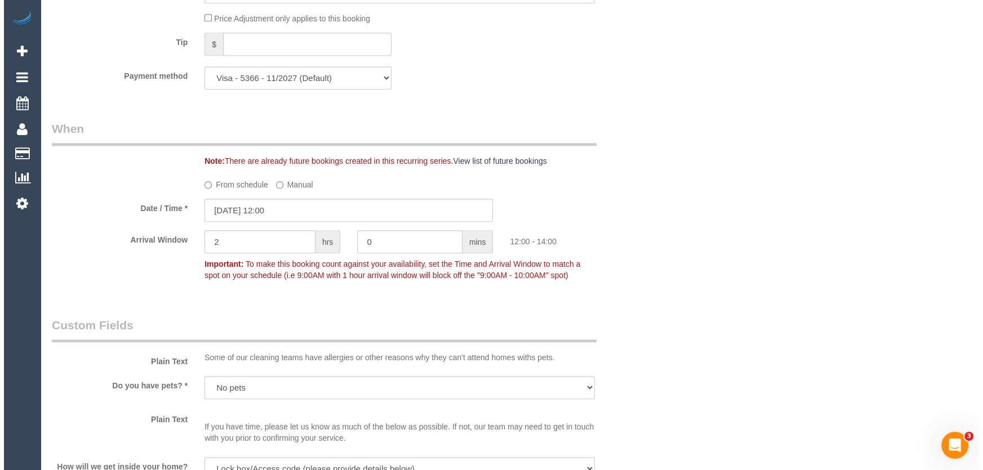
scroll to position [1495, 0]
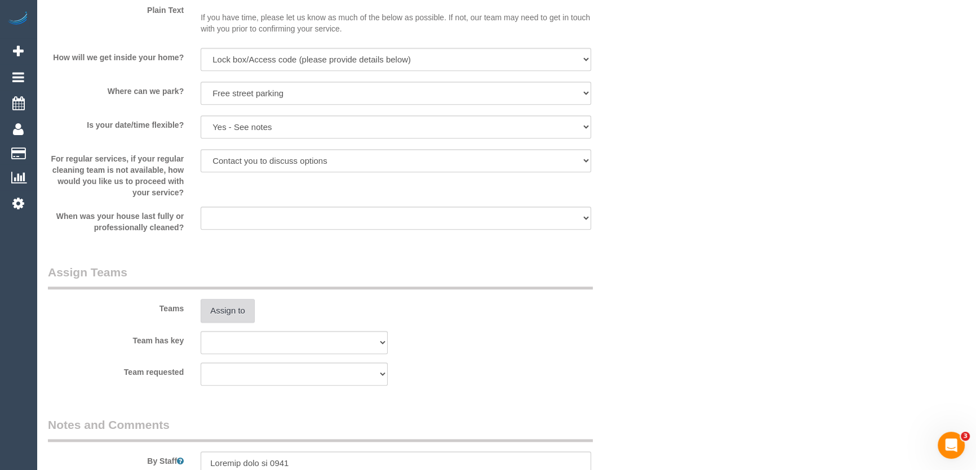
click at [228, 314] on button "Assign to" at bounding box center [228, 311] width 54 height 24
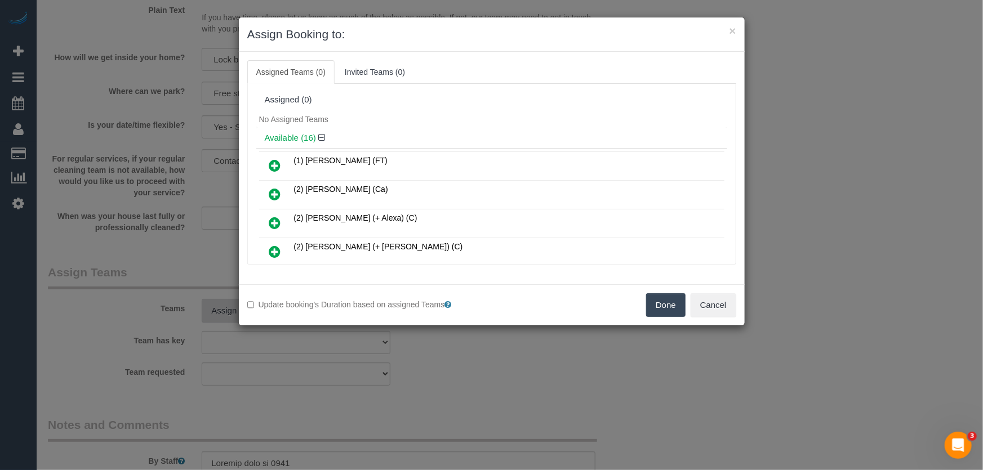
scroll to position [381, 0]
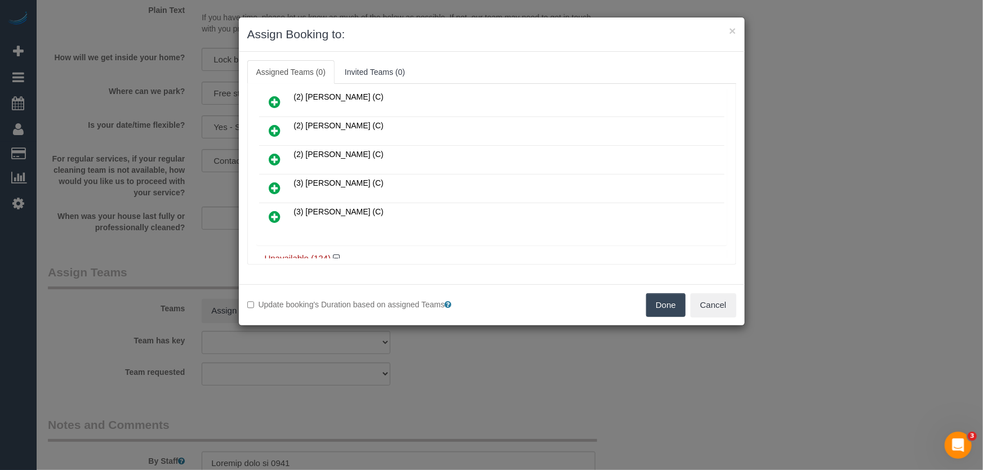
click at [279, 181] on icon at bounding box center [275, 188] width 12 height 14
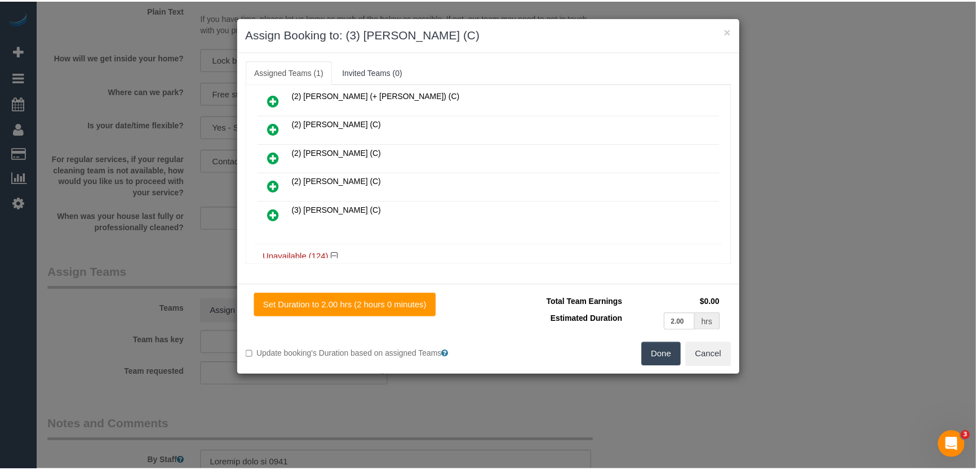
scroll to position [407, 0]
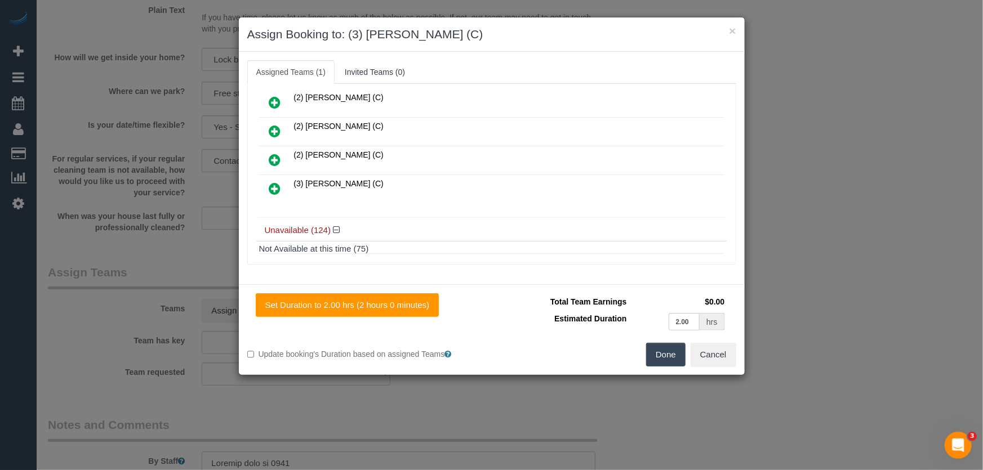
click at [669, 353] on button "Done" at bounding box center [665, 355] width 39 height 24
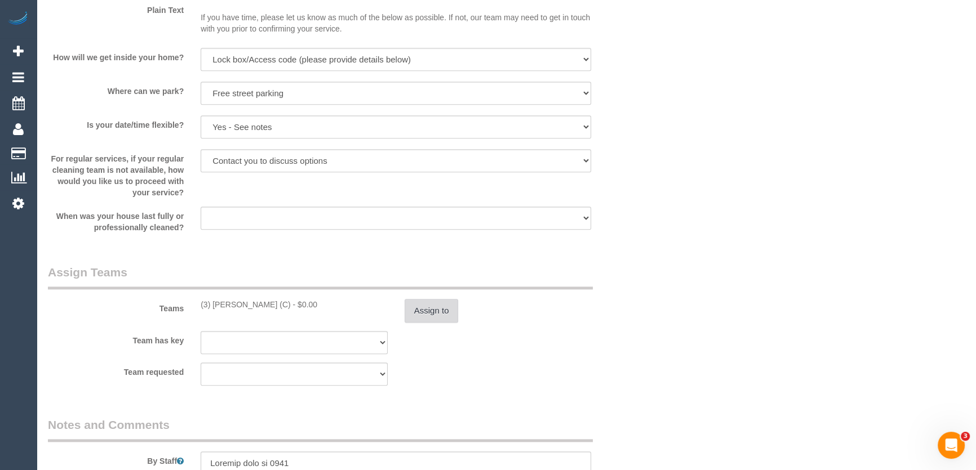
click at [435, 311] on button "Assign to" at bounding box center [431, 311] width 54 height 24
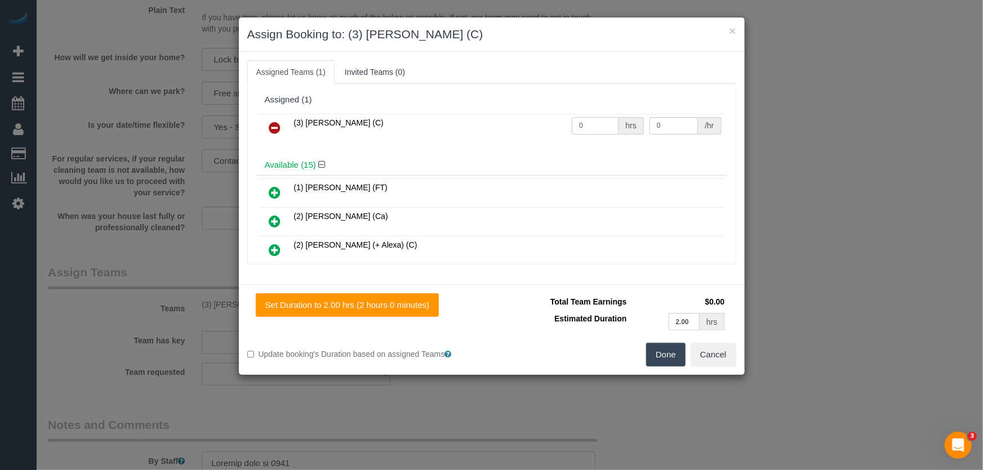
click at [594, 122] on input "0" at bounding box center [595, 125] width 47 height 17
type input "2"
type input "35"
click at [668, 353] on button "Done" at bounding box center [665, 355] width 39 height 24
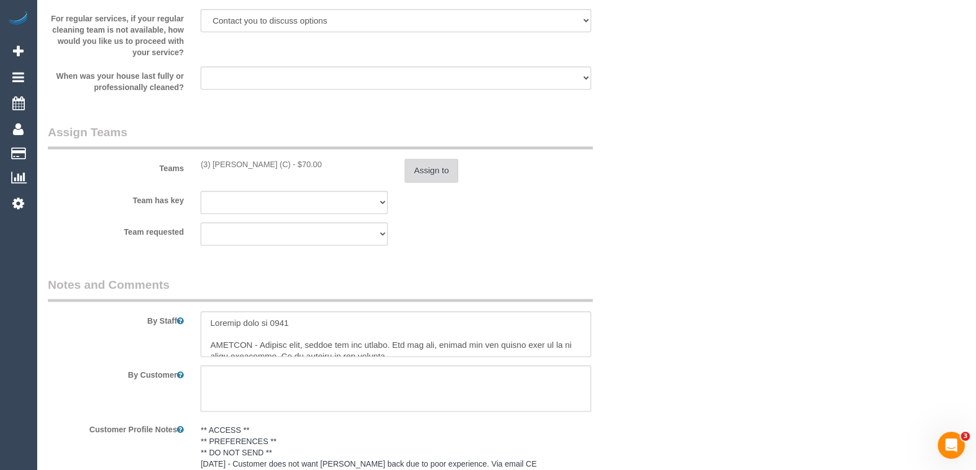
scroll to position [1649, 0]
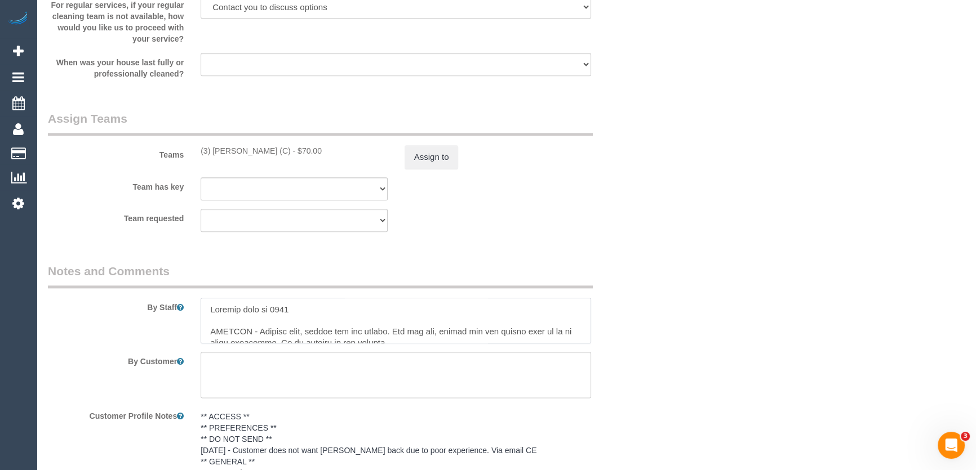
click at [207, 313] on textarea at bounding box center [396, 321] width 390 height 46
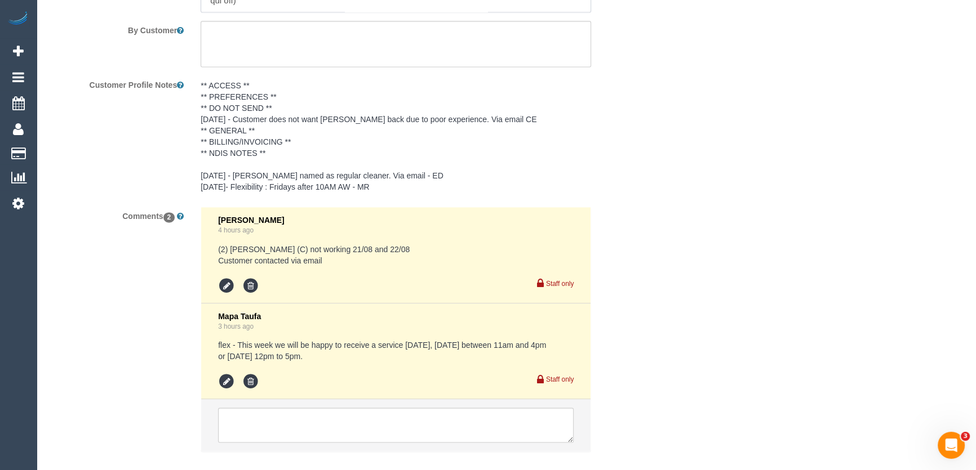
scroll to position [2042, 0]
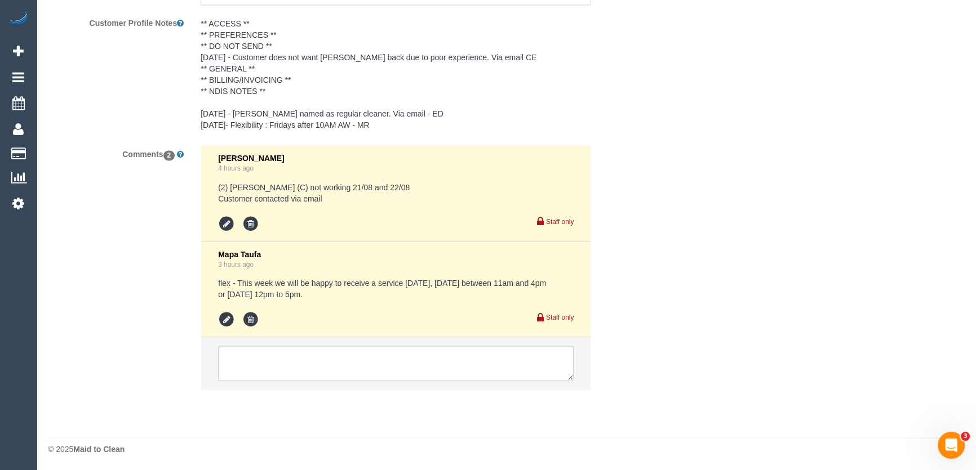
type textarea "*cover* Lockbox code is 2765 HALLWAY - General dust, vacuum and mop please. For…"
click at [310, 369] on textarea at bounding box center [395, 363] width 355 height 35
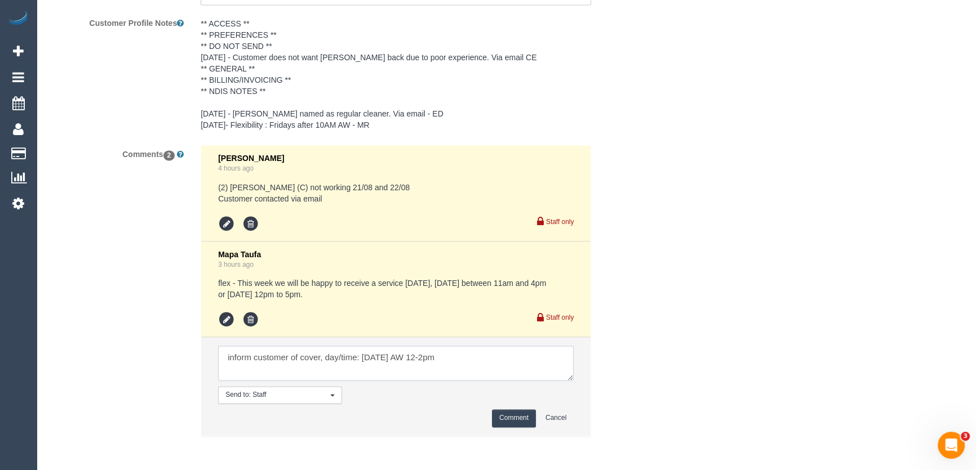
type textarea "inform customer of cover, day/time: Thursday 21/8 AW 12-2pm"
click at [501, 421] on button "Comment" at bounding box center [514, 417] width 44 height 17
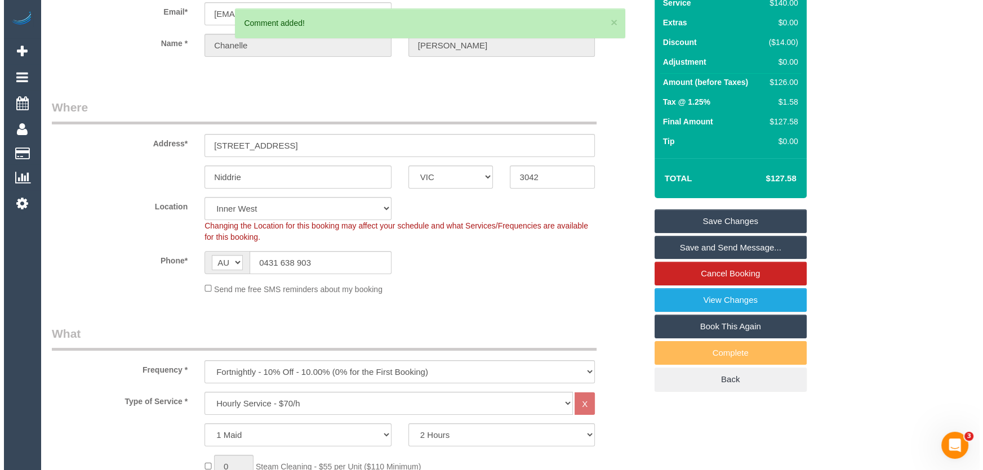
scroll to position [0, 0]
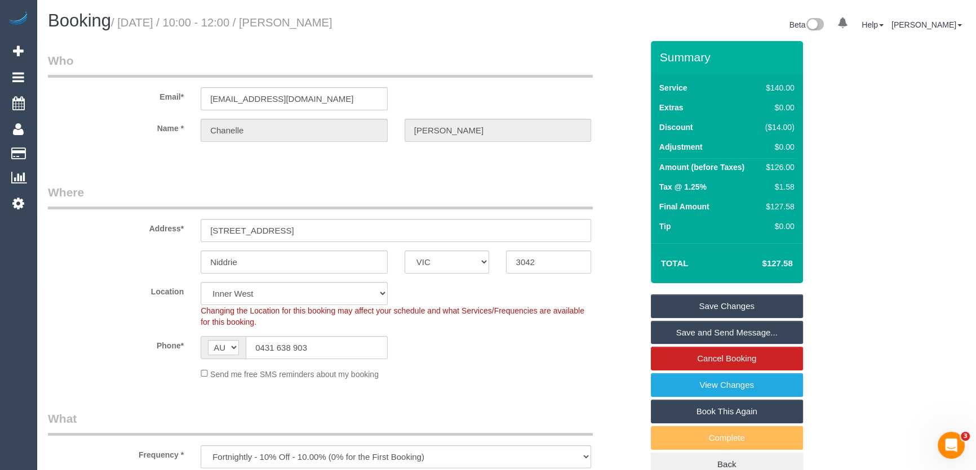
click at [313, 23] on small "/ August 22, 2025 / 10:00 - 12:00 / Chanelle Bulzomi" at bounding box center [221, 22] width 221 height 12
copy small "Chanelle Bulzomi"
click at [716, 305] on link "Save Changes" at bounding box center [727, 307] width 152 height 24
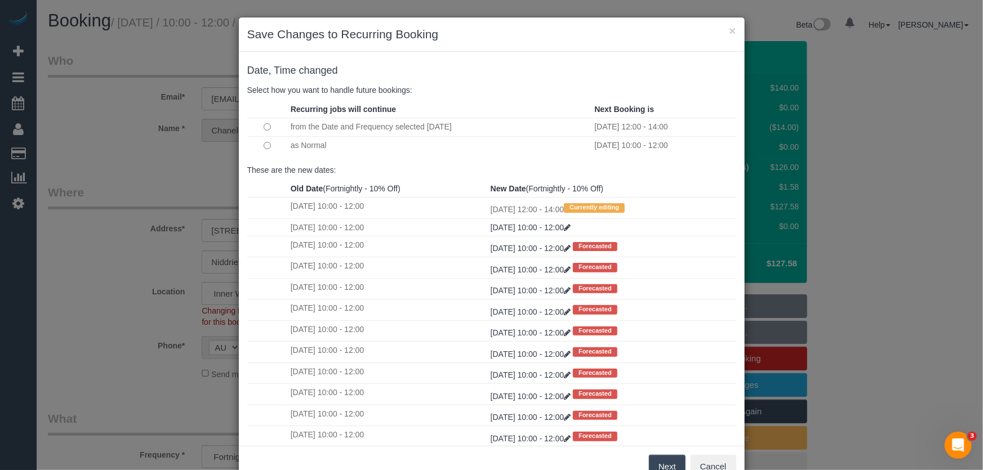
drag, startPoint x: 662, startPoint y: 463, endPoint x: 663, endPoint y: 448, distance: 14.7
click at [663, 463] on button "Next" at bounding box center [667, 467] width 37 height 24
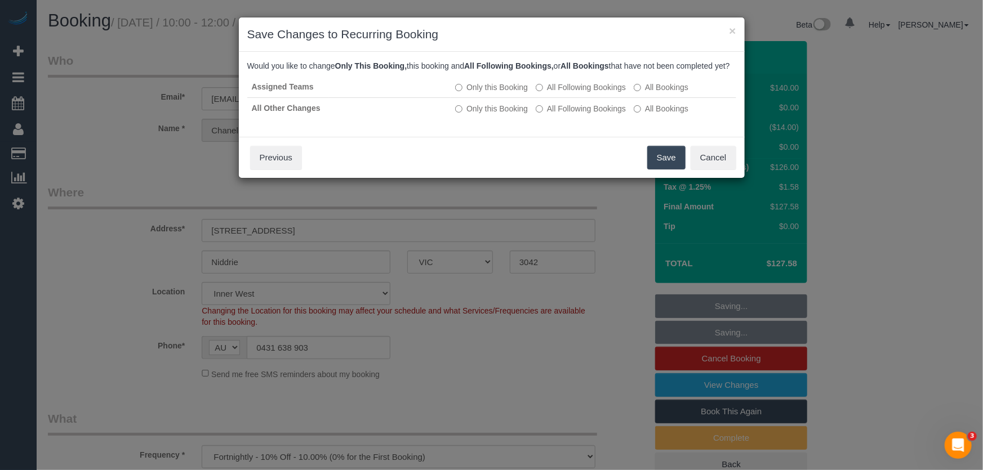
click at [660, 170] on button "Save" at bounding box center [666, 158] width 38 height 24
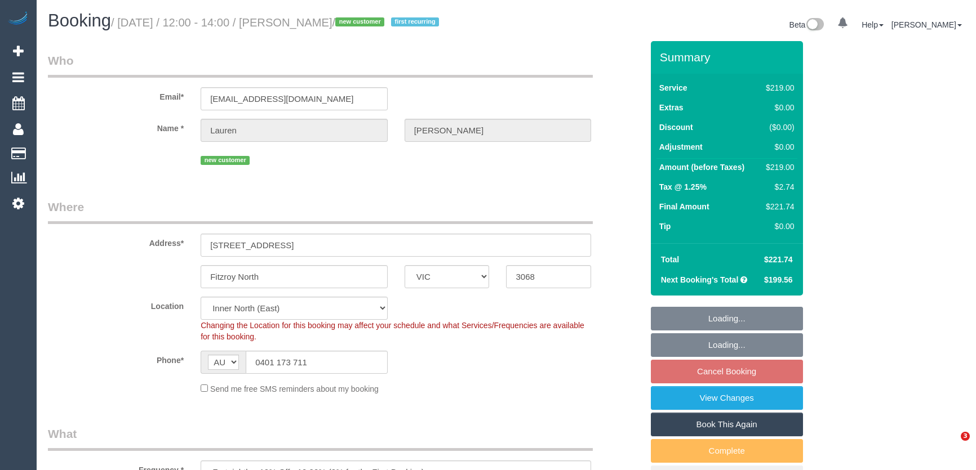
select select "VIC"
select select "number:27"
select select "number:16"
select select "number:19"
select select "number:22"
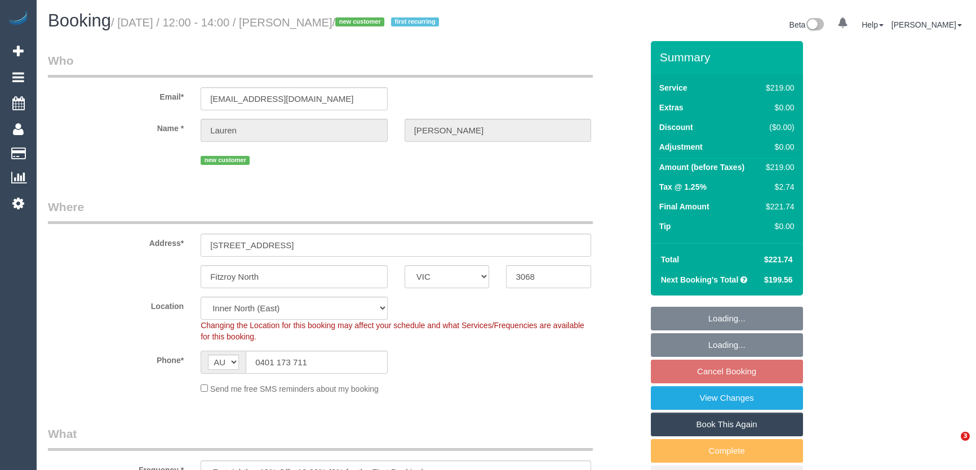
select select "number:34"
select select "number:12"
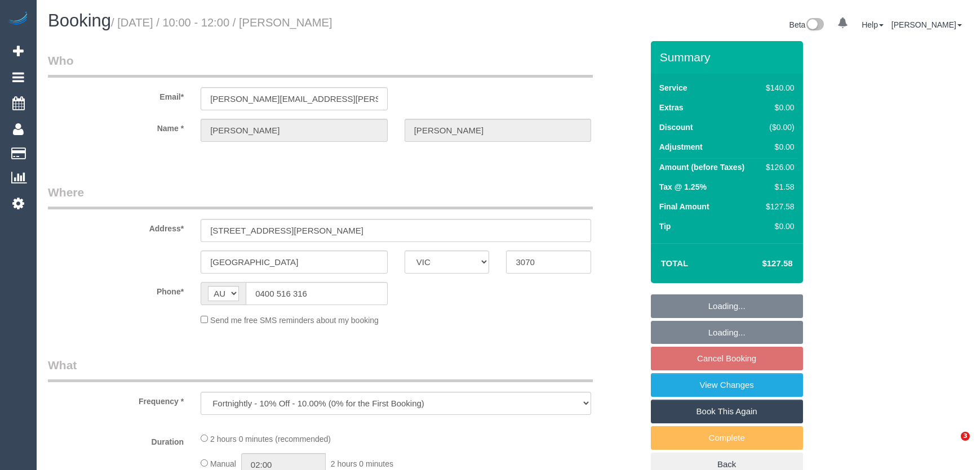
select select "VIC"
select select "string:stripe-pm_1KVOZn2GScqysDRV6FMvXMhg"
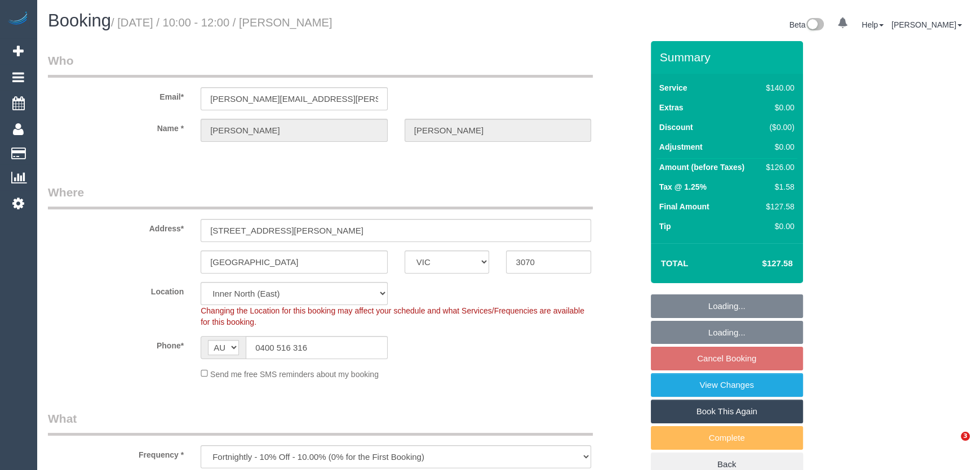
select select "number:28"
select select "number:14"
select select "number:19"
select select "number:24"
select select "number:34"
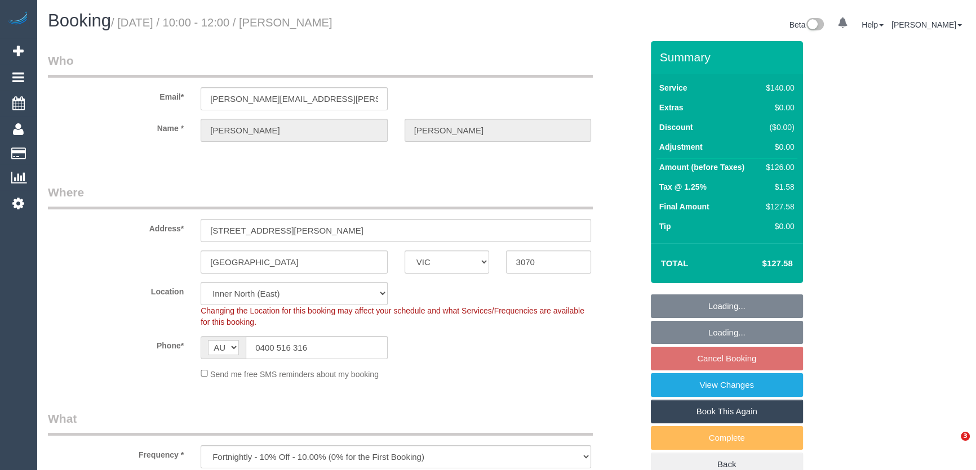
select select "number:11"
select select "object:1642"
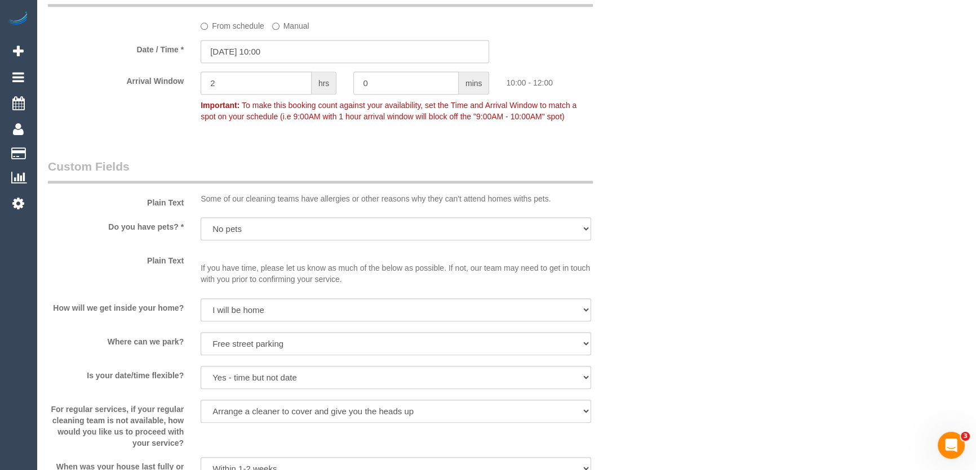
scroll to position [1228, 0]
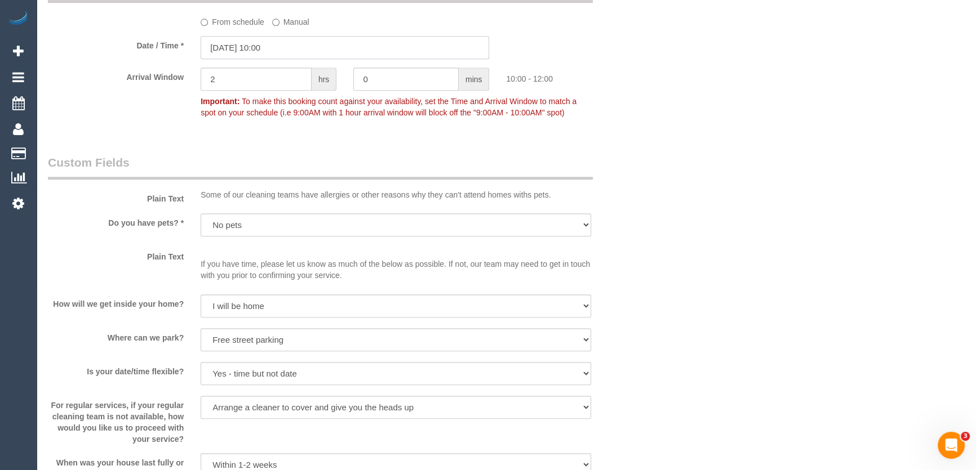
click at [296, 49] on input "[DATE] 10:00" at bounding box center [345, 47] width 288 height 23
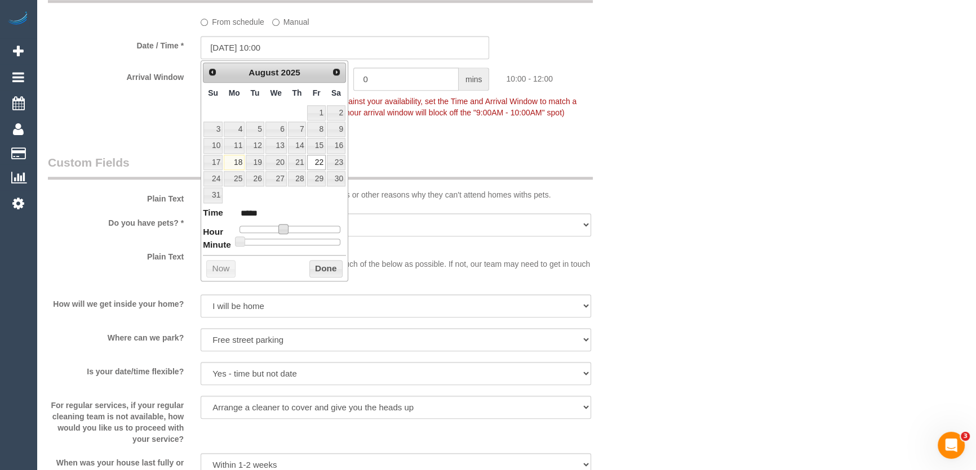
click at [284, 225] on span at bounding box center [283, 229] width 10 height 10
drag, startPoint x: 284, startPoint y: 225, endPoint x: 290, endPoint y: 226, distance: 5.7
click at [285, 226] on span at bounding box center [283, 229] width 10 height 10
type input "[DATE] 11:00"
type input "*****"
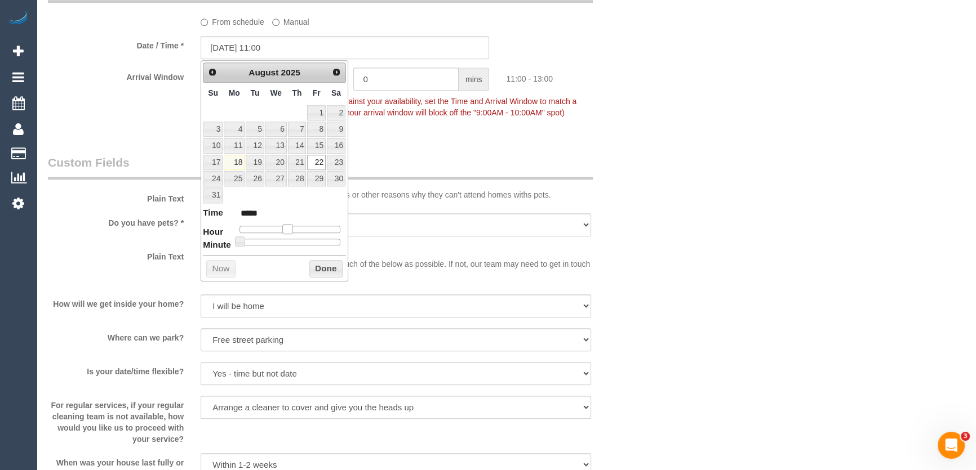
type input "[DATE] 12:00"
type input "*****"
type input "[DATE] 13:00"
type input "*****"
drag, startPoint x: 290, startPoint y: 226, endPoint x: 302, endPoint y: 228, distance: 12.4
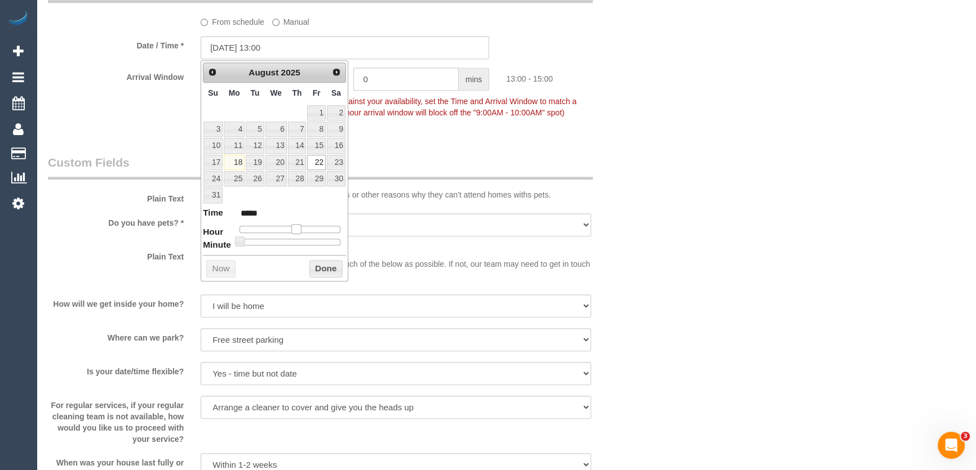
click at [301, 228] on span at bounding box center [296, 229] width 10 height 10
type input "[DATE] 14:00"
type input "*****"
click at [302, 228] on div at bounding box center [289, 229] width 101 height 7
click at [302, 228] on span at bounding box center [300, 229] width 10 height 10
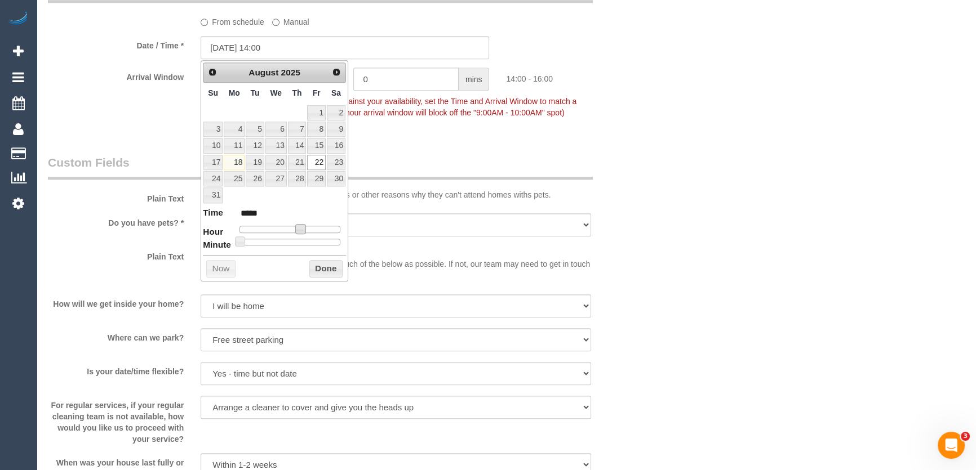
click at [441, 129] on fieldset "When From schedule Manual Date / Time * [DATE] 14:00 Arrival Window 2 hrs 0 min…" at bounding box center [345, 54] width 594 height 154
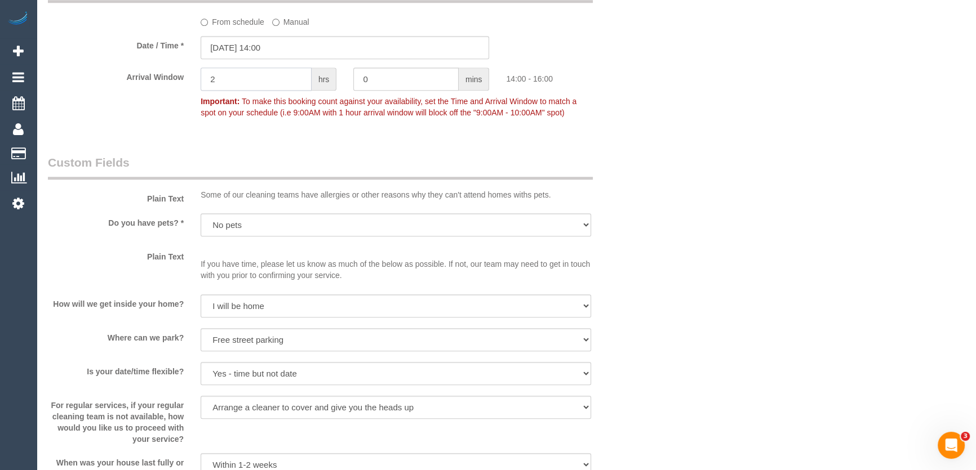
click at [282, 81] on input "2" at bounding box center [256, 79] width 111 height 23
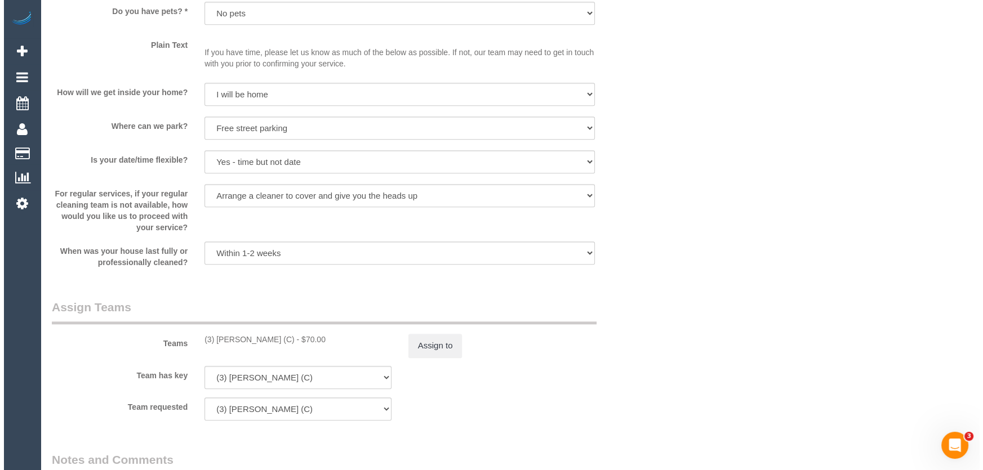
scroll to position [1536, 0]
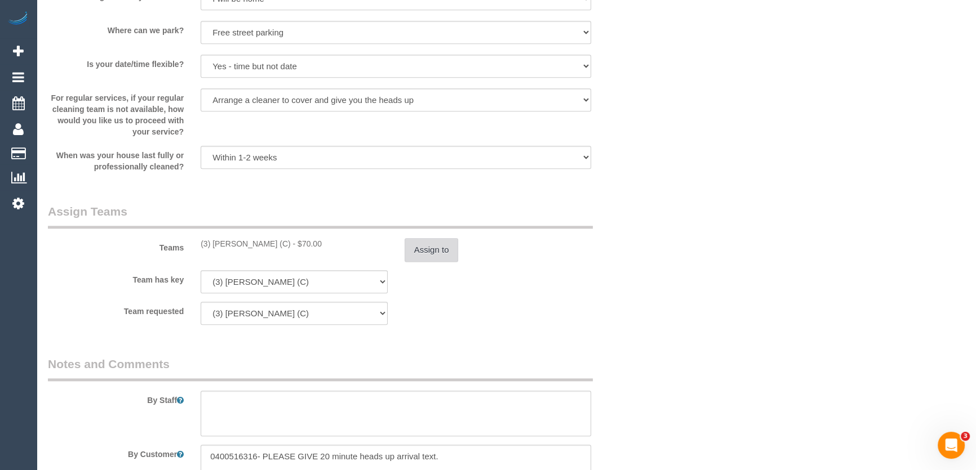
type input "1"
click at [433, 251] on button "Assign to" at bounding box center [431, 250] width 54 height 24
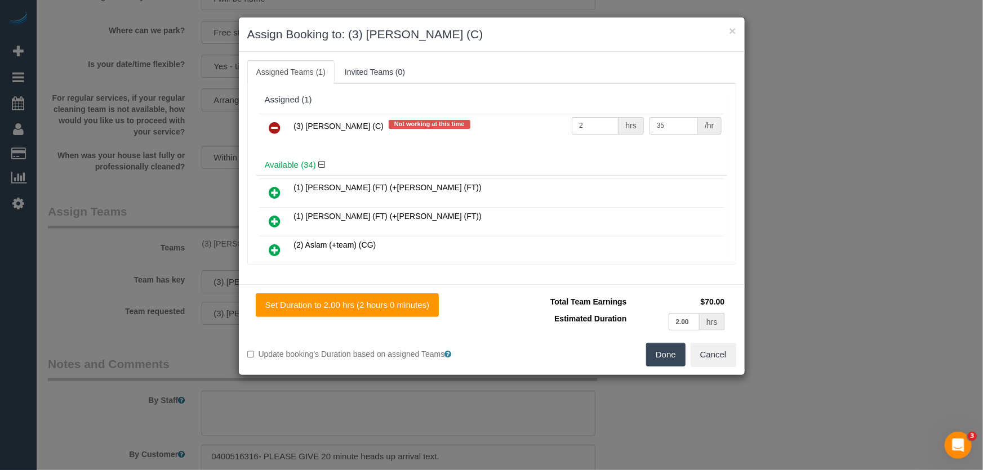
click at [275, 126] on icon at bounding box center [275, 128] width 12 height 14
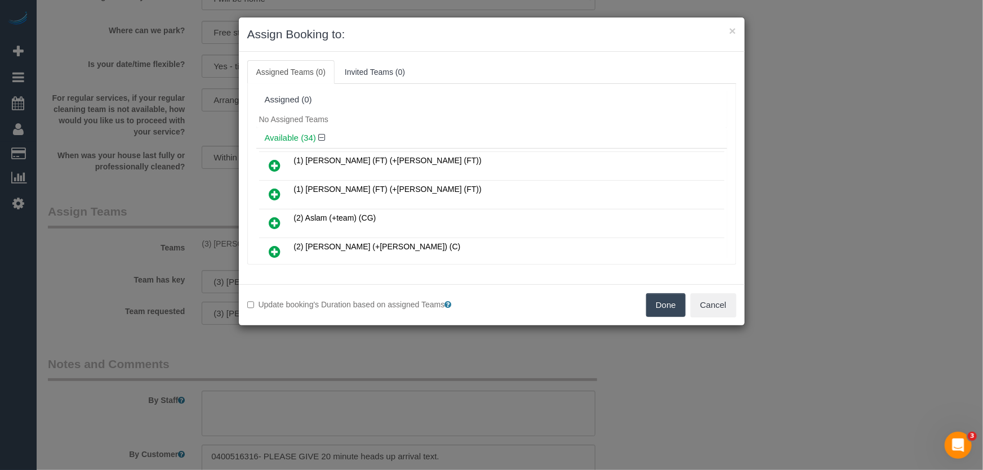
scroll to position [691, 0]
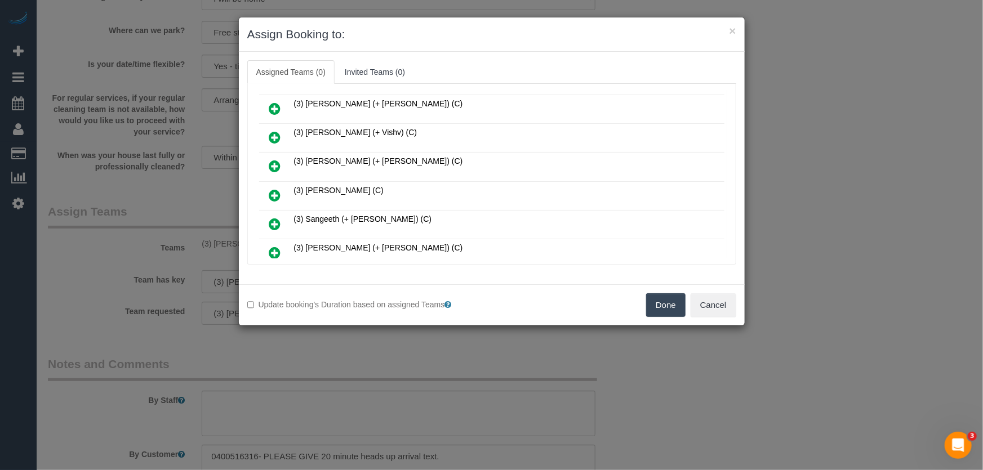
click at [273, 189] on icon at bounding box center [275, 196] width 12 height 14
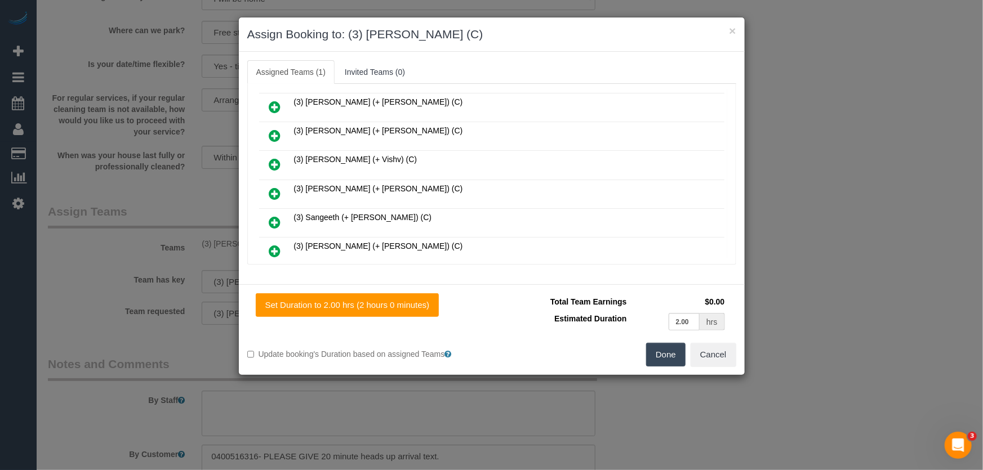
scroll to position [717, 0]
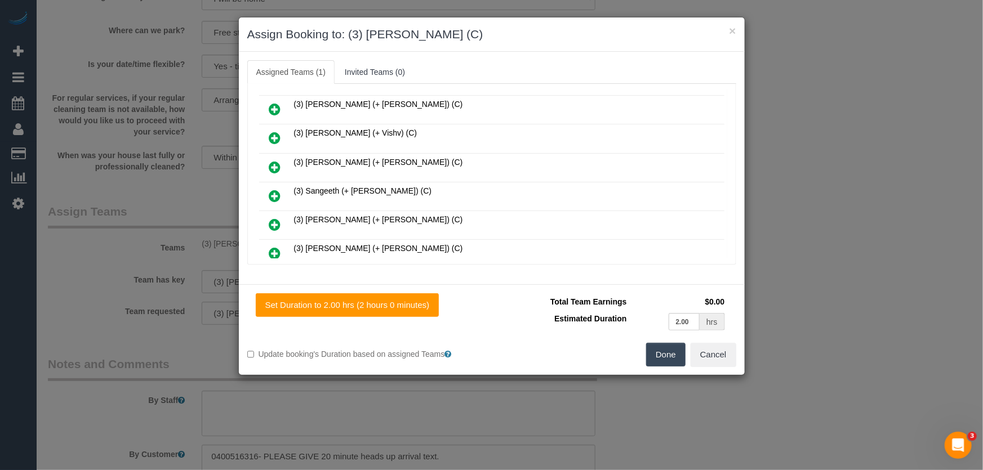
click at [669, 362] on button "Done" at bounding box center [665, 355] width 39 height 24
click at [669, 362] on div "Done Cancel" at bounding box center [618, 355] width 253 height 24
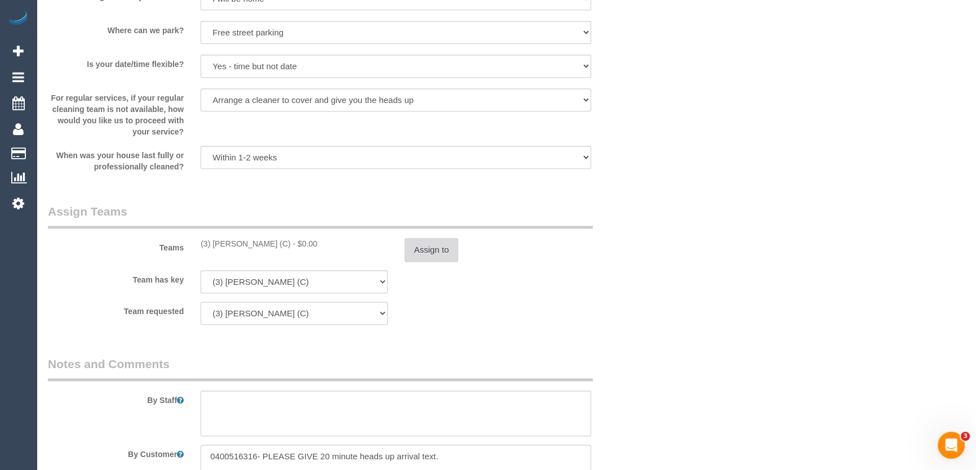
click at [435, 258] on button "Assign to" at bounding box center [431, 250] width 54 height 24
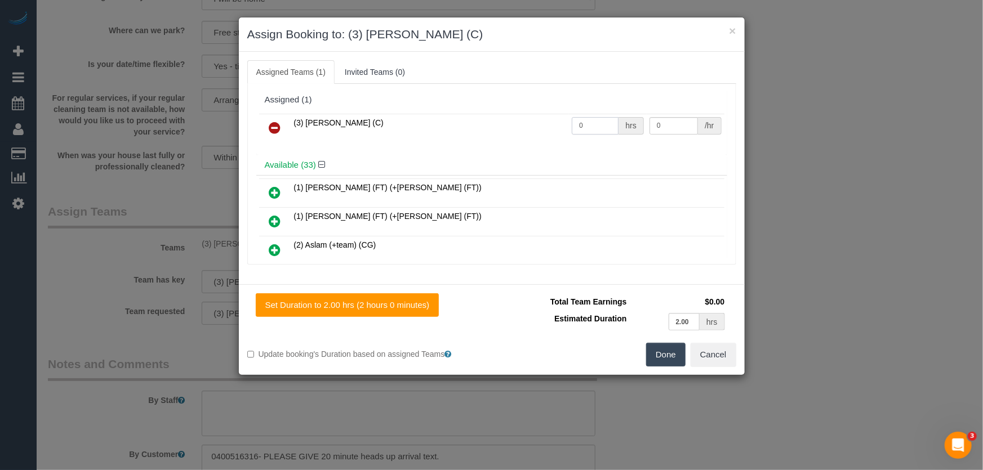
click at [586, 126] on input "0" at bounding box center [595, 125] width 47 height 17
type input "2"
type input "35"
click at [662, 355] on button "Done" at bounding box center [665, 355] width 39 height 24
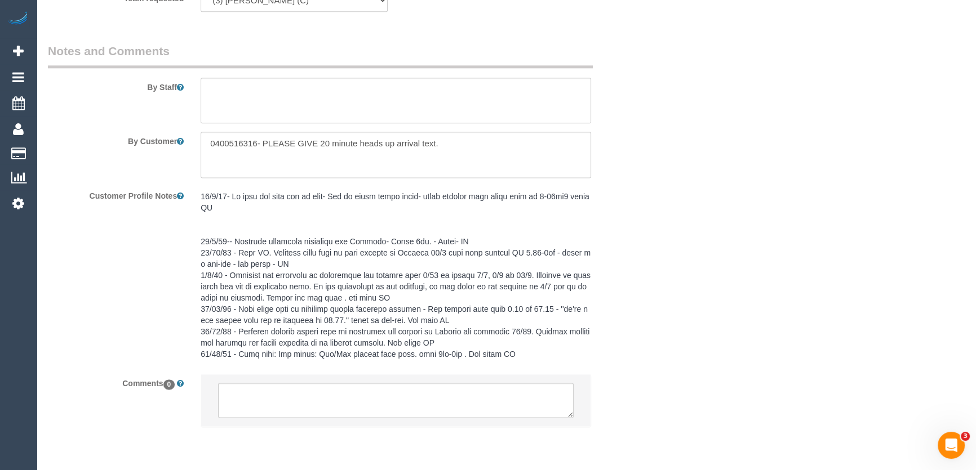
scroll to position [1887, 0]
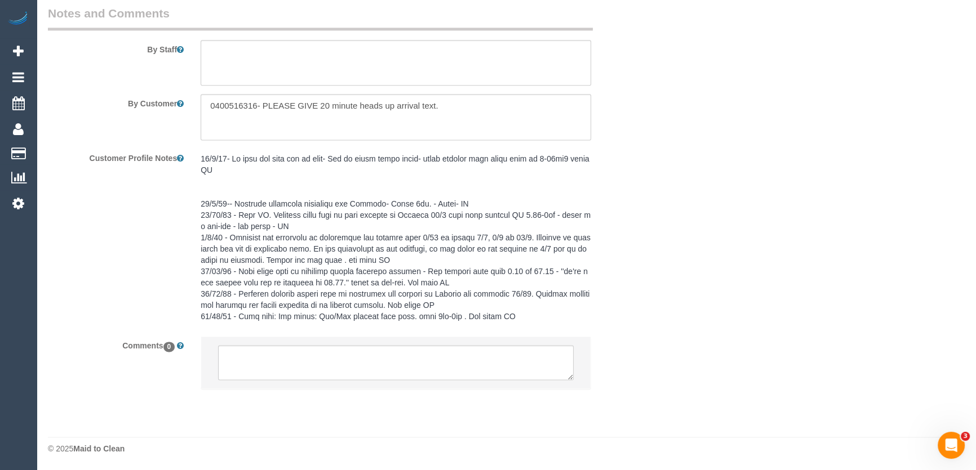
click at [351, 381] on li at bounding box center [395, 363] width 389 height 52
click at [367, 351] on textarea at bounding box center [395, 362] width 355 height 35
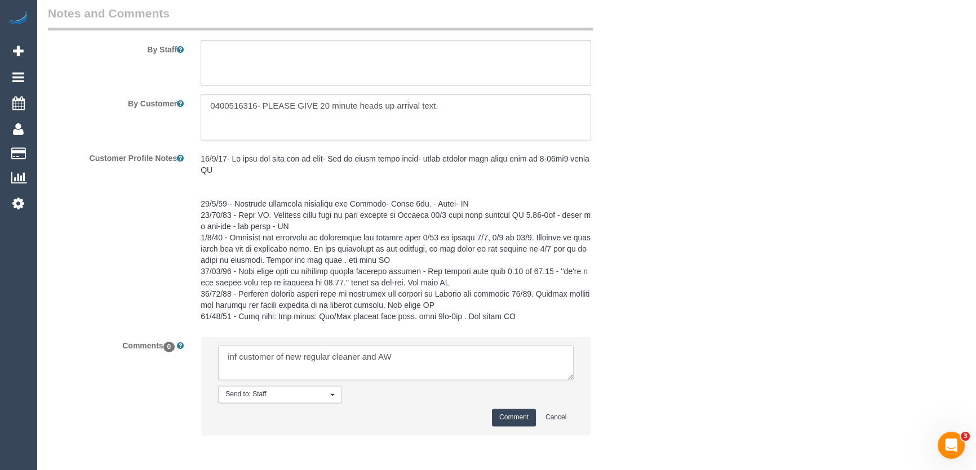
type textarea "inf customer of new regular cleaner and AW"
click at [511, 422] on button "Comment" at bounding box center [514, 417] width 44 height 17
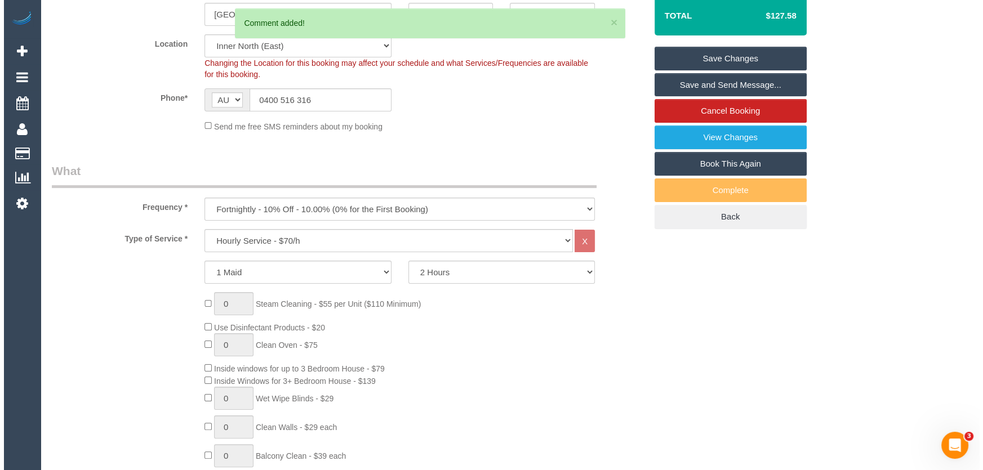
scroll to position [0, 0]
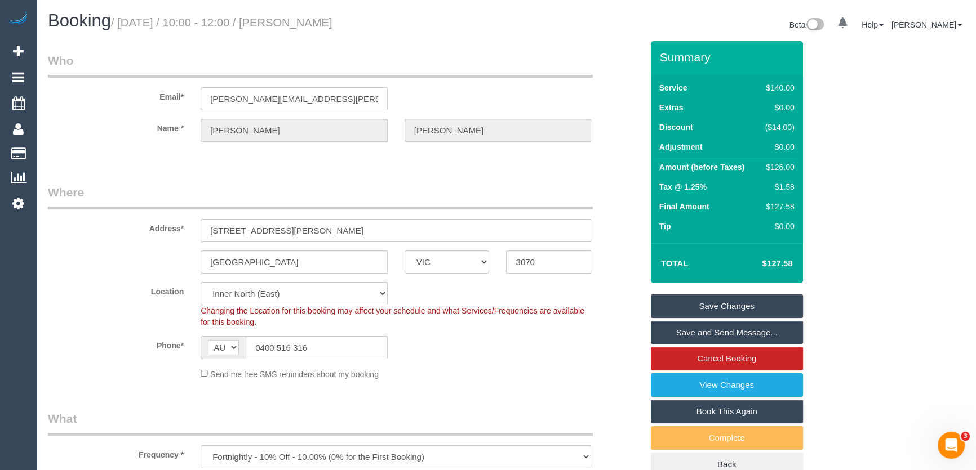
click at [295, 21] on small "/ August 22, 2025 / 10:00 - 12:00 / Lee Ferraro" at bounding box center [221, 22] width 221 height 12
copy small "Lee Ferraro"
click at [704, 300] on link "Save Changes" at bounding box center [727, 307] width 152 height 24
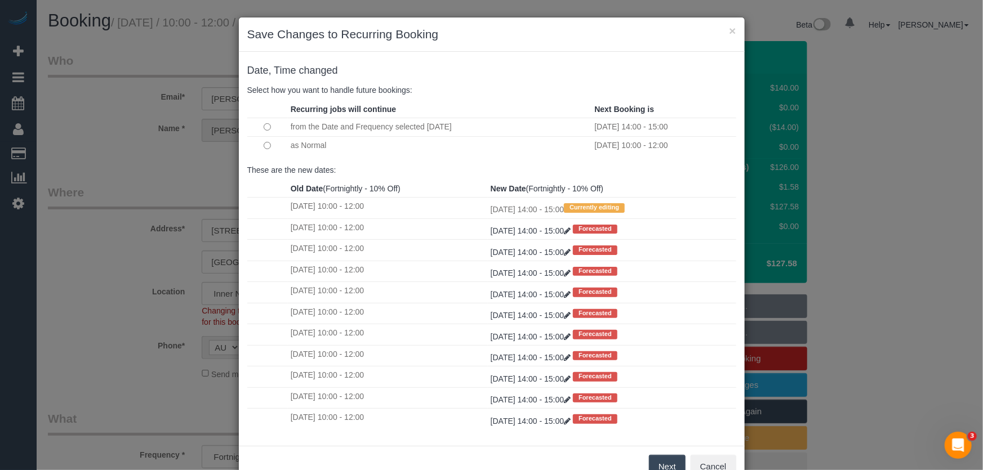
drag, startPoint x: 661, startPoint y: 462, endPoint x: 661, endPoint y: 445, distance: 16.9
click at [661, 462] on button "Next" at bounding box center [667, 467] width 37 height 24
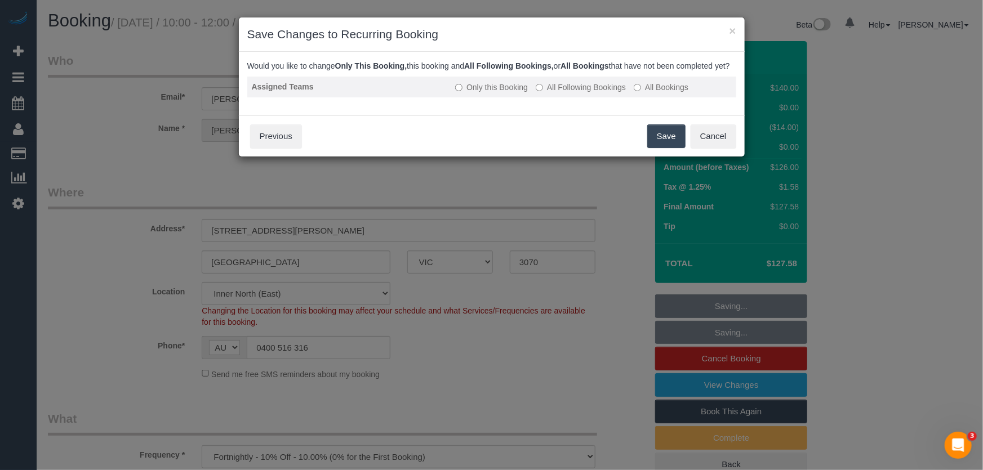
click at [575, 93] on label "All Following Bookings" at bounding box center [581, 87] width 90 height 11
click at [668, 148] on button "Save" at bounding box center [666, 136] width 38 height 24
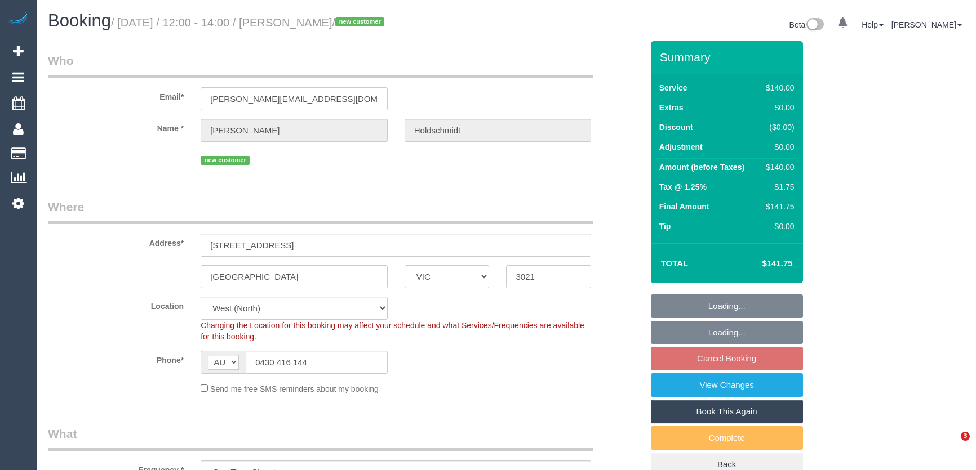
select select "VIC"
select select "number:28"
select select "number:14"
select select "number:18"
select select "number:25"
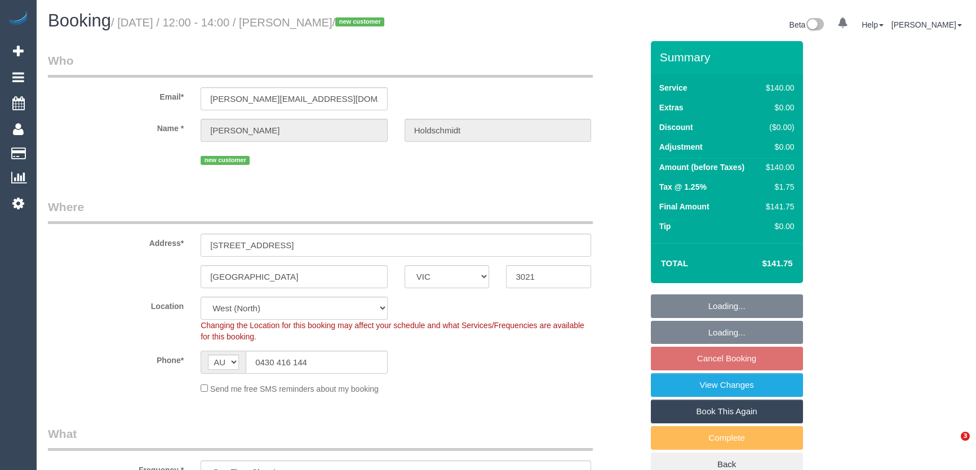
select select "number:12"
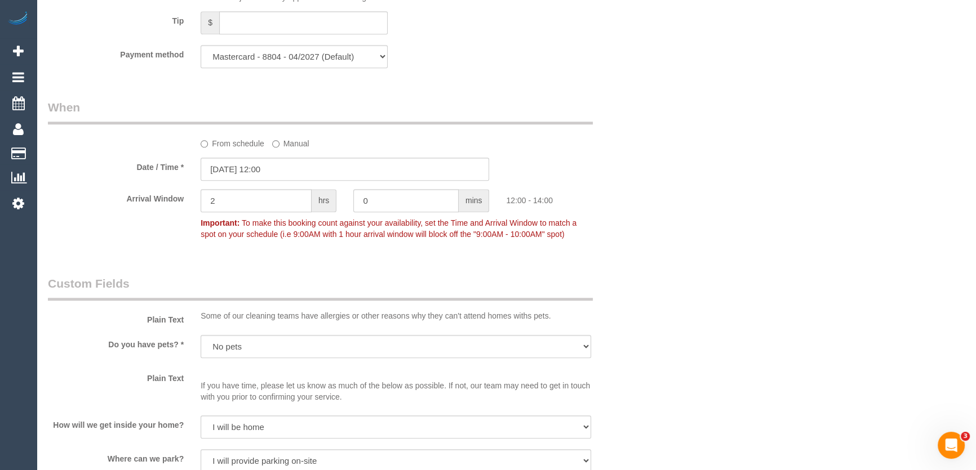
scroll to position [1127, 0]
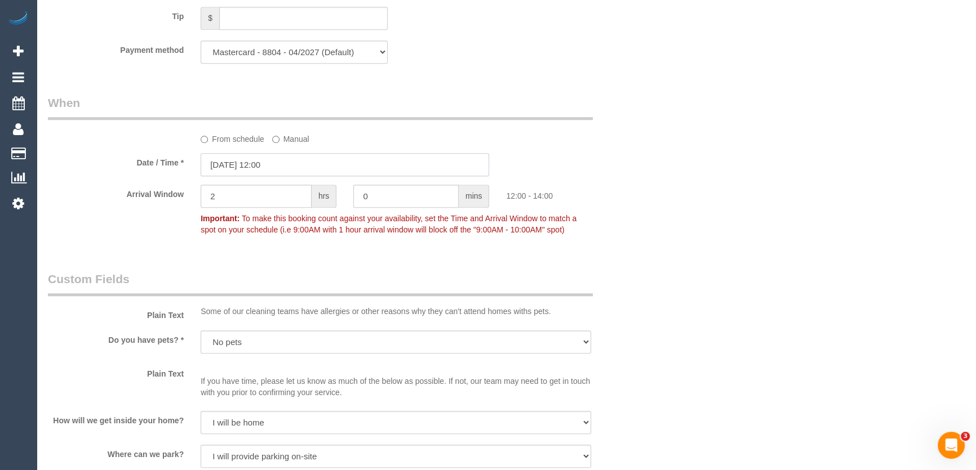
click at [307, 162] on input "22/08/2025 12:00" at bounding box center [345, 164] width 288 height 23
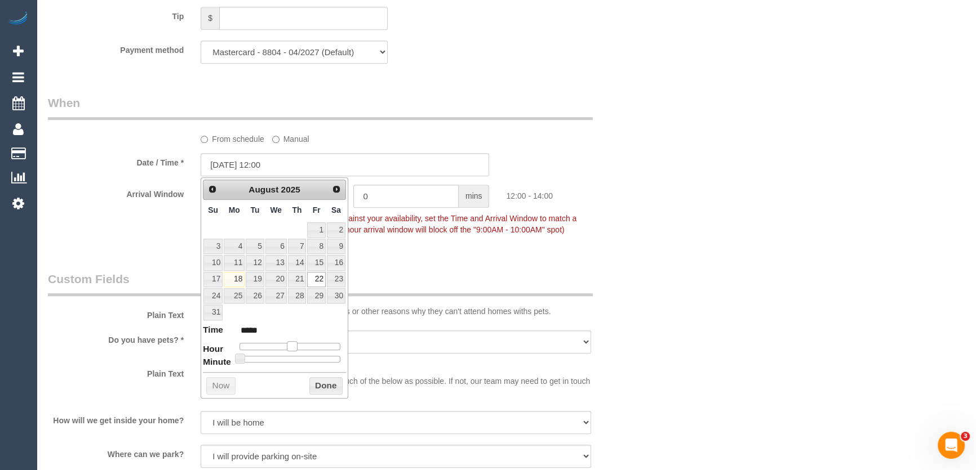
type input "22/08/2025 11:00"
type input "*****"
drag, startPoint x: 289, startPoint y: 344, endPoint x: 282, endPoint y: 344, distance: 6.8
click at [287, 344] on span at bounding box center [292, 346] width 10 height 10
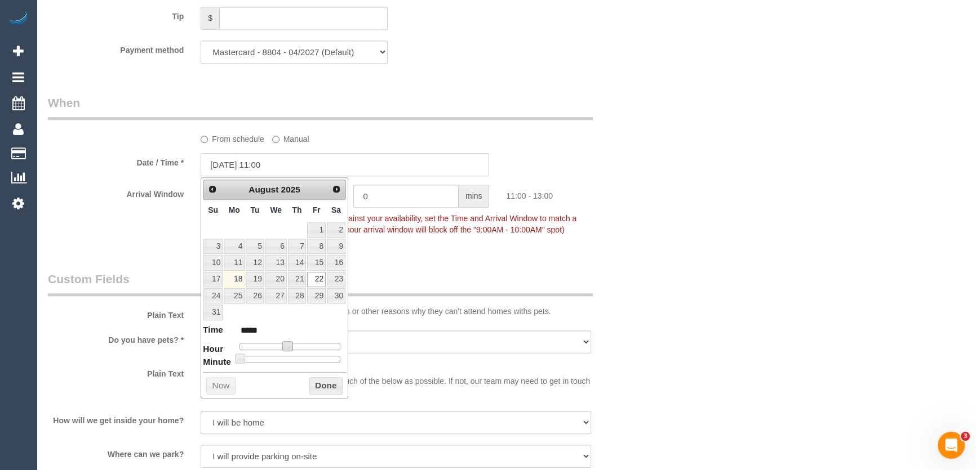
type input "22/08/2025 09:00"
type input "*****"
click at [281, 344] on div at bounding box center [289, 346] width 101 height 7
click at [279, 344] on span at bounding box center [279, 346] width 10 height 10
click at [438, 259] on div "Who Email* bob.di2@bigpond.com Name * Diana Holdschmidt new customer Where Addr…" at bounding box center [344, 27] width 611 height 2225
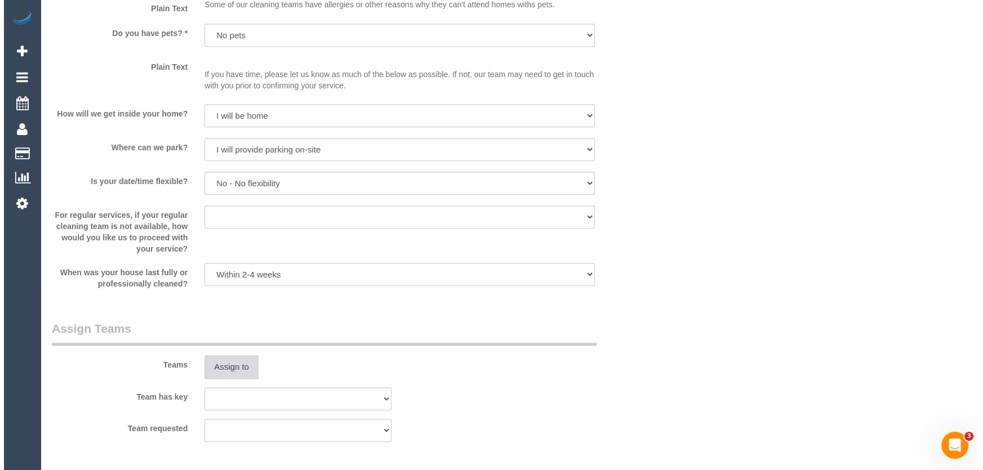
scroll to position [1587, 0]
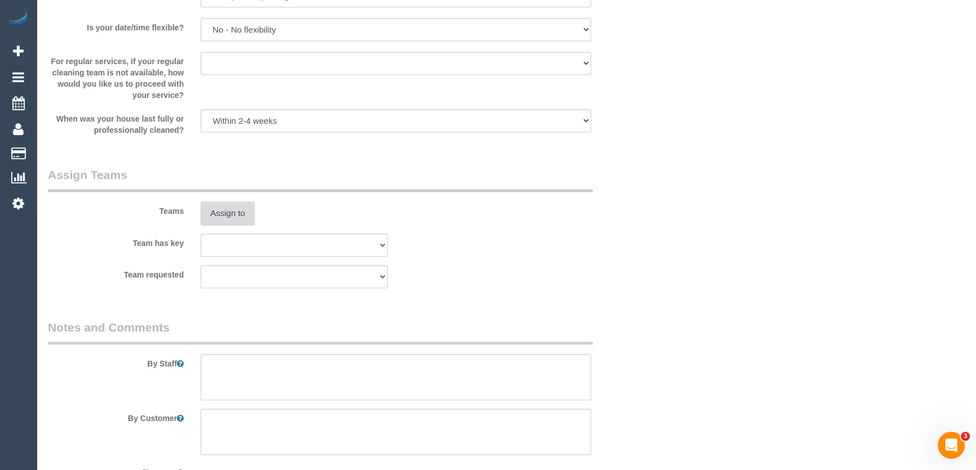
click at [227, 214] on button "Assign to" at bounding box center [228, 214] width 54 height 24
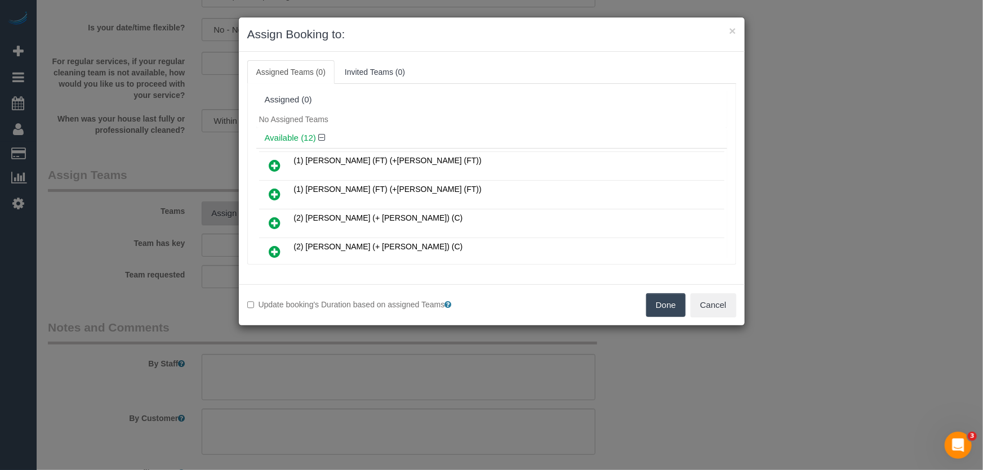
scroll to position [296, 0]
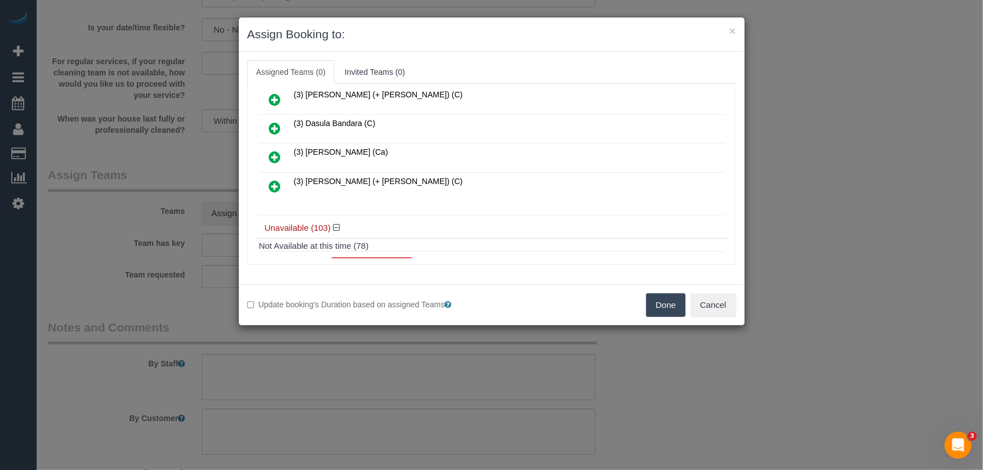
click at [270, 180] on icon at bounding box center [275, 187] width 12 height 14
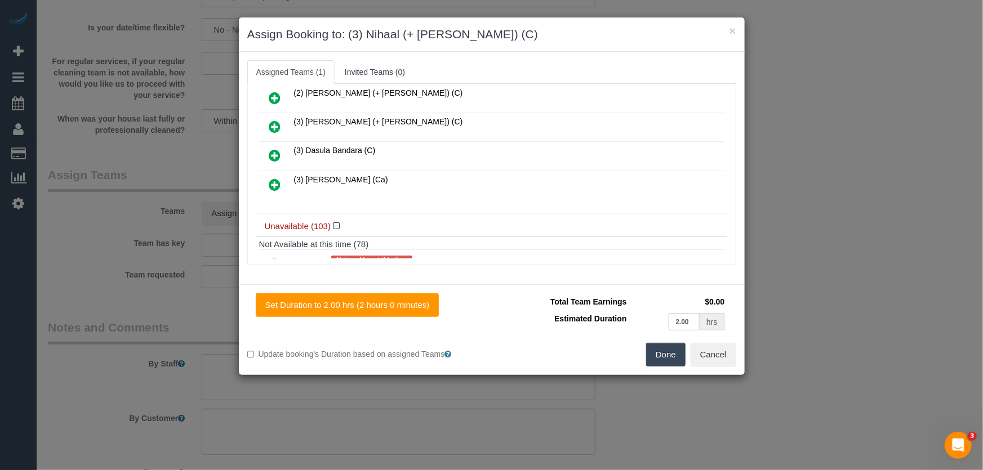
scroll to position [323, 0]
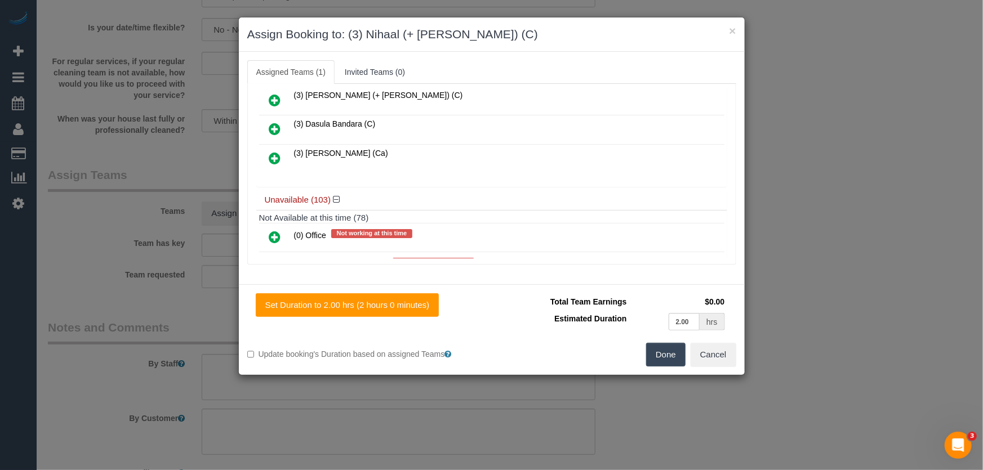
click at [662, 354] on button "Done" at bounding box center [665, 355] width 39 height 24
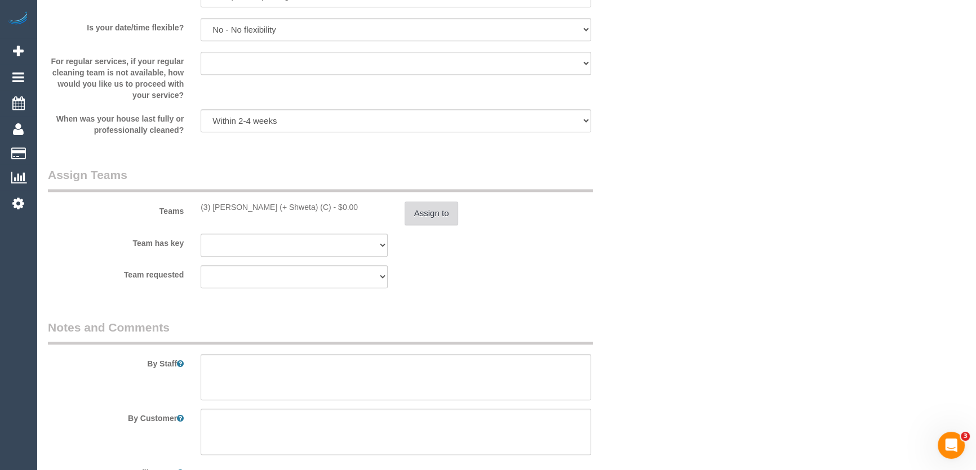
click at [433, 216] on button "Assign to" at bounding box center [431, 214] width 54 height 24
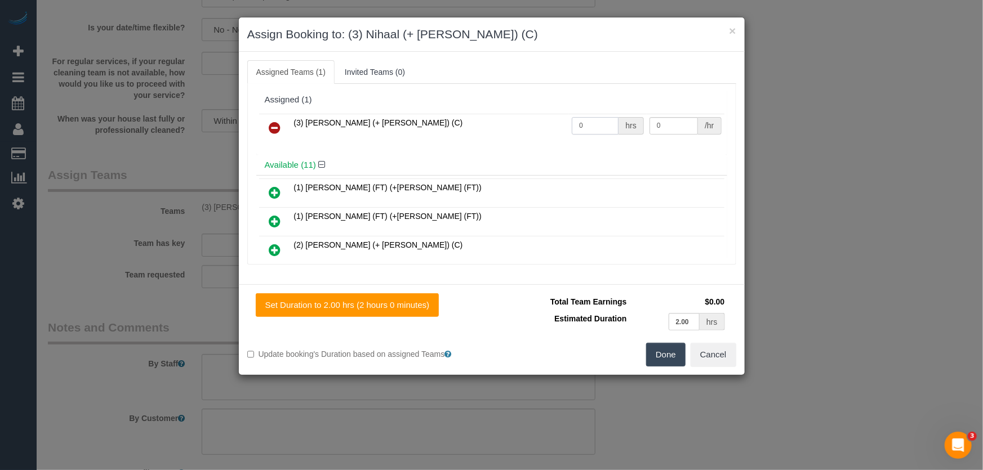
click at [585, 119] on input "0" at bounding box center [595, 125] width 47 height 17
type input "2"
type input "35"
click at [671, 353] on button "Done" at bounding box center [665, 355] width 39 height 24
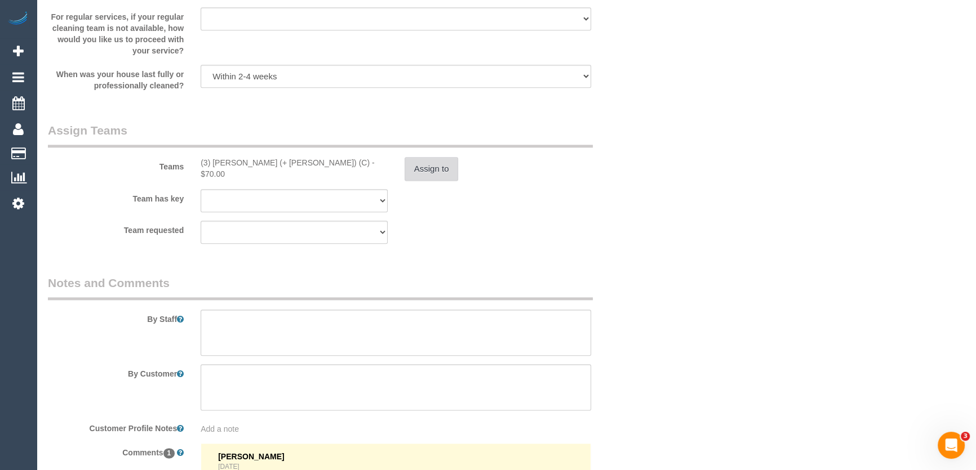
scroll to position [1835, 0]
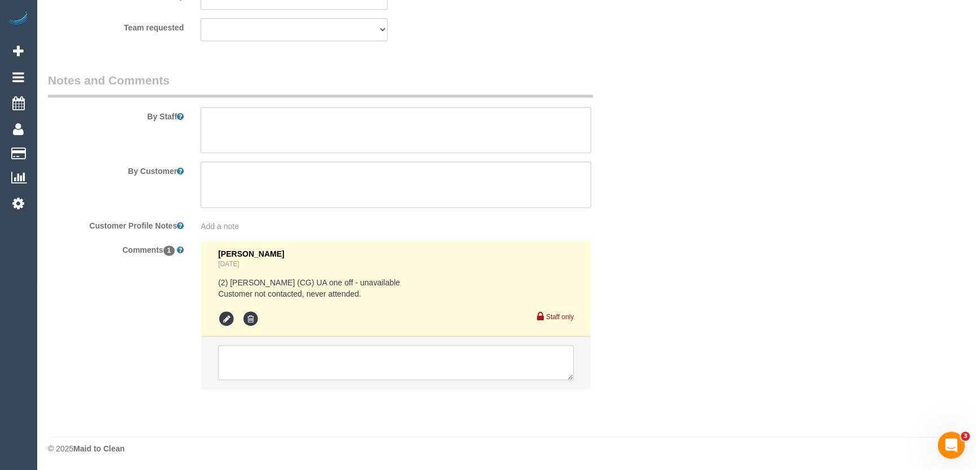
click at [323, 362] on textarea at bounding box center [395, 362] width 355 height 35
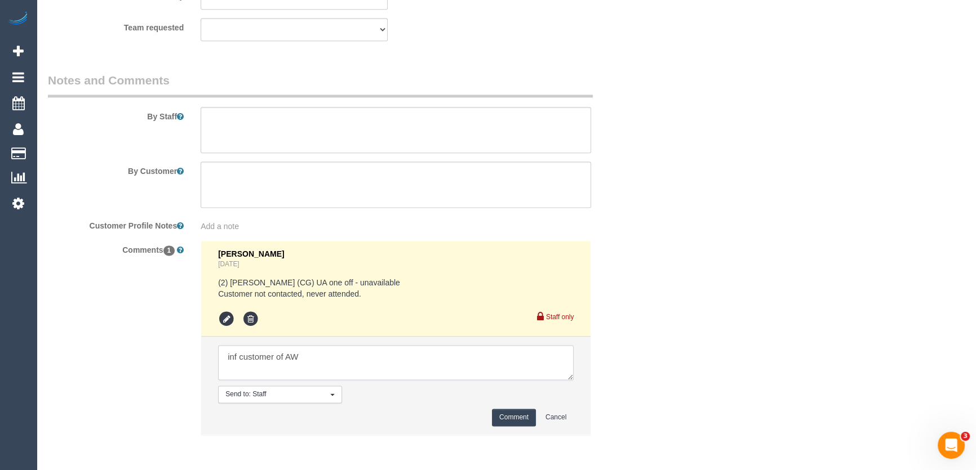
type textarea "inf customer of AW"
click at [518, 415] on button "Comment" at bounding box center [514, 417] width 44 height 17
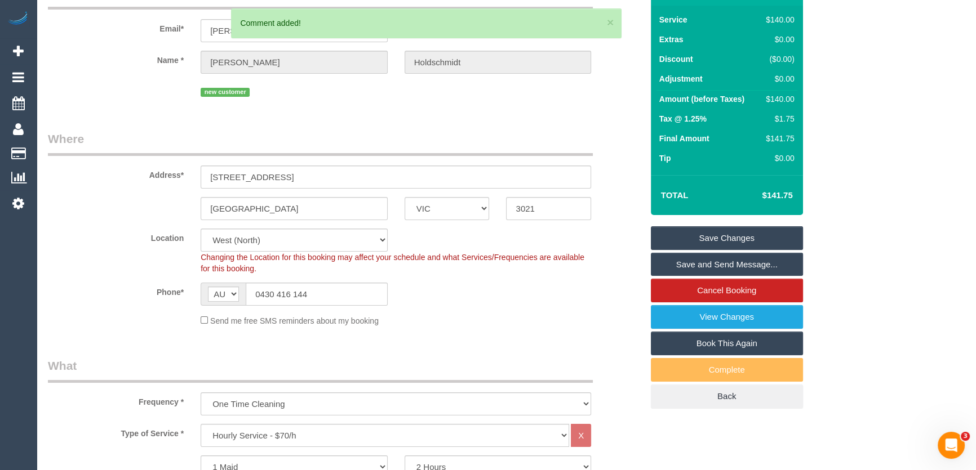
scroll to position [0, 0]
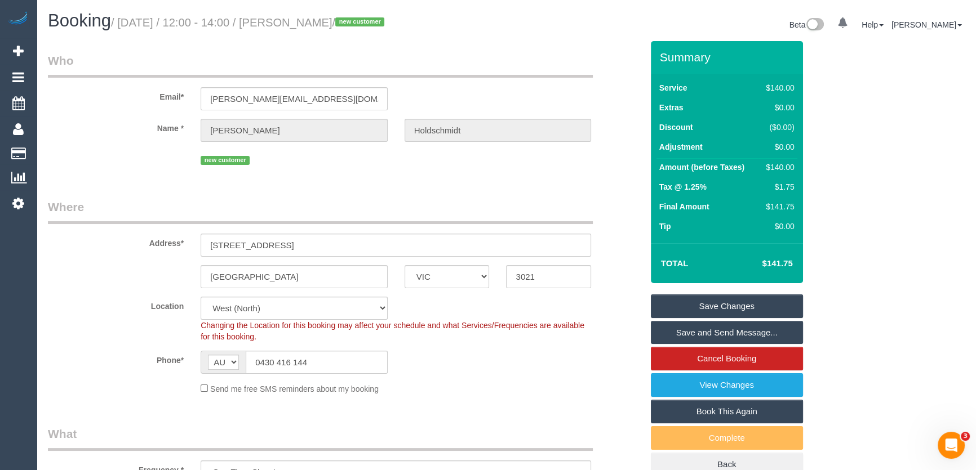
click at [300, 25] on small "/ August 22, 2025 / 12:00 - 14:00 / Diana Holdschmidt / new customer" at bounding box center [249, 22] width 277 height 12
copy small "Diana Holdschmidt"
click at [675, 306] on link "Save Changes" at bounding box center [727, 307] width 152 height 24
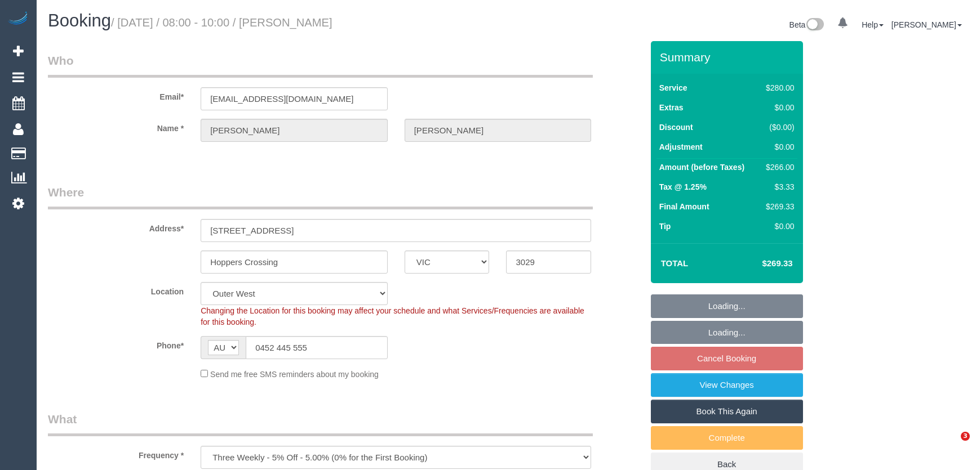
select select "VIC"
select select "object:839"
select select "string:stripe-pm_1QohT92GScqysDRVd2RZSIai"
select select "240"
select select "number:28"
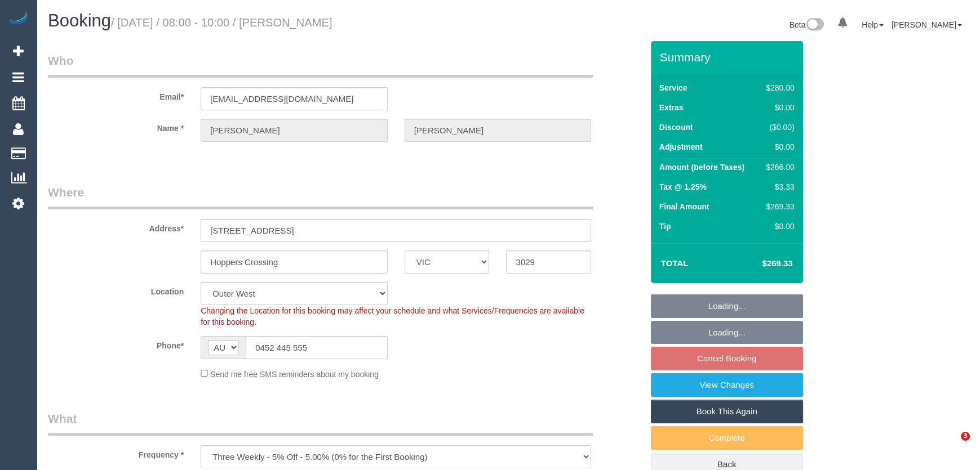
select select "number:14"
select select "number:18"
select select "number:22"
select select "number:33"
select select "number:13"
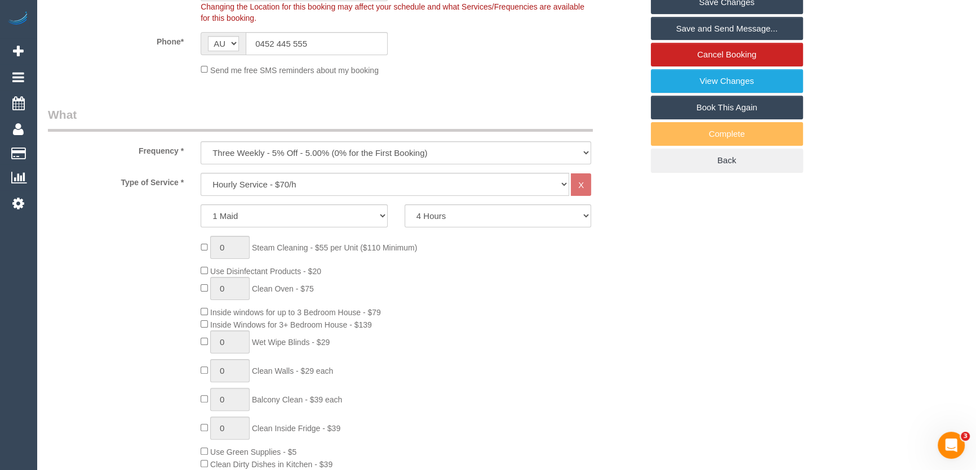
scroll to position [665, 0]
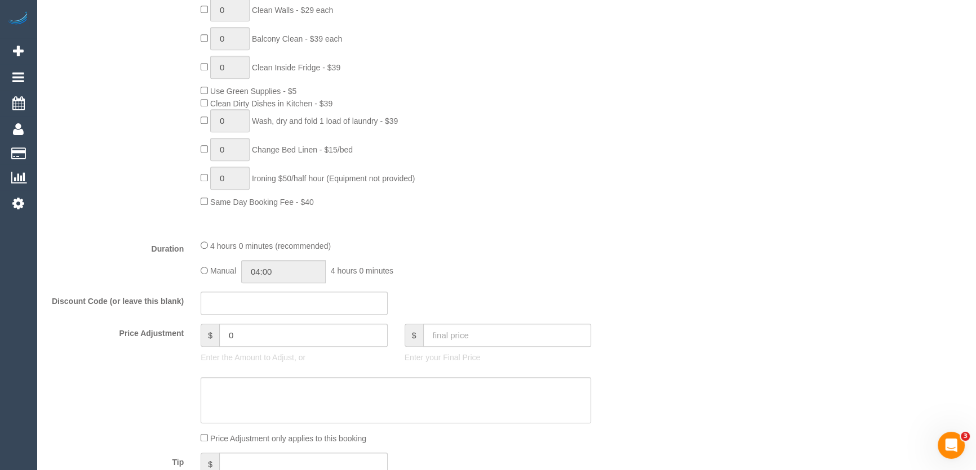
click at [208, 267] on div "Manual 04:00 4 hours 0 minutes" at bounding box center [396, 271] width 390 height 23
click at [299, 277] on input "04:00" at bounding box center [283, 271] width 84 height 23
click at [256, 350] on li "02:00" at bounding box center [271, 351] width 50 height 15
type input "02:00"
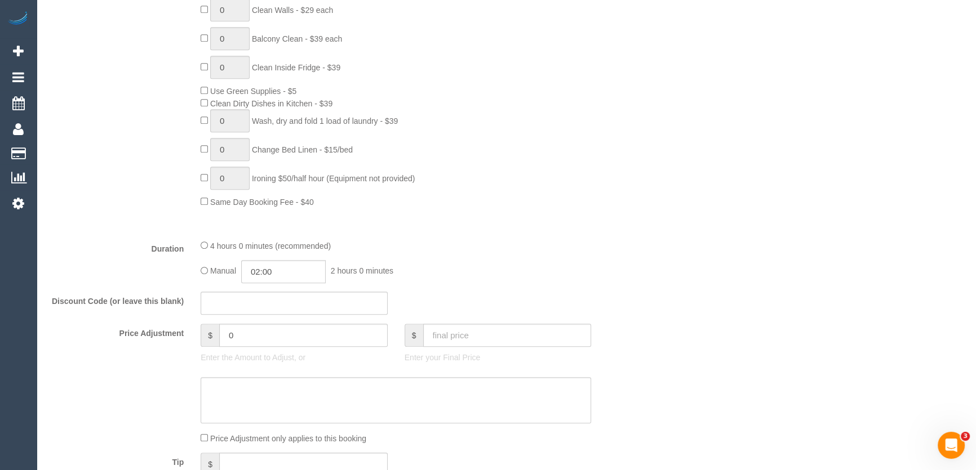
click at [484, 247] on div "4 hours 0 minutes (recommended)" at bounding box center [396, 245] width 390 height 12
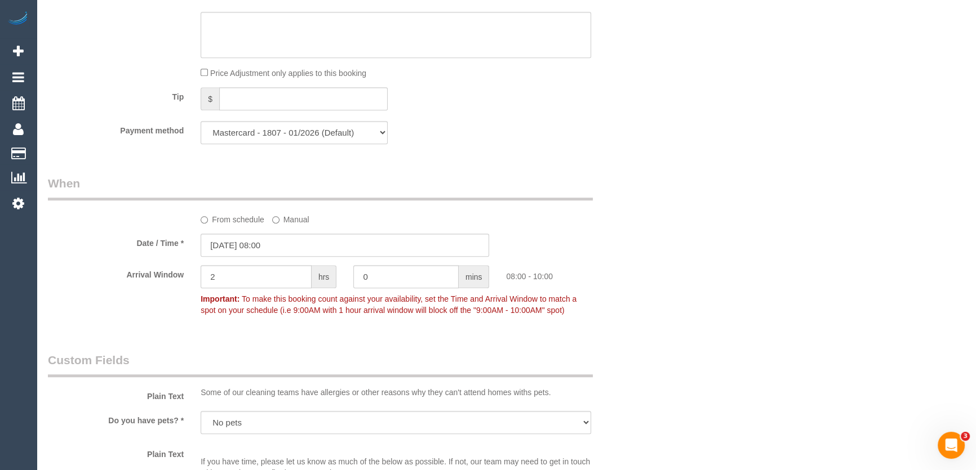
scroll to position [1127, 0]
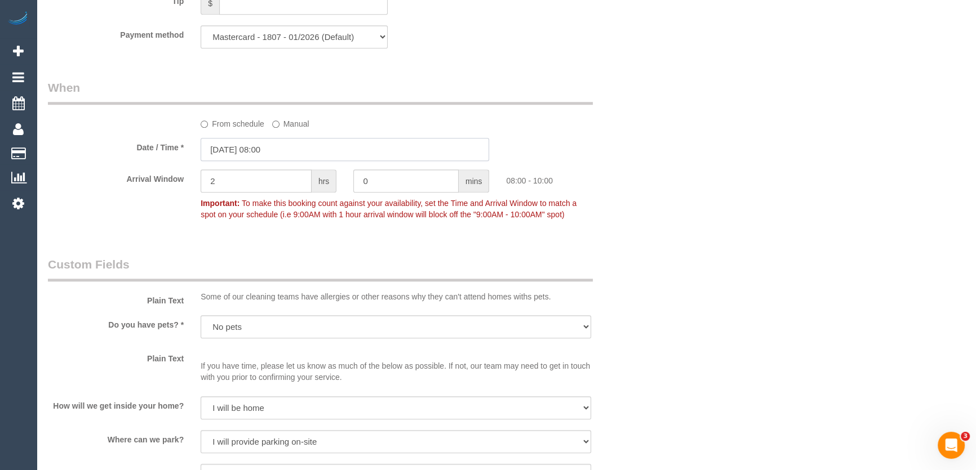
click at [299, 152] on input "[DATE] 08:00" at bounding box center [345, 149] width 288 height 23
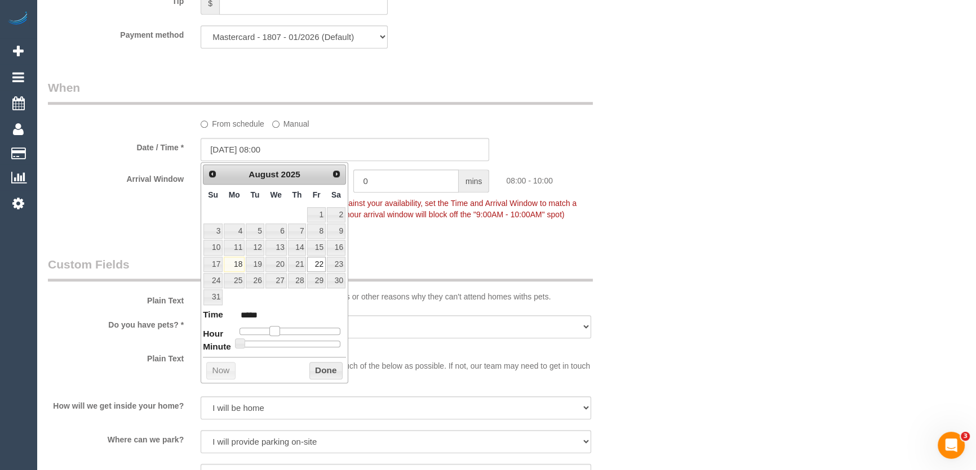
click at [274, 328] on span at bounding box center [274, 331] width 10 height 10
type input "22/08/2025 09:00"
type input "*****"
type input "22/08/2025 10:00"
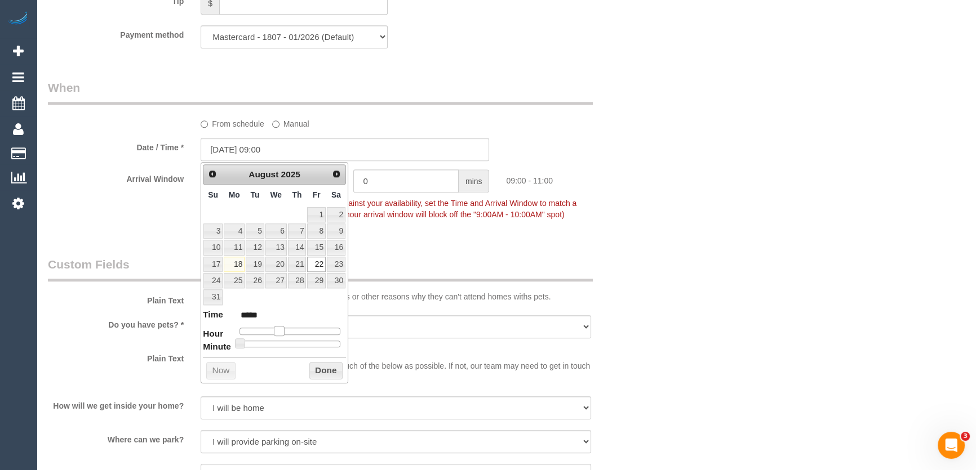
type input "*****"
type input "22/08/2025 11:00"
type input "*****"
drag, startPoint x: 275, startPoint y: 328, endPoint x: 287, endPoint y: 330, distance: 11.9
click at [287, 330] on span at bounding box center [287, 331] width 10 height 10
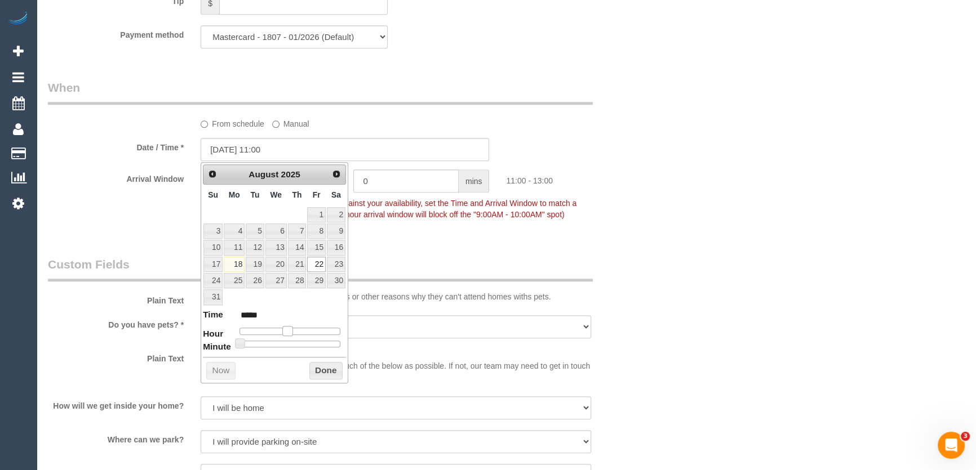
click at [287, 330] on span at bounding box center [287, 331] width 10 height 10
click at [479, 249] on div "Who Email* satvika23@gmail.com Name * Satvika Burugupalli Where Address* 105 bi…" at bounding box center [344, 14] width 611 height 2199
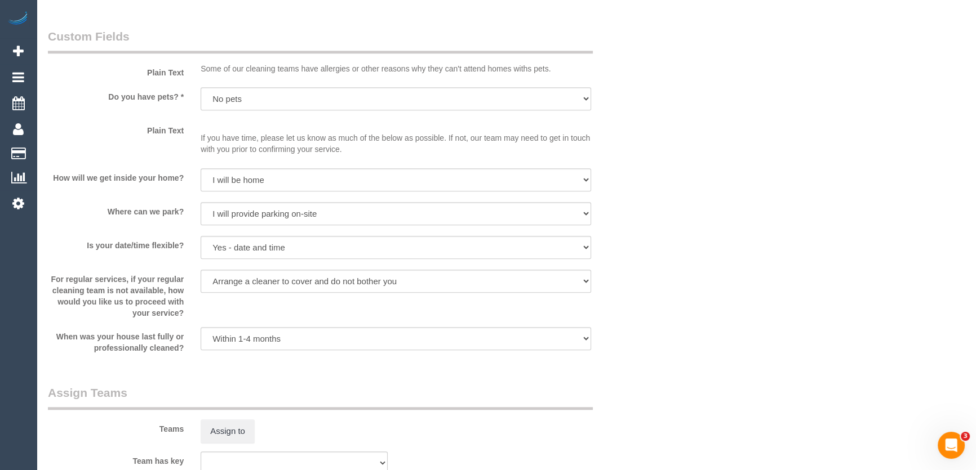
scroll to position [1434, 0]
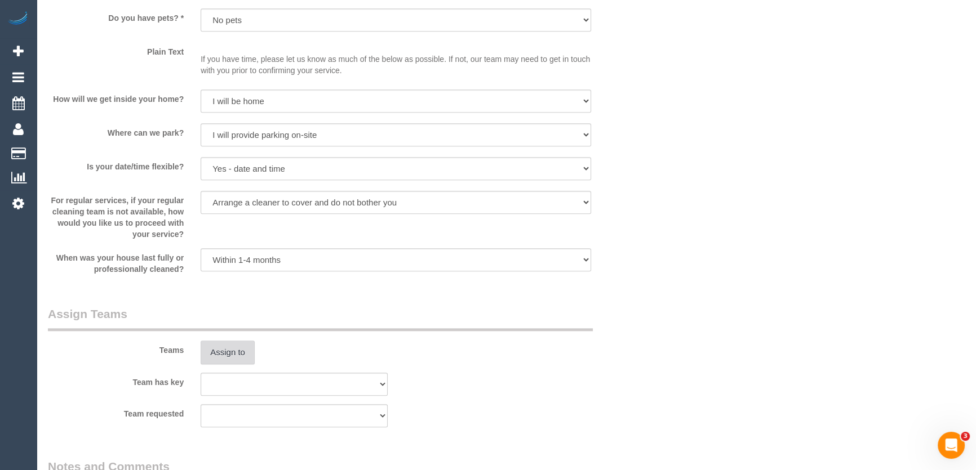
click at [228, 355] on button "Assign to" at bounding box center [228, 353] width 54 height 24
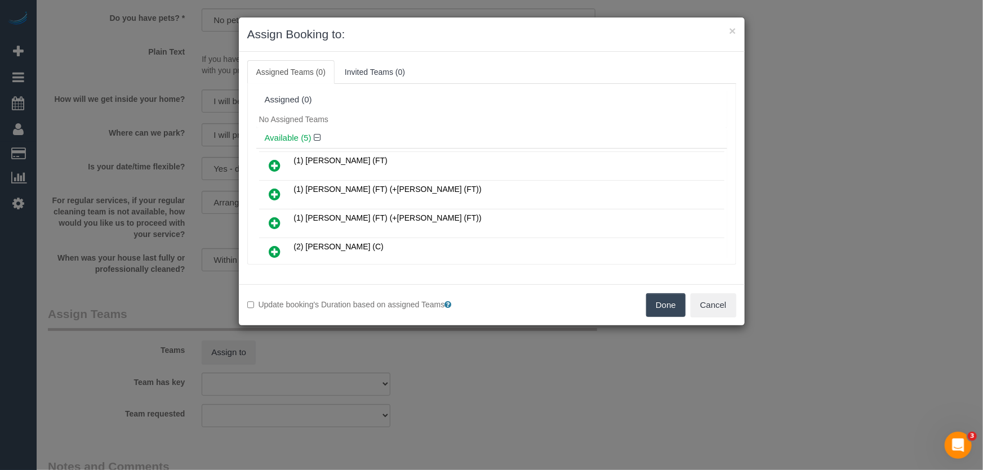
click at [275, 191] on icon at bounding box center [275, 195] width 12 height 14
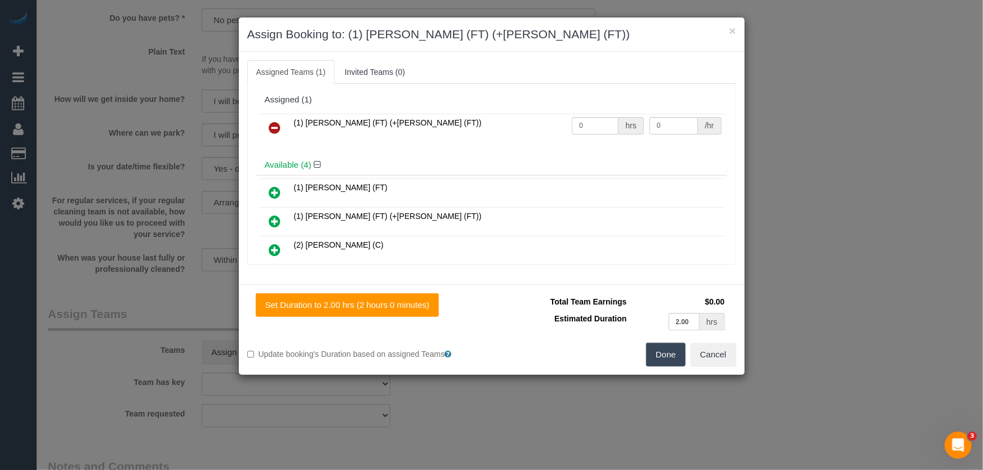
click at [273, 217] on icon at bounding box center [275, 222] width 12 height 14
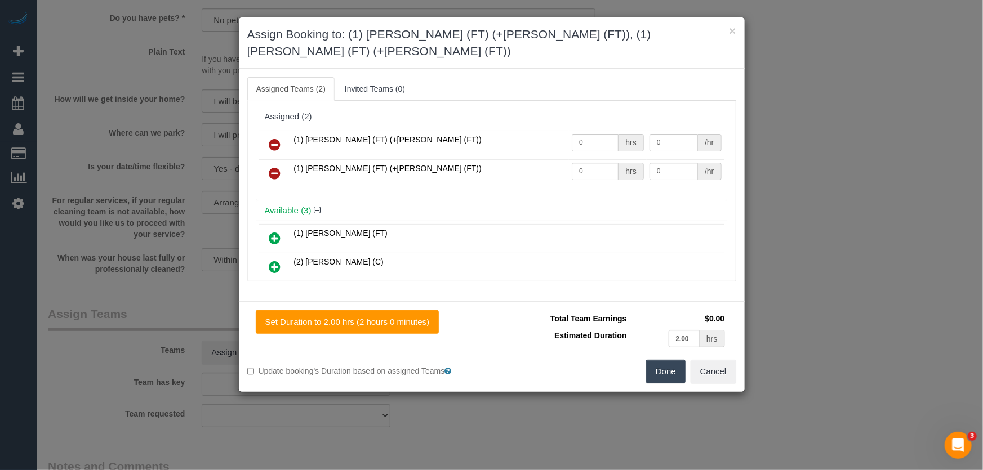
click at [657, 360] on button "Done" at bounding box center [665, 372] width 39 height 24
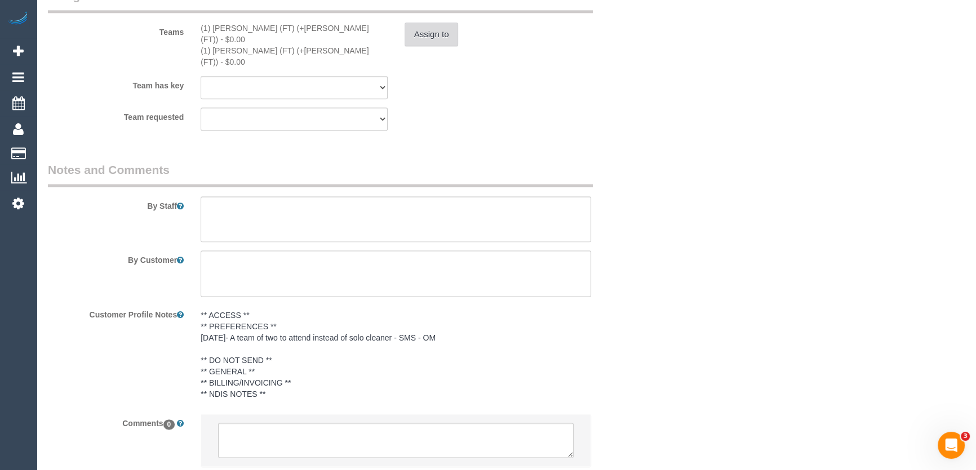
scroll to position [1808, 0]
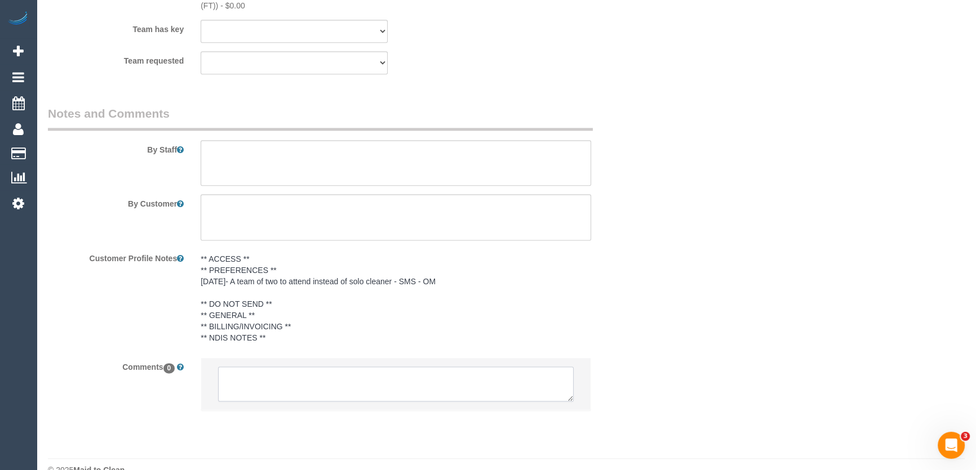
click at [387, 367] on textarea at bounding box center [395, 384] width 355 height 35
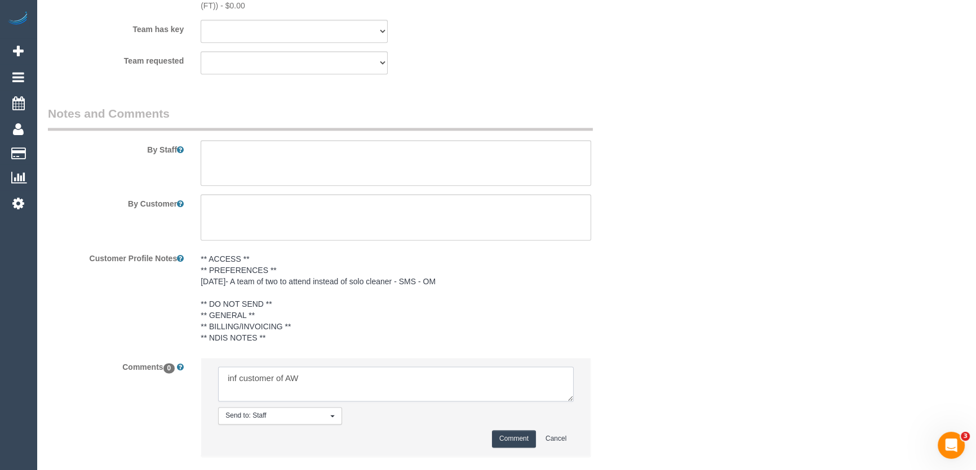
type textarea "inf customer of AW"
click at [502, 430] on button "Comment" at bounding box center [514, 438] width 44 height 17
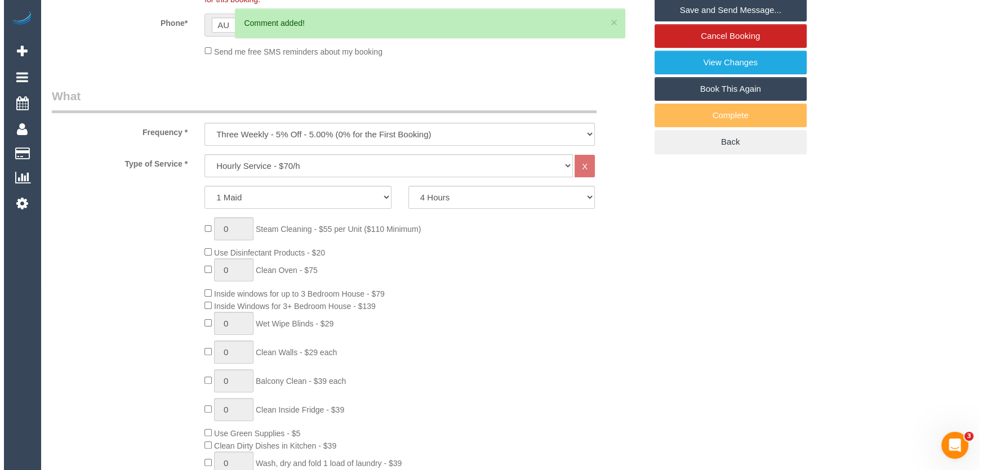
scroll to position [0, 0]
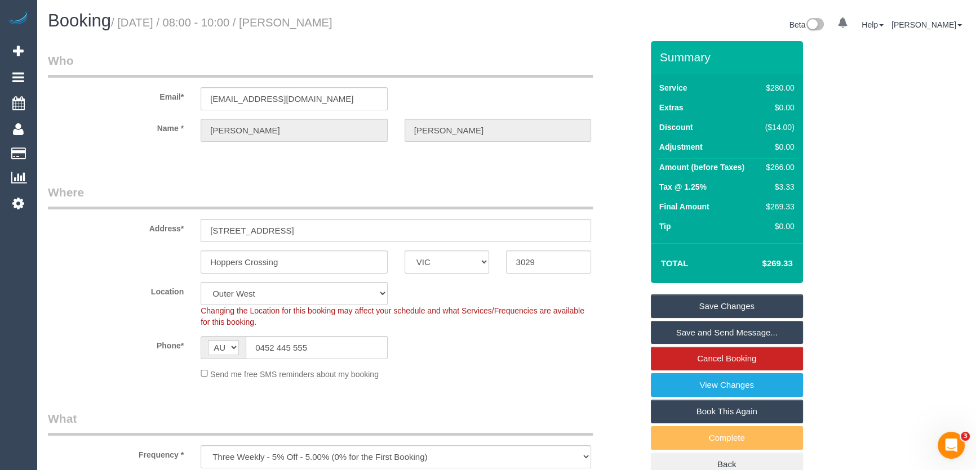
click at [308, 23] on small "/ August 22, 2025 / 08:00 - 10:00 / Satvika Burugupalli" at bounding box center [221, 22] width 221 height 12
copy small "Satvika Burugupalli"
click at [687, 306] on link "Save Changes" at bounding box center [727, 307] width 152 height 24
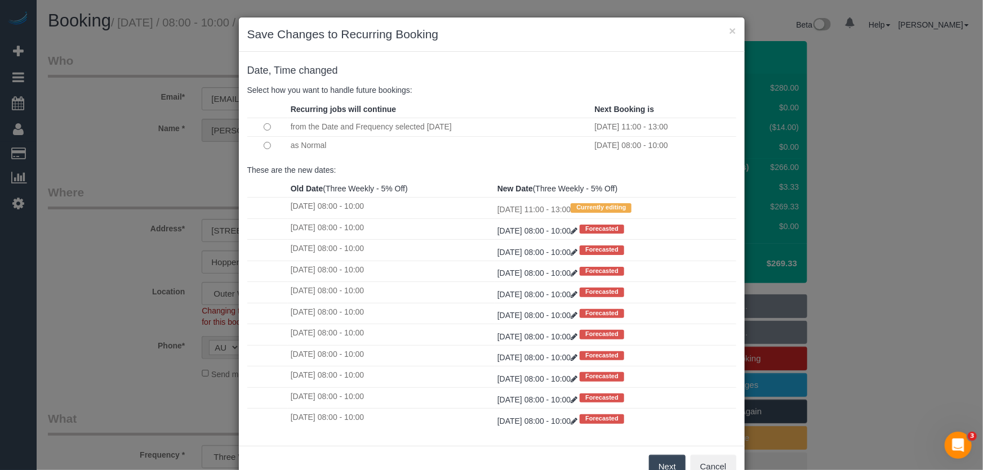
click at [652, 464] on button "Next" at bounding box center [667, 467] width 37 height 24
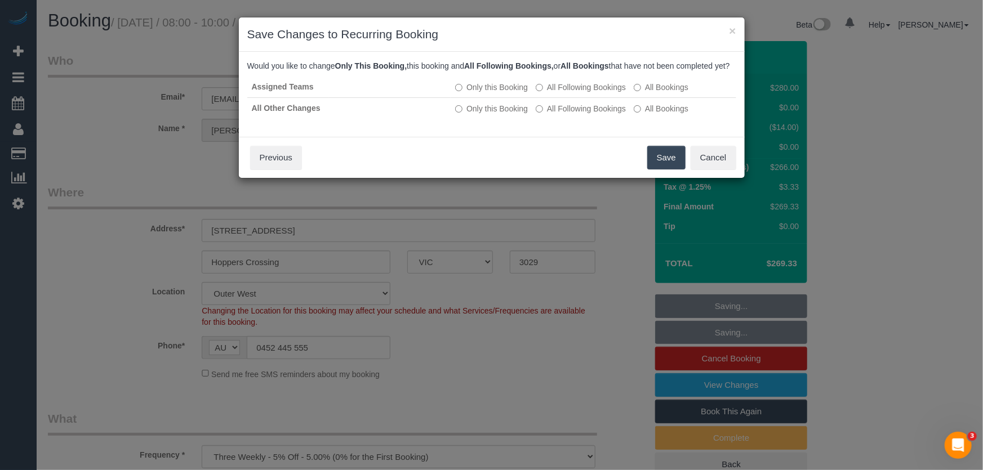
click at [663, 169] on button "Save" at bounding box center [666, 158] width 38 height 24
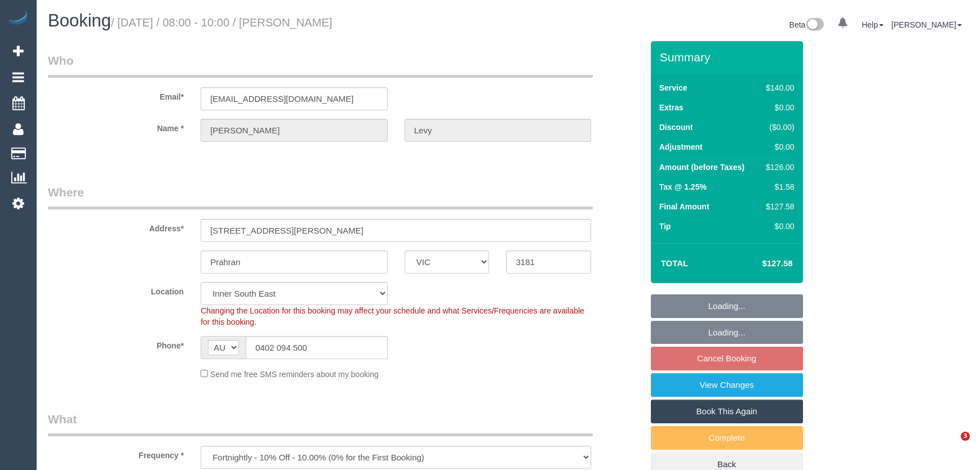
select select "VIC"
select select "number:29"
select select "number:14"
select select "number:21"
select select "number:24"
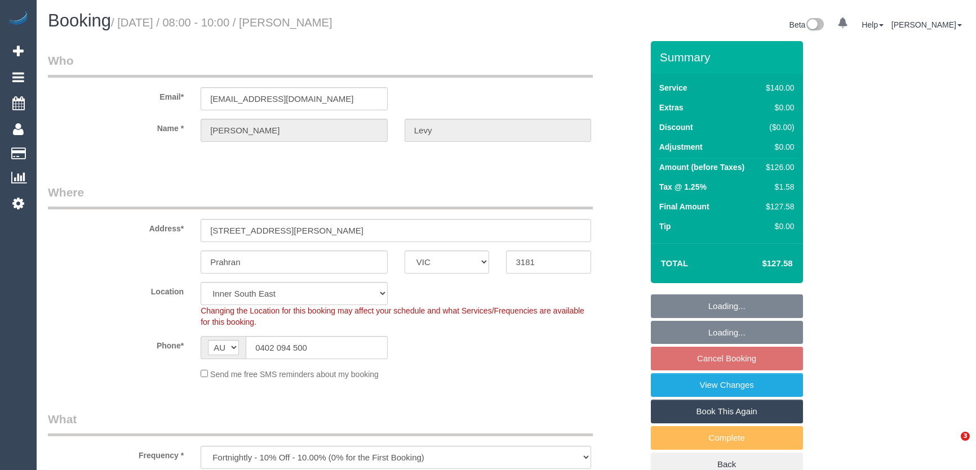
select select "number:34"
select select "number:12"
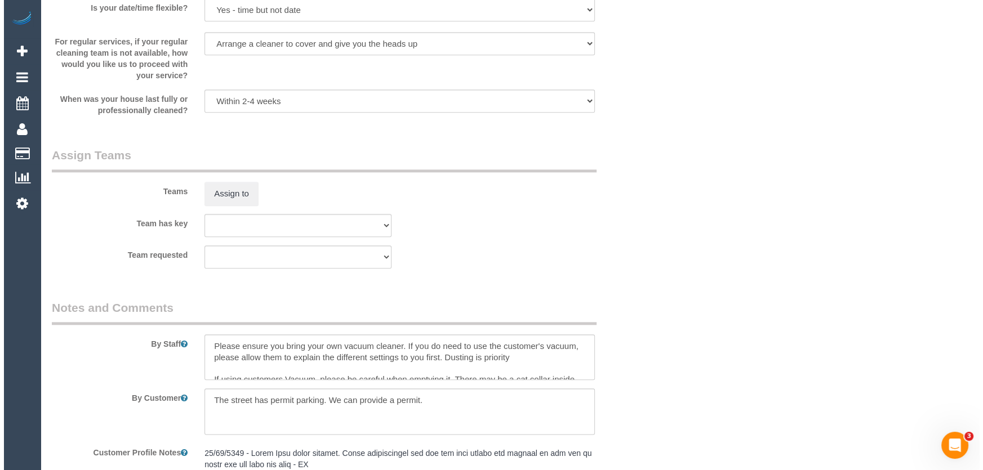
scroll to position [1690, 0]
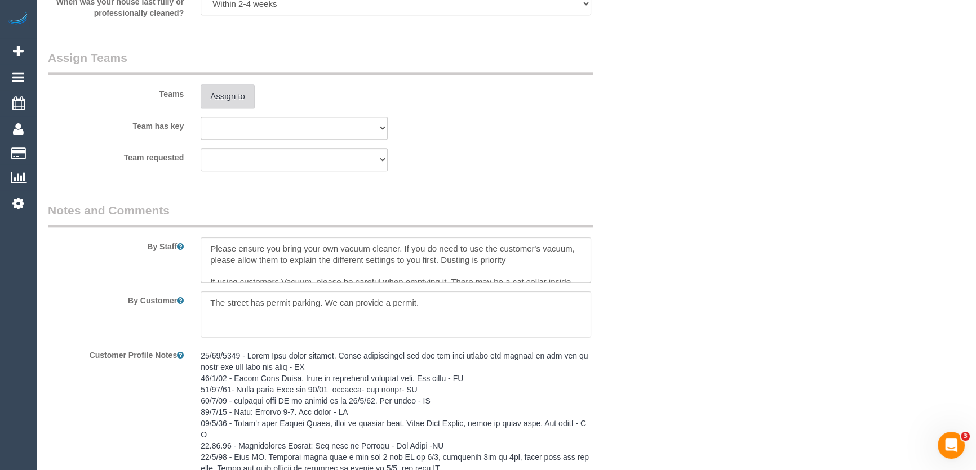
click at [221, 90] on button "Assign to" at bounding box center [228, 96] width 54 height 24
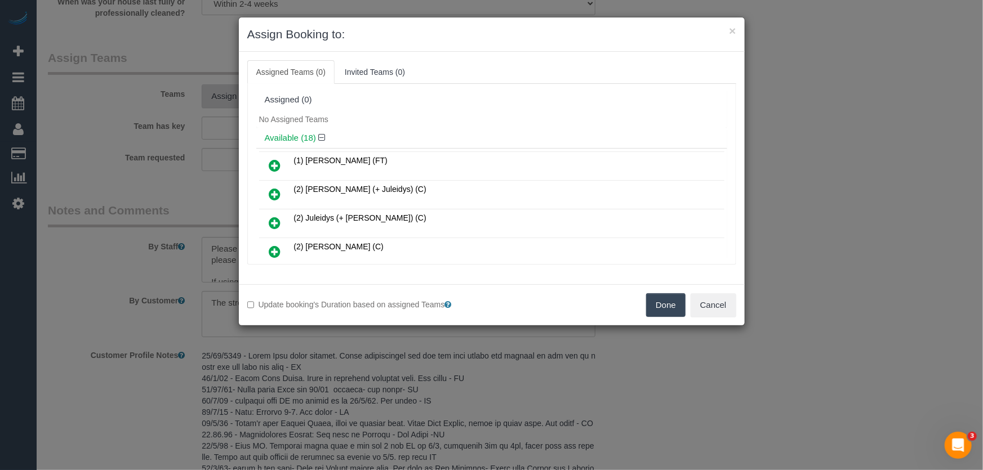
scroll to position [268, 0]
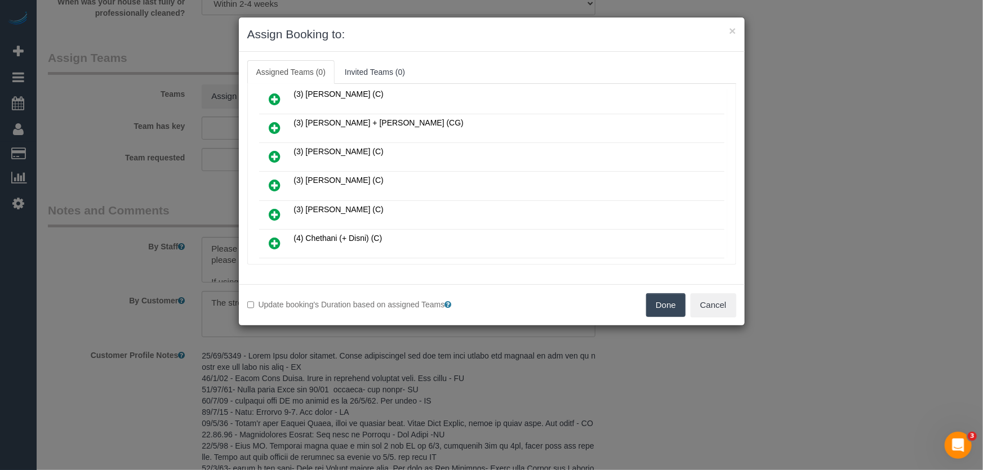
click at [270, 180] on icon at bounding box center [275, 186] width 12 height 14
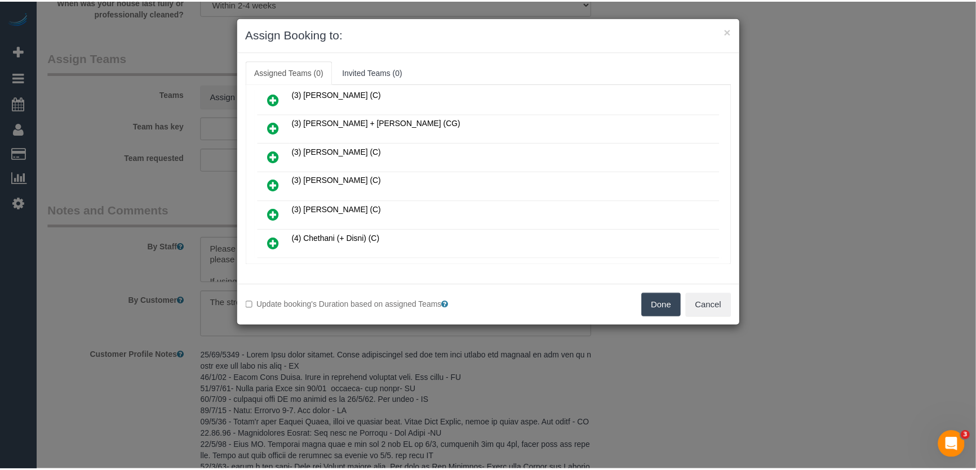
scroll to position [294, 0]
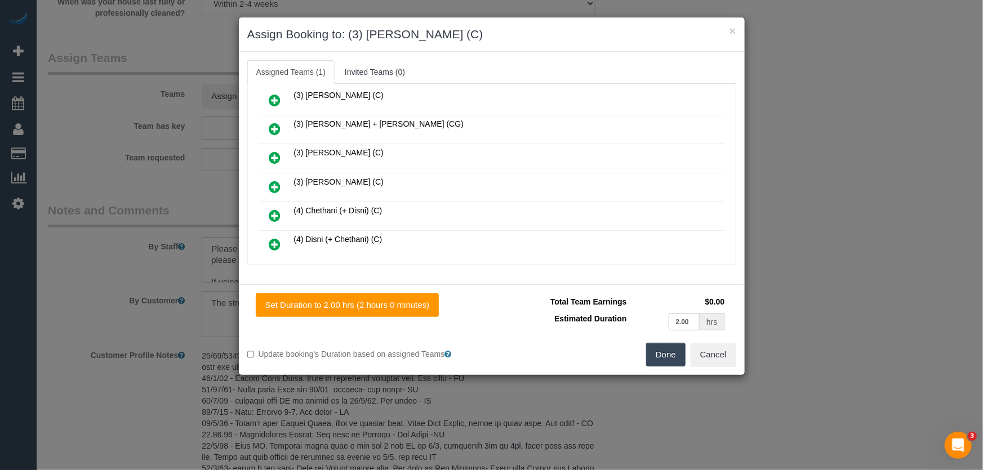
click at [669, 356] on button "Done" at bounding box center [665, 355] width 39 height 24
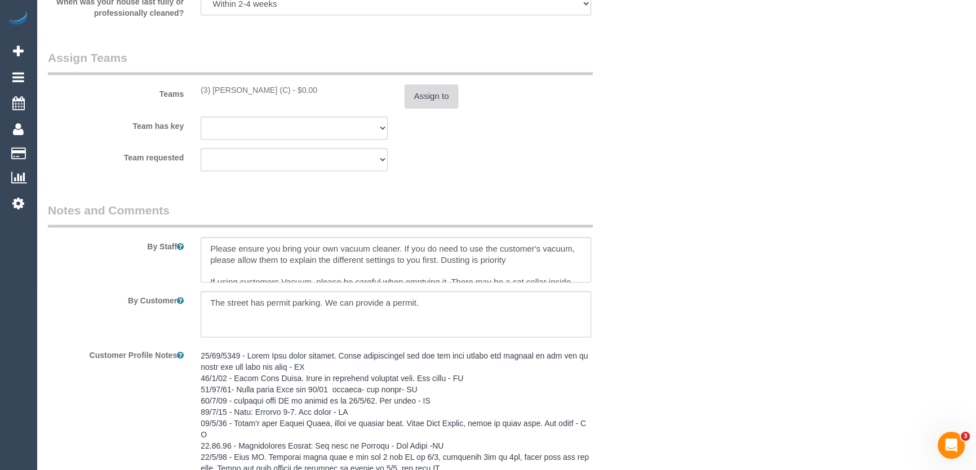
click at [433, 95] on button "Assign to" at bounding box center [431, 96] width 54 height 24
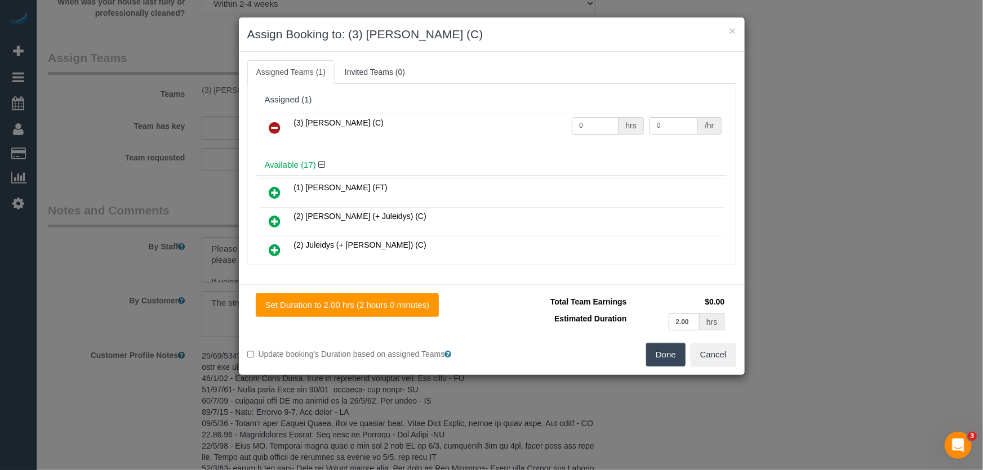
click at [600, 128] on input "0" at bounding box center [595, 125] width 47 height 17
type input "2"
type input "35"
click at [666, 346] on button "Done" at bounding box center [665, 355] width 39 height 24
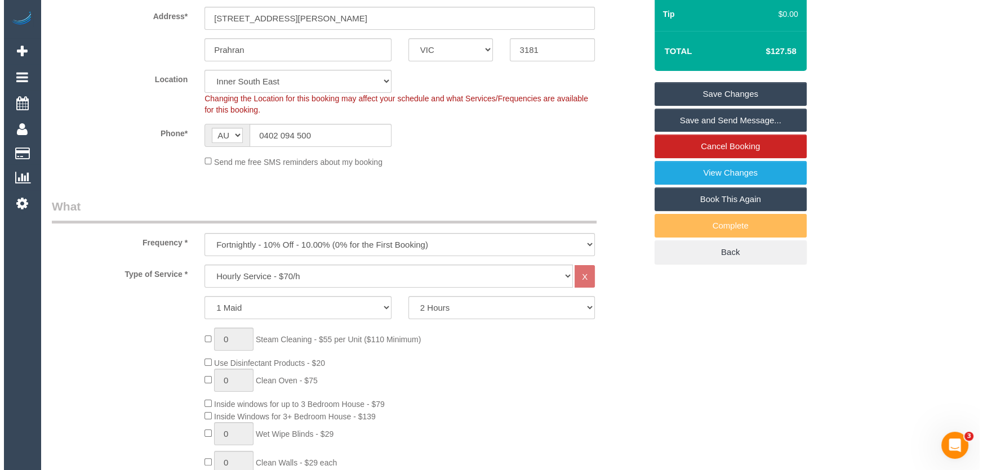
scroll to position [0, 0]
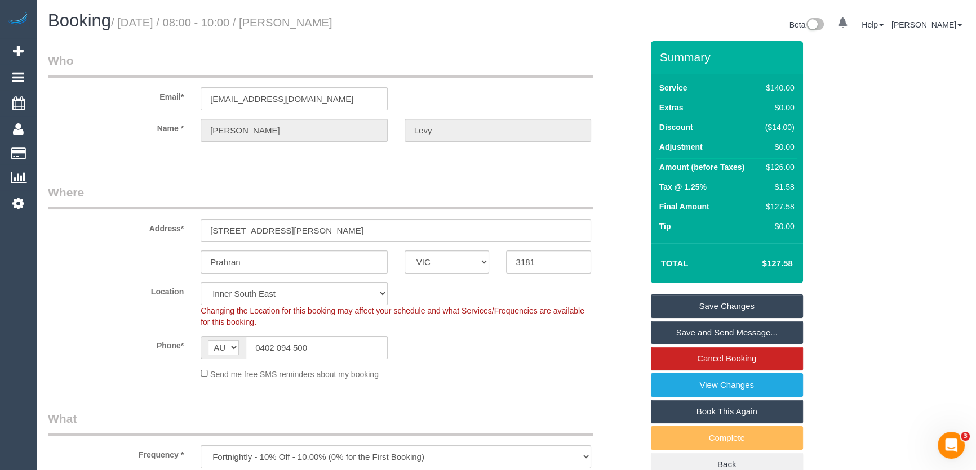
click at [312, 28] on small "/ [DATE] / 08:00 - 10:00 / [PERSON_NAME]" at bounding box center [221, 22] width 221 height 12
copy small "[PERSON_NAME]"
click at [698, 331] on link "Save and Send Message..." at bounding box center [727, 333] width 152 height 24
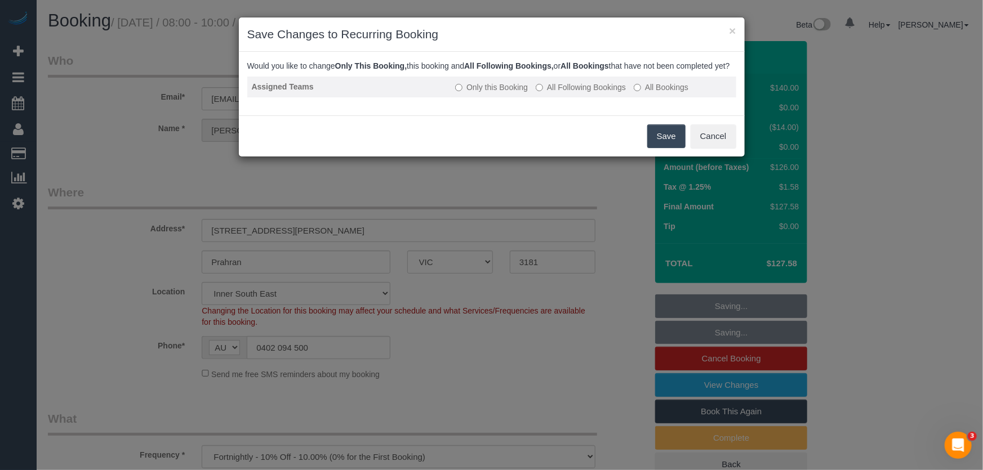
click at [568, 93] on label "All Following Bookings" at bounding box center [581, 87] width 90 height 11
click at [657, 148] on button "Save" at bounding box center [666, 136] width 38 height 24
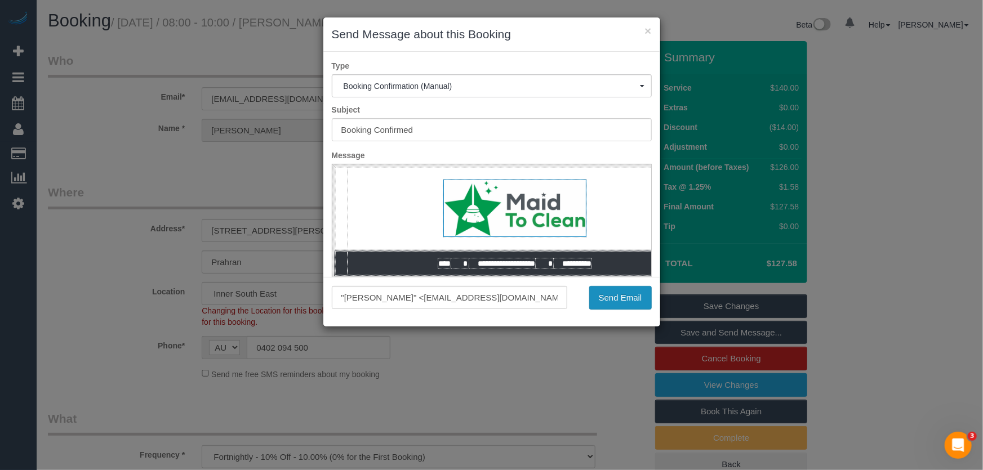
click at [613, 296] on button "Send Email" at bounding box center [620, 298] width 63 height 24
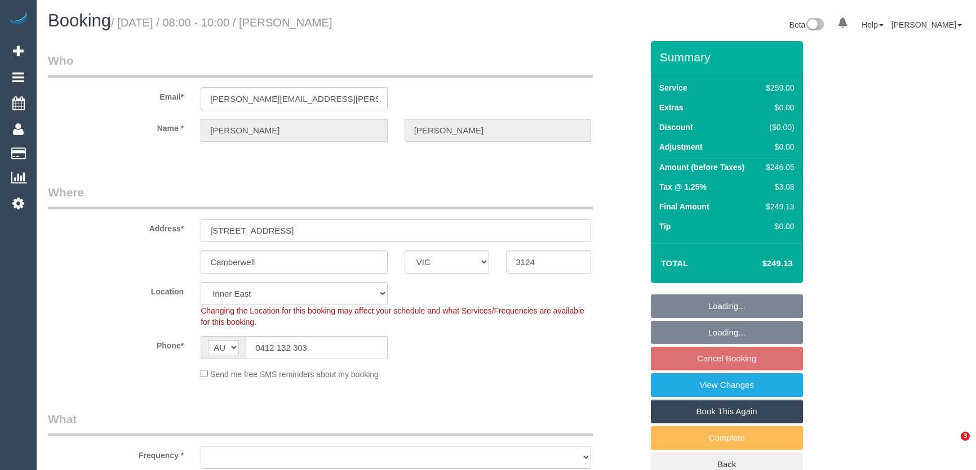
select select "VIC"
select select "number:27"
select select "number:14"
select select "number:19"
select select "number:25"
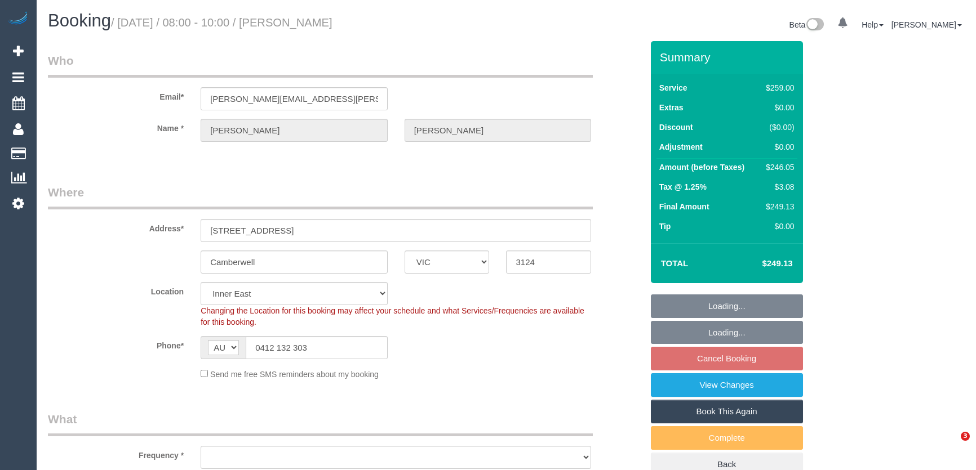
select select "number:34"
select select "number:13"
select select "object:1311"
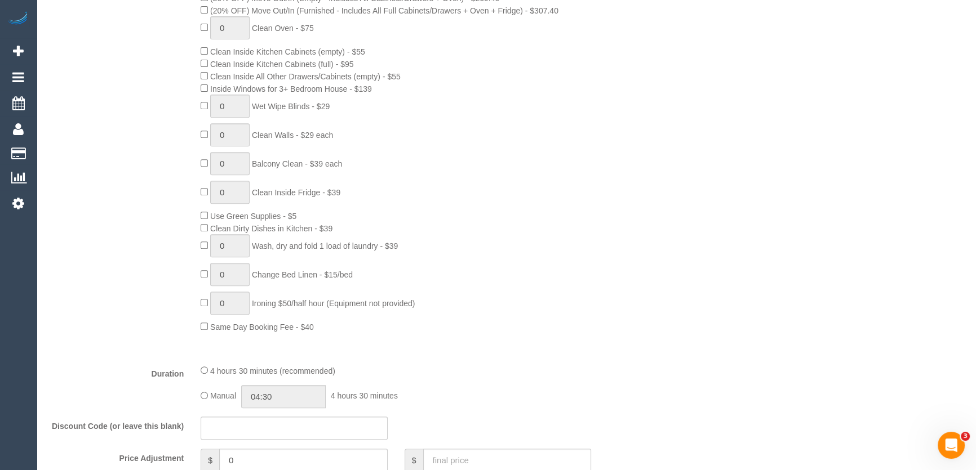
scroll to position [716, 0]
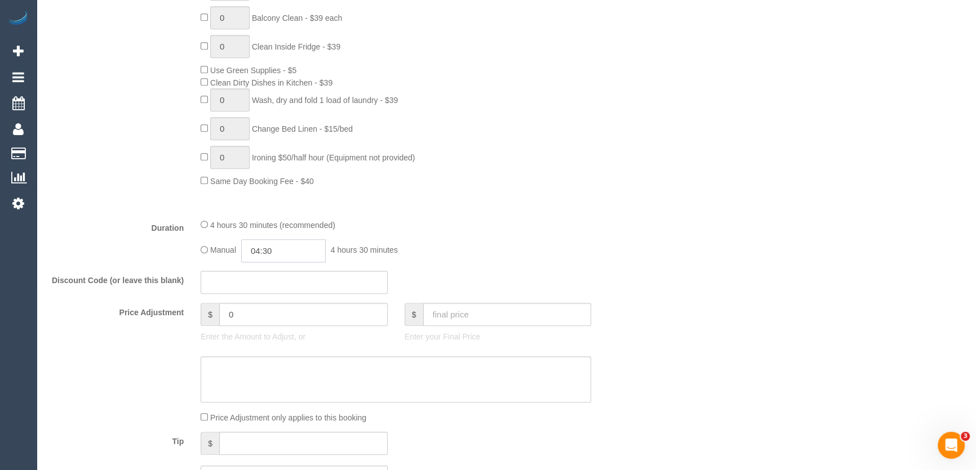
click at [293, 255] on input "04:30" at bounding box center [283, 250] width 84 height 23
click at [269, 309] on li "02:30" at bounding box center [271, 311] width 50 height 15
click at [282, 259] on input "02:30" at bounding box center [283, 250] width 84 height 23
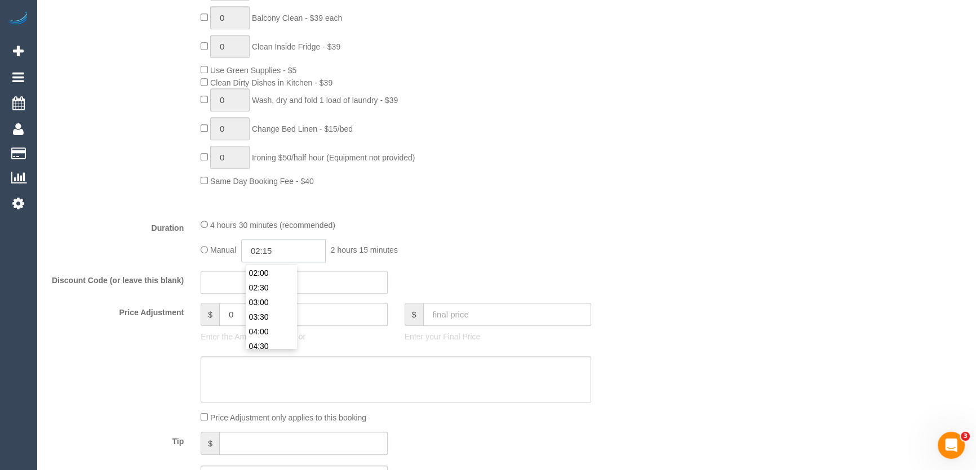
type input "02:15"
click at [406, 214] on fieldset "What Frequency * One Time Cleaning Weekly - 10% Off - 10.00% (0% for the First …" at bounding box center [345, 95] width 594 height 803
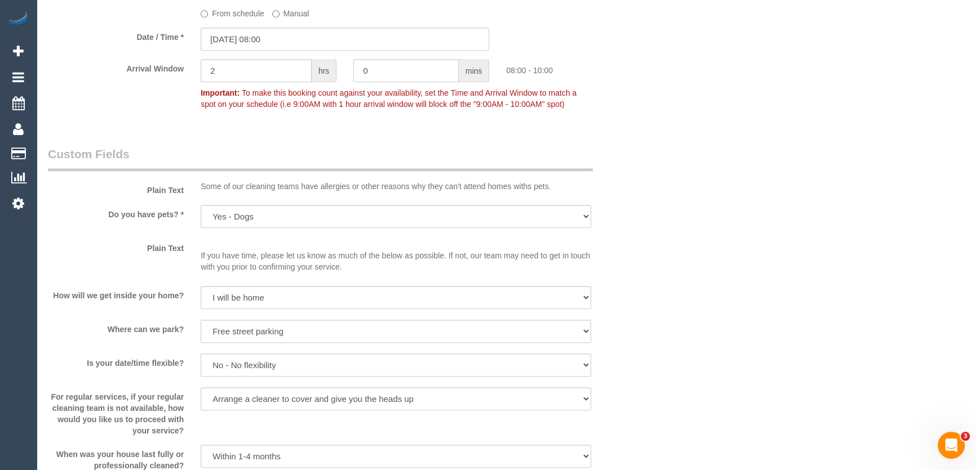
scroll to position [1177, 0]
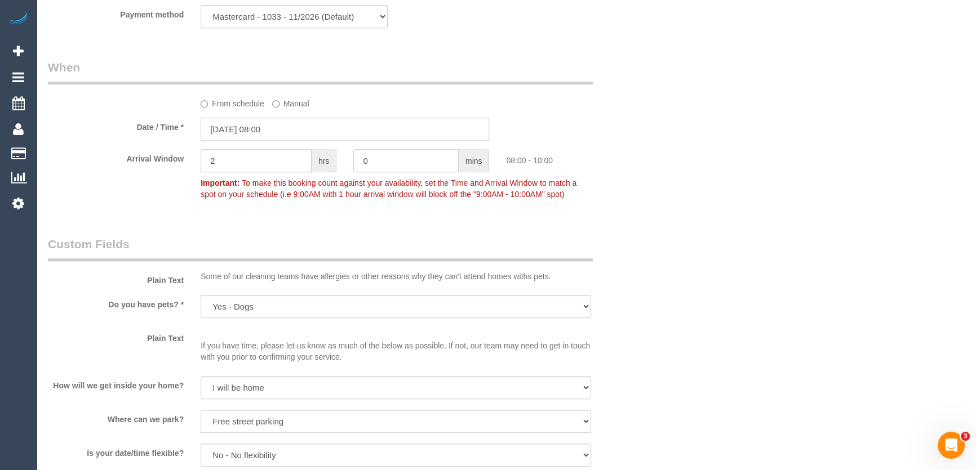
click at [304, 128] on input "22/08/2025 08:00" at bounding box center [345, 129] width 288 height 23
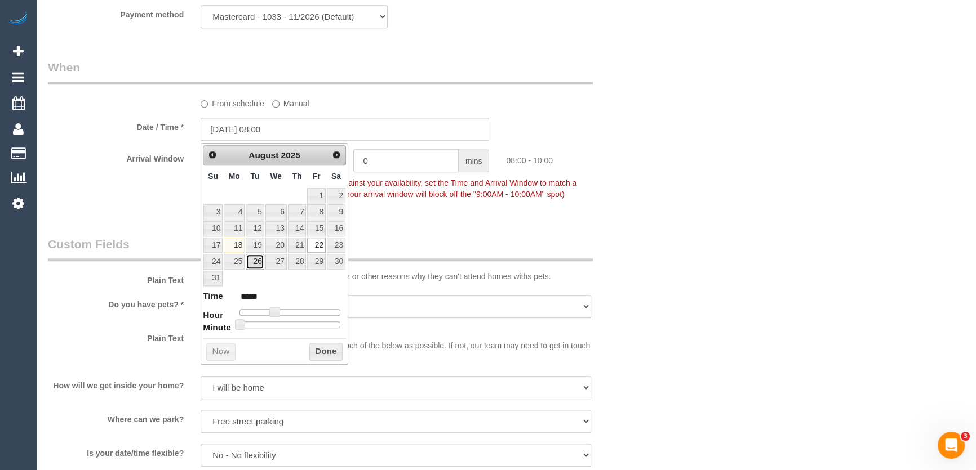
click at [251, 263] on link "26" at bounding box center [255, 261] width 18 height 15
click at [272, 312] on span at bounding box center [274, 312] width 10 height 10
click at [277, 312] on span at bounding box center [274, 312] width 10 height 10
type input "26/08/2025 09:00"
type input "*****"
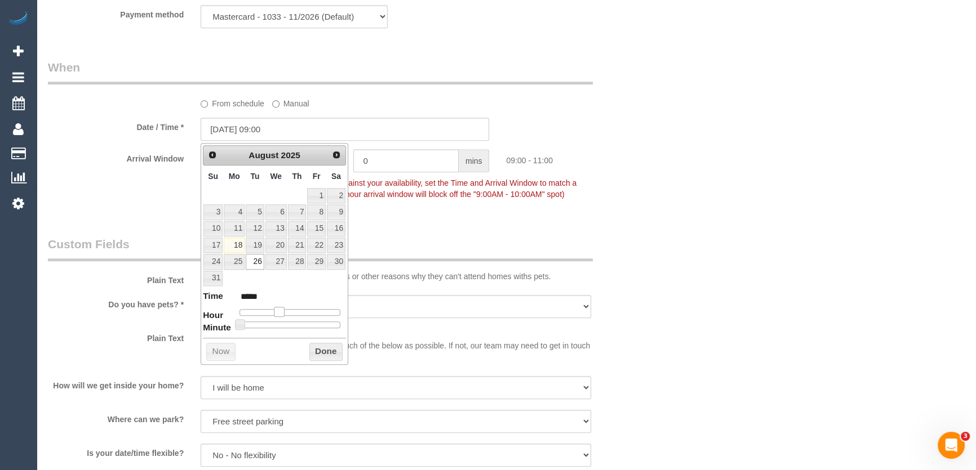
click at [278, 312] on span at bounding box center [279, 312] width 10 height 10
click at [422, 225] on div "Who Email* huynh.dieu.linh@gmail.com Name * Summer Linh Huynh Where Address* 8 …" at bounding box center [344, 38] width 611 height 2348
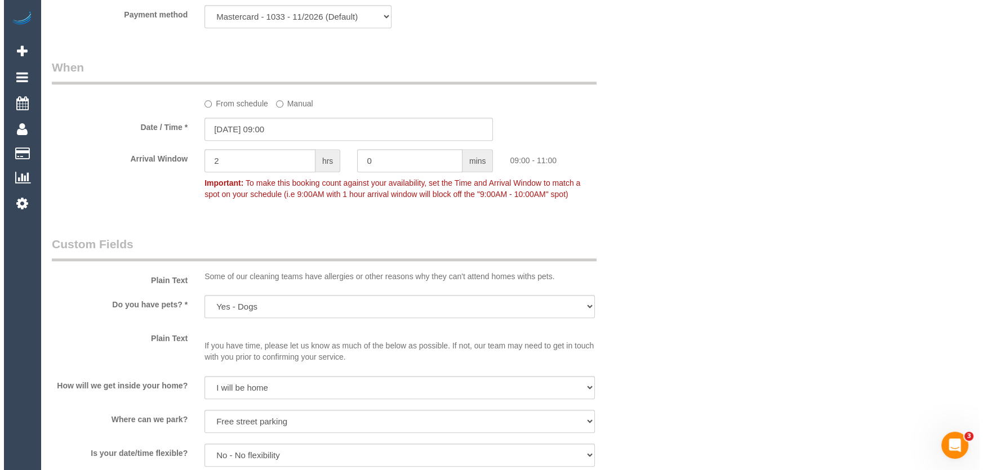
scroll to position [1485, 0]
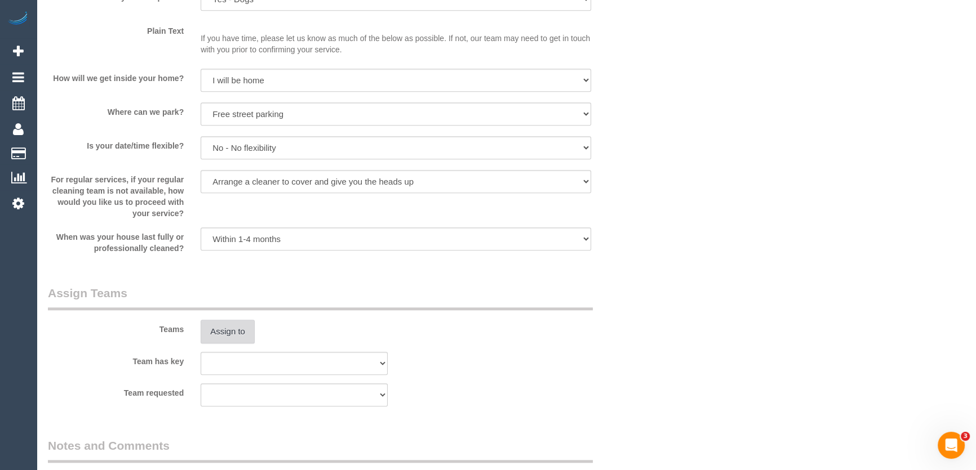
click at [232, 329] on button "Assign to" at bounding box center [228, 332] width 54 height 24
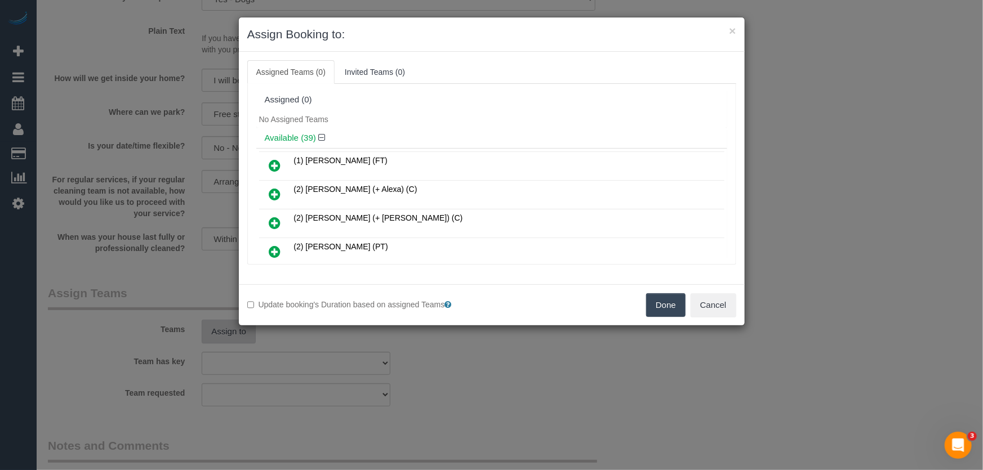
scroll to position [832, 0]
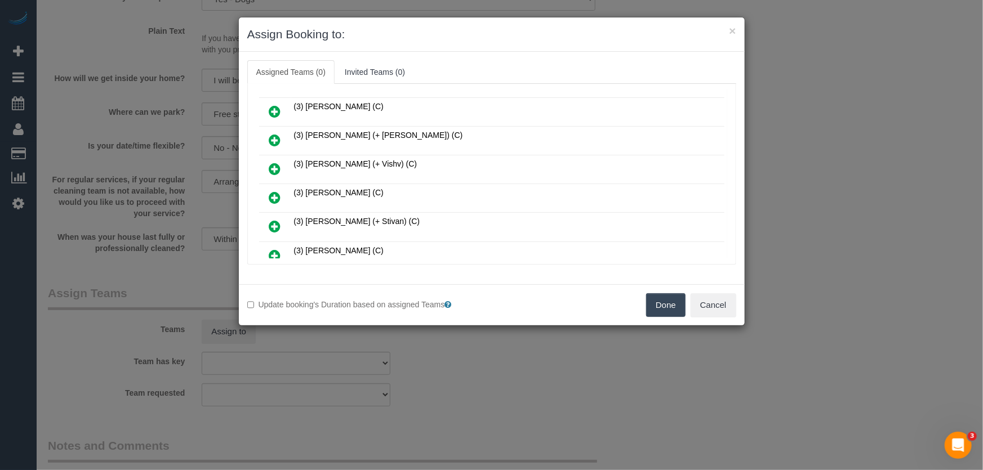
click at [274, 191] on icon at bounding box center [275, 198] width 12 height 14
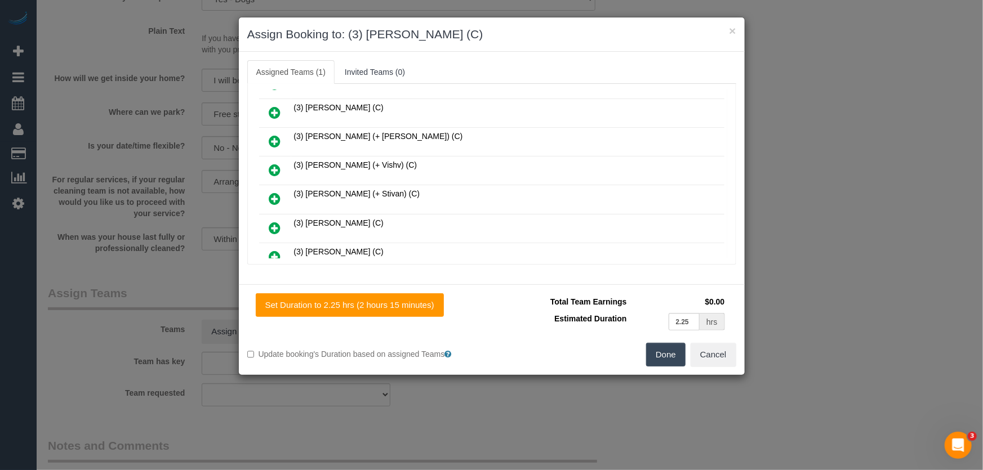
click at [661, 364] on button "Done" at bounding box center [665, 355] width 39 height 24
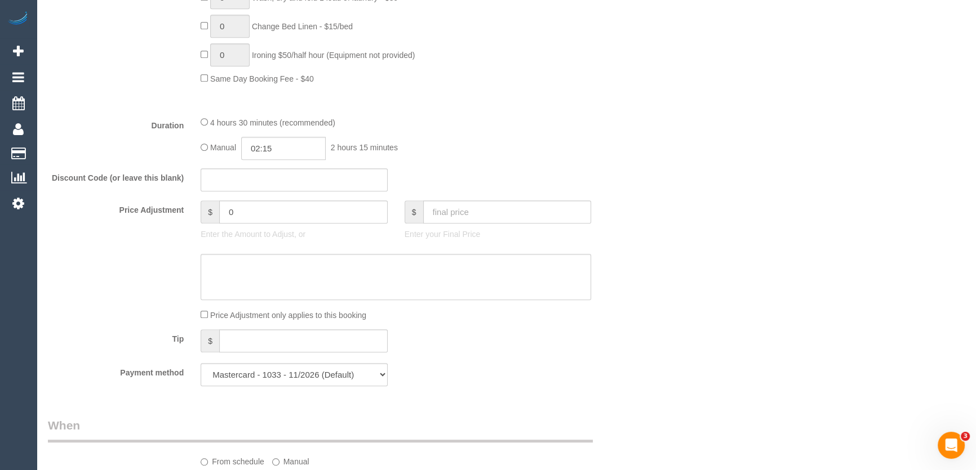
scroll to position [870, 0]
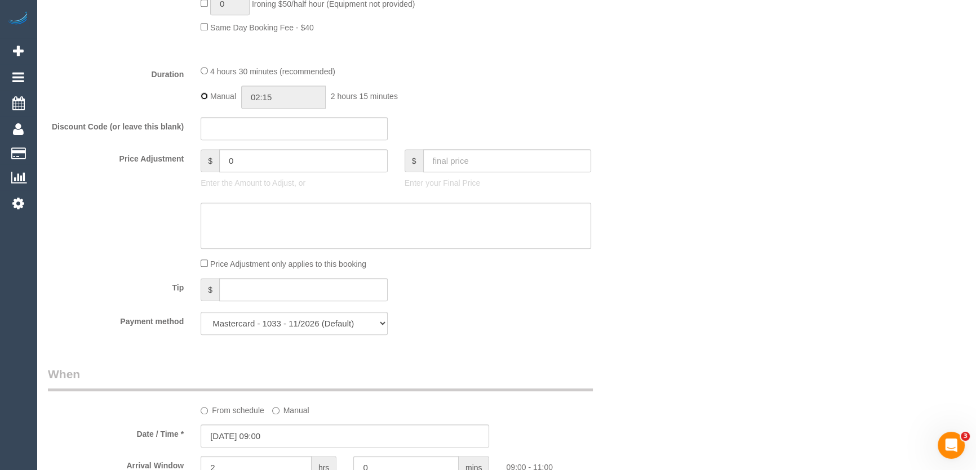
type input "04:30"
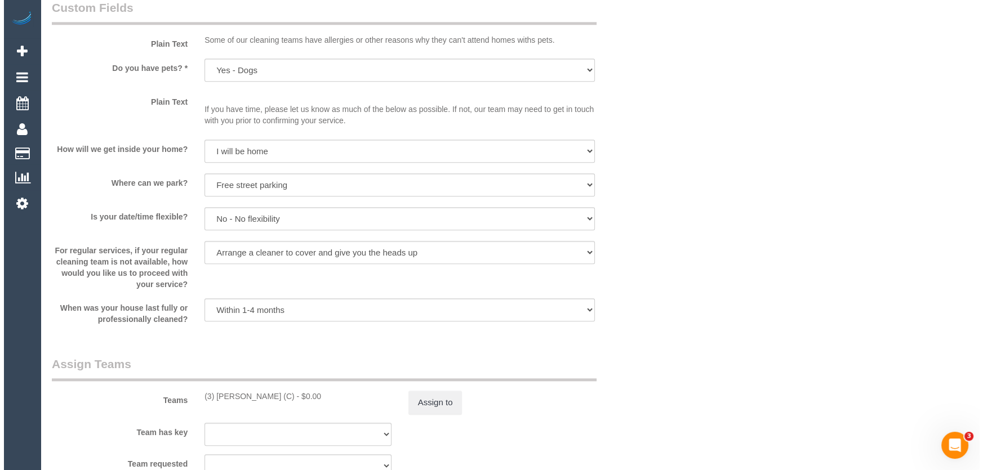
scroll to position [1485, 0]
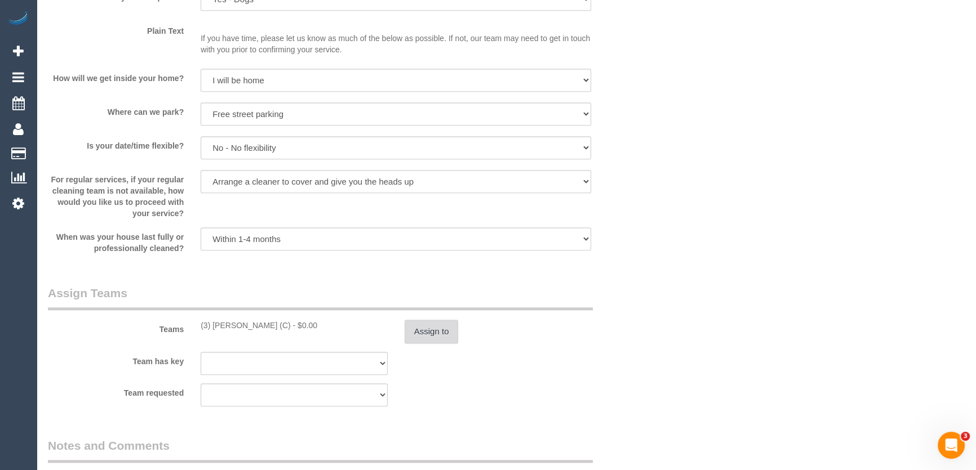
click at [440, 336] on button "Assign to" at bounding box center [431, 332] width 54 height 24
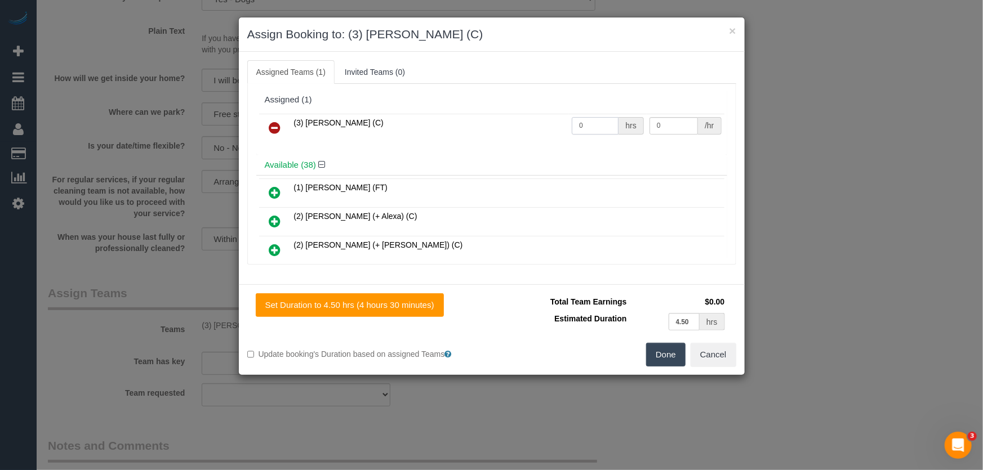
click at [595, 123] on input "0" at bounding box center [595, 125] width 47 height 17
type input "1"
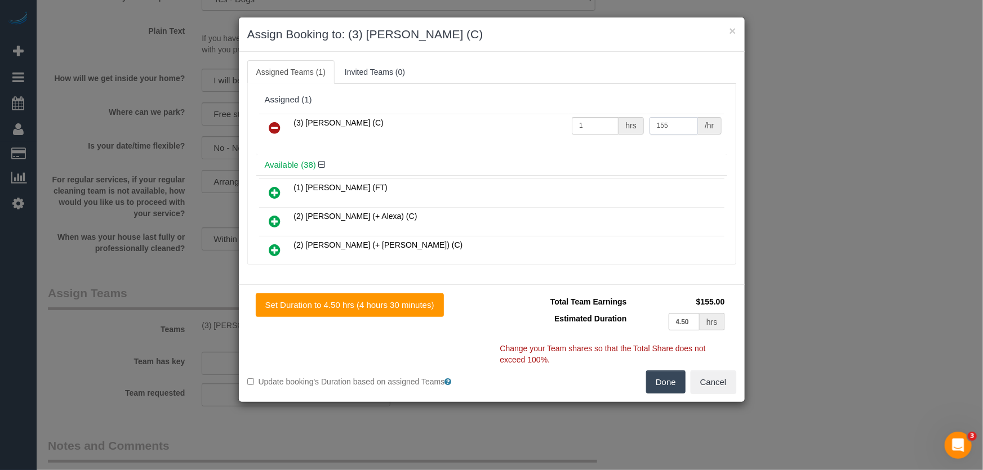
type input "155"
click at [658, 388] on button "Done" at bounding box center [665, 383] width 39 height 24
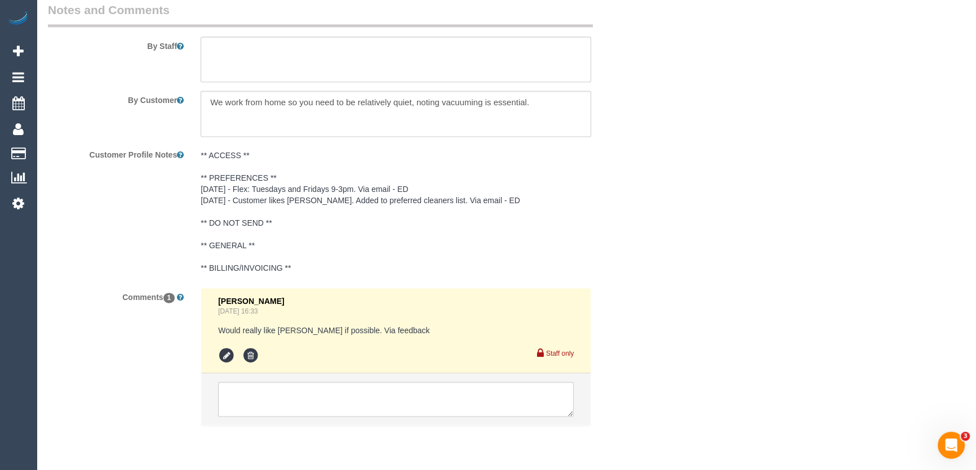
scroll to position [1958, 0]
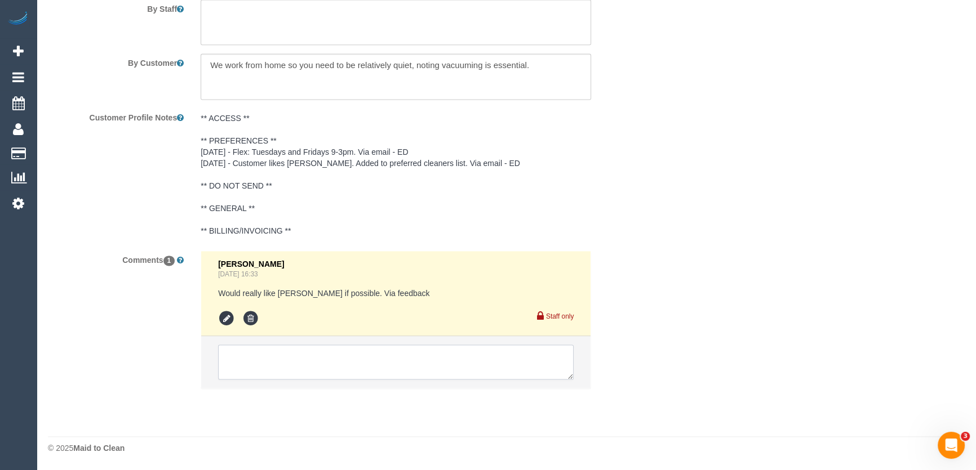
click at [327, 374] on textarea at bounding box center [395, 362] width 355 height 35
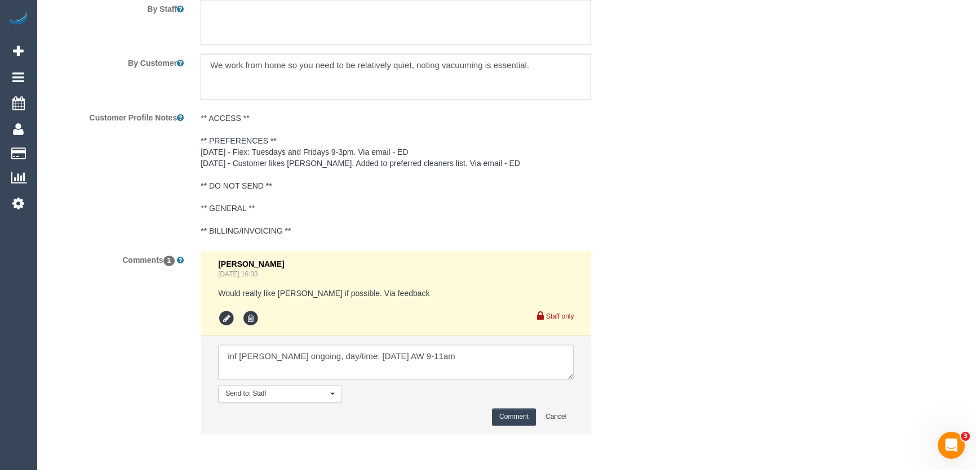
type textarea "inf Kirin ongoing, day/time: Tuesday 26/8 AW 9-11am"
click at [510, 413] on button "Comment" at bounding box center [514, 416] width 44 height 17
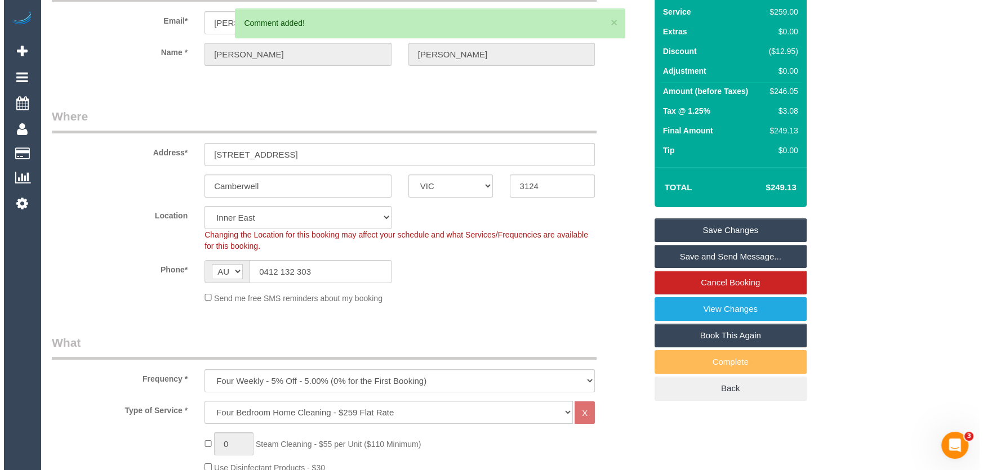
scroll to position [0, 0]
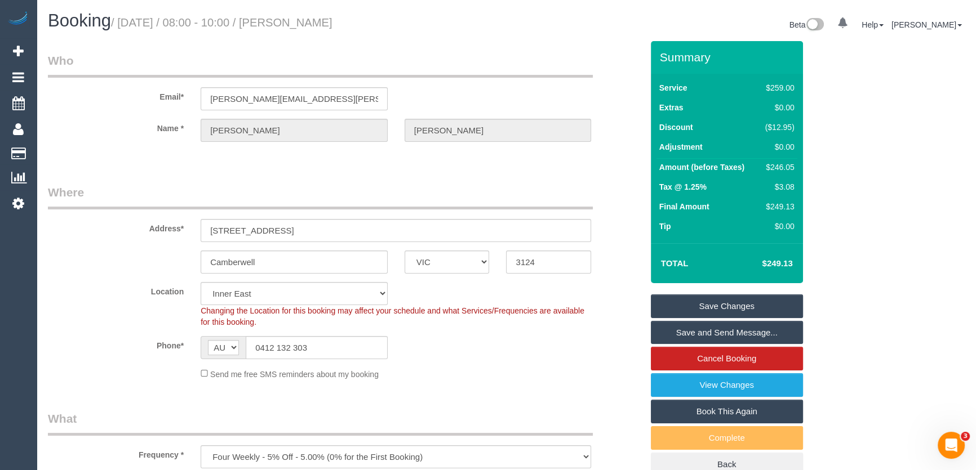
click at [302, 26] on small "/ August 22, 2025 / 08:00 - 10:00 / Summer Linh Huynh" at bounding box center [221, 22] width 221 height 12
copy small "[PERSON_NAME]"
click at [723, 306] on link "Save Changes" at bounding box center [727, 307] width 152 height 24
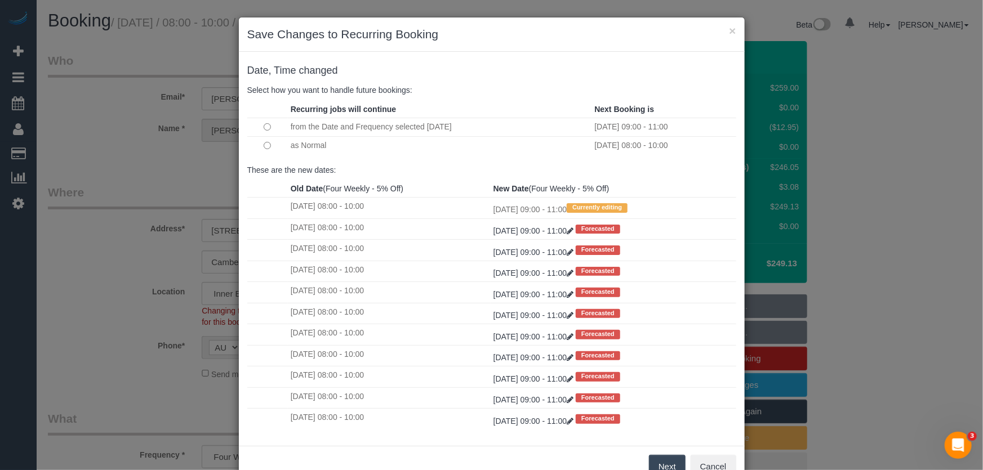
click at [653, 467] on button "Next" at bounding box center [667, 467] width 37 height 24
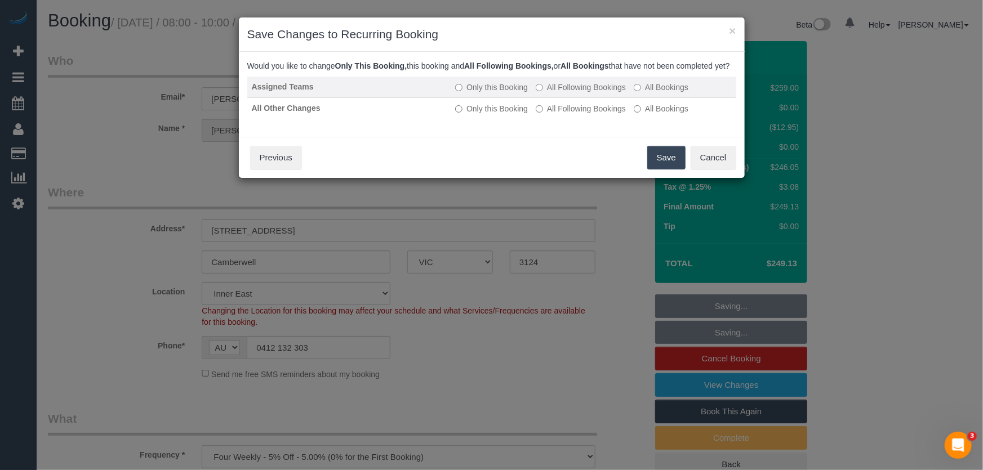
click at [581, 93] on label "All Following Bookings" at bounding box center [581, 87] width 90 height 11
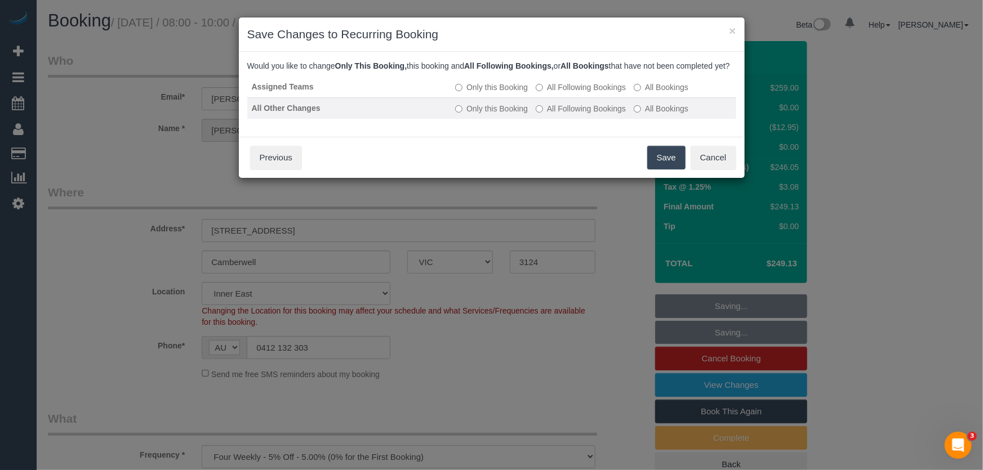
click at [577, 114] on label "All Following Bookings" at bounding box center [581, 108] width 90 height 11
click at [661, 168] on button "Save" at bounding box center [666, 158] width 38 height 24
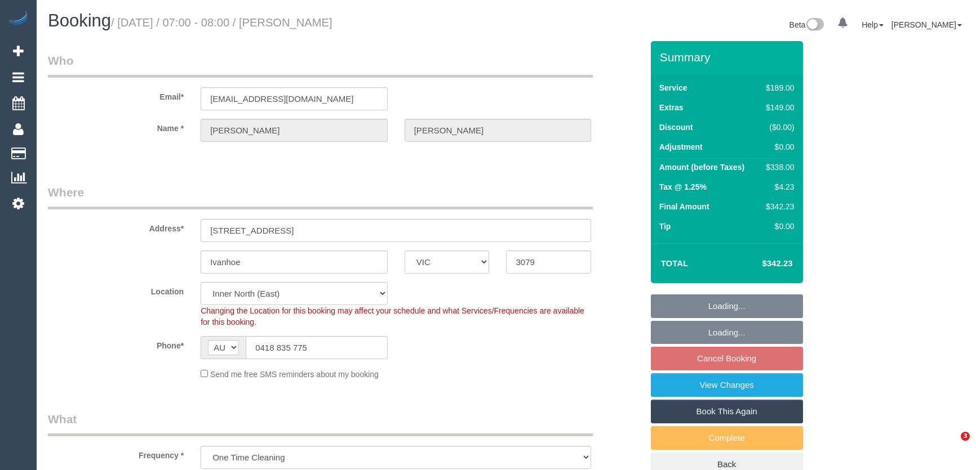
select select "VIC"
select select "string:stripe-pm_1RsHNO2GScqysDRV6765zhgF"
select select "number:27"
select select "number:14"
select select "number:18"
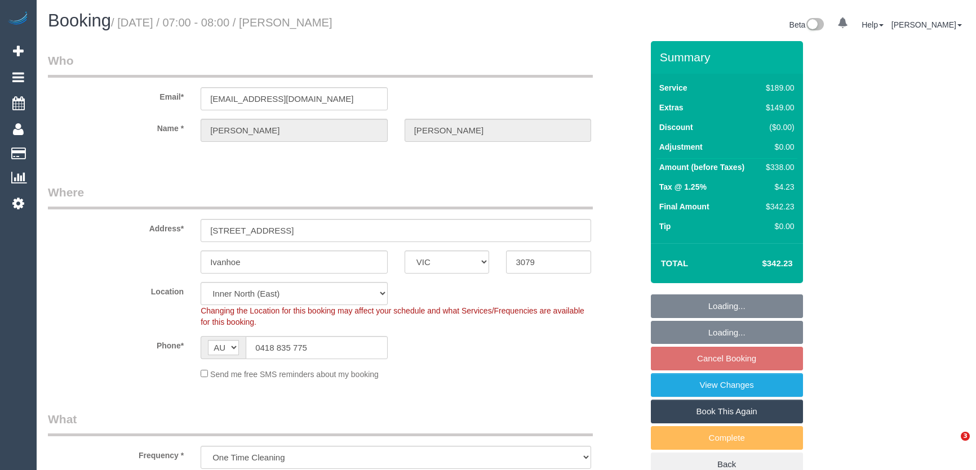
select select "number:24"
select select "number:12"
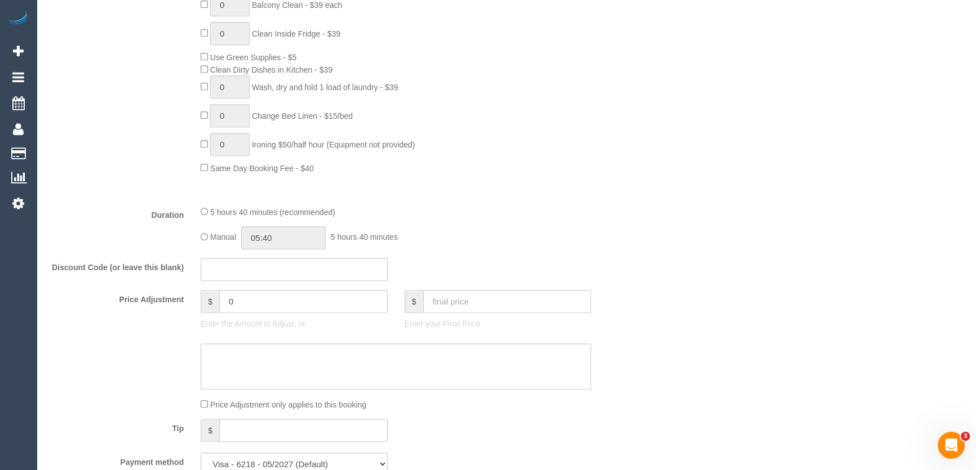
scroll to position [819, 0]
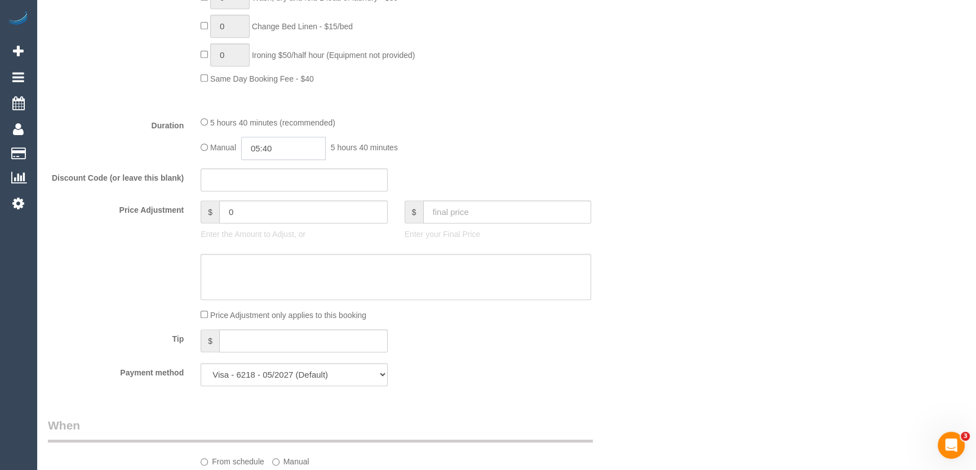
click at [286, 156] on input "05:40" at bounding box center [283, 148] width 84 height 23
click at [275, 212] on li "03:00" at bounding box center [271, 217] width 50 height 15
click at [291, 152] on input "03:00" at bounding box center [283, 148] width 84 height 23
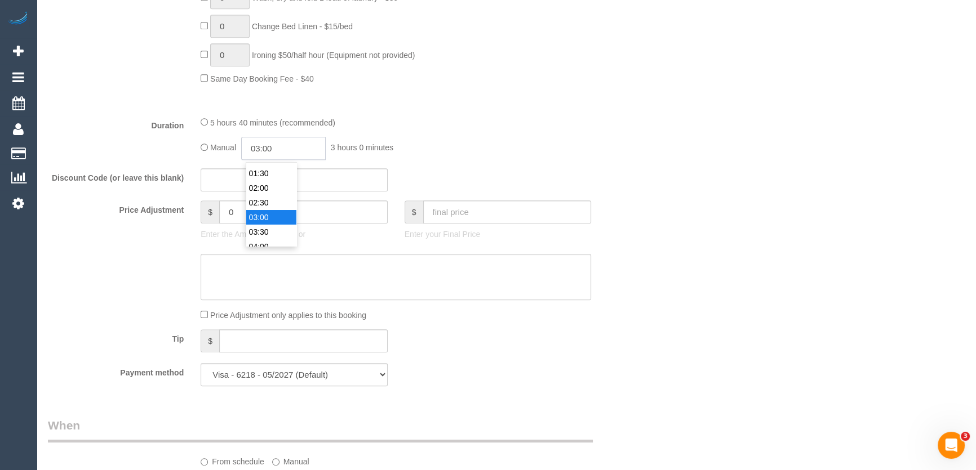
scroll to position [73, 0]
type input "03:15"
click at [578, 131] on div "5 hours 40 minutes (recommended) Manual 03:15 3 hours 15 minutes" at bounding box center [395, 138] width 407 height 44
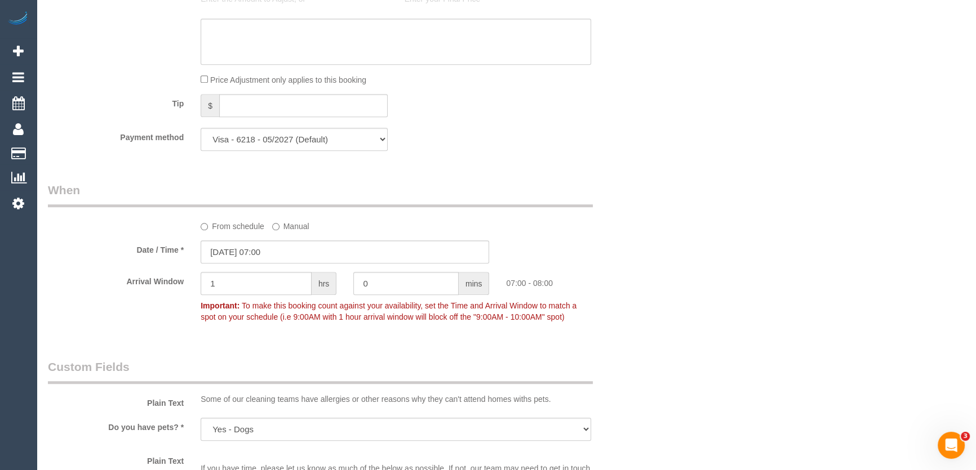
scroll to position [1127, 0]
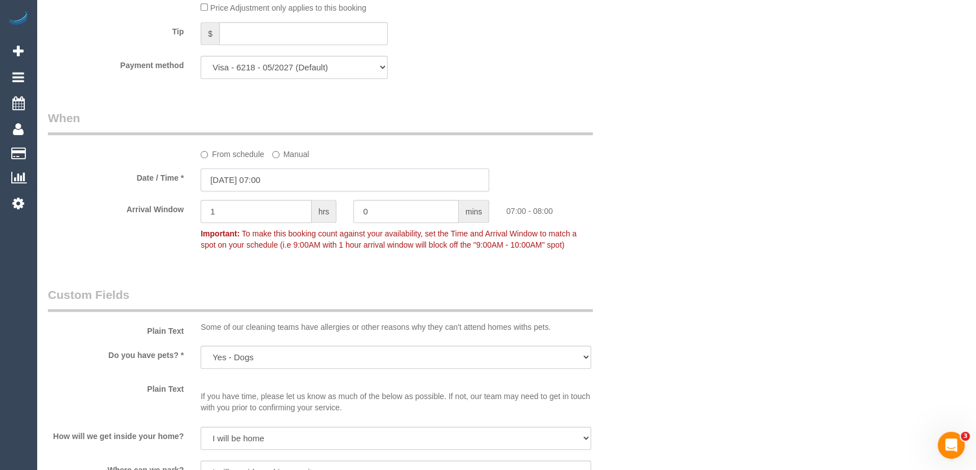
click at [292, 183] on input "[DATE] 07:00" at bounding box center [345, 179] width 288 height 23
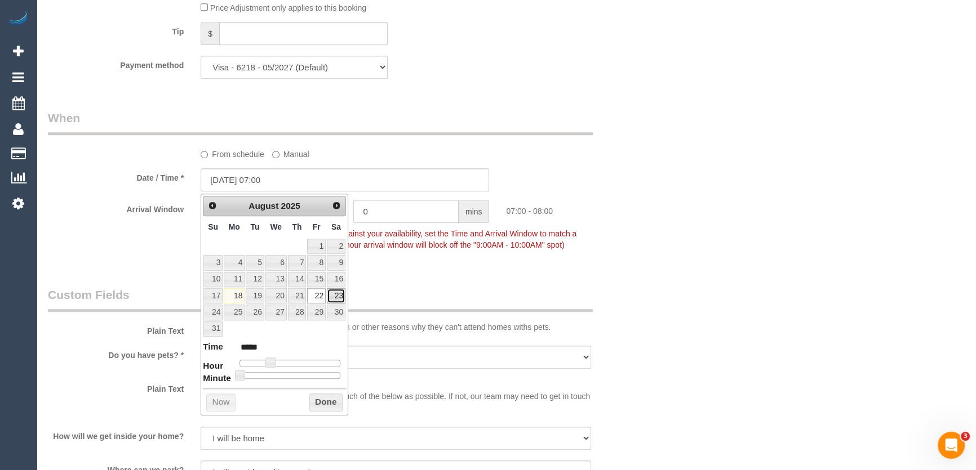
click at [337, 293] on link "23" at bounding box center [336, 295] width 19 height 15
type input "[DATE] 07:00"
click at [430, 288] on legend "Custom Fields" at bounding box center [320, 299] width 545 height 25
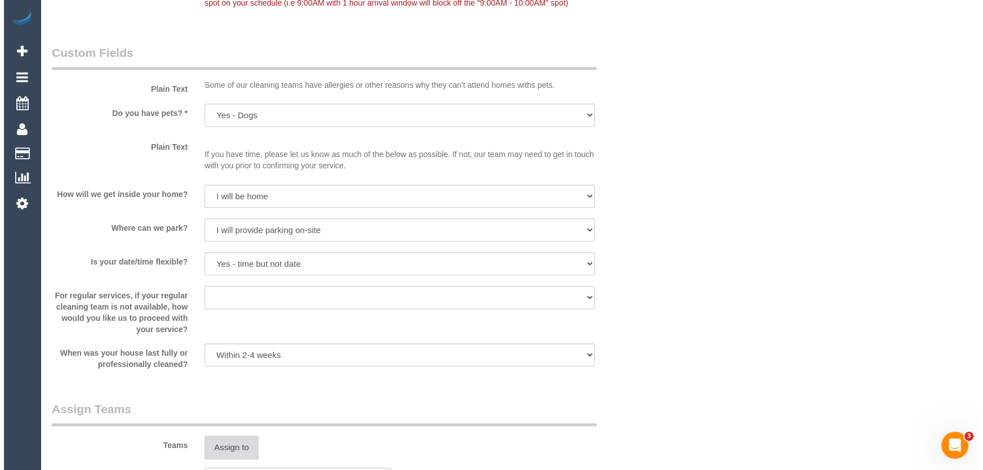
scroll to position [1536, 0]
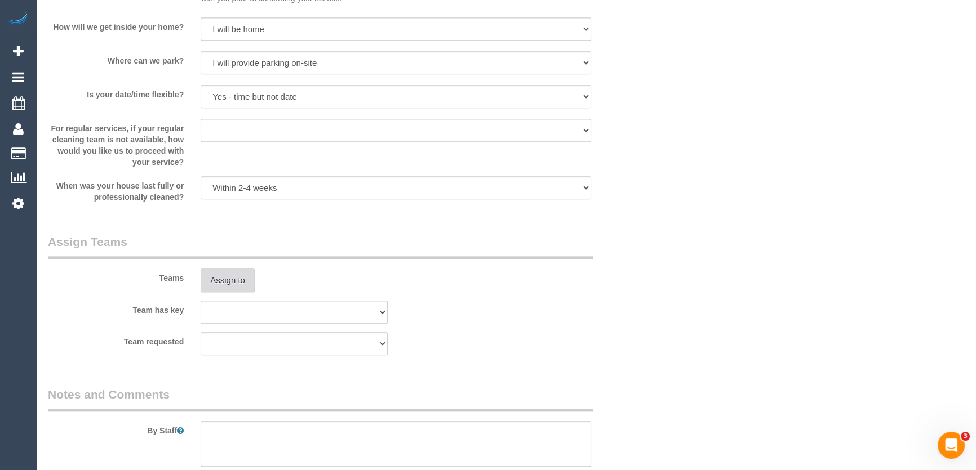
click at [230, 285] on button "Assign to" at bounding box center [228, 281] width 54 height 24
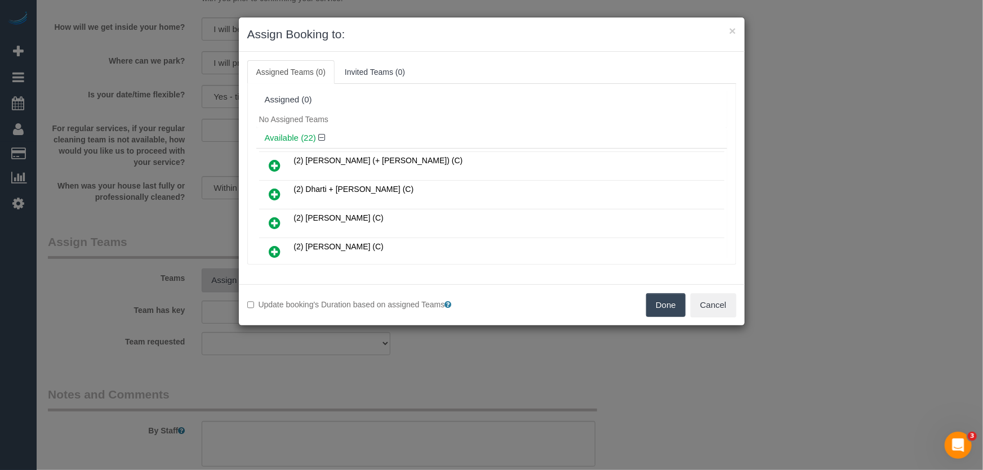
scroll to position [409, 0]
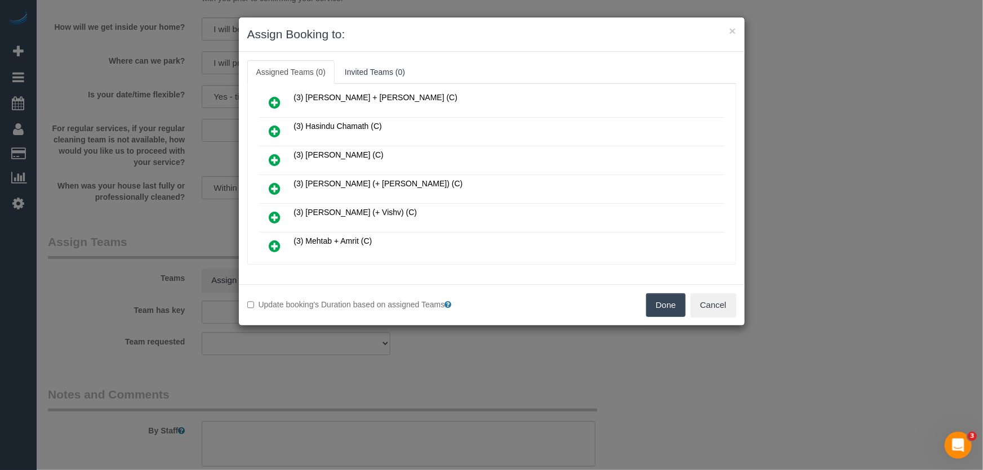
click at [272, 182] on icon at bounding box center [275, 189] width 12 height 14
click at [272, 211] on icon at bounding box center [275, 218] width 12 height 14
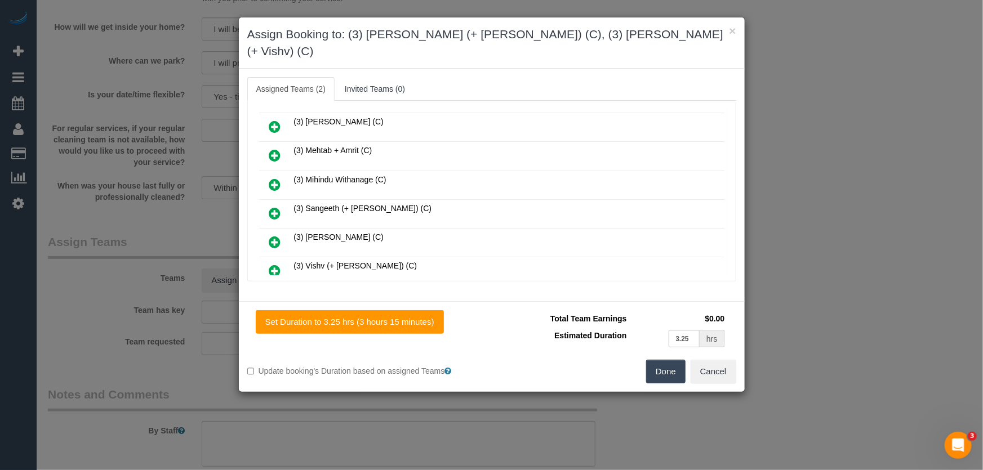
click at [270, 207] on icon at bounding box center [275, 214] width 12 height 14
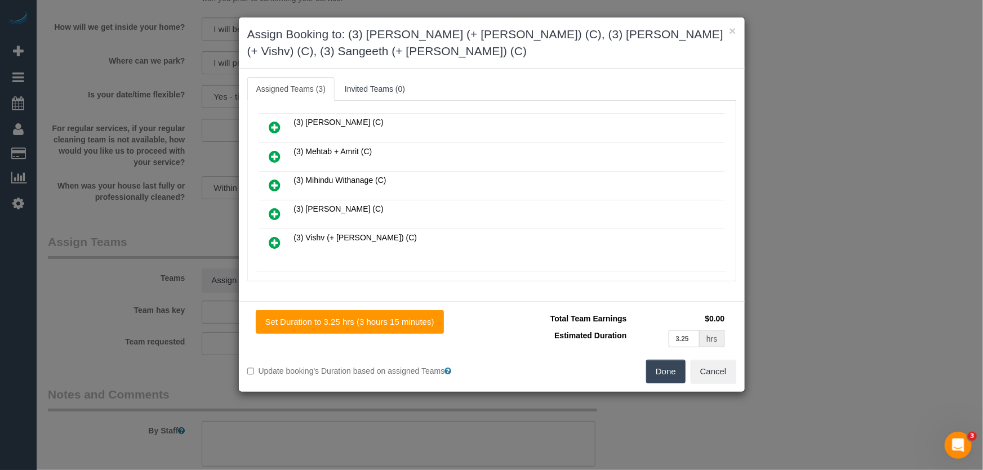
click at [662, 373] on button "Done" at bounding box center [665, 372] width 39 height 24
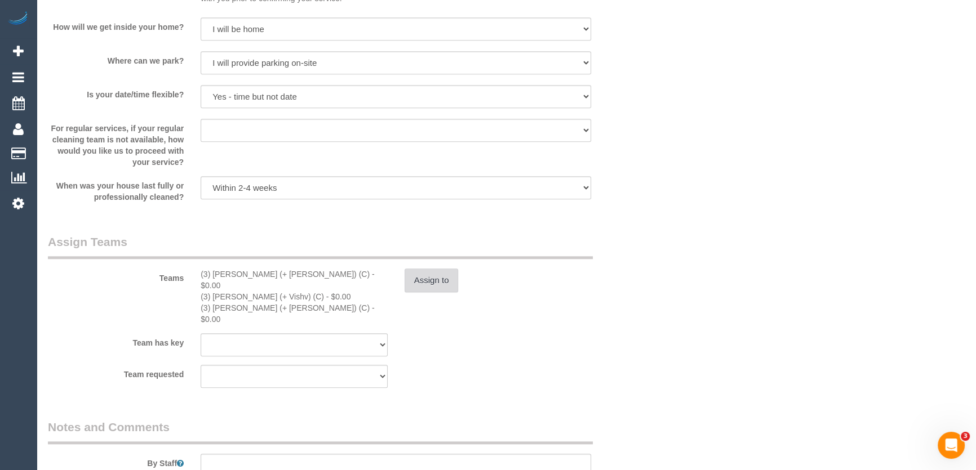
click at [443, 270] on button "Assign to" at bounding box center [431, 281] width 54 height 24
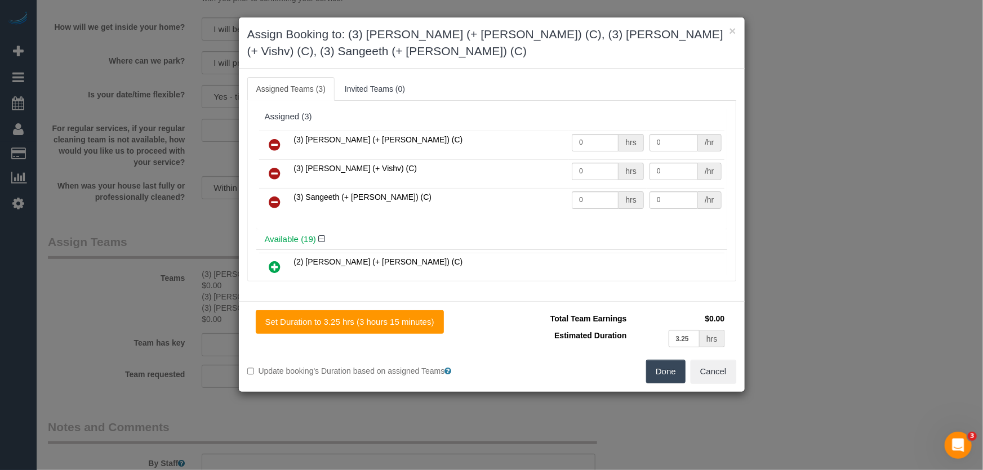
drag, startPoint x: 275, startPoint y: 171, endPoint x: 295, endPoint y: 170, distance: 19.2
click at [276, 171] on icon at bounding box center [275, 174] width 12 height 14
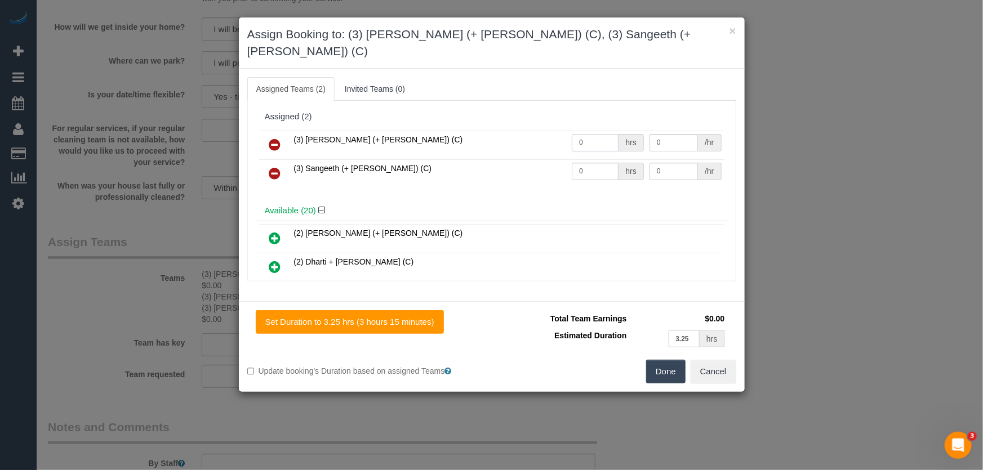
click at [595, 134] on input "0" at bounding box center [595, 142] width 47 height 17
type input "1"
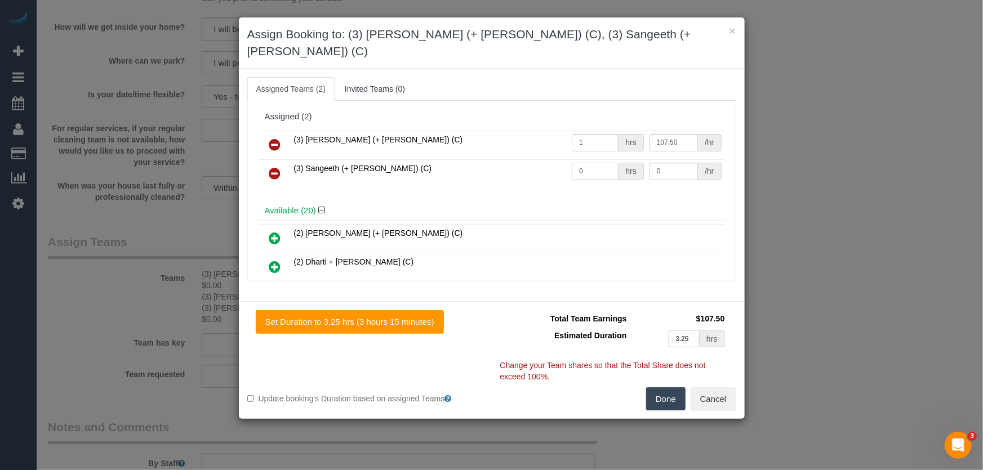
click at [579, 163] on input "0" at bounding box center [595, 171] width 47 height 17
type input "107.5"
type input "1"
click at [671, 388] on button "Done" at bounding box center [665, 400] width 39 height 24
type input "107.5"
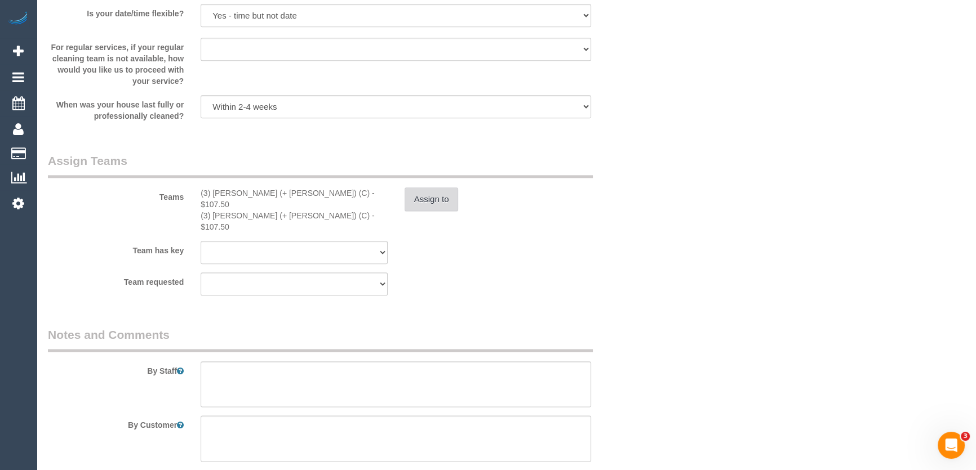
scroll to position [1690, 0]
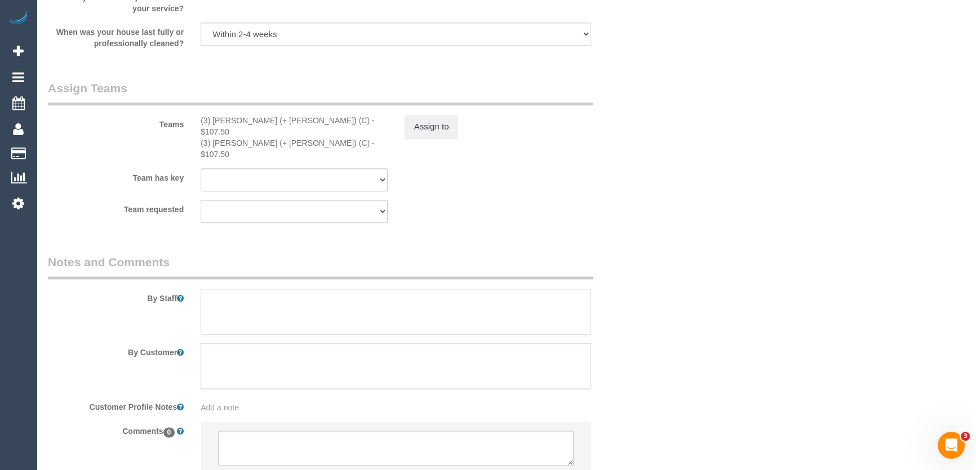
click at [282, 289] on textarea at bounding box center [396, 312] width 390 height 46
type textarea "Estimated time: 5.5-6.5 hours"
click at [259, 431] on textarea at bounding box center [395, 448] width 355 height 35
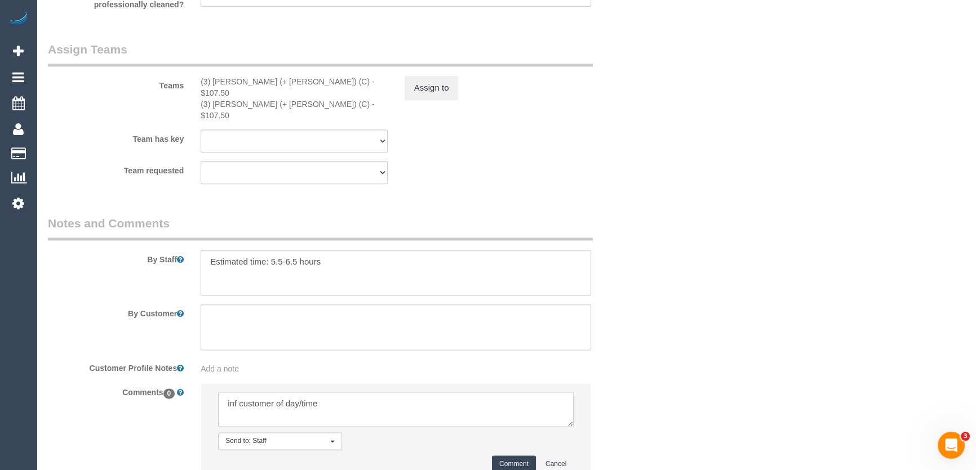
scroll to position [1792, 0]
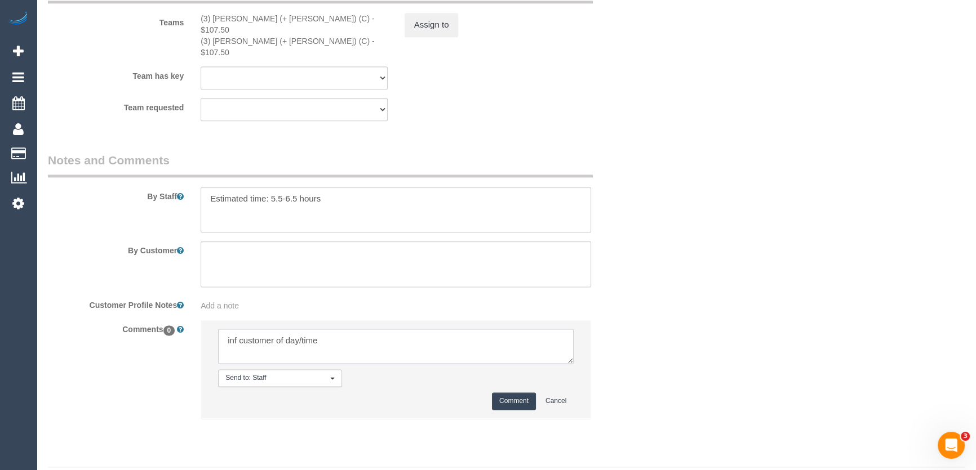
type textarea "inf customer of day/time"
click at [507, 393] on button "Comment" at bounding box center [514, 401] width 44 height 17
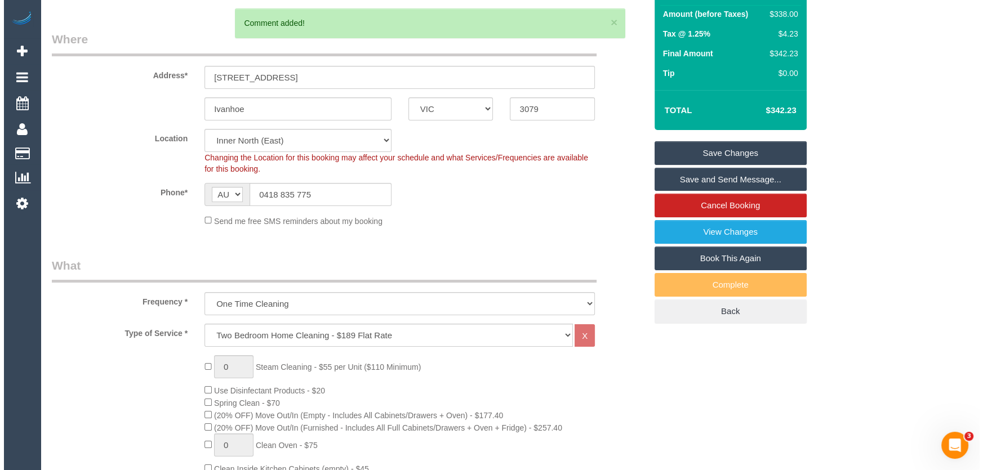
scroll to position [0, 0]
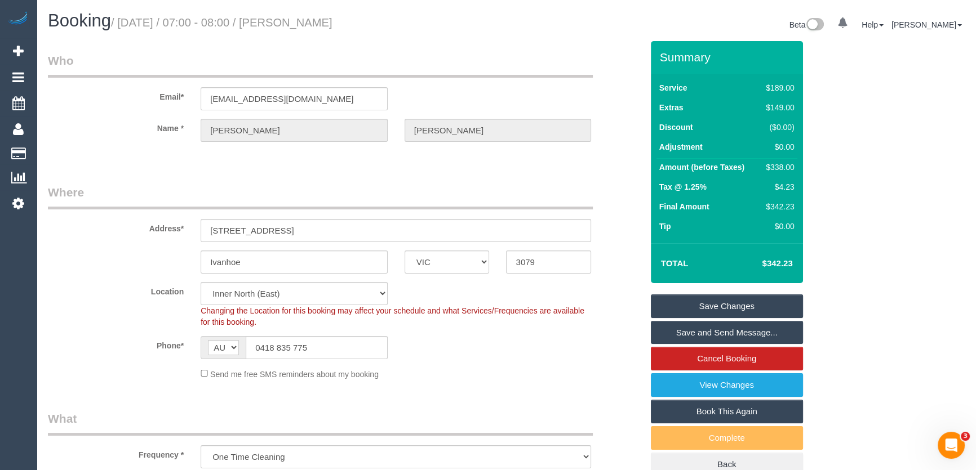
click at [304, 22] on small "/ [DATE] / 07:00 - 08:00 / [PERSON_NAME]" at bounding box center [221, 22] width 221 height 12
copy small "[PERSON_NAME]"
click at [694, 306] on link "Save Changes" at bounding box center [727, 307] width 152 height 24
